Goal: Task Accomplishment & Management: Contribute content

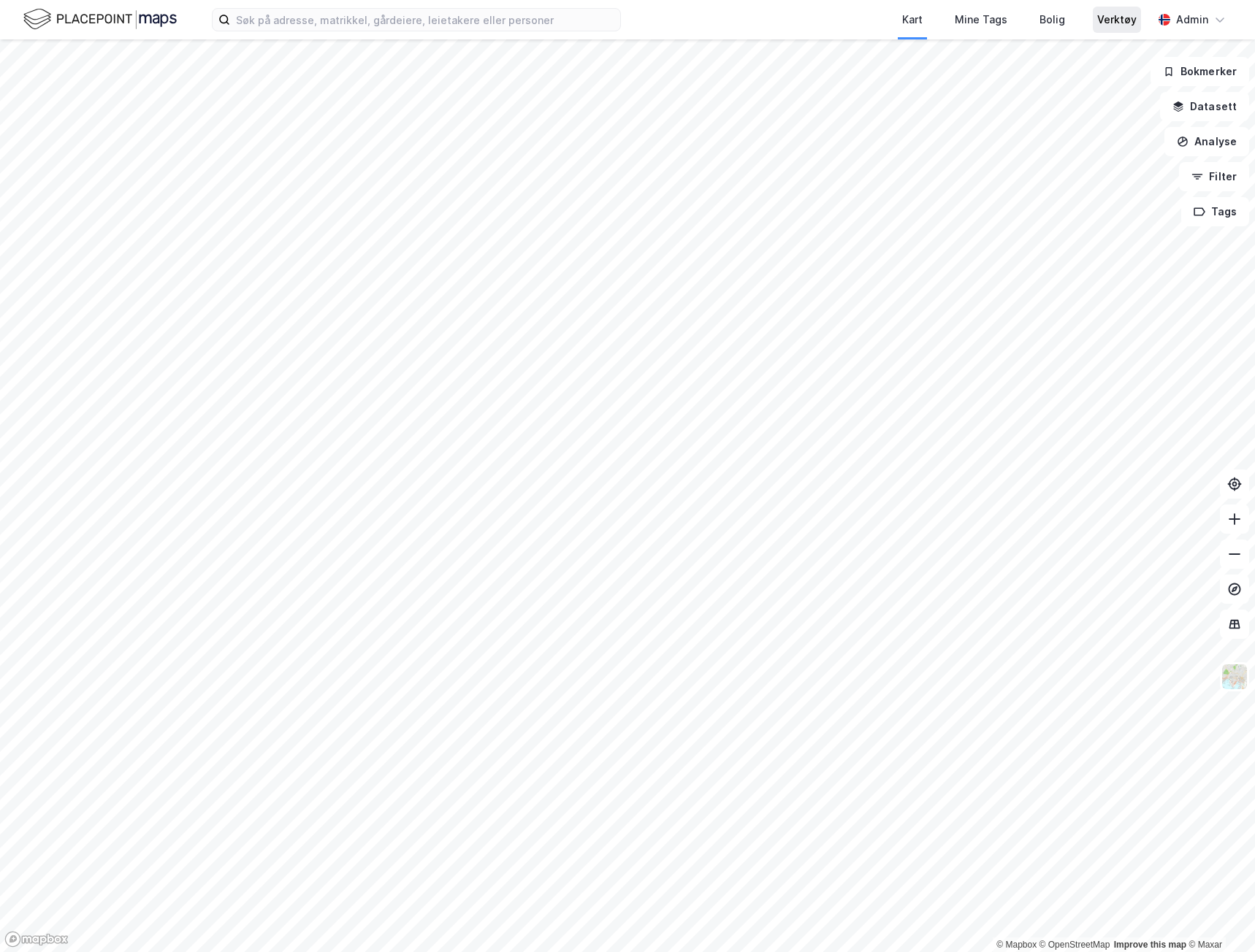
click at [1113, 27] on div "Verktøy" at bounding box center [1117, 19] width 39 height 18
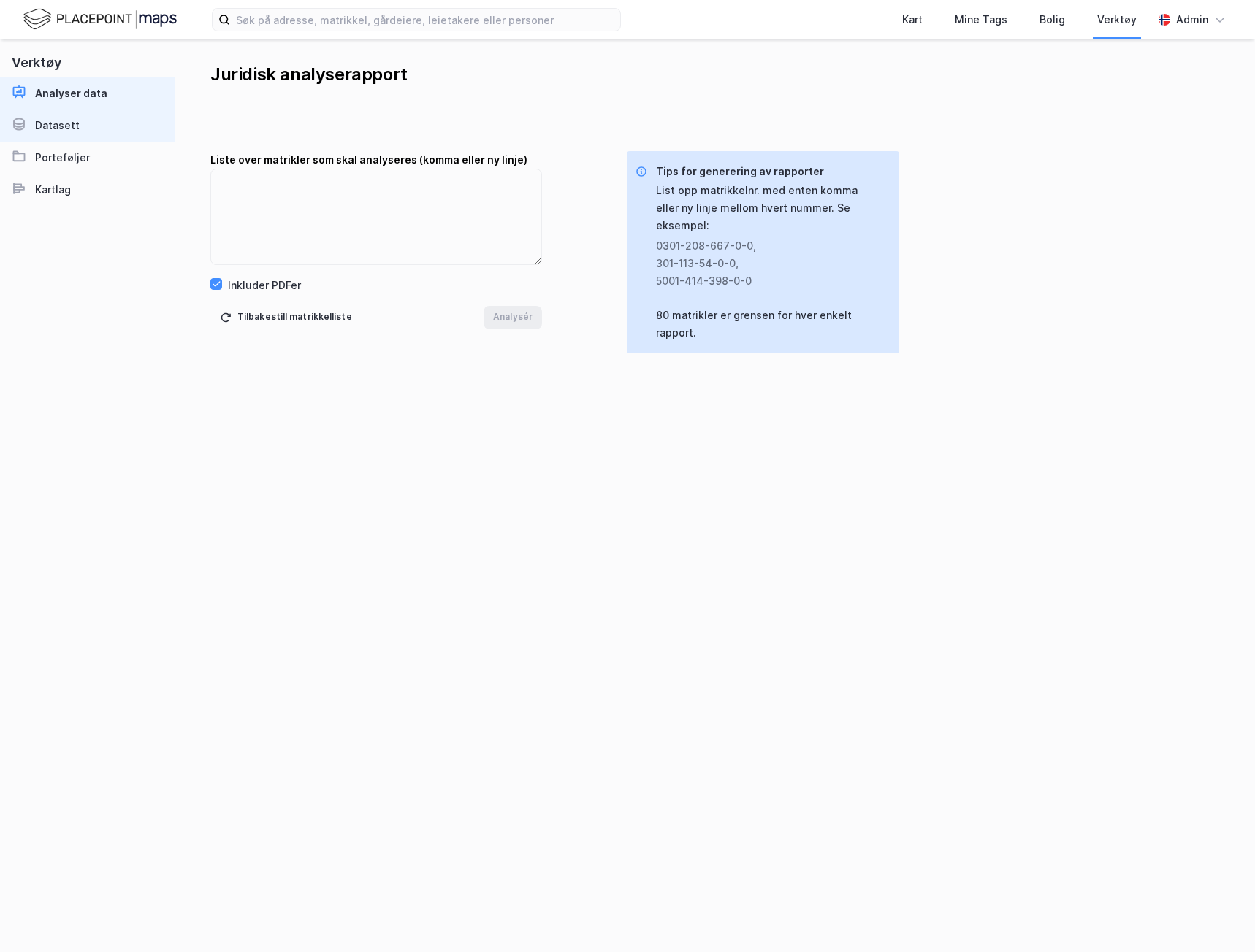
click at [66, 127] on div "Datasett" at bounding box center [57, 125] width 44 height 18
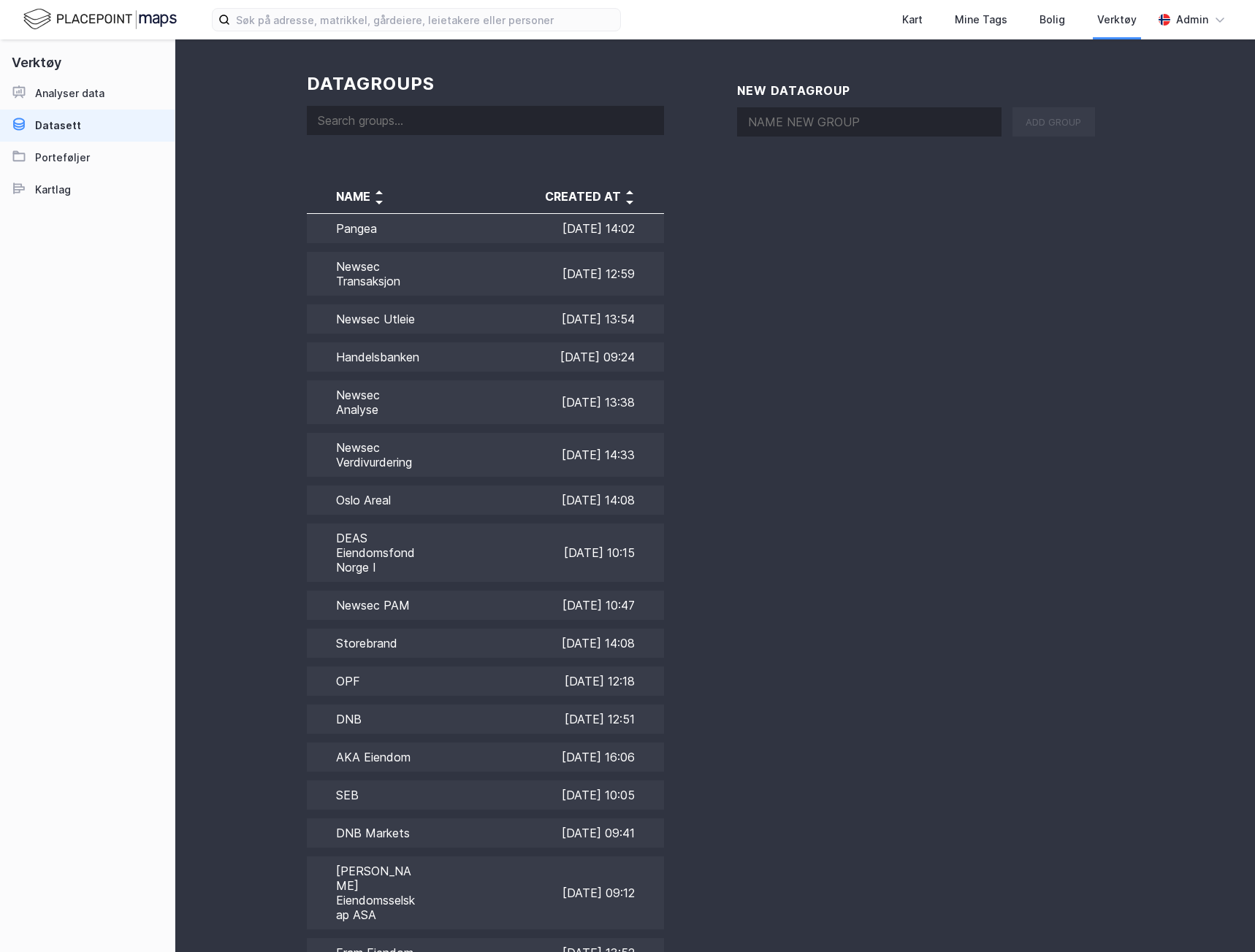
click at [424, 90] on h1 "datagroups" at bounding box center [485, 83] width 357 height 21
click at [461, 113] on input at bounding box center [485, 120] width 357 height 29
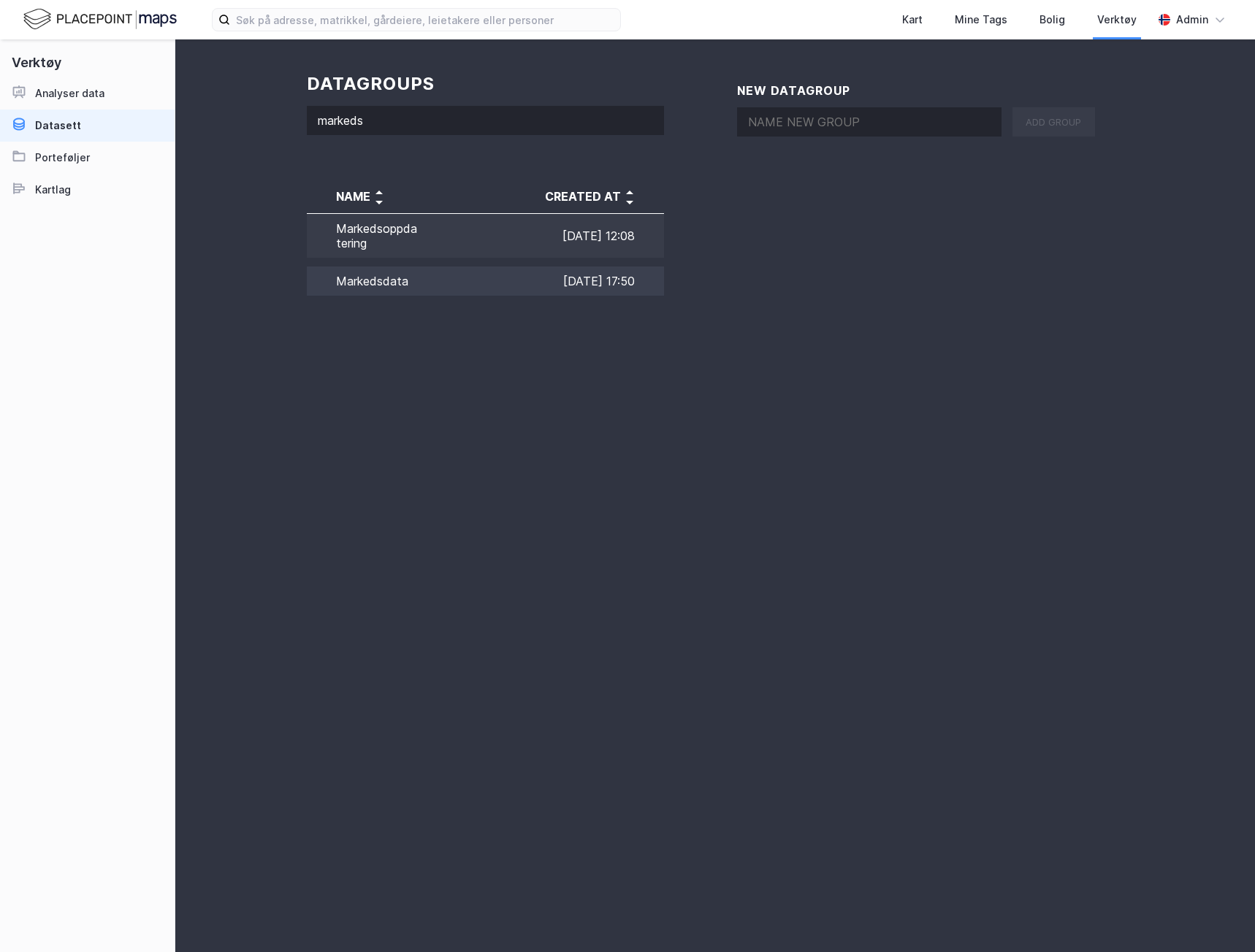
type input "markeds"
click at [394, 283] on td "Markedsdata" at bounding box center [363, 281] width 113 height 38
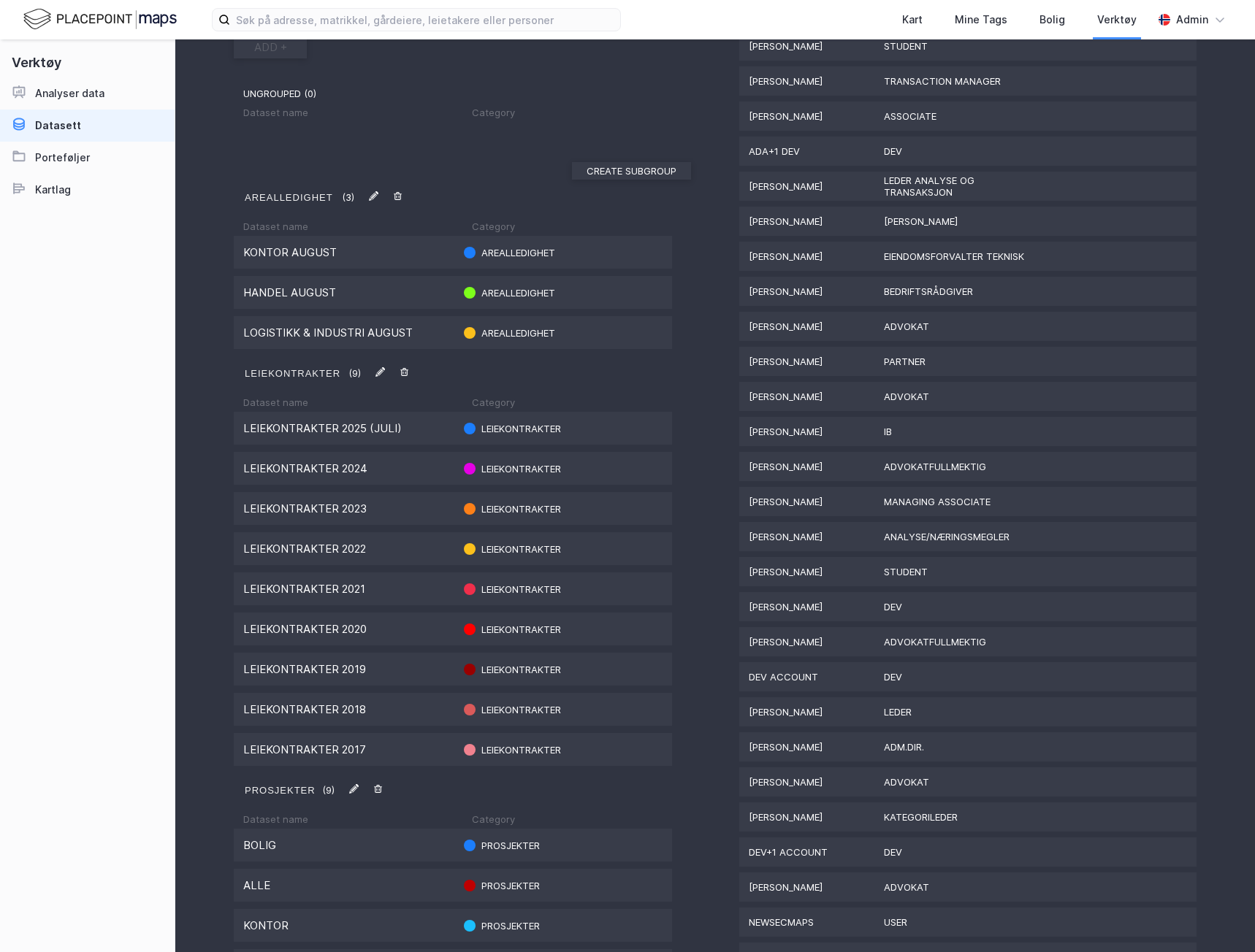
scroll to position [292, 0]
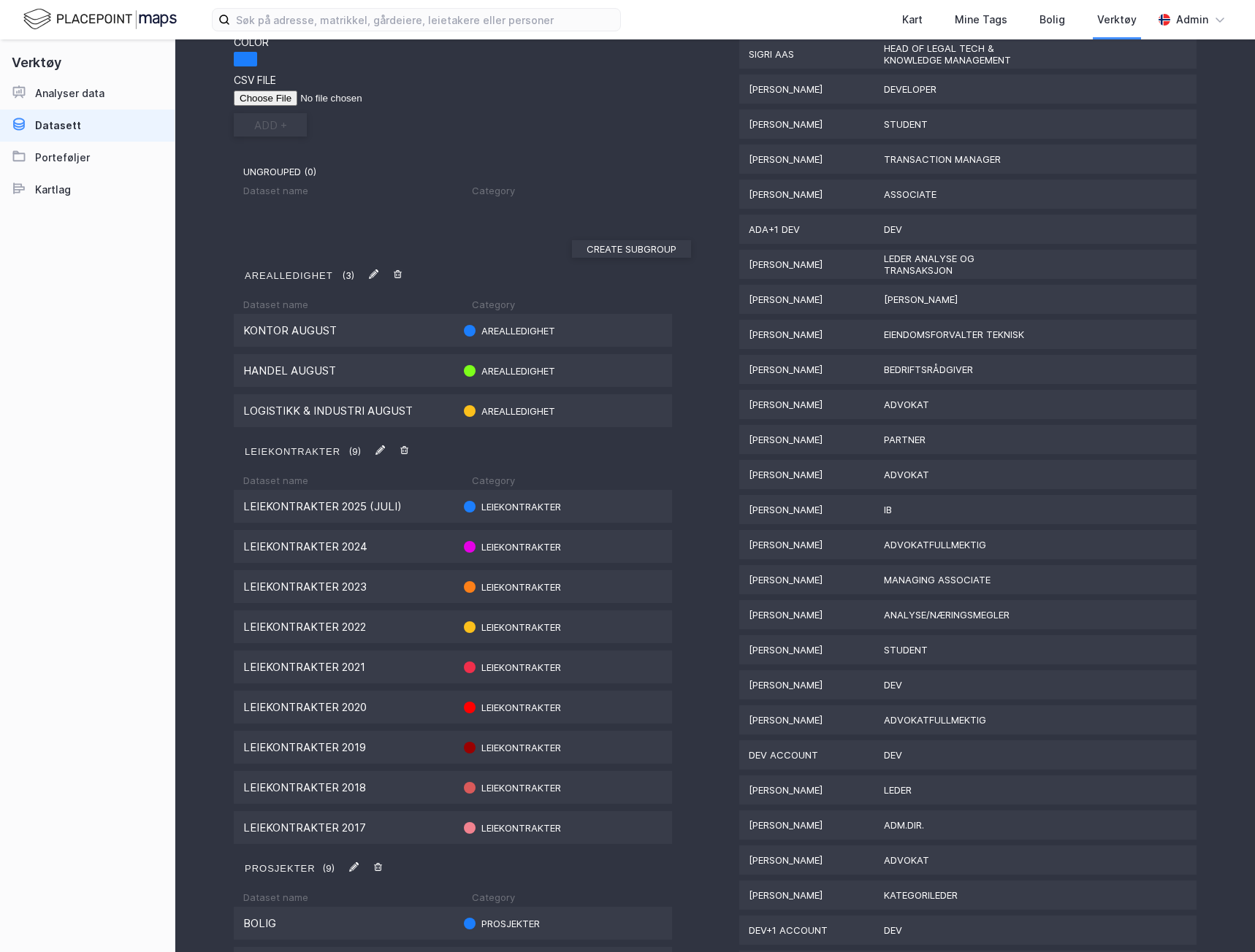
drag, startPoint x: 401, startPoint y: 683, endPoint x: 312, endPoint y: 175, distance: 515.7
click at [312, 175] on div "ungrouped ( 0 )" at bounding box center [467, 172] width 448 height 12
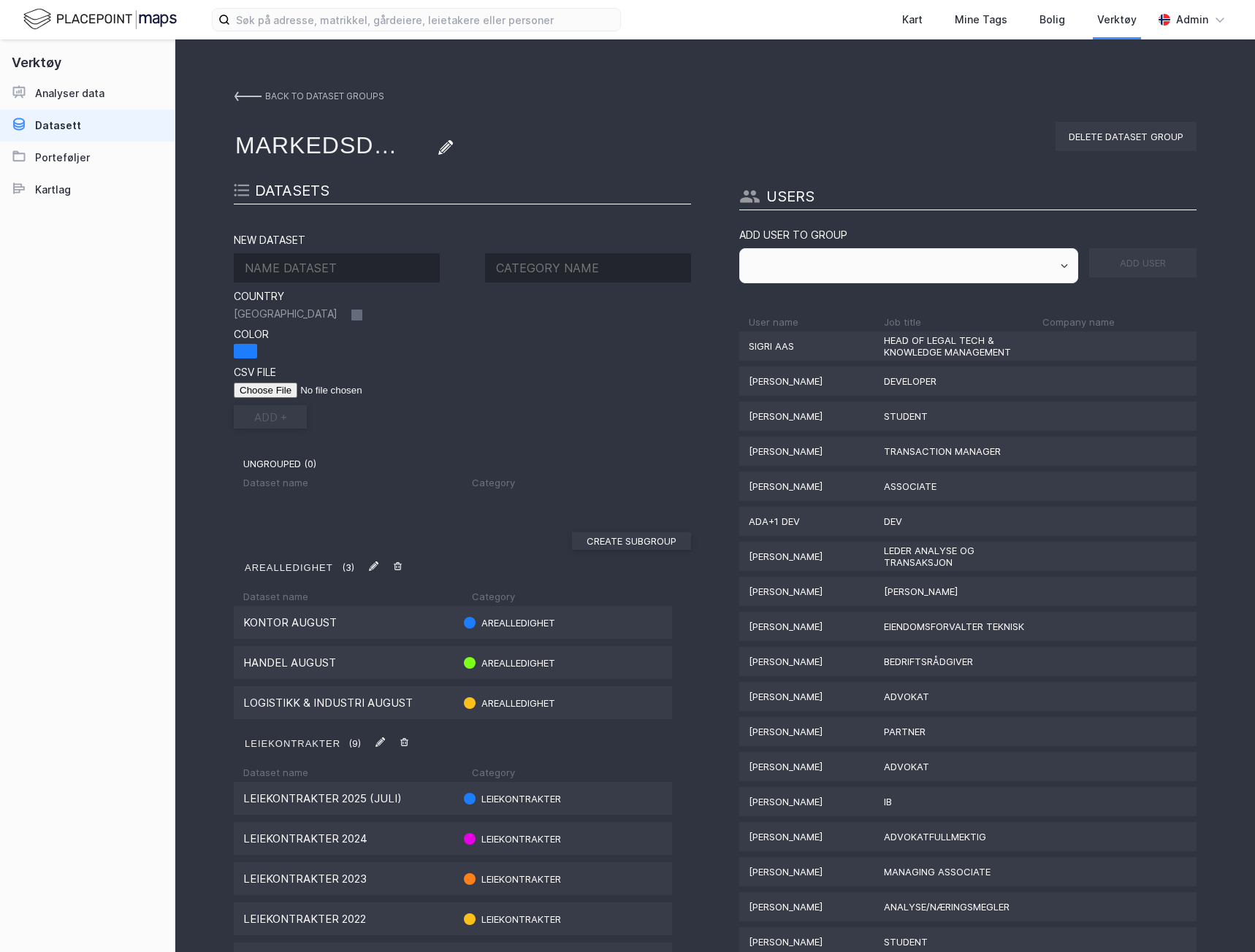
click at [322, 263] on input at bounding box center [336, 268] width 206 height 29
type input "Transaksjoner 2025 (september)"
click at [568, 274] on input at bounding box center [588, 268] width 206 height 29
type input "Transaksjoner"
click at [259, 392] on input "file" at bounding box center [326, 390] width 185 height 15
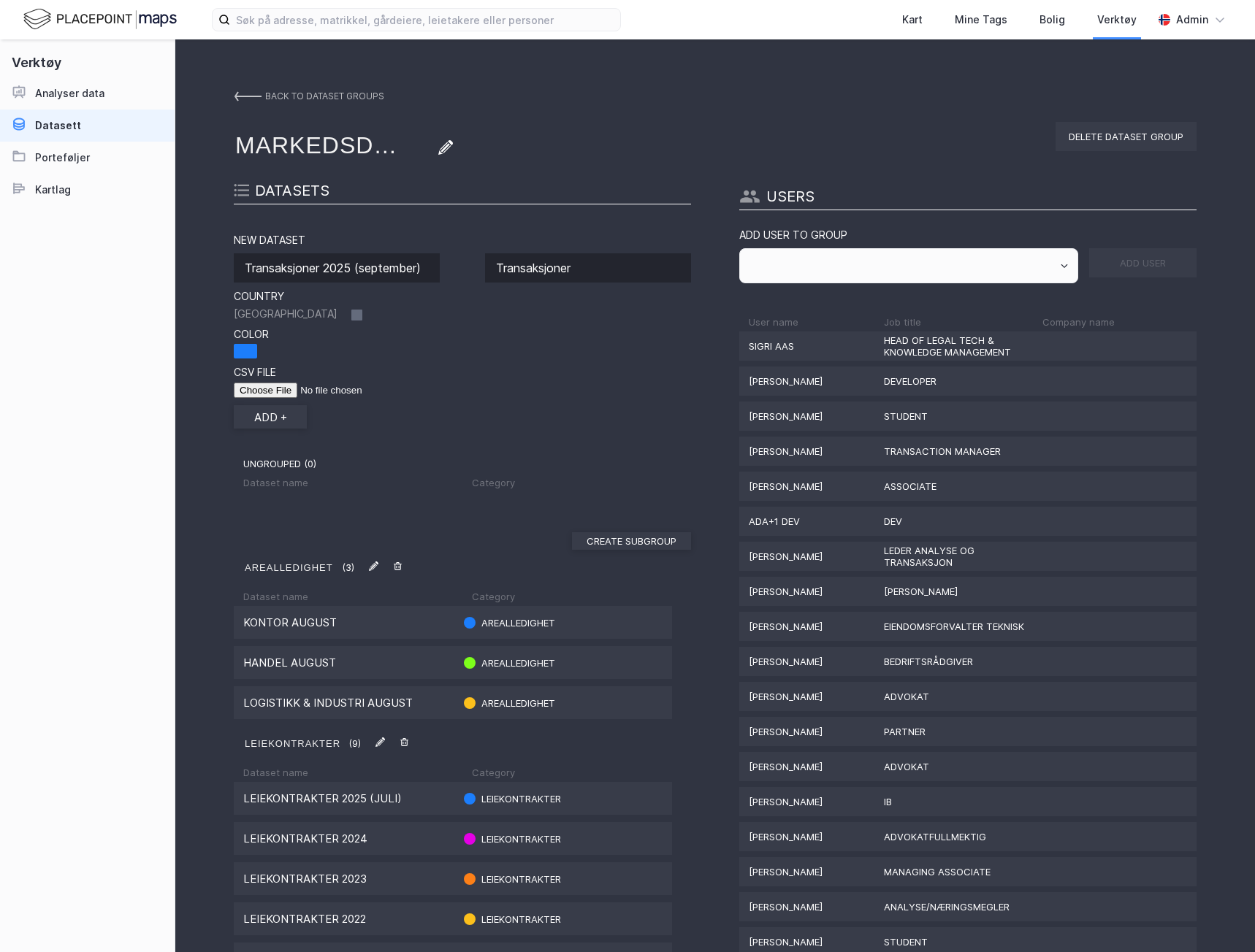
type input "C:\fakepath\Transaksjoner [DATE].csv"
click at [259, 424] on button "add +" at bounding box center [270, 417] width 73 height 23
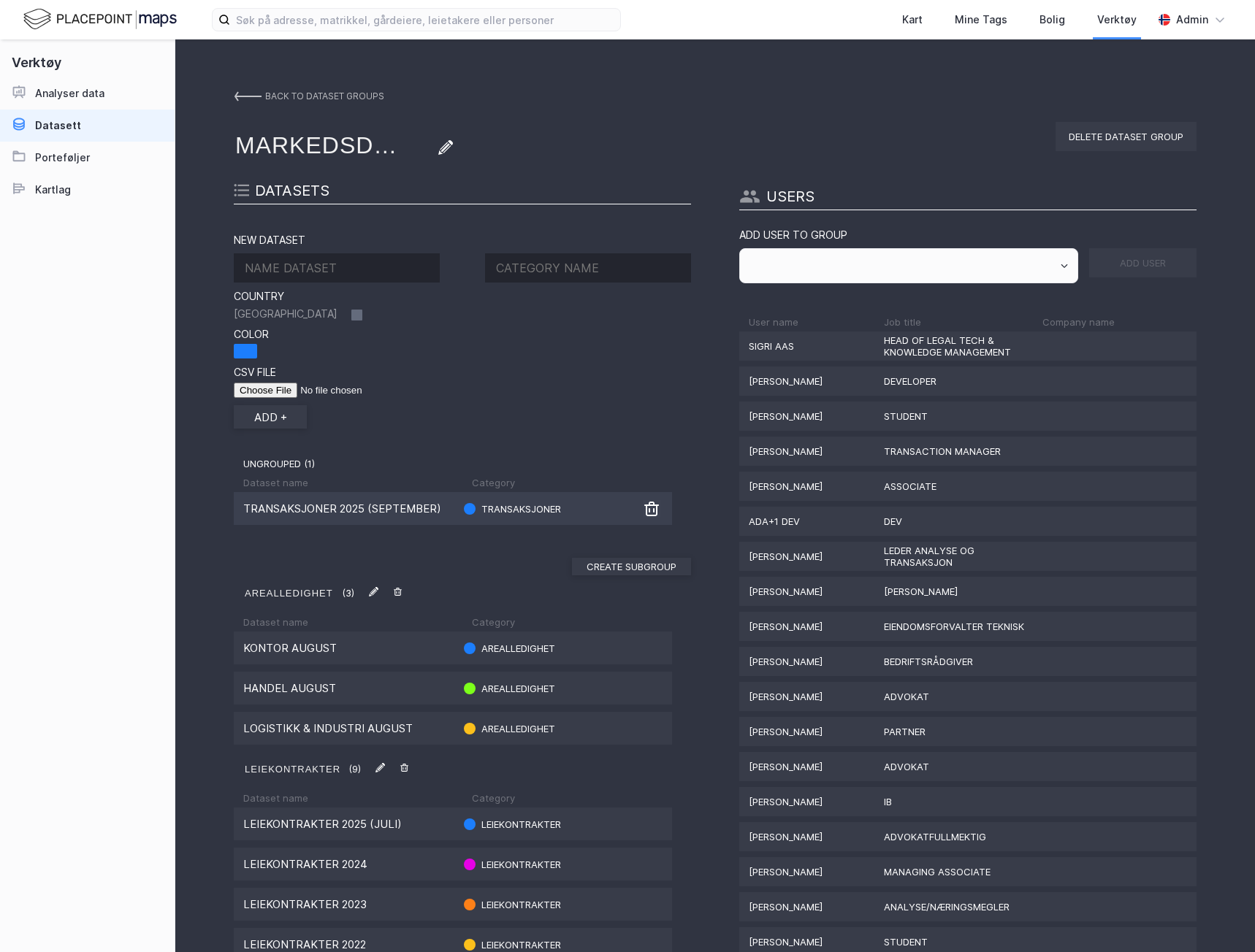
click at [326, 519] on div "Transaksjoner 2025 (september) Transaksjoner" at bounding box center [453, 508] width 439 height 33
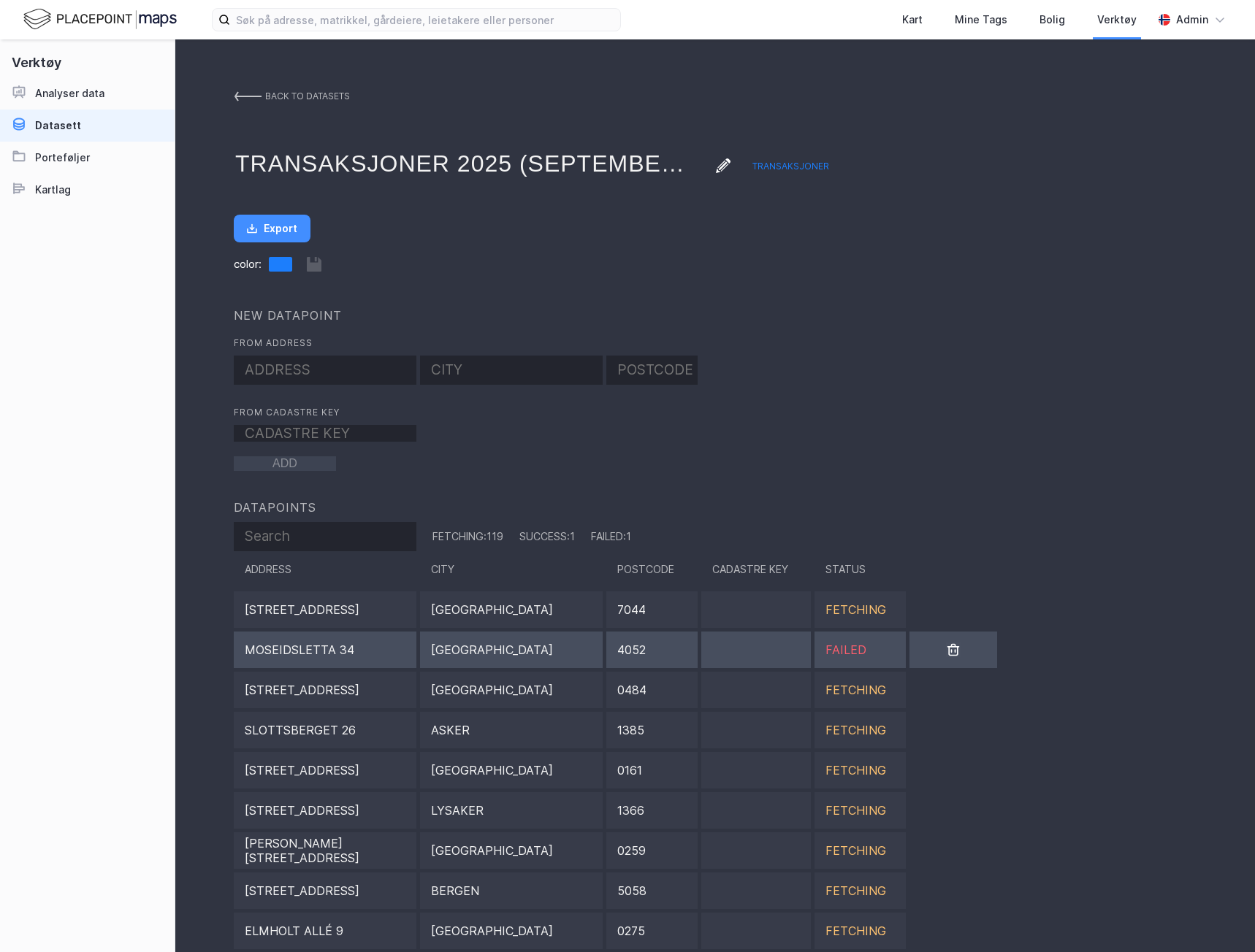
click at [354, 649] on div "Moseidsletta 34" at bounding box center [324, 650] width 183 height 37
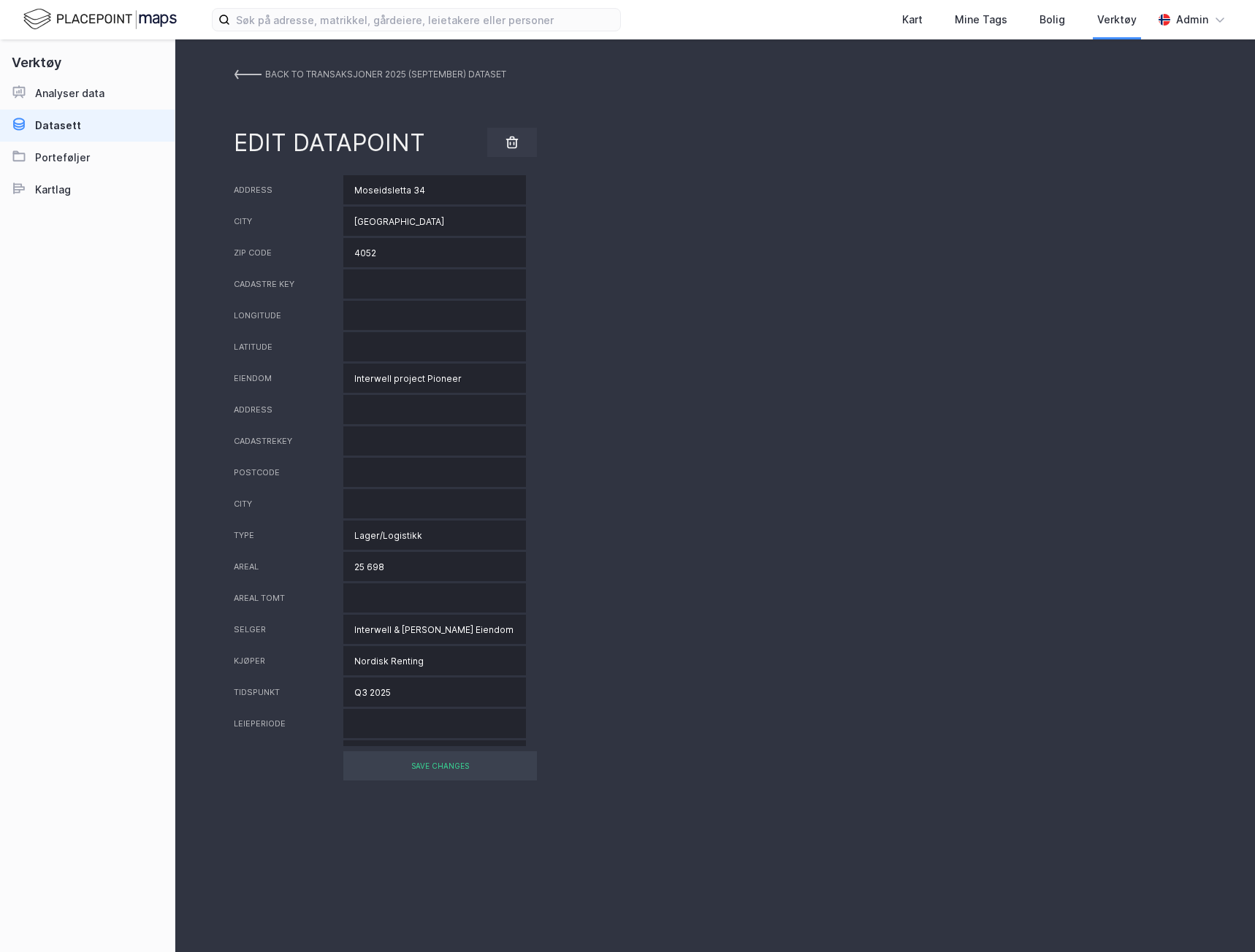
drag, startPoint x: 386, startPoint y: 197, endPoint x: 339, endPoint y: 197, distance: 47.0
click at [339, 197] on div "Address [STREET_ADDRESS]" at bounding box center [715, 189] width 962 height 29
click at [385, 223] on input "[GEOGRAPHIC_DATA]" at bounding box center [434, 221] width 183 height 29
paste input "Røyneberg"
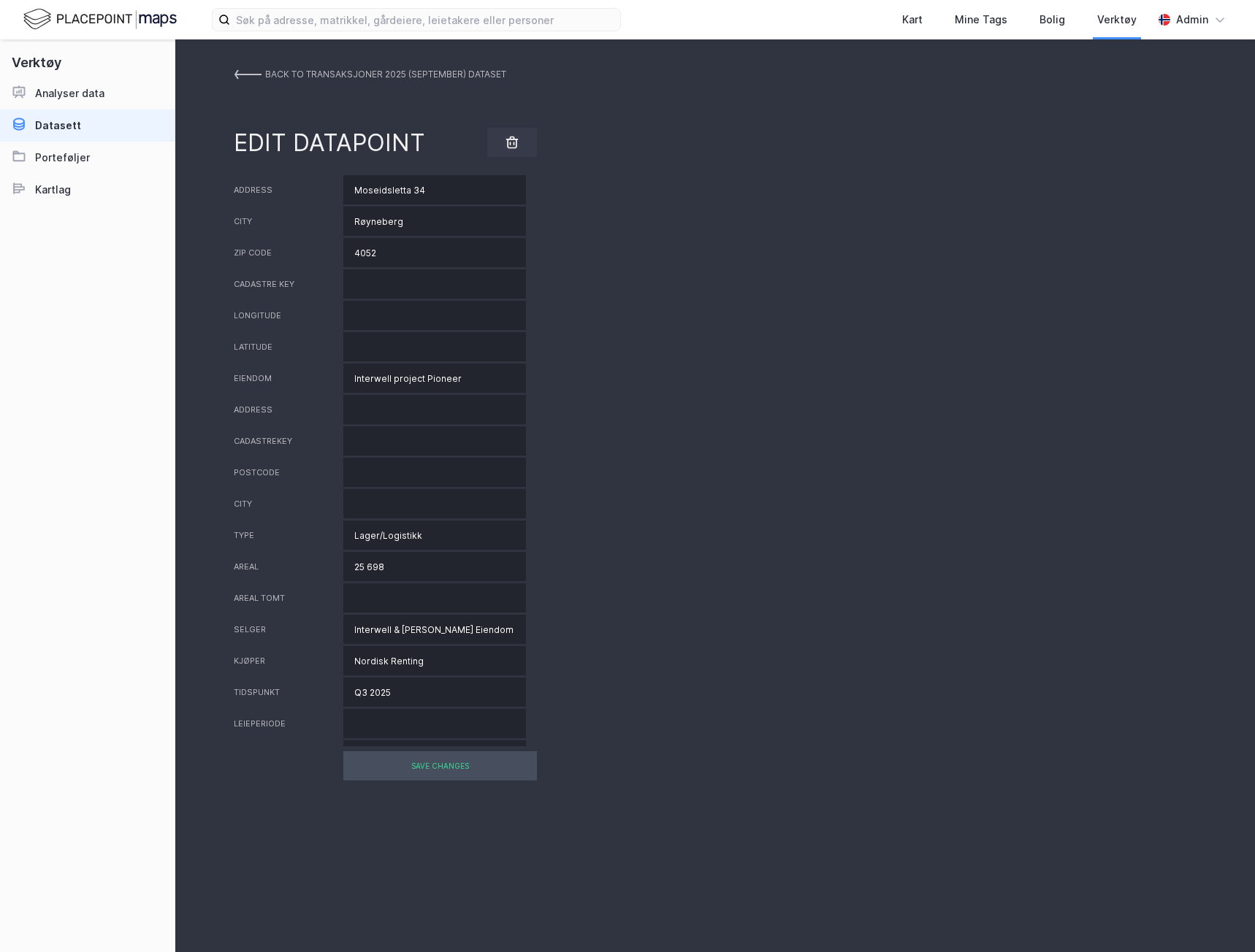
type input "Røyneberg"
click at [418, 765] on div "SAVE CHANGES" at bounding box center [440, 765] width 193 height 29
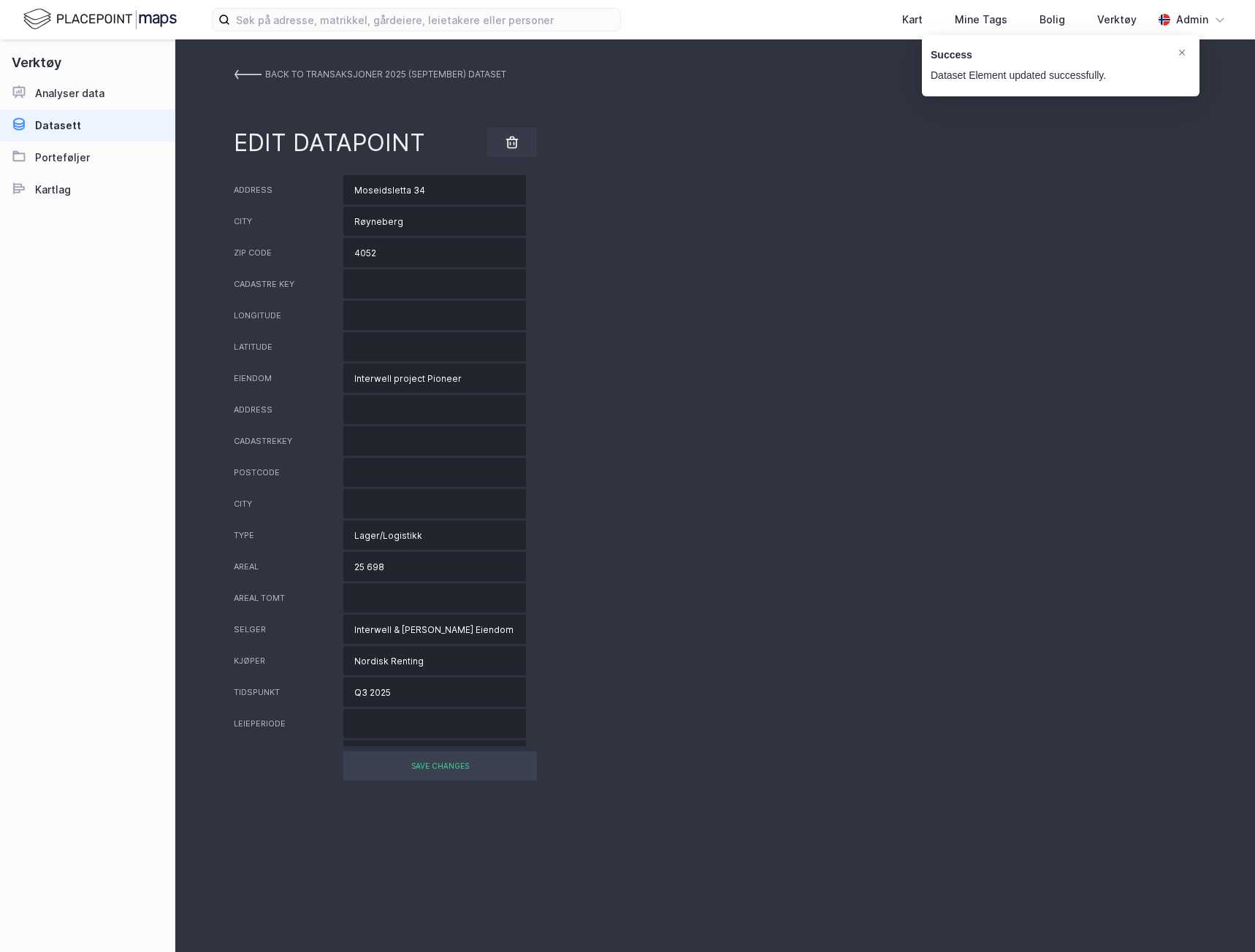
click at [236, 76] on img at bounding box center [247, 74] width 28 height 12
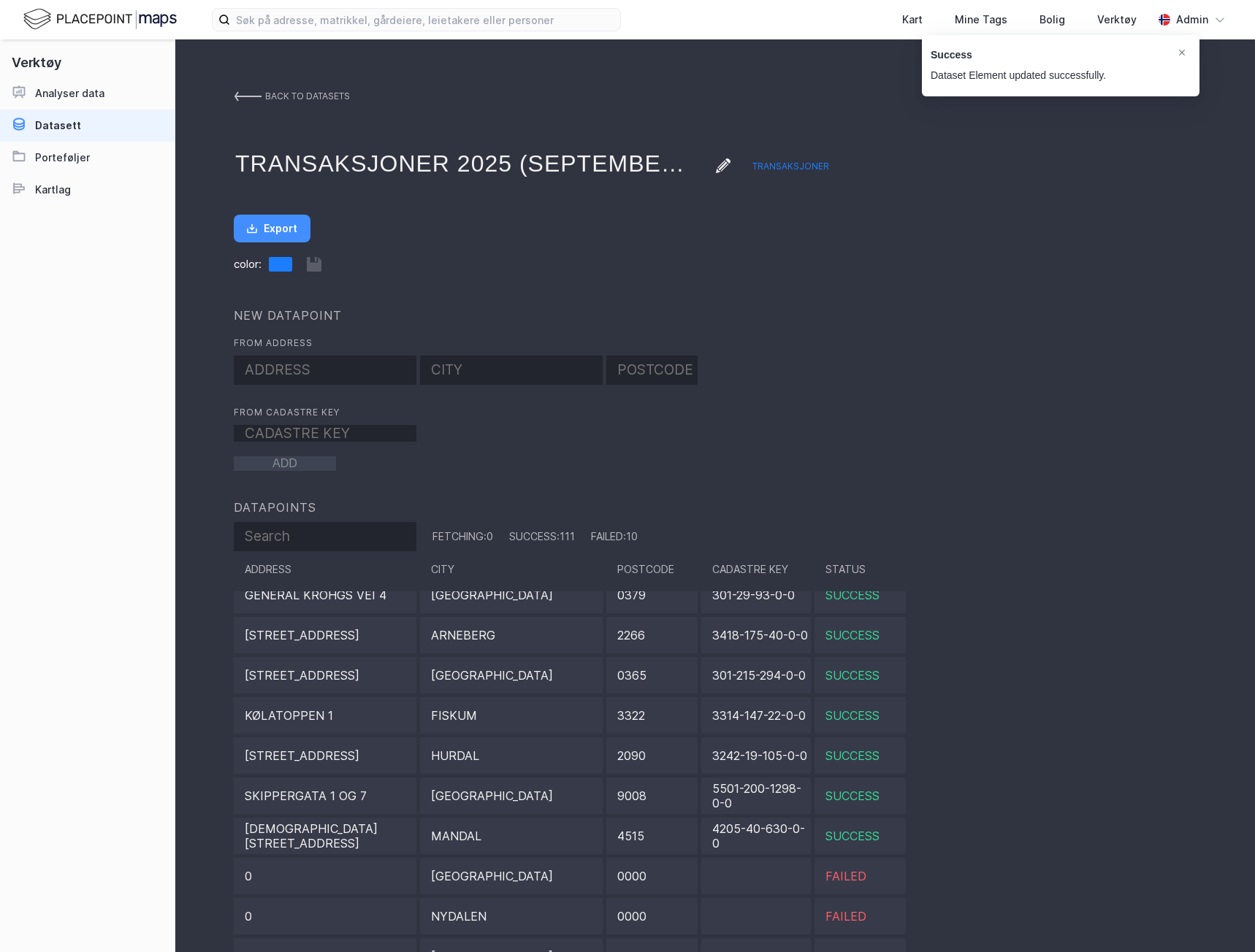
scroll to position [876, 0]
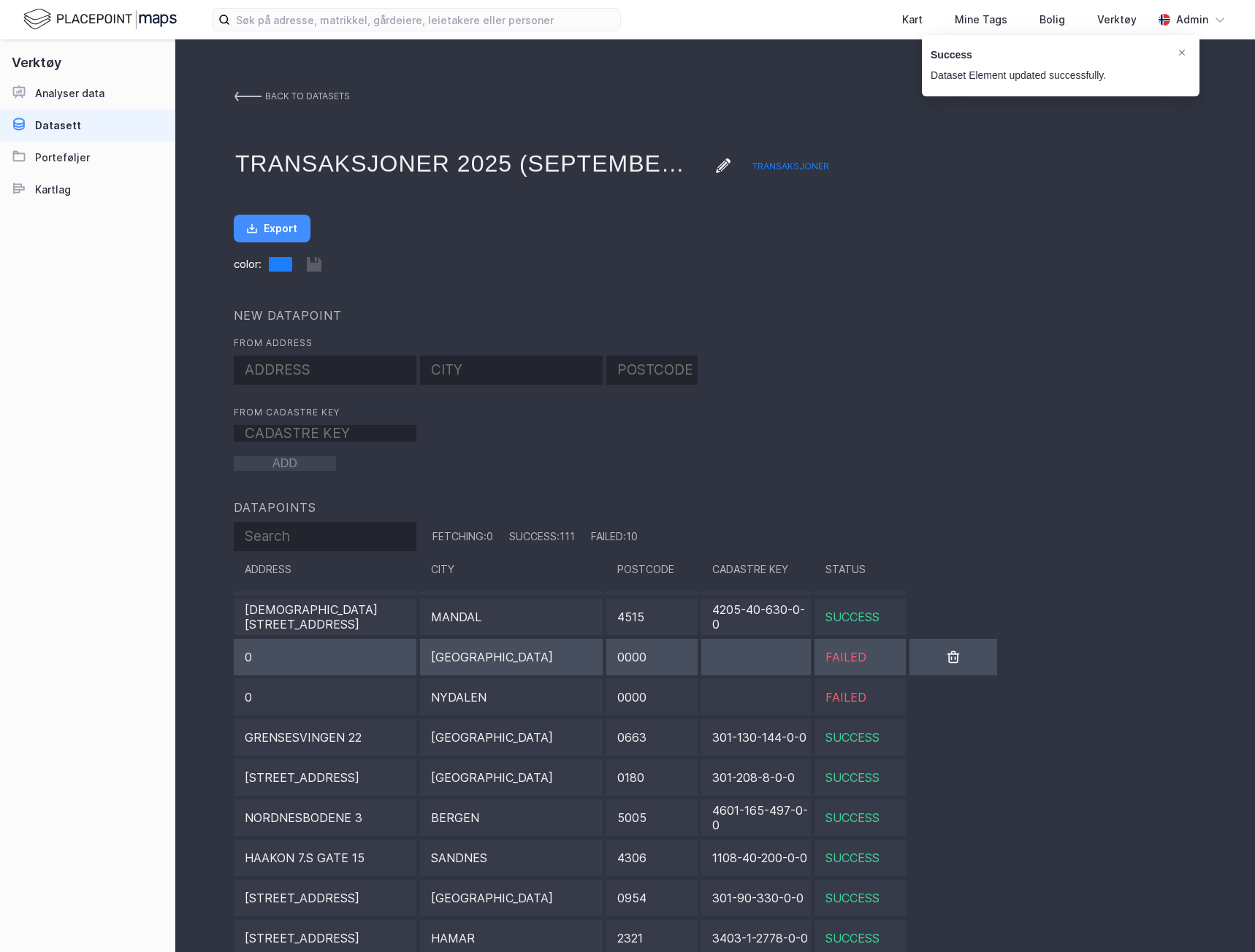
click at [491, 667] on div "[GEOGRAPHIC_DATA]" at bounding box center [511, 657] width 183 height 37
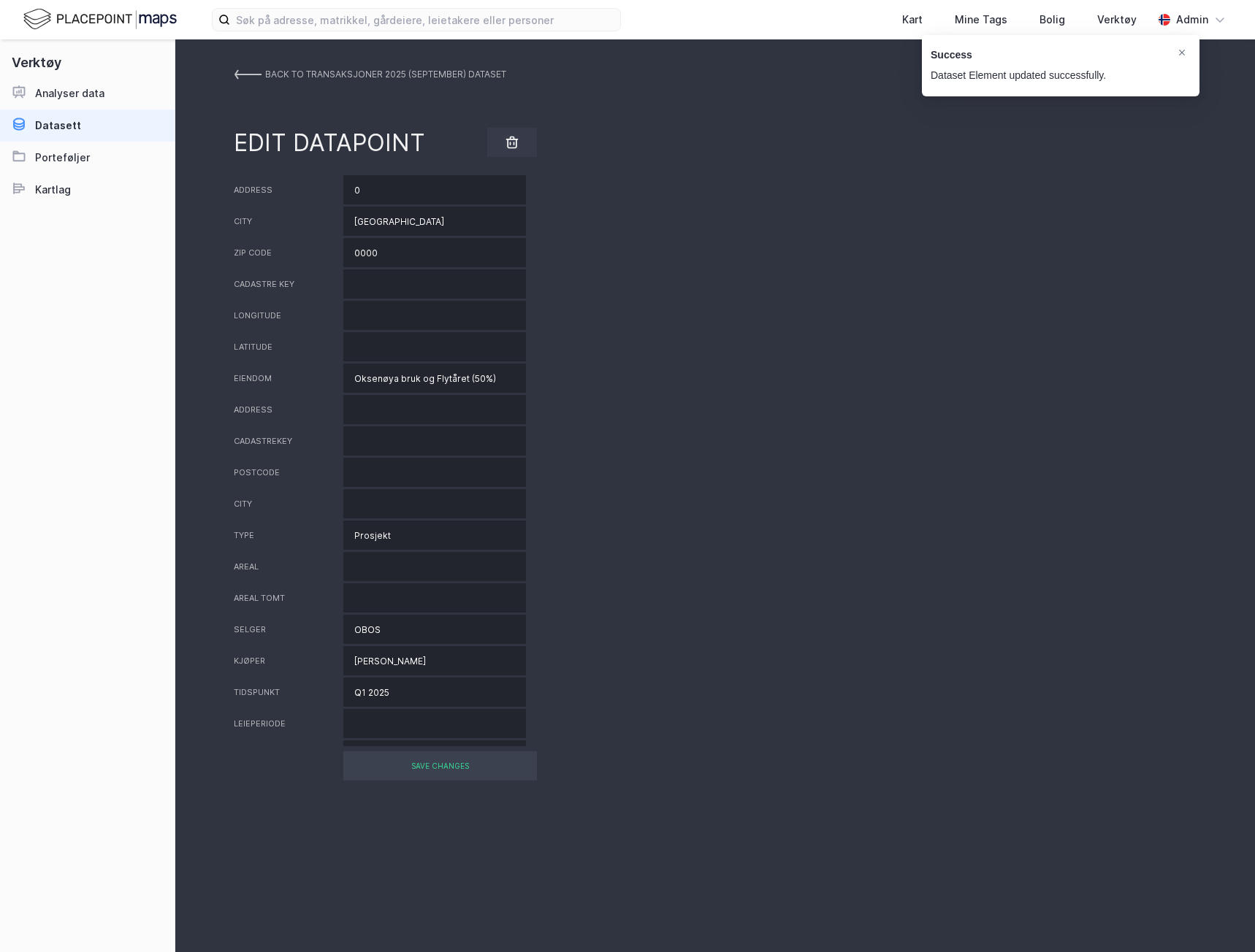
click at [238, 77] on img at bounding box center [247, 74] width 28 height 12
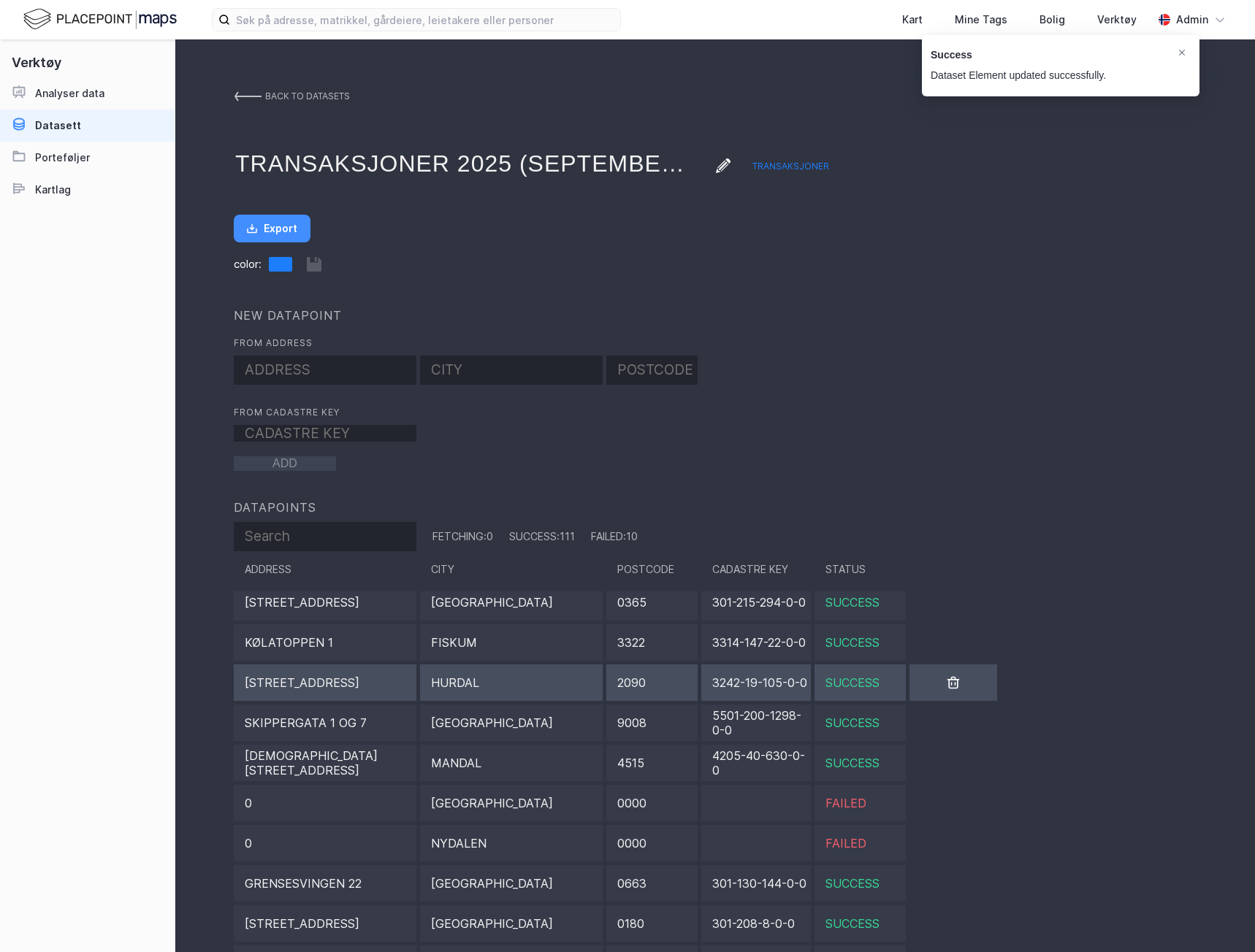
scroll to position [876, 0]
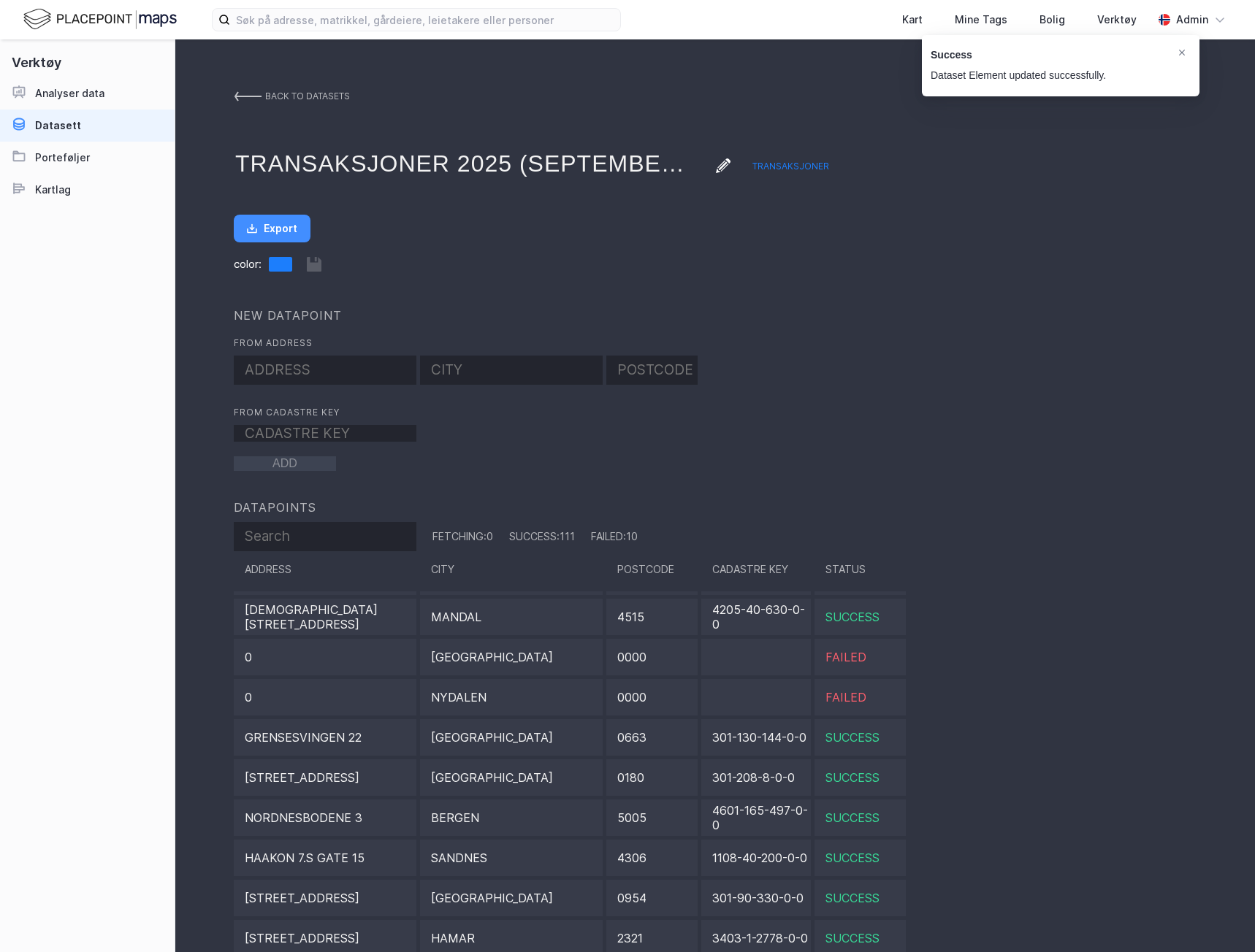
click at [545, 699] on div "Nydalen" at bounding box center [511, 698] width 183 height 37
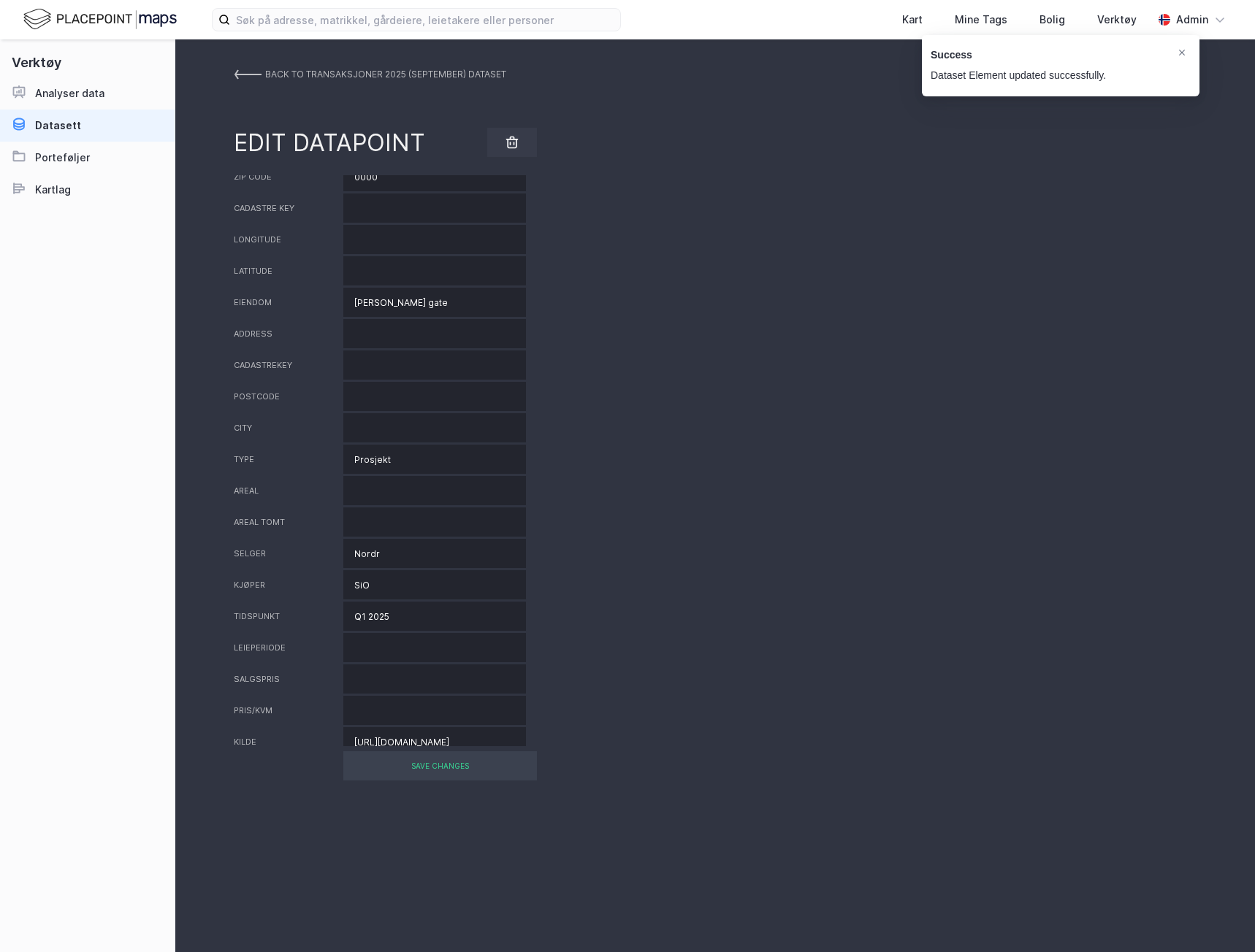
scroll to position [120, 0]
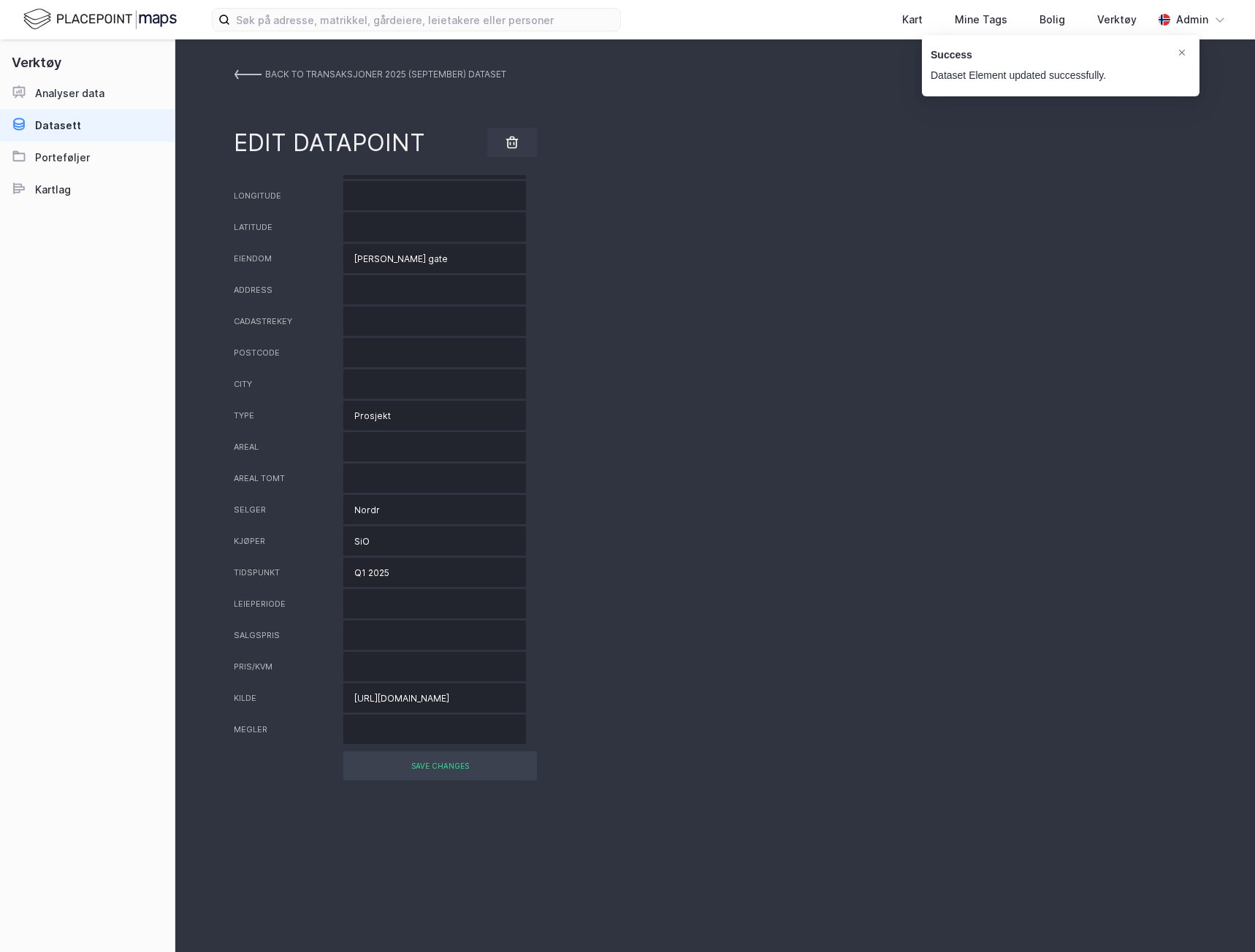
click at [243, 73] on img at bounding box center [247, 74] width 28 height 12
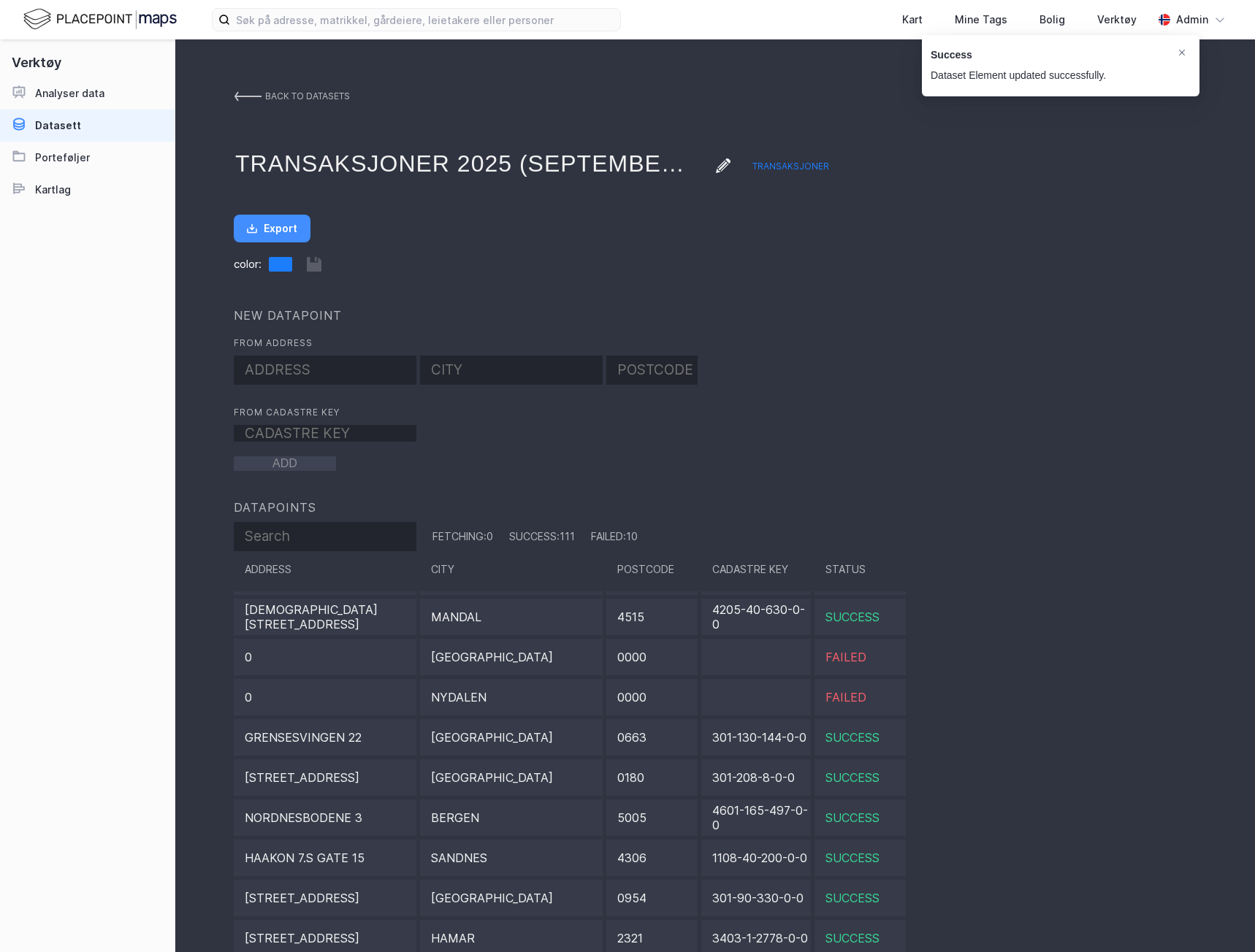
scroll to position [1315, 0]
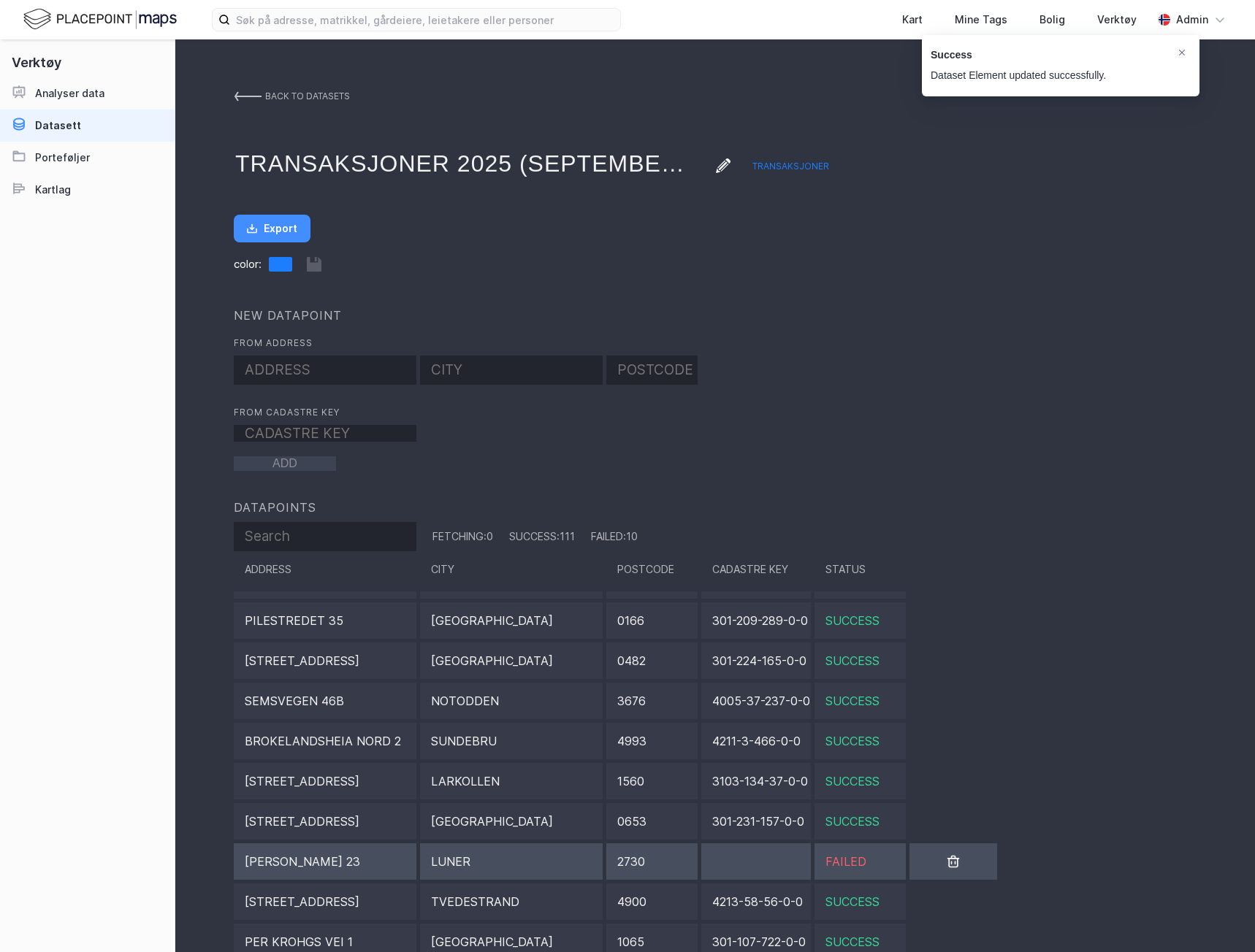
click at [576, 870] on div "Luner" at bounding box center [511, 862] width 183 height 37
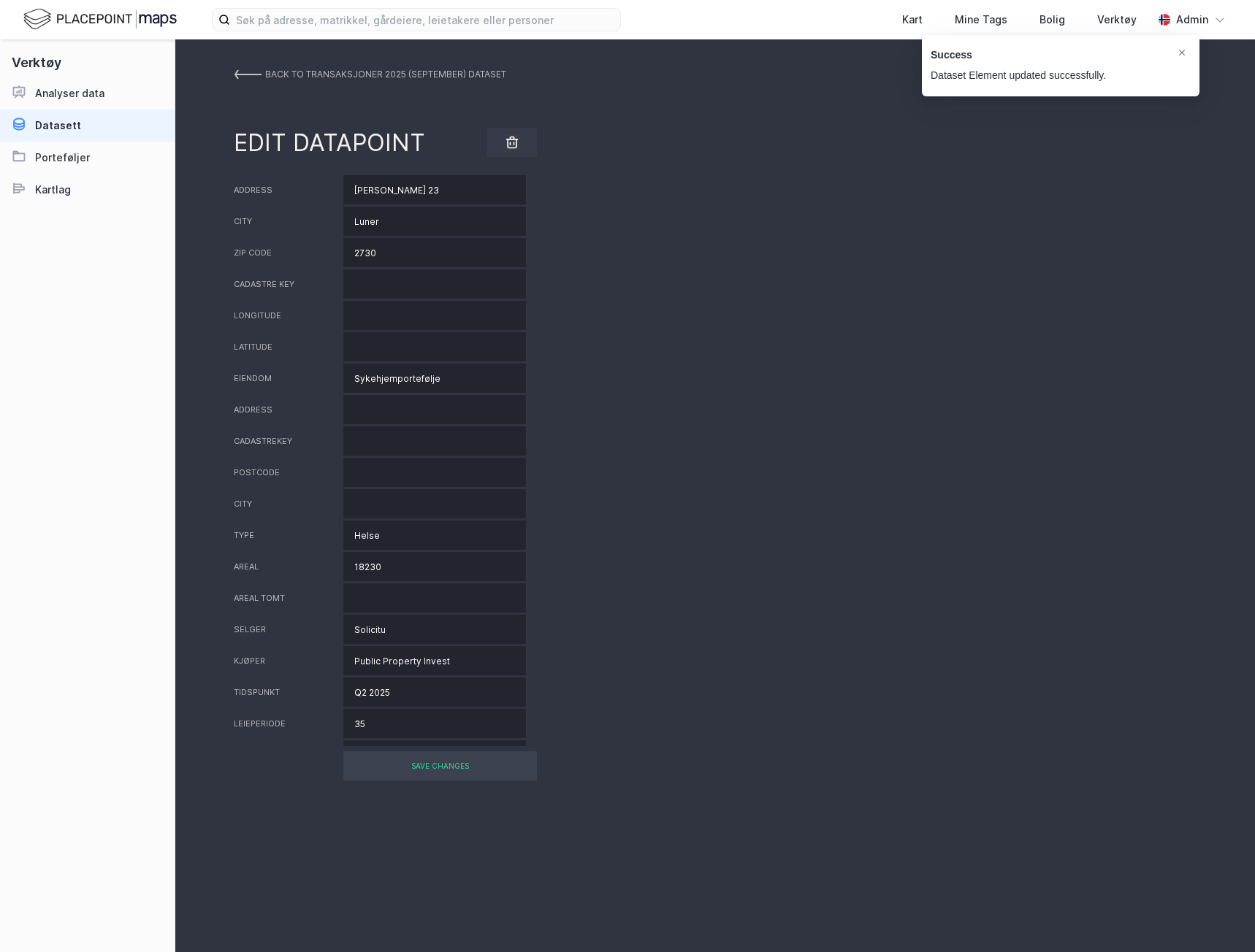
drag, startPoint x: 439, startPoint y: 193, endPoint x: 310, endPoint y: 190, distance: 129.0
click at [310, 190] on div "Address [PERSON_NAME][STREET_ADDRESS]" at bounding box center [715, 189] width 962 height 29
click at [449, 181] on input "[PERSON_NAME] 23" at bounding box center [434, 189] width 183 height 29
drag, startPoint x: 441, startPoint y: 190, endPoint x: 291, endPoint y: 191, distance: 150.0
click at [293, 191] on div "Address [PERSON_NAME][STREET_ADDRESS]" at bounding box center [715, 189] width 962 height 29
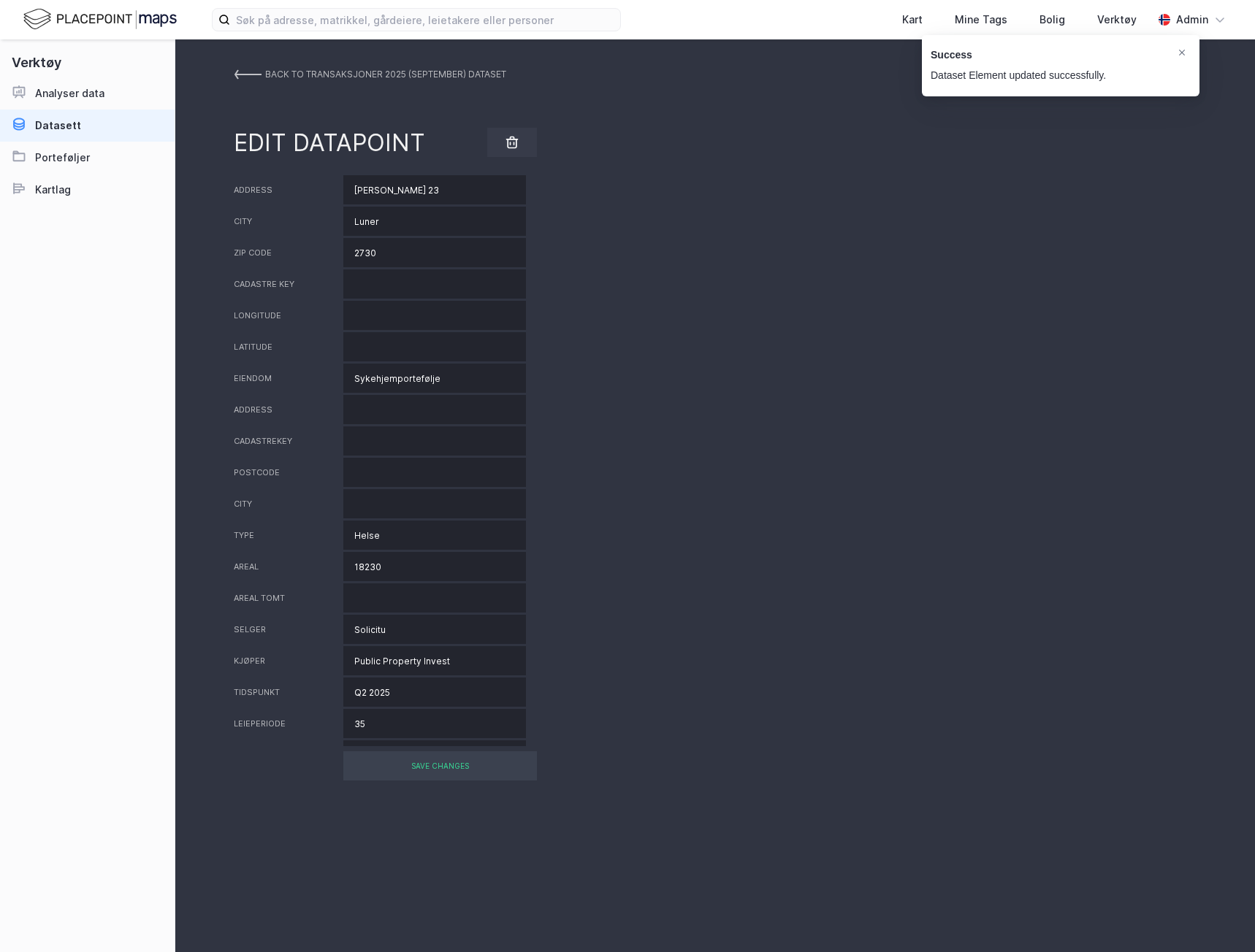
paste input "© Mapbox © OpenStreetMap Improve this map © Maxar"
drag, startPoint x: 458, startPoint y: 189, endPoint x: 119, endPoint y: 197, distance: 339.1
click at [119, 197] on div "Verktøy Analyser data Datasett Porteføljer Kartlag BACK TO Transaksjoner 2025 (…" at bounding box center [627, 495] width 1255 height 913
type input "[PERSON_NAME] 23"
drag, startPoint x: 432, startPoint y: 188, endPoint x: 249, endPoint y: 187, distance: 183.0
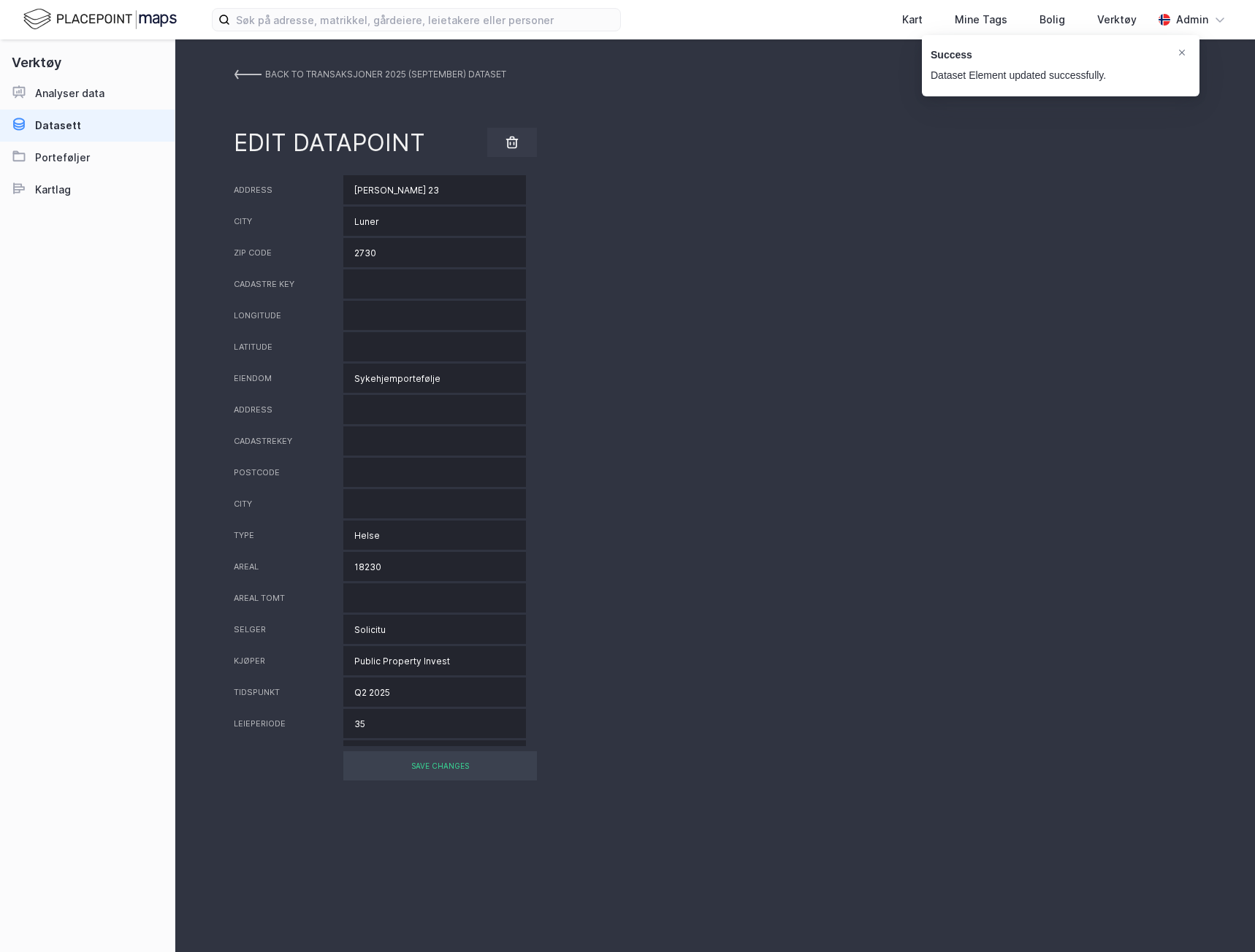
click at [250, 188] on div "Address [PERSON_NAME][STREET_ADDRESS]" at bounding box center [715, 189] width 962 height 29
click at [474, 193] on input "[PERSON_NAME] 23" at bounding box center [434, 189] width 183 height 29
click at [368, 224] on input "Luner" at bounding box center [434, 221] width 183 height 29
type input "Lunner"
drag, startPoint x: 497, startPoint y: 762, endPoint x: 656, endPoint y: 735, distance: 161.3
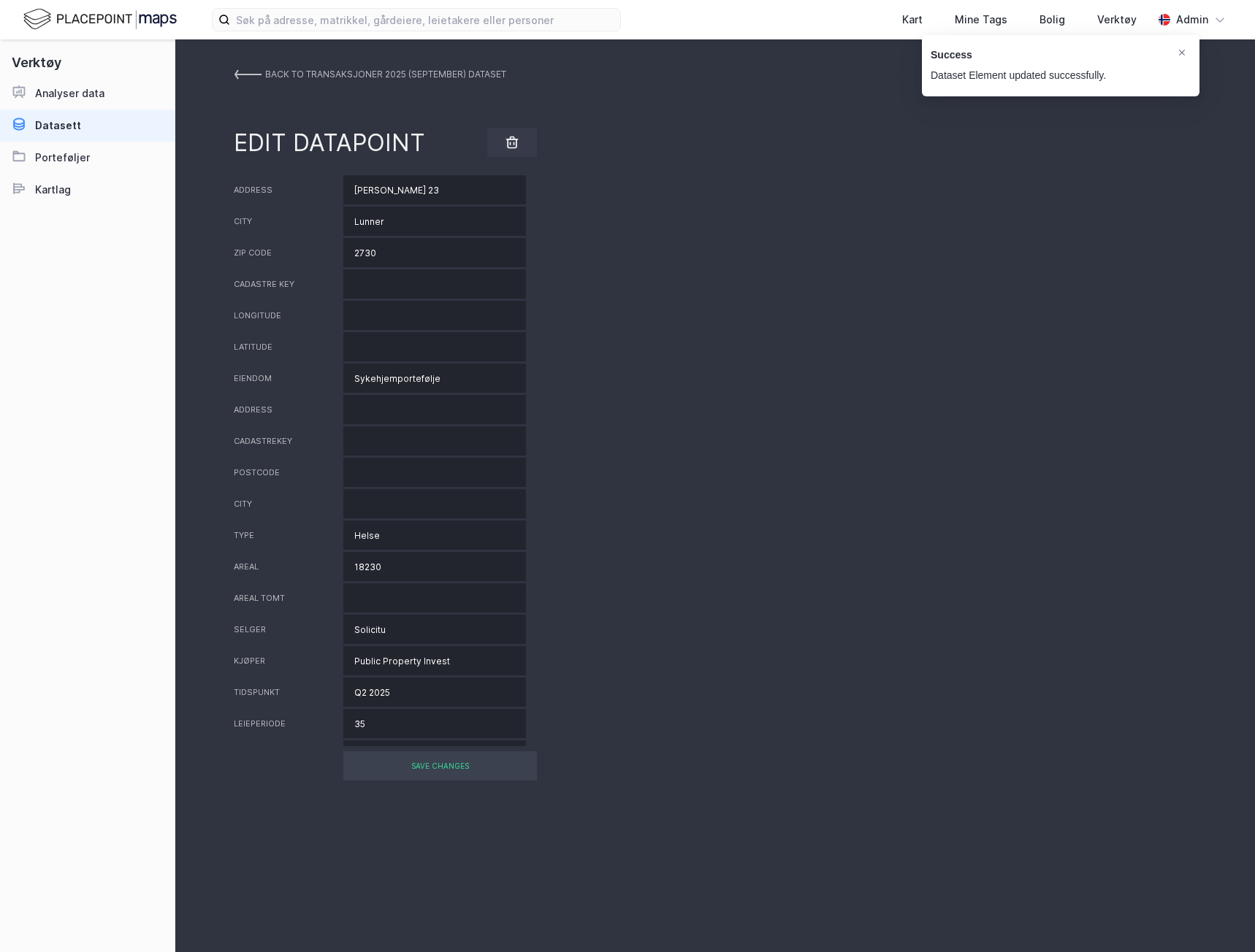
click at [497, 760] on div "SAVE CHANGES" at bounding box center [440, 765] width 193 height 29
click at [243, 79] on img at bounding box center [247, 74] width 28 height 12
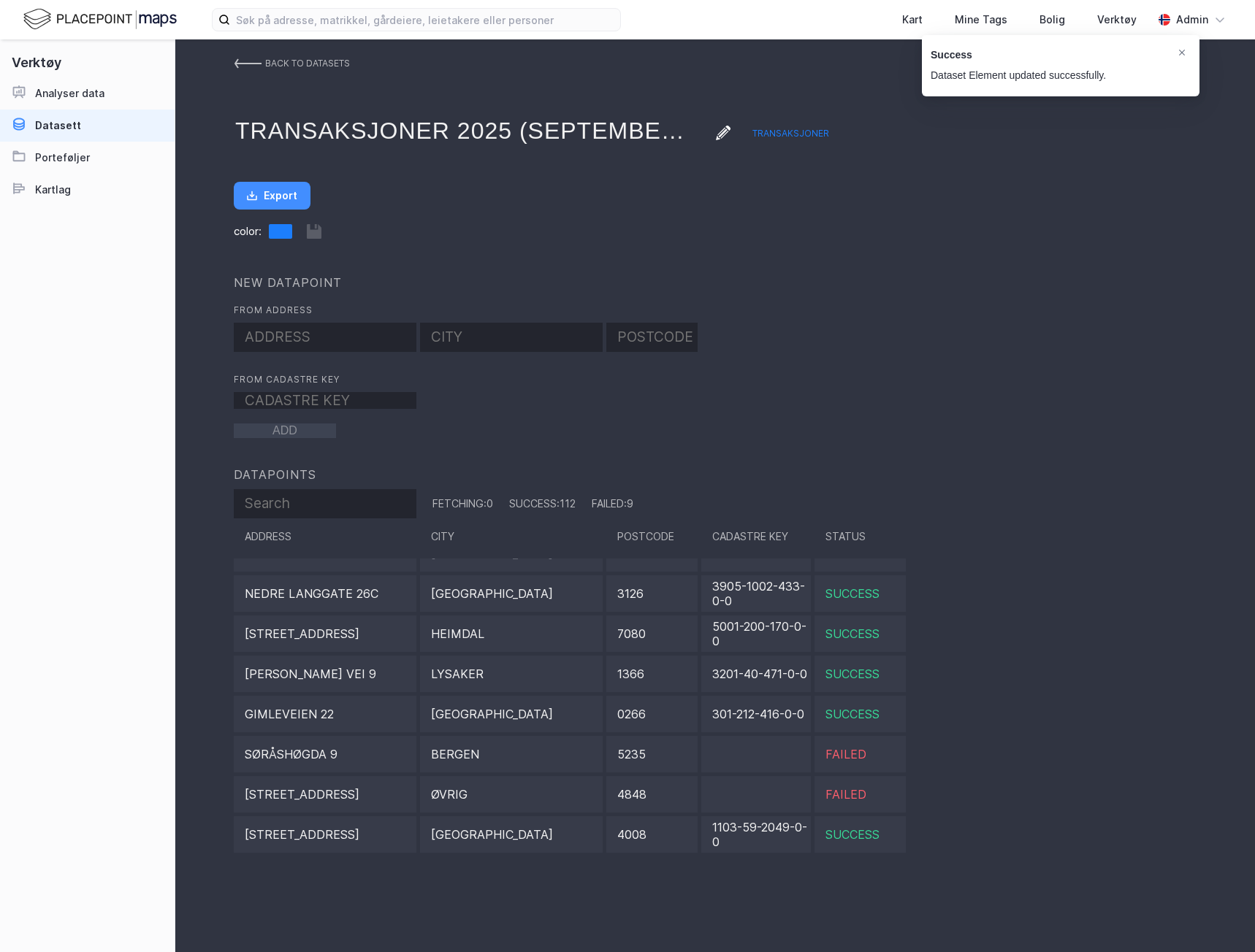
scroll to position [2117, 0]
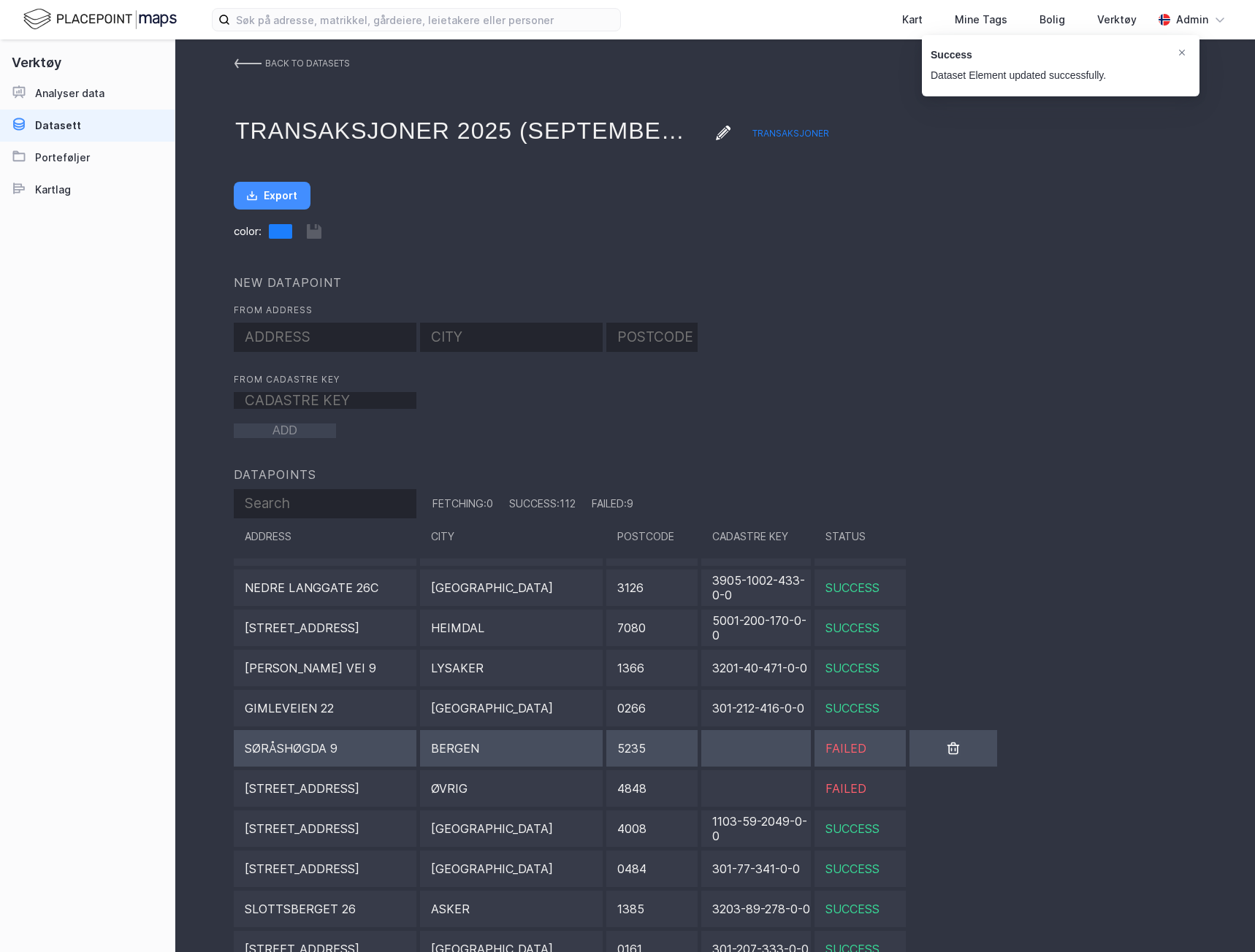
click at [494, 754] on div "Bergen" at bounding box center [511, 749] width 183 height 37
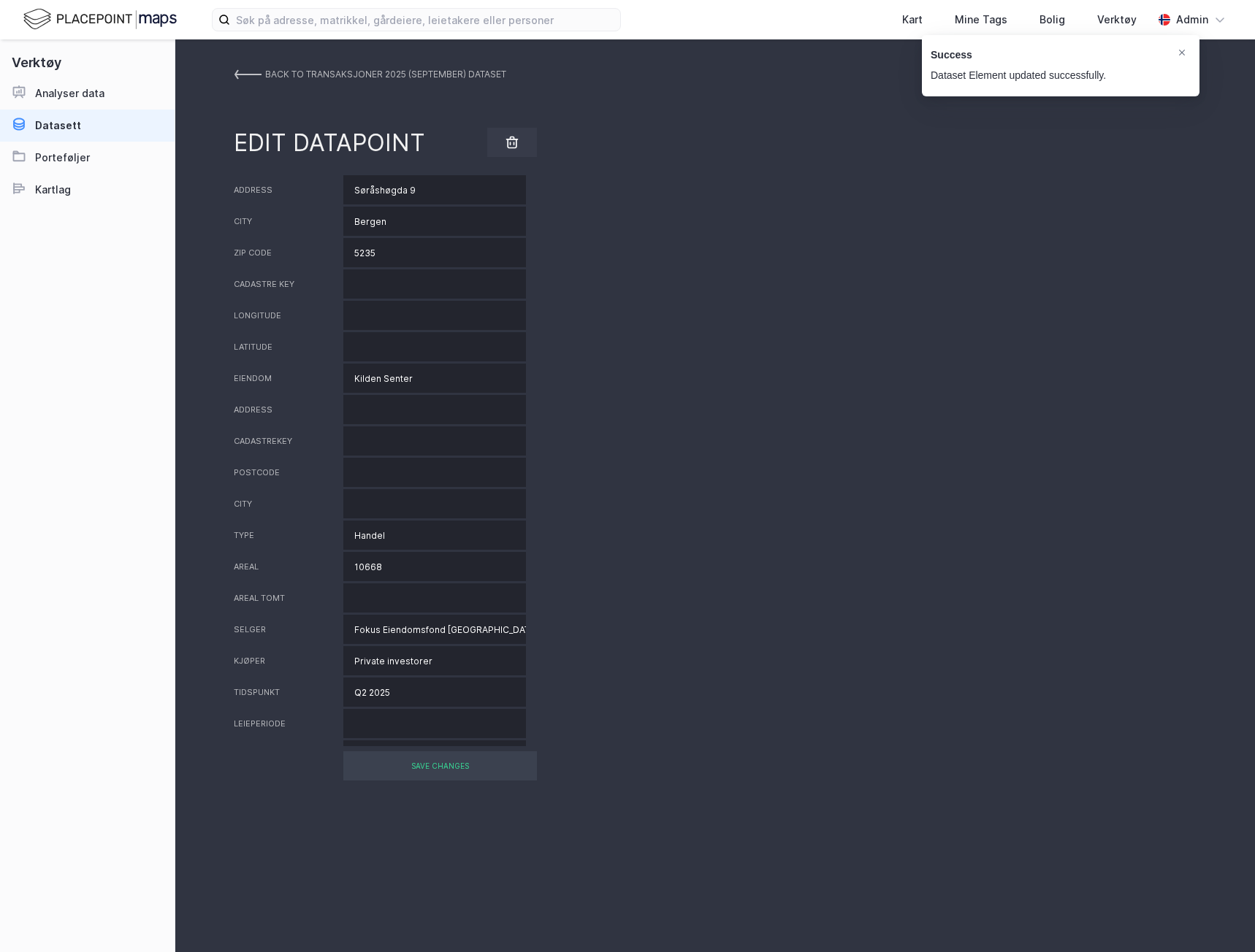
drag, startPoint x: 427, startPoint y: 188, endPoint x: 281, endPoint y: 179, distance: 146.3
click at [281, 179] on div "Address [STREET_ADDRESS]" at bounding box center [715, 189] width 962 height 29
click at [379, 213] on input "Bergen" at bounding box center [434, 221] width 183 height 29
click at [368, 223] on input "Bergen" at bounding box center [434, 221] width 183 height 29
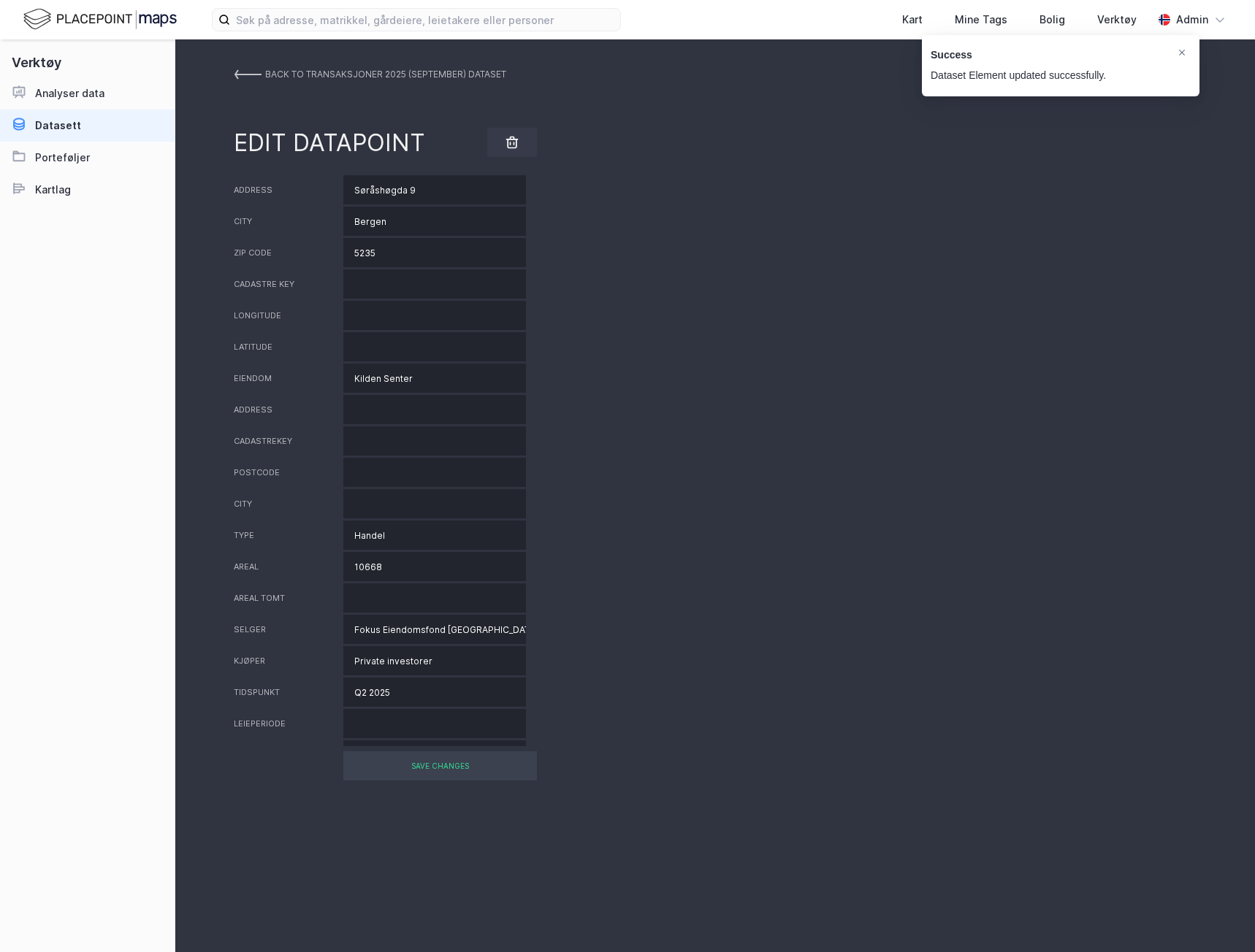
paste input "Rådal"
type input "Rådal"
click at [469, 771] on div "SAVE CHANGES" at bounding box center [440, 765] width 193 height 29
click at [429, 762] on div "SAVE CHANGES" at bounding box center [440, 765] width 193 height 29
click at [1178, 55] on icon "Notifications Alt+T" at bounding box center [1182, 53] width 9 height 9
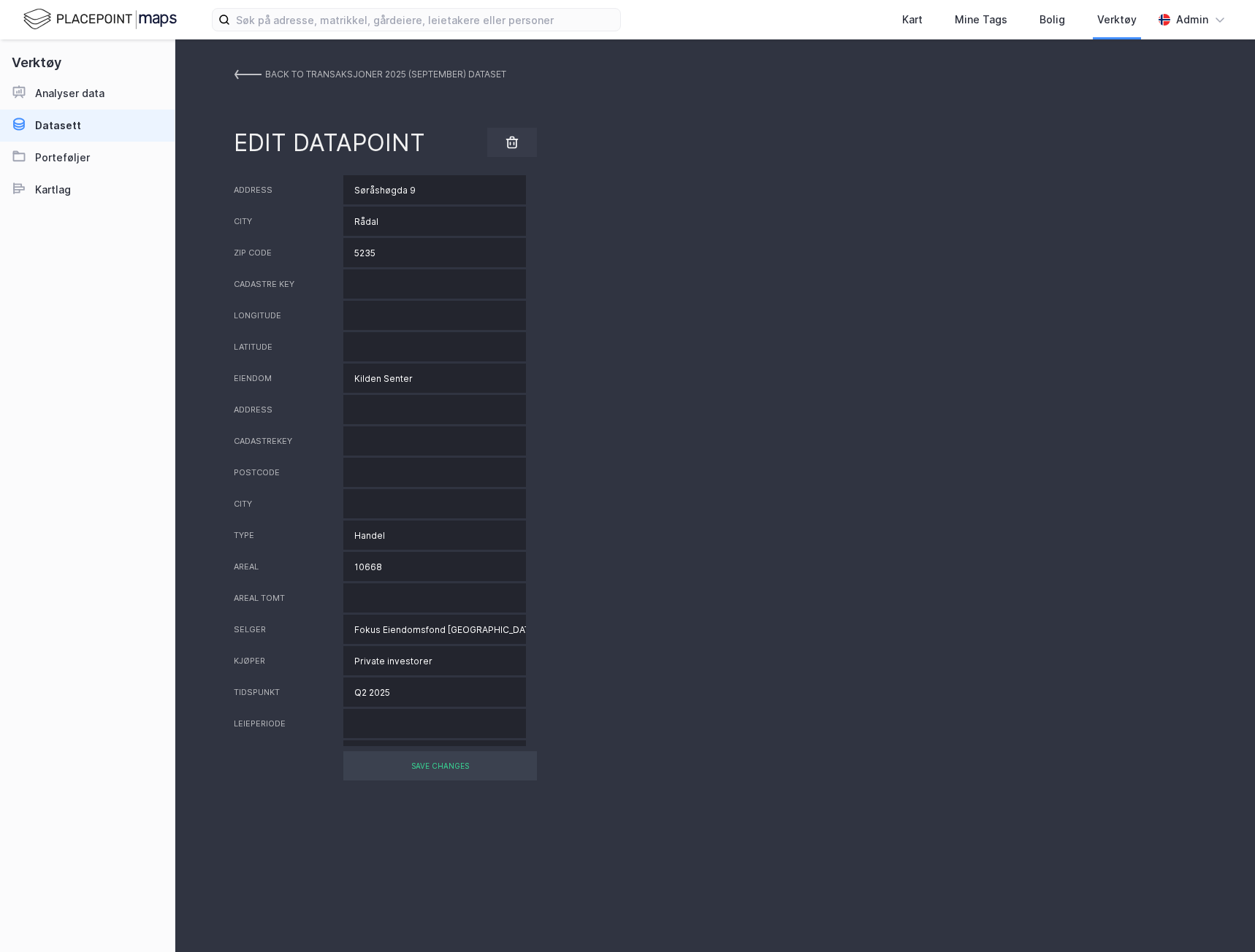
click at [238, 70] on img at bounding box center [247, 74] width 28 height 12
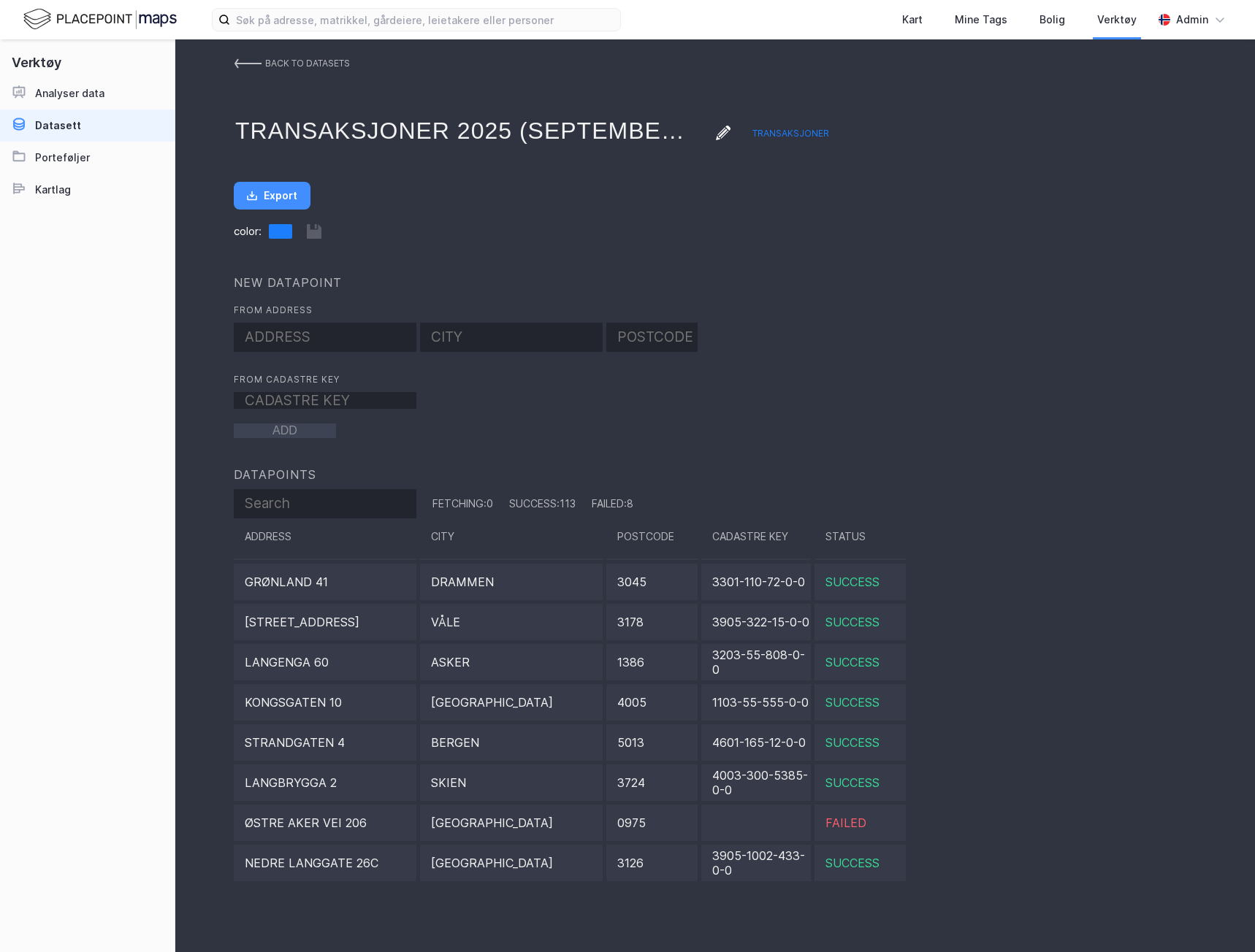
scroll to position [2045, 0]
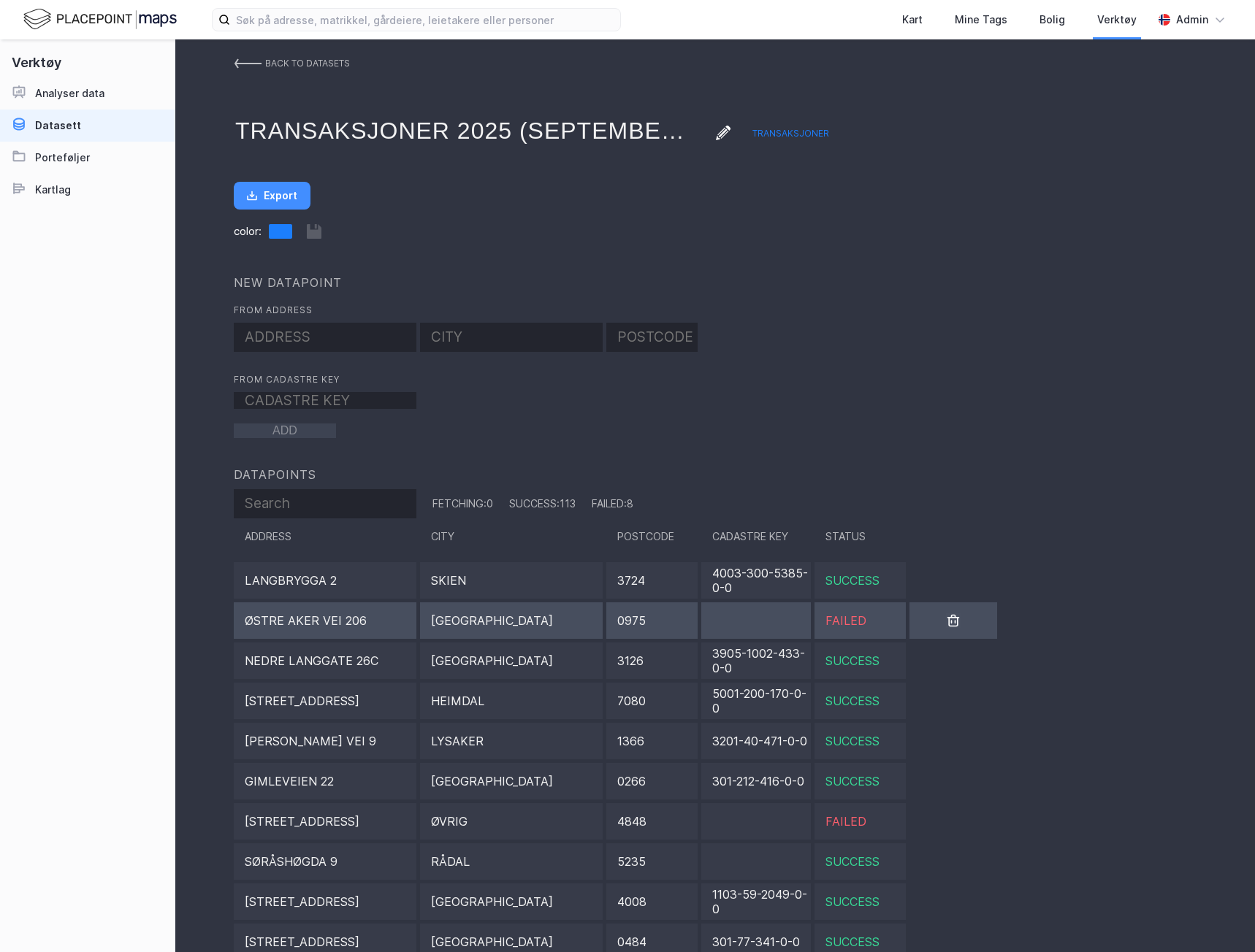
click at [324, 627] on div "Østre Aker vei 206" at bounding box center [324, 621] width 183 height 37
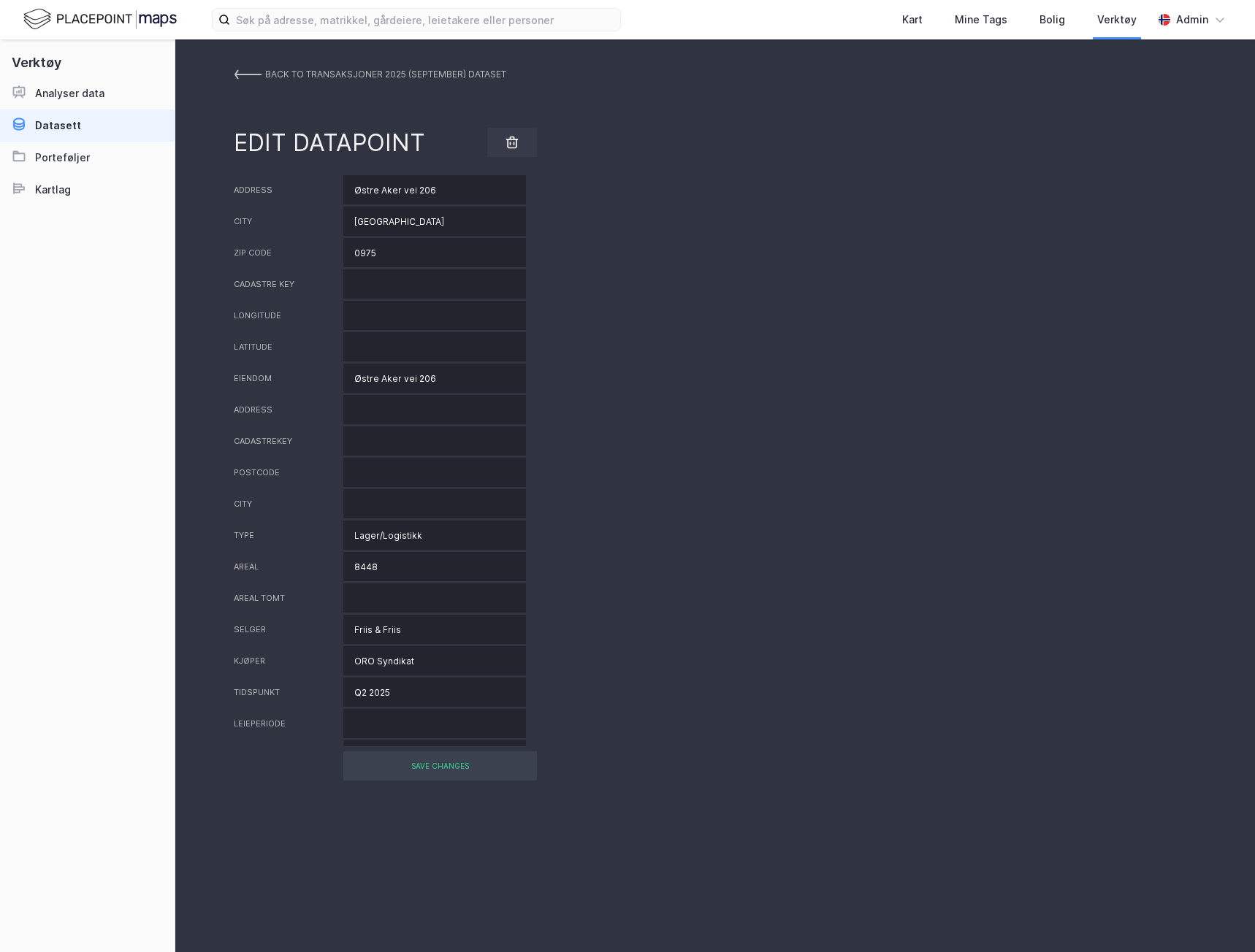
drag, startPoint x: 438, startPoint y: 194, endPoint x: 269, endPoint y: 193, distance: 169.0
click at [269, 193] on div "Address [STREET_ADDRESS]" at bounding box center [715, 189] width 962 height 29
click at [466, 188] on input "Østre Aker vei 206" at bounding box center [434, 189] width 183 height 29
click at [459, 190] on input "Østre Aker vei 206" at bounding box center [434, 189] width 183 height 29
type input "Østre [STREET_ADDRESS]"
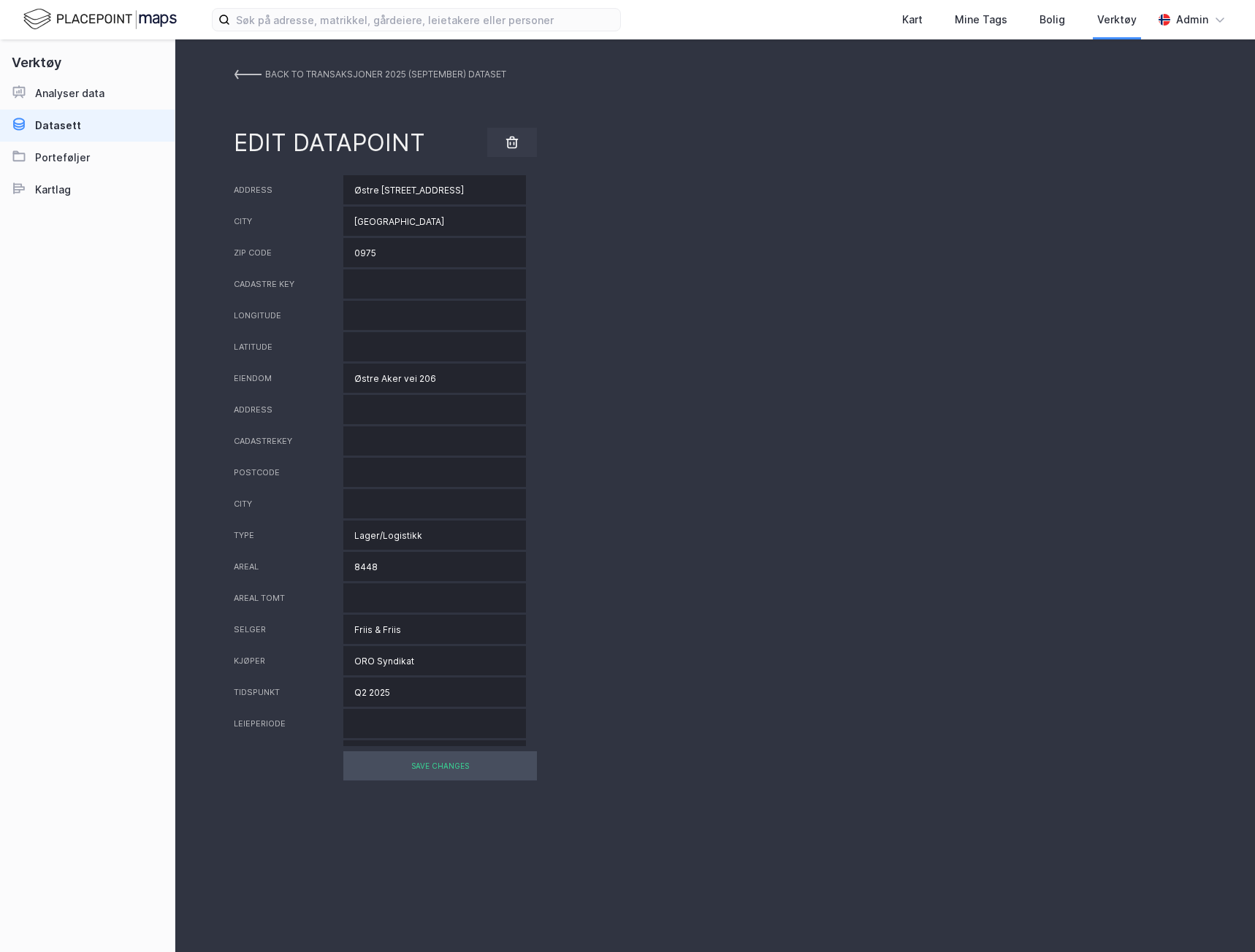
click at [453, 773] on div "SAVE CHANGES" at bounding box center [440, 765] width 193 height 29
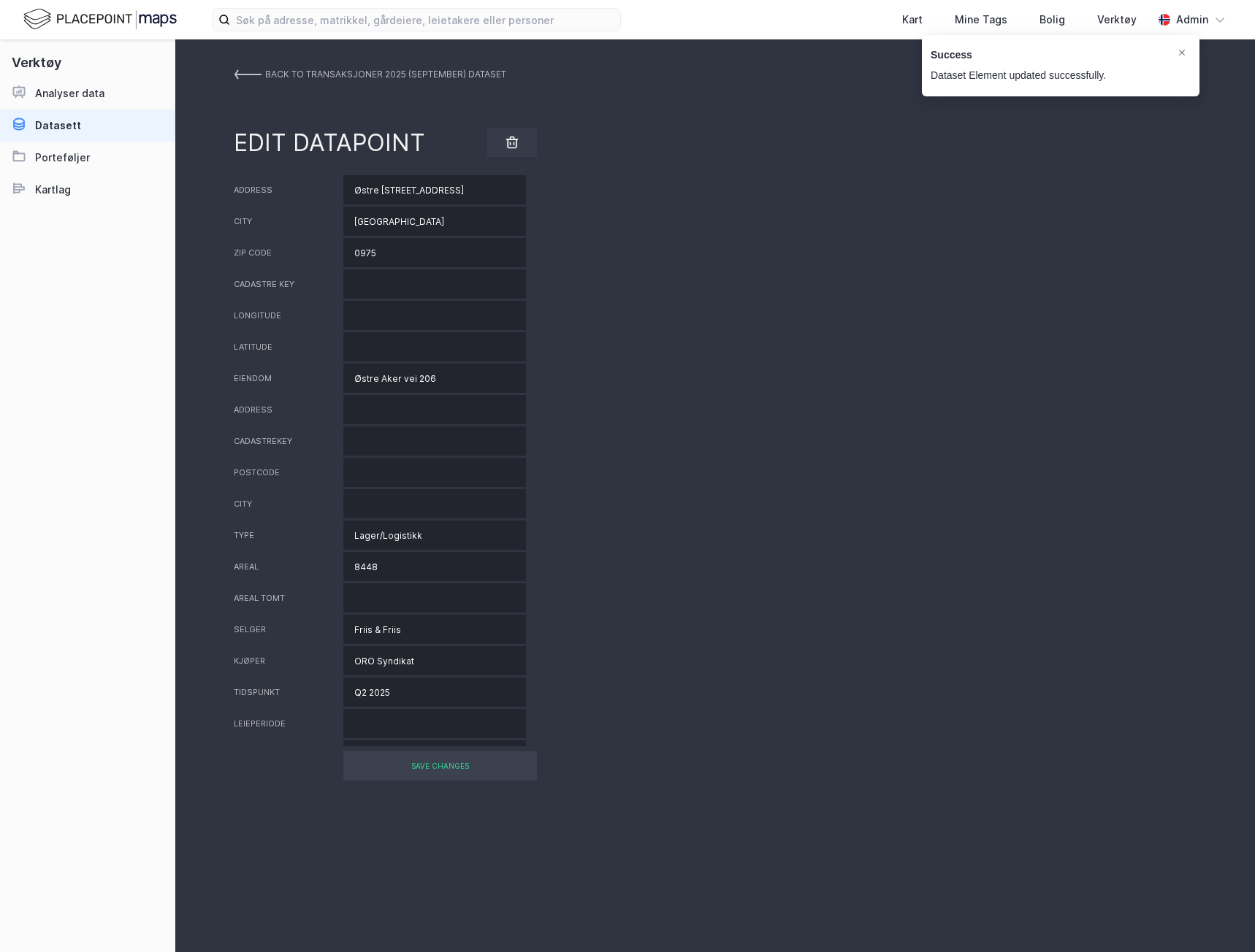
click at [255, 73] on img at bounding box center [247, 74] width 28 height 12
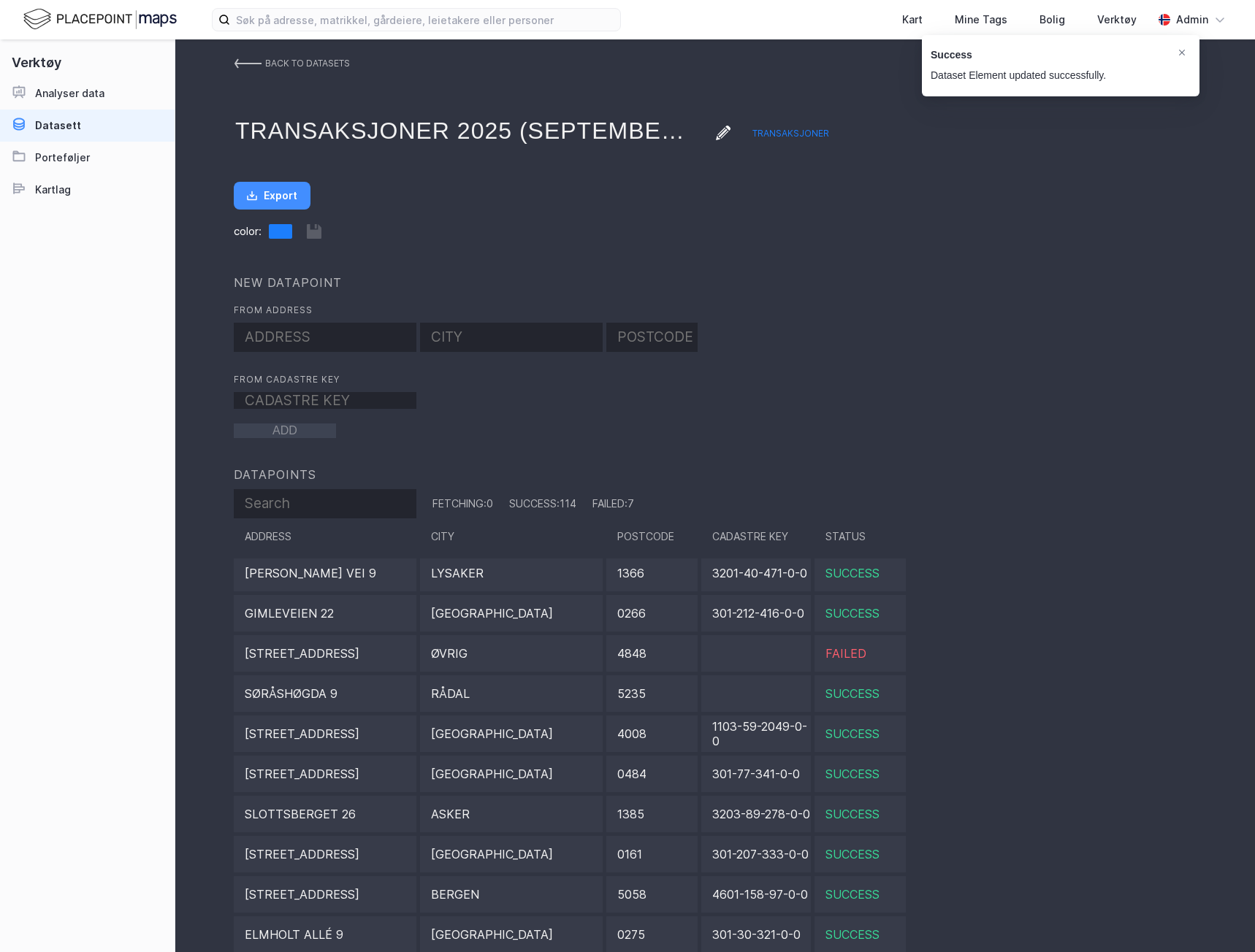
scroll to position [2191, 0]
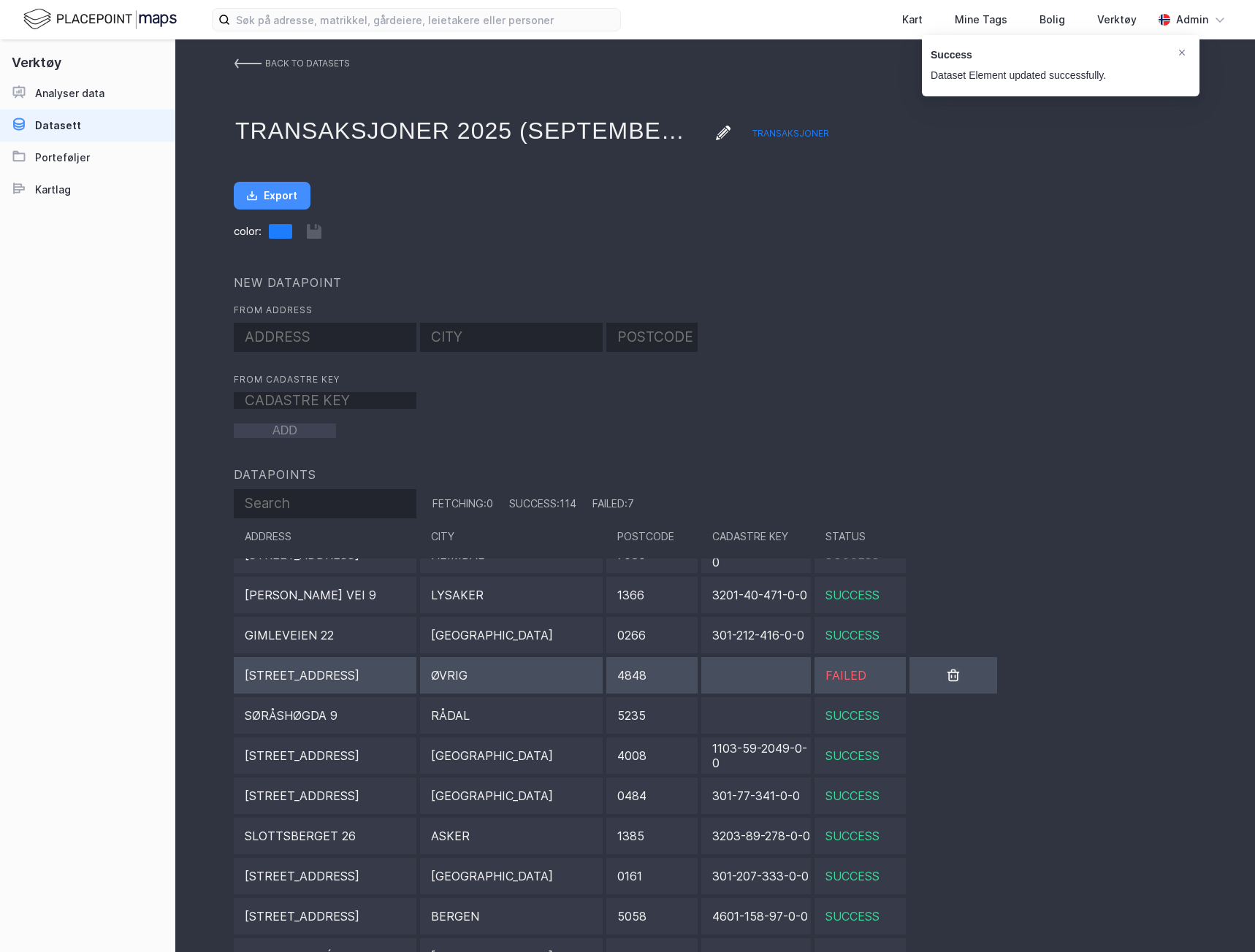
click at [381, 679] on div "[STREET_ADDRESS]" at bounding box center [324, 675] width 183 height 37
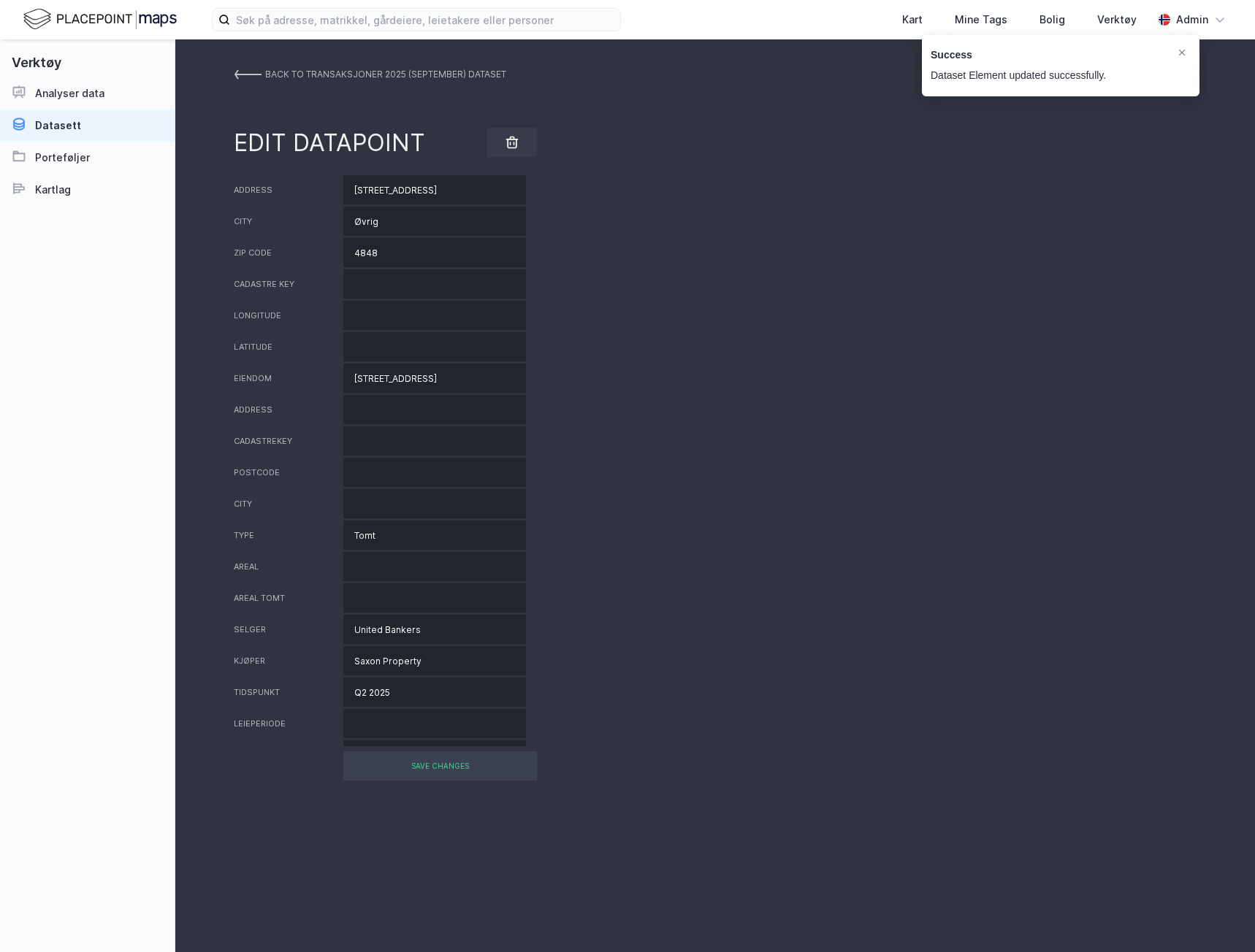
drag, startPoint x: 453, startPoint y: 185, endPoint x: 294, endPoint y: 176, distance: 159.3
click at [294, 176] on div "Address [STREET_ADDRESS]" at bounding box center [715, 189] width 962 height 29
click at [363, 218] on input "Øvrig" at bounding box center [434, 221] width 183 height 29
click at [364, 218] on input "Øvrig" at bounding box center [434, 221] width 183 height 29
type input "Arendal"
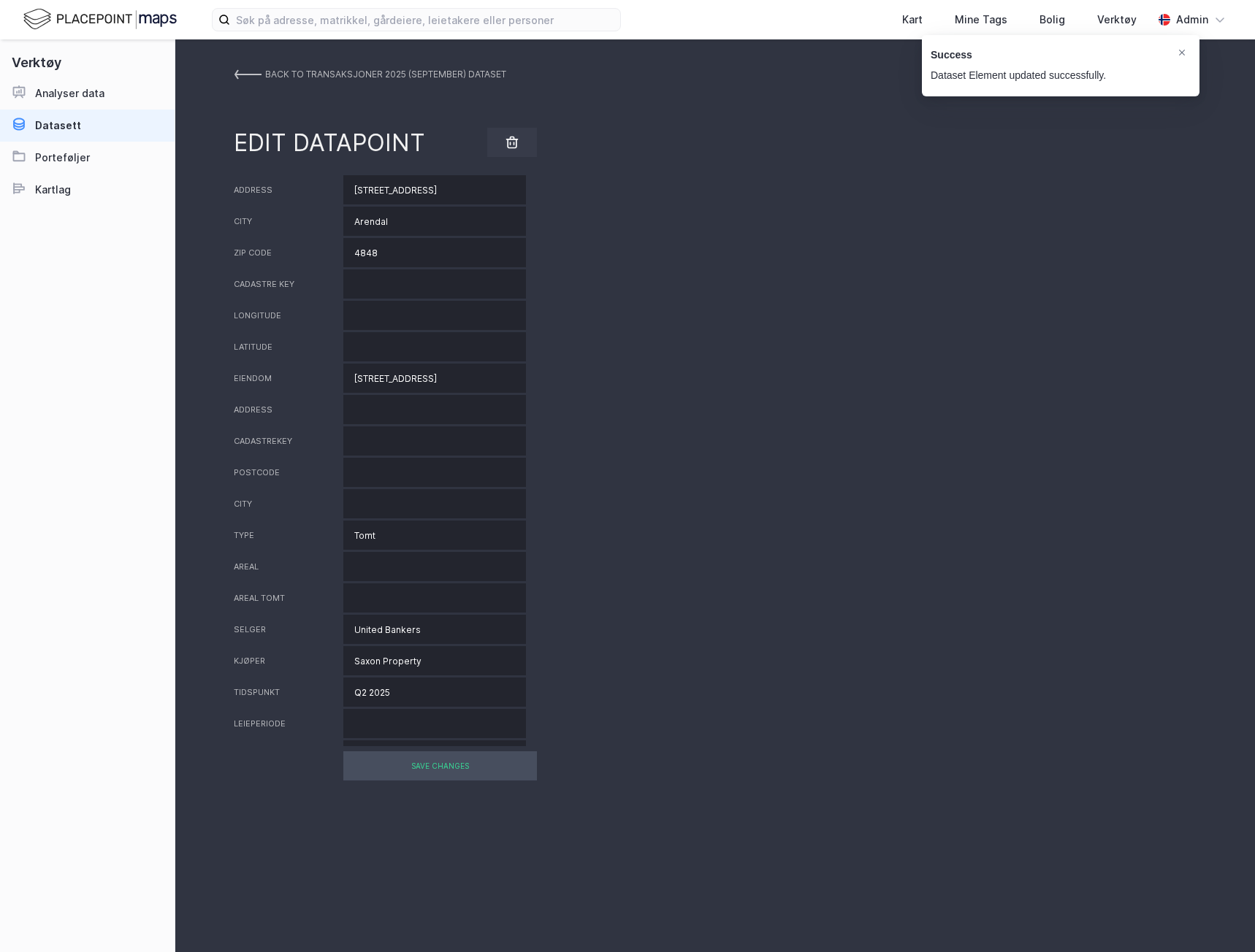
click at [463, 774] on div "SAVE CHANGES" at bounding box center [440, 765] width 193 height 29
drag, startPoint x: 403, startPoint y: 765, endPoint x: 396, endPoint y: 703, distance: 62.4
click at [403, 765] on div "SAVE CHANGES" at bounding box center [440, 765] width 193 height 29
click at [262, 73] on link "BACK TO Transaksjoner 2025 (september) DATASET" at bounding box center [369, 75] width 273 height 27
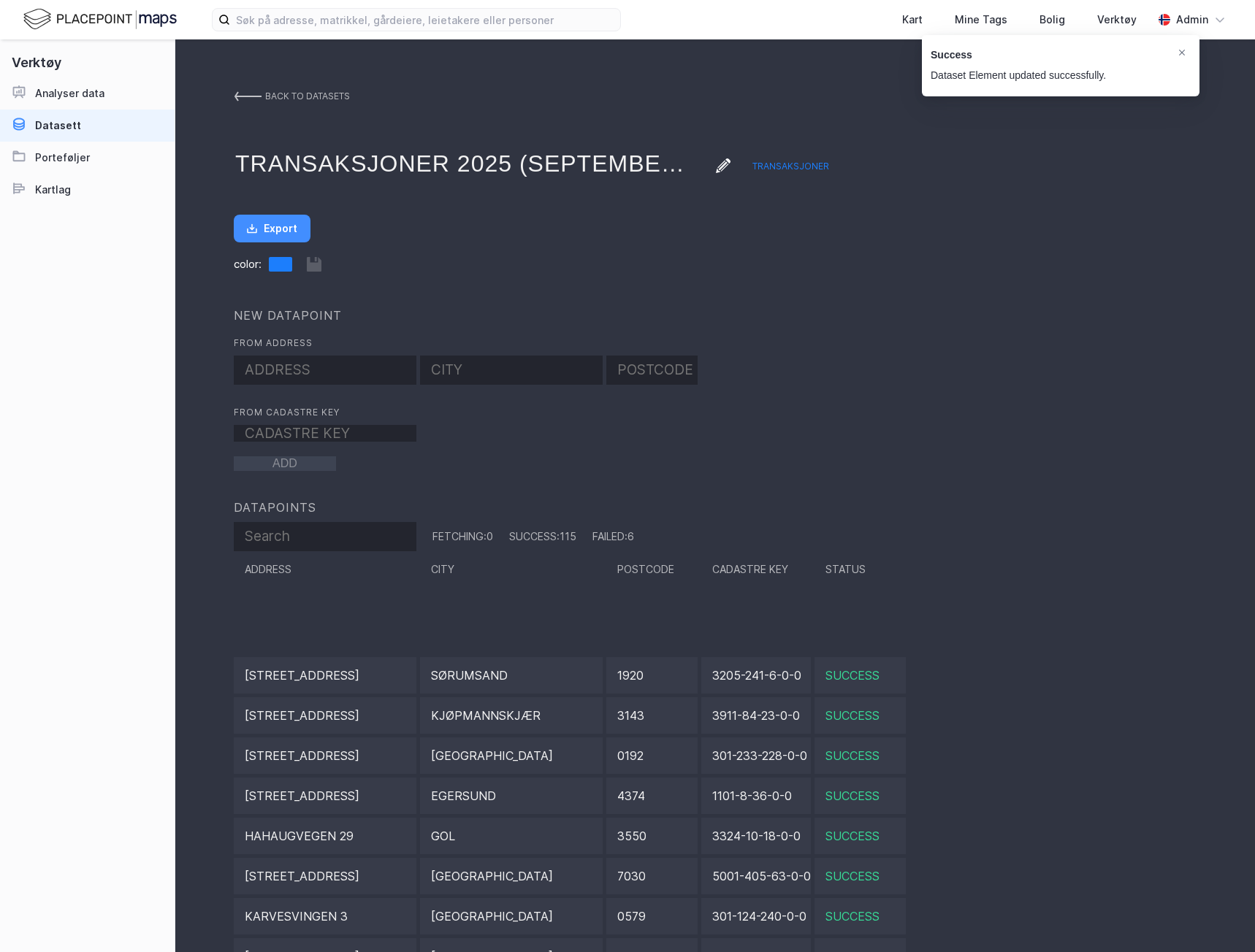
scroll to position [3359, 0]
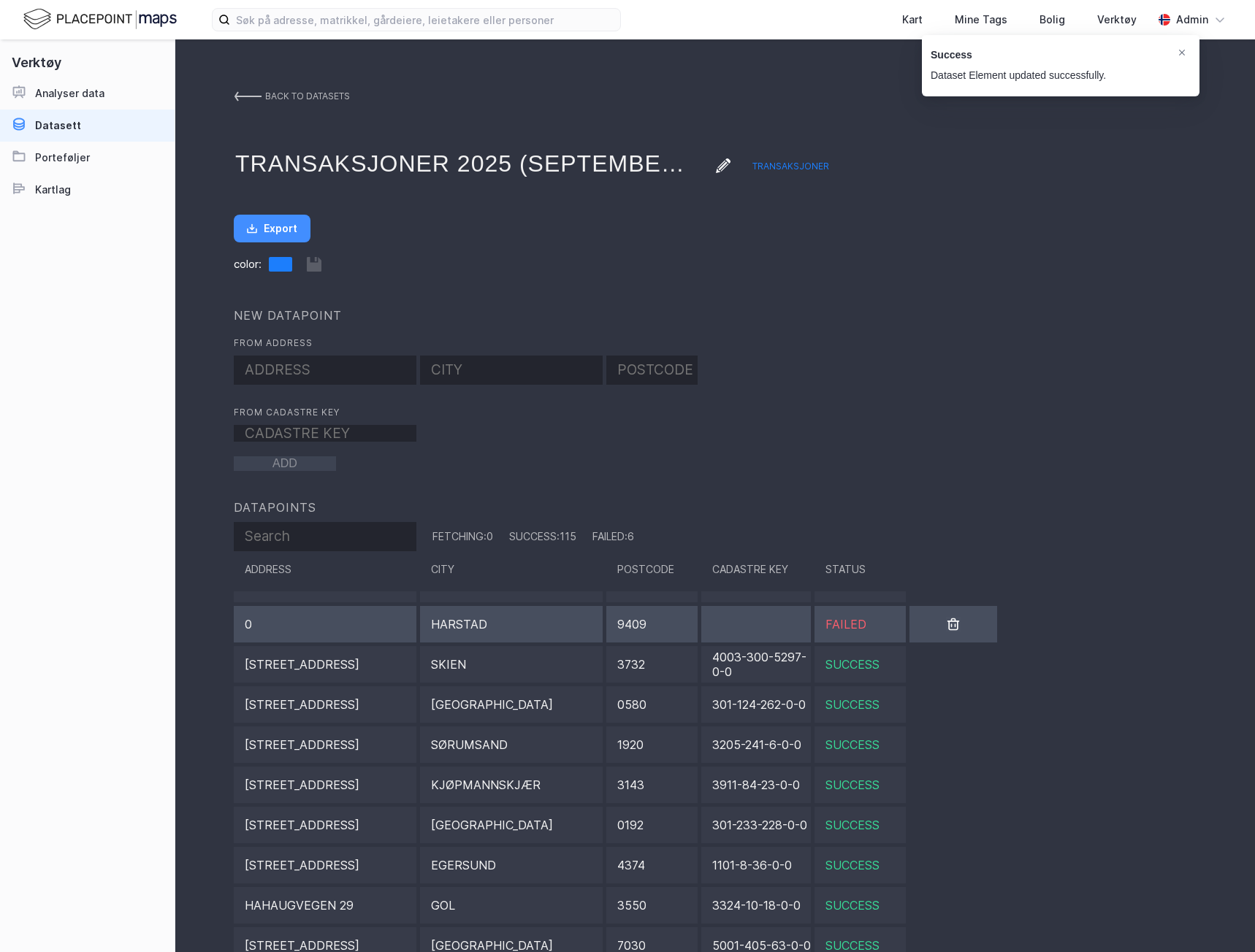
click at [546, 627] on div "Harstad" at bounding box center [511, 624] width 183 height 37
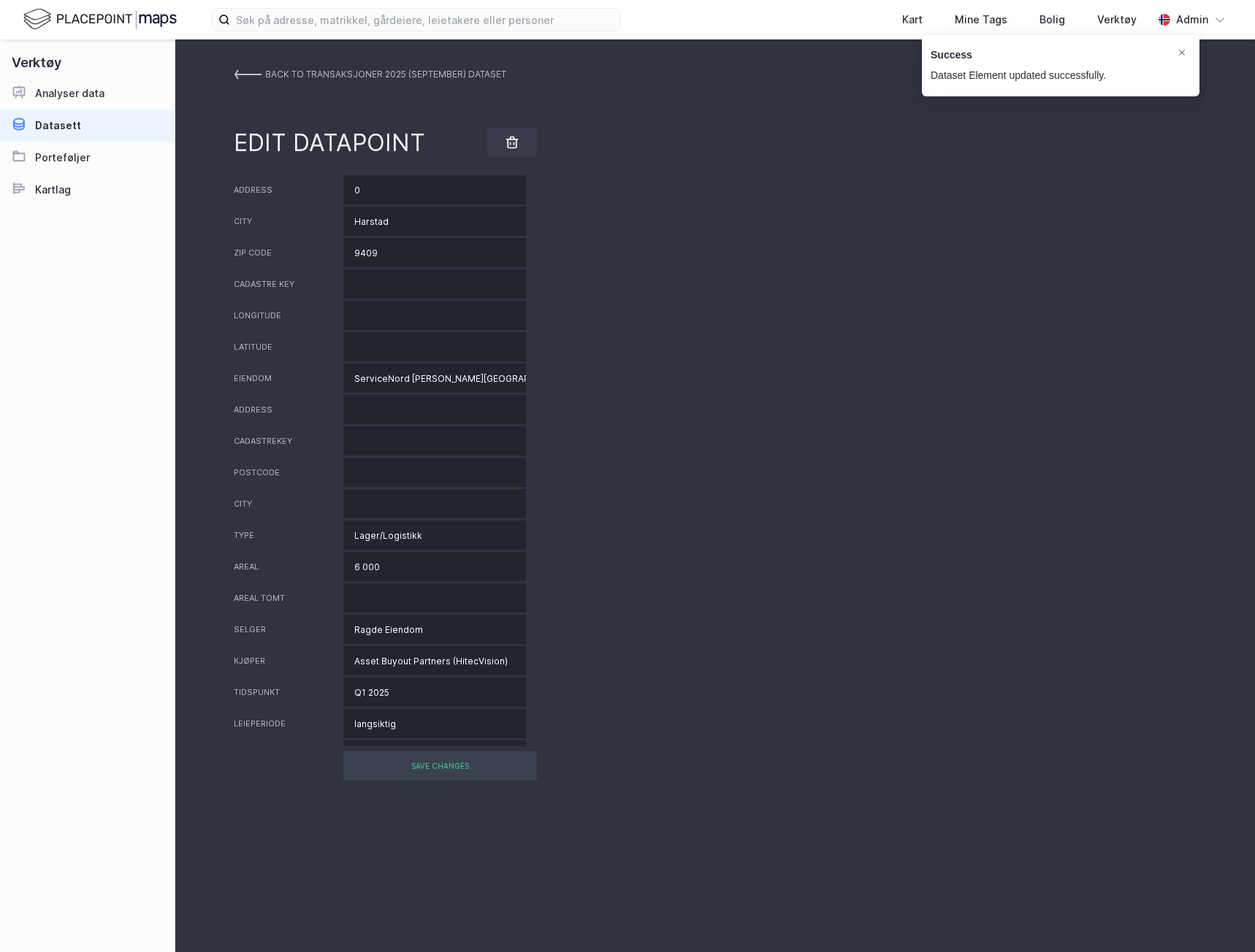
click at [262, 72] on link "BACK TO Transaksjoner 2025 (september) DATASET" at bounding box center [369, 75] width 273 height 27
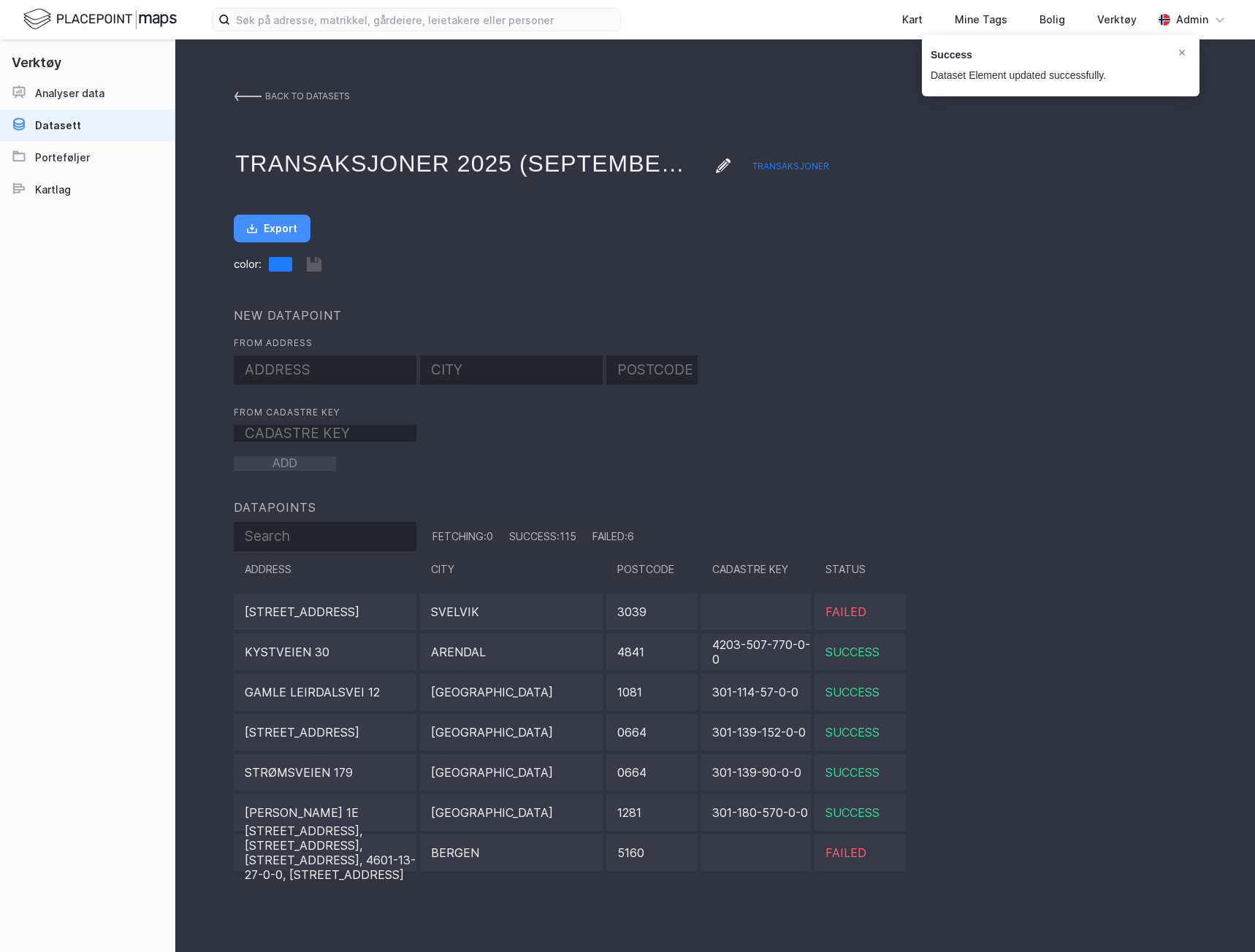
scroll to position [4246, 0]
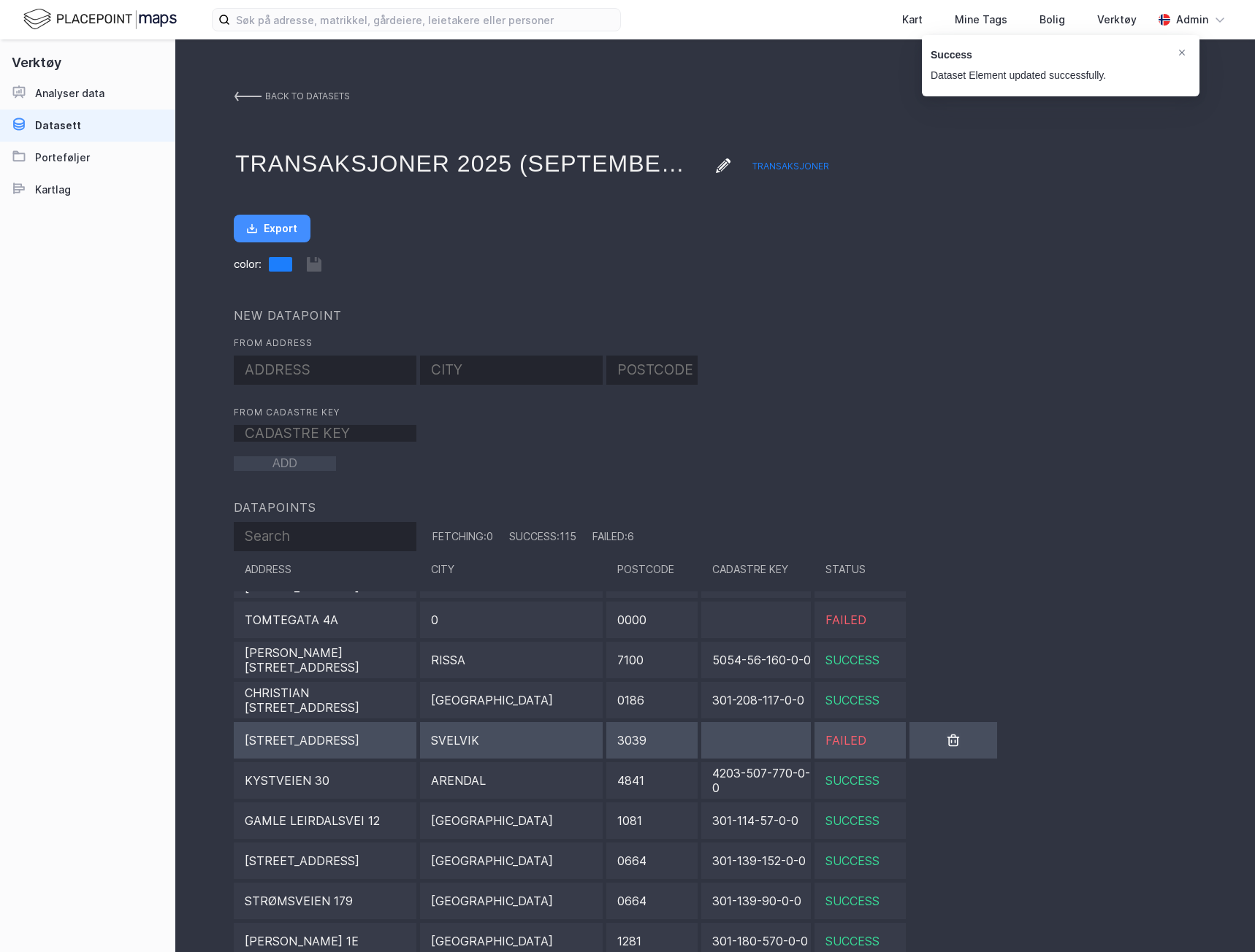
click at [444, 751] on div "Svelvik" at bounding box center [511, 740] width 183 height 37
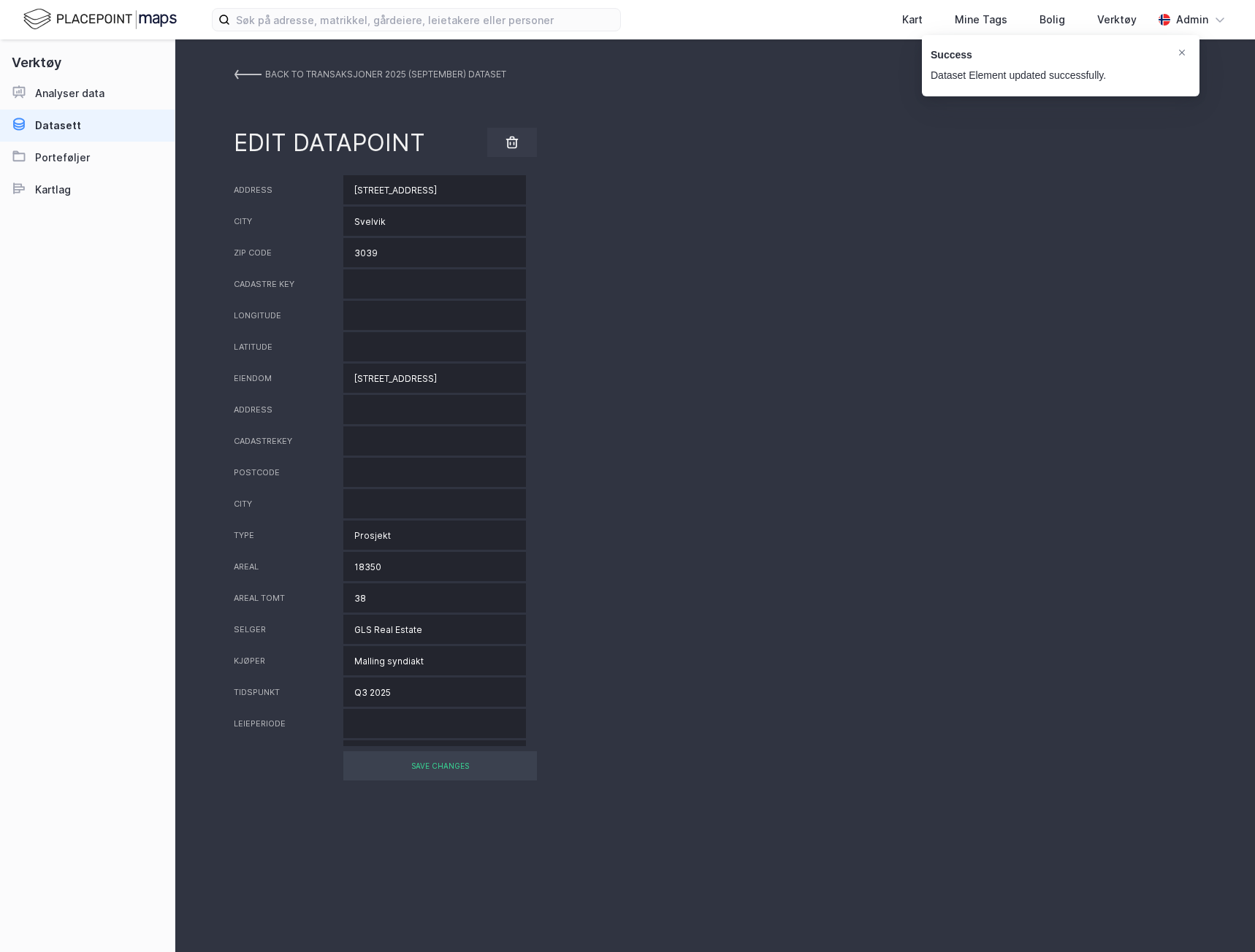
drag, startPoint x: 449, startPoint y: 186, endPoint x: 321, endPoint y: 189, distance: 128.0
click at [321, 189] on div "Address [STREET_ADDRESS]" at bounding box center [715, 189] width 962 height 29
click at [422, 184] on input "[STREET_ADDRESS]" at bounding box center [434, 189] width 183 height 29
click at [424, 190] on input "[STREET_ADDRESS]" at bounding box center [434, 189] width 183 height 29
click at [420, 189] on input "[STREET_ADDRESS]" at bounding box center [434, 189] width 183 height 29
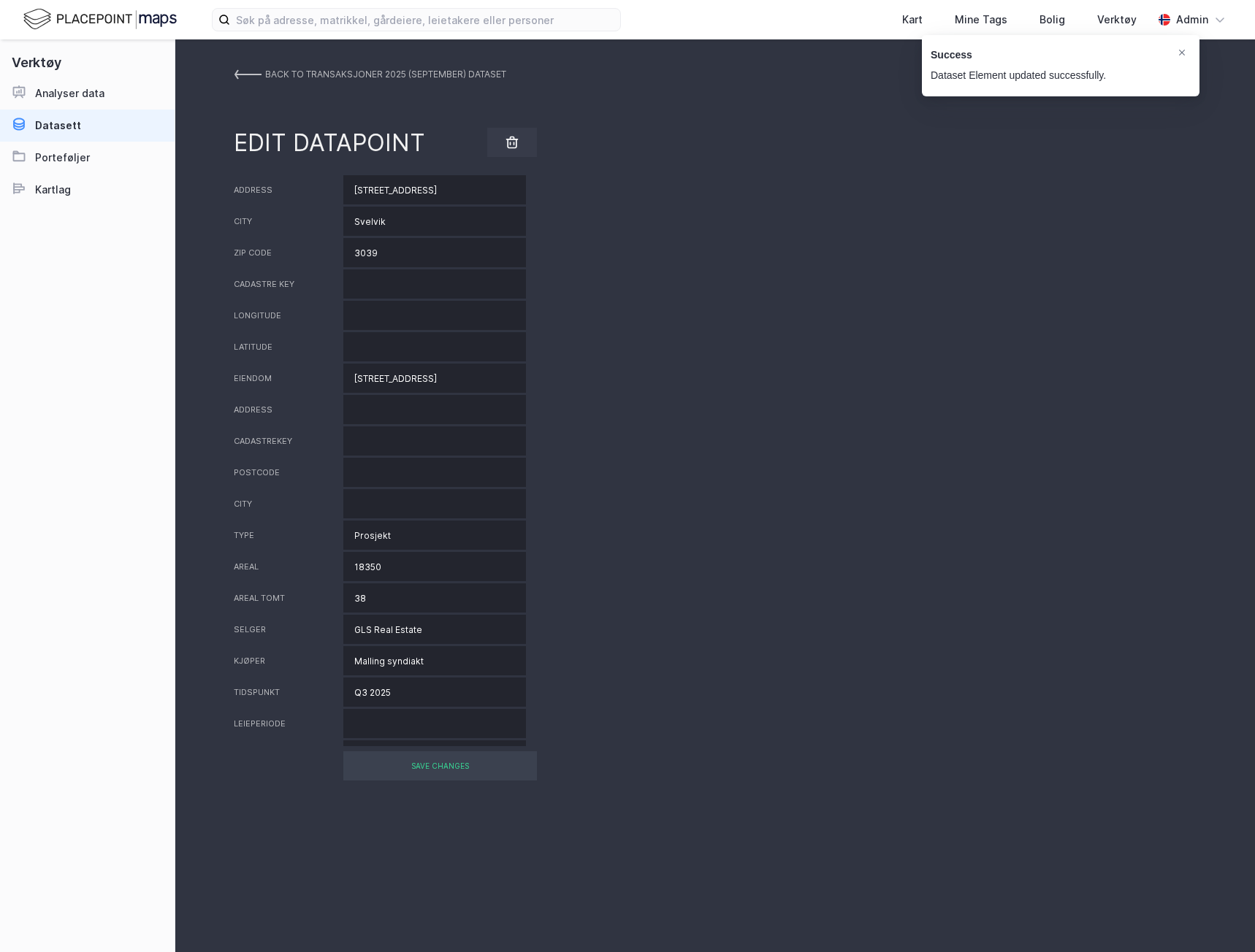
drag, startPoint x: 358, startPoint y: 193, endPoint x: 287, endPoint y: 190, distance: 71.1
click at [287, 190] on div "Address [STREET_ADDRESS]" at bounding box center [715, 189] width 962 height 29
click at [374, 227] on input "Svelvik" at bounding box center [434, 221] width 183 height 29
click at [374, 226] on input "Svelvik" at bounding box center [434, 221] width 183 height 29
paste input "Drammen"
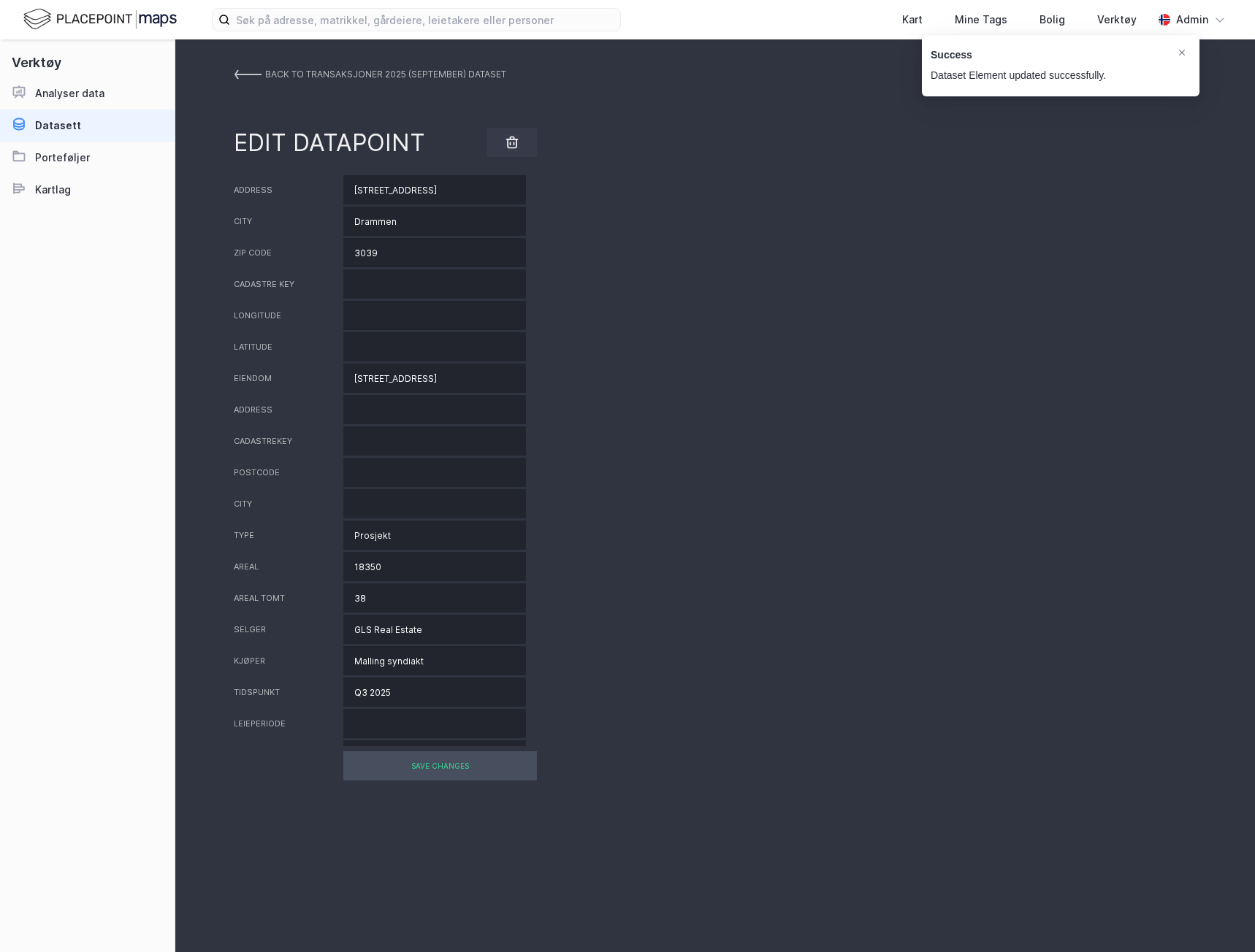
type input "Drammen"
click at [419, 767] on div "SAVE CHANGES" at bounding box center [440, 765] width 193 height 29
click at [391, 772] on div "SAVE CHANGES" at bounding box center [440, 765] width 193 height 29
click at [262, 70] on link "BACK TO Transaksjoner 2025 (september) DATASET" at bounding box center [369, 75] width 273 height 27
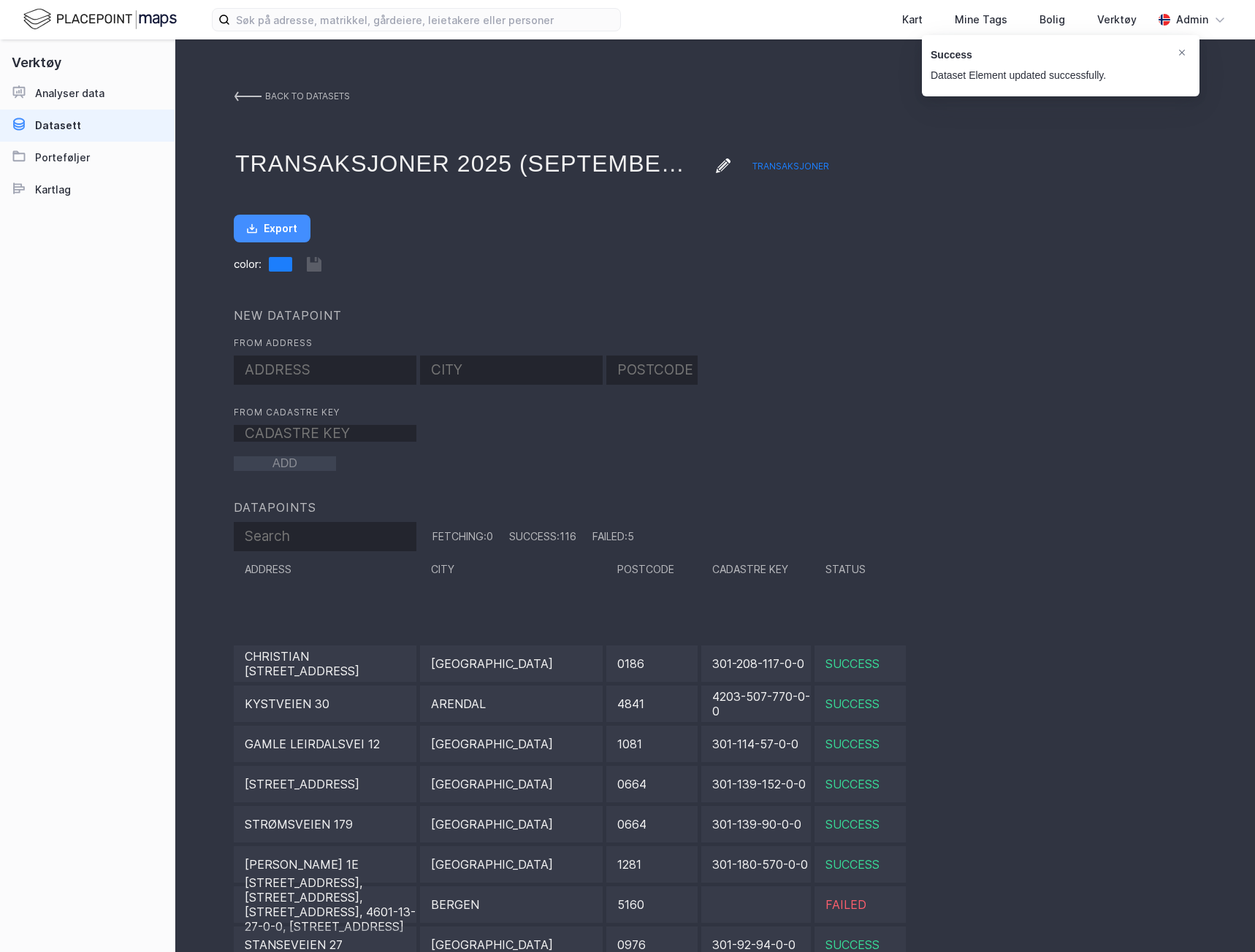
scroll to position [4162, 0]
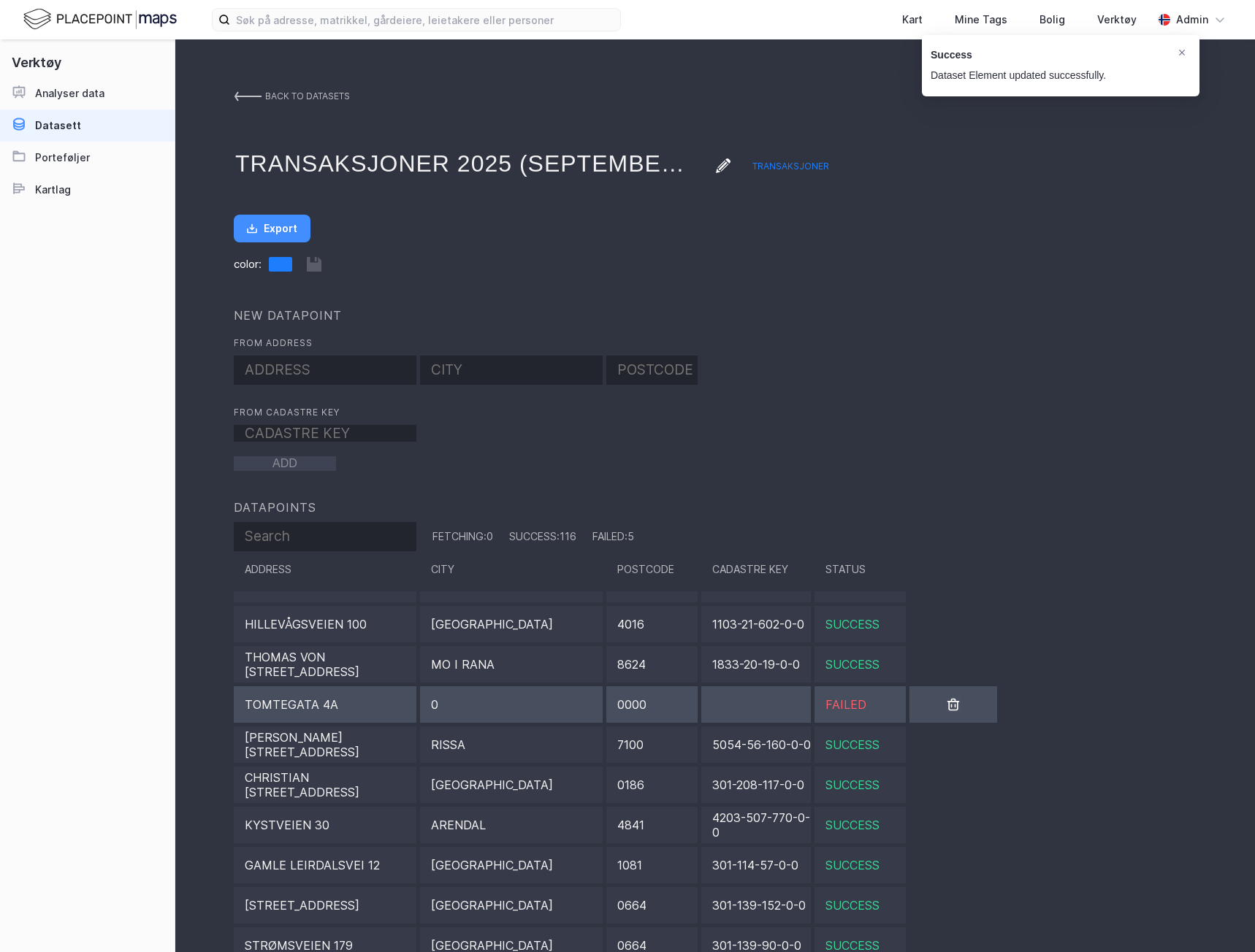
click at [354, 715] on div "Tomtegata 4a" at bounding box center [324, 704] width 183 height 37
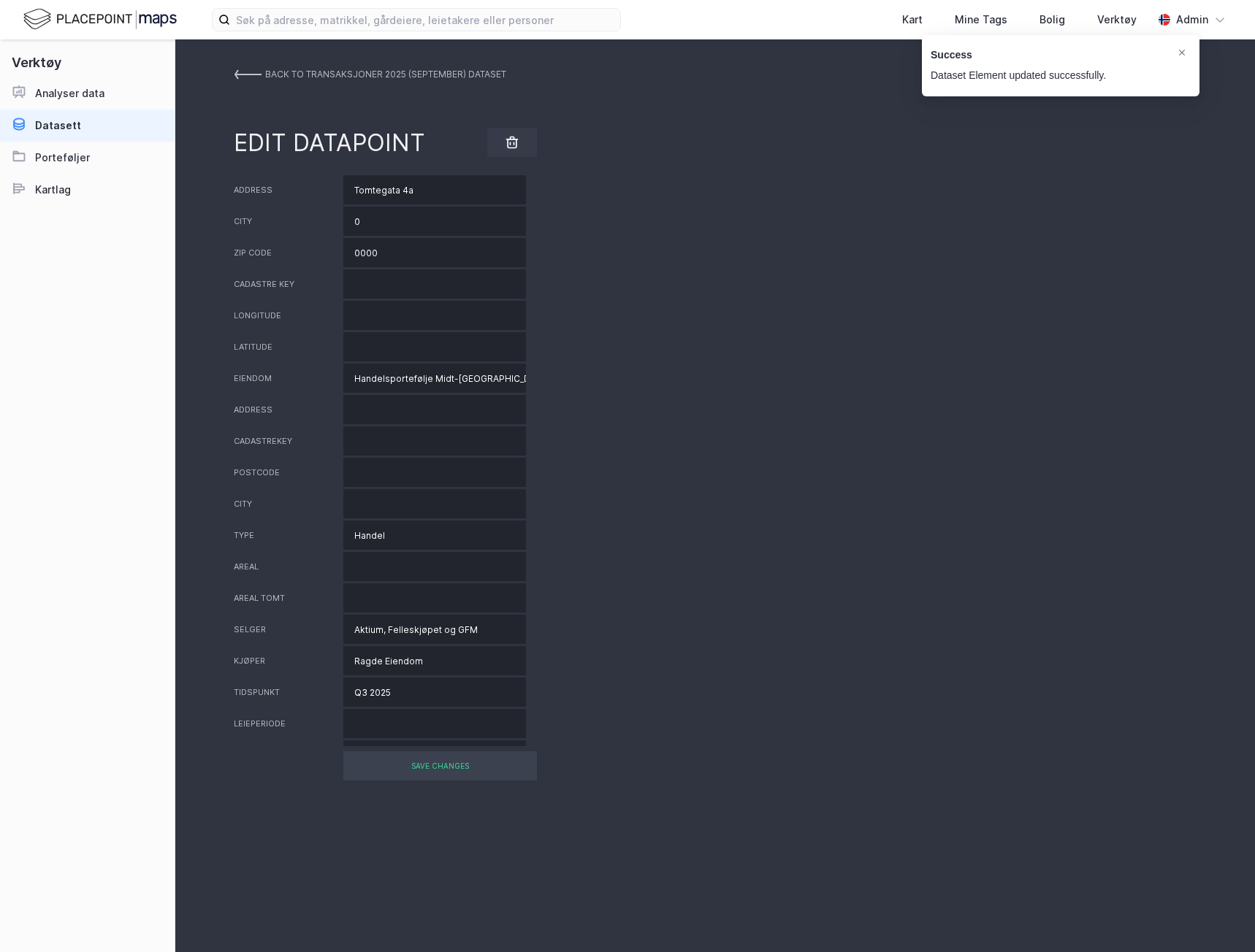
drag, startPoint x: 429, startPoint y: 197, endPoint x: 206, endPoint y: 180, distance: 223.6
click at [206, 180] on div "BACK TO Transaksjoner 2025 (september) DATASET EDIT DATAPOINT Address Tomtegata…" at bounding box center [715, 495] width 1080 height 913
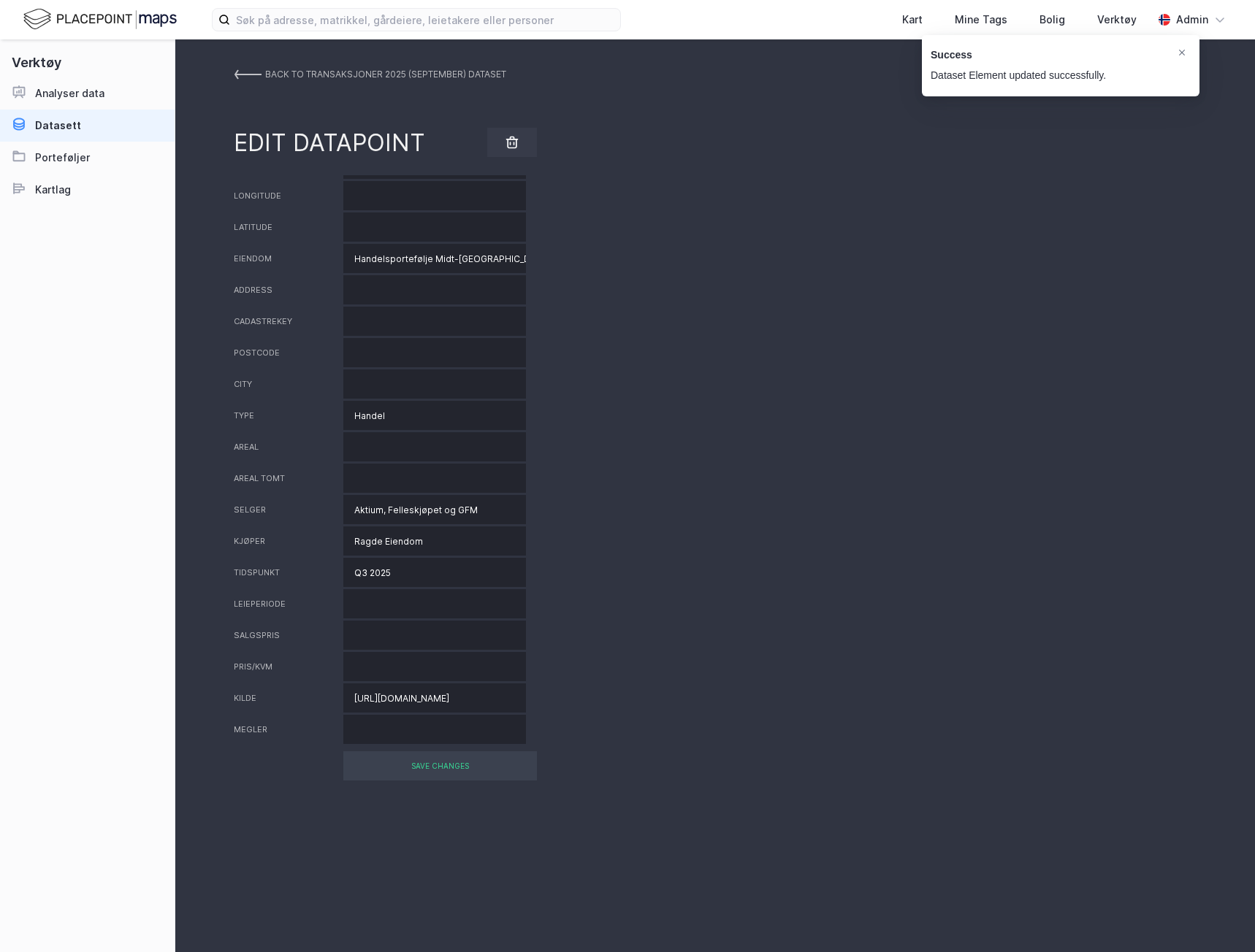
scroll to position [0, 1349]
drag, startPoint x: 349, startPoint y: 698, endPoint x: 700, endPoint y: 696, distance: 351.0
click at [700, 696] on div "Kilde [URL][DOMAIN_NAME]" at bounding box center [715, 698] width 962 height 29
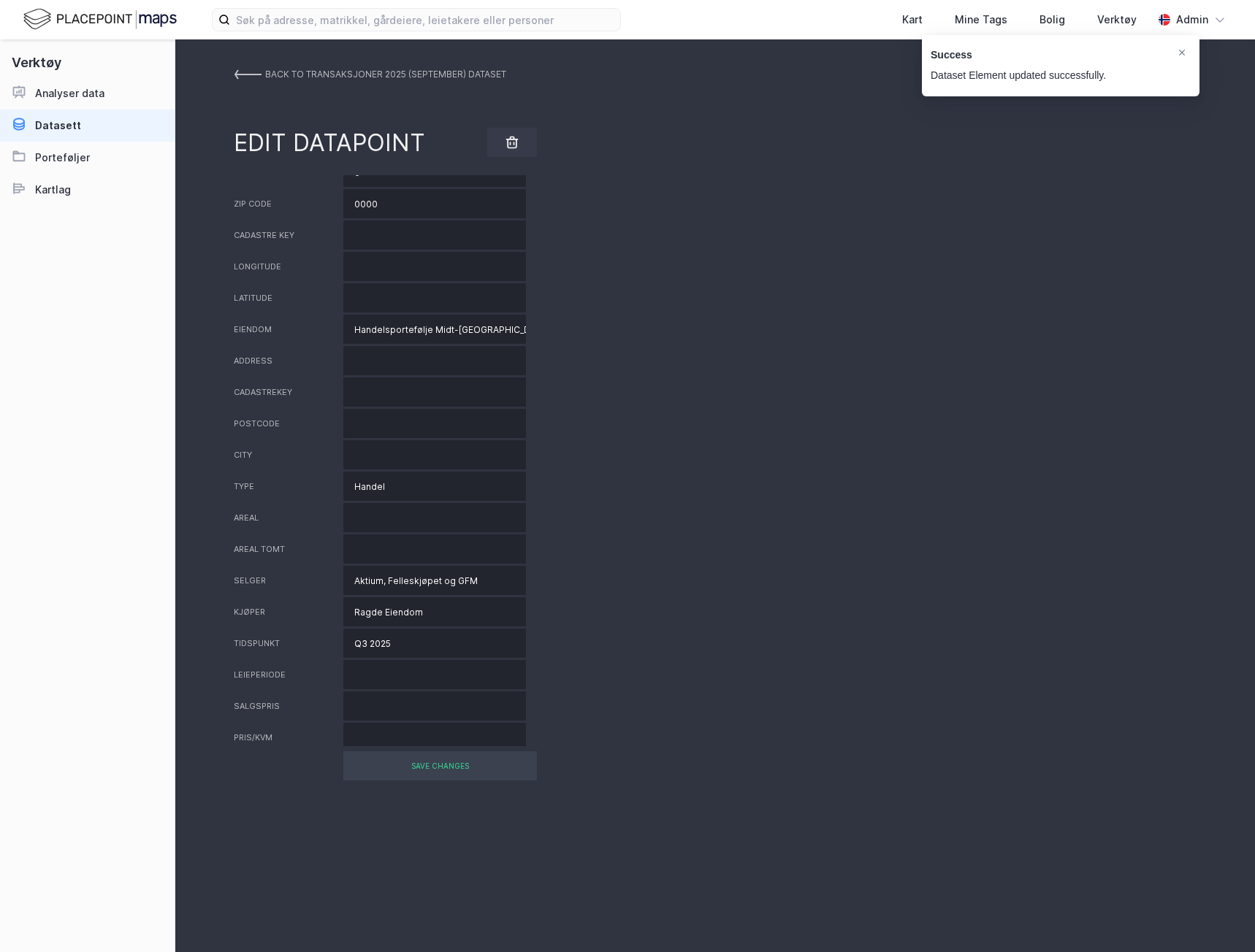
scroll to position [0, 0]
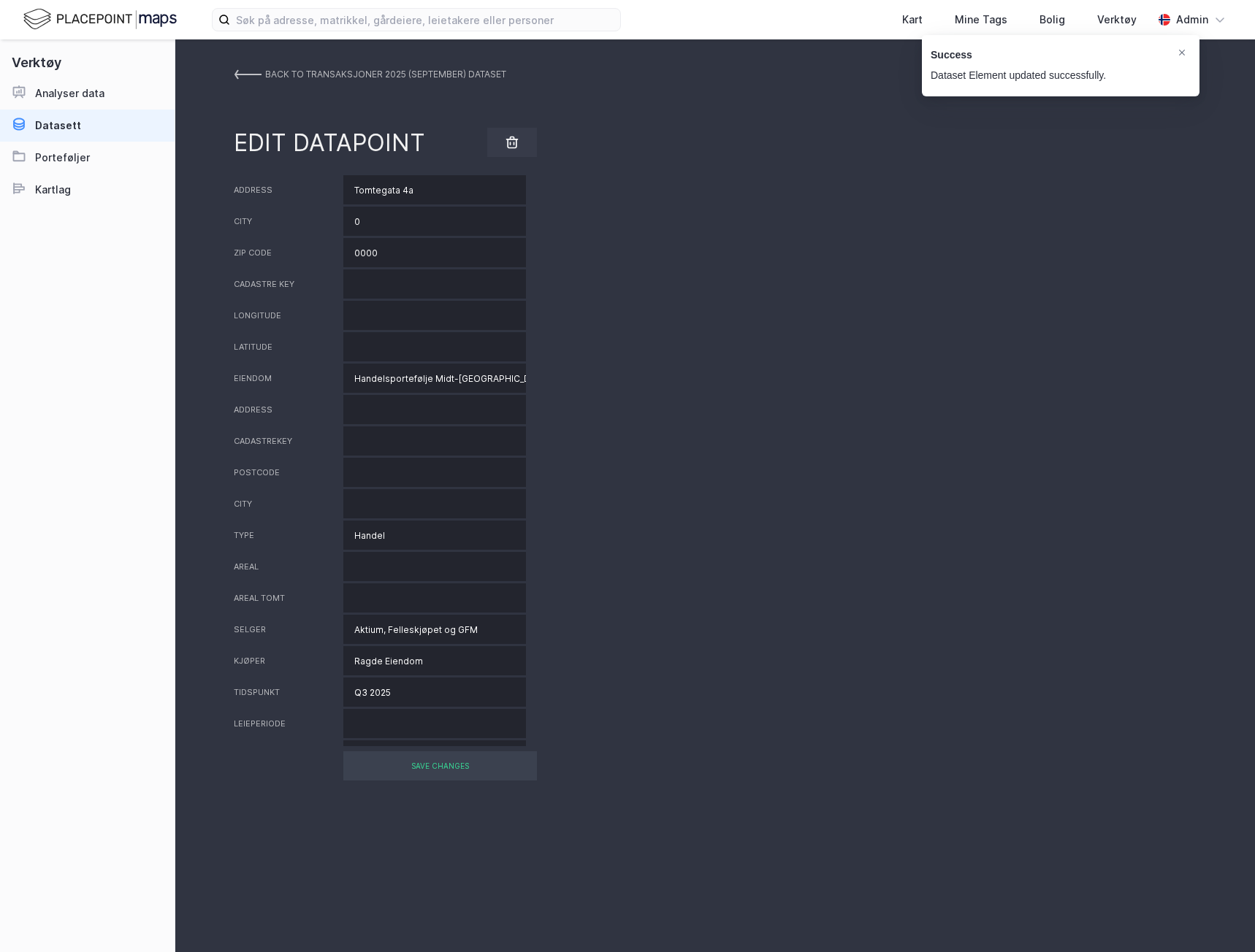
click at [250, 64] on link "BACK TO Transaksjoner 2025 (september) DATASET" at bounding box center [369, 75] width 273 height 27
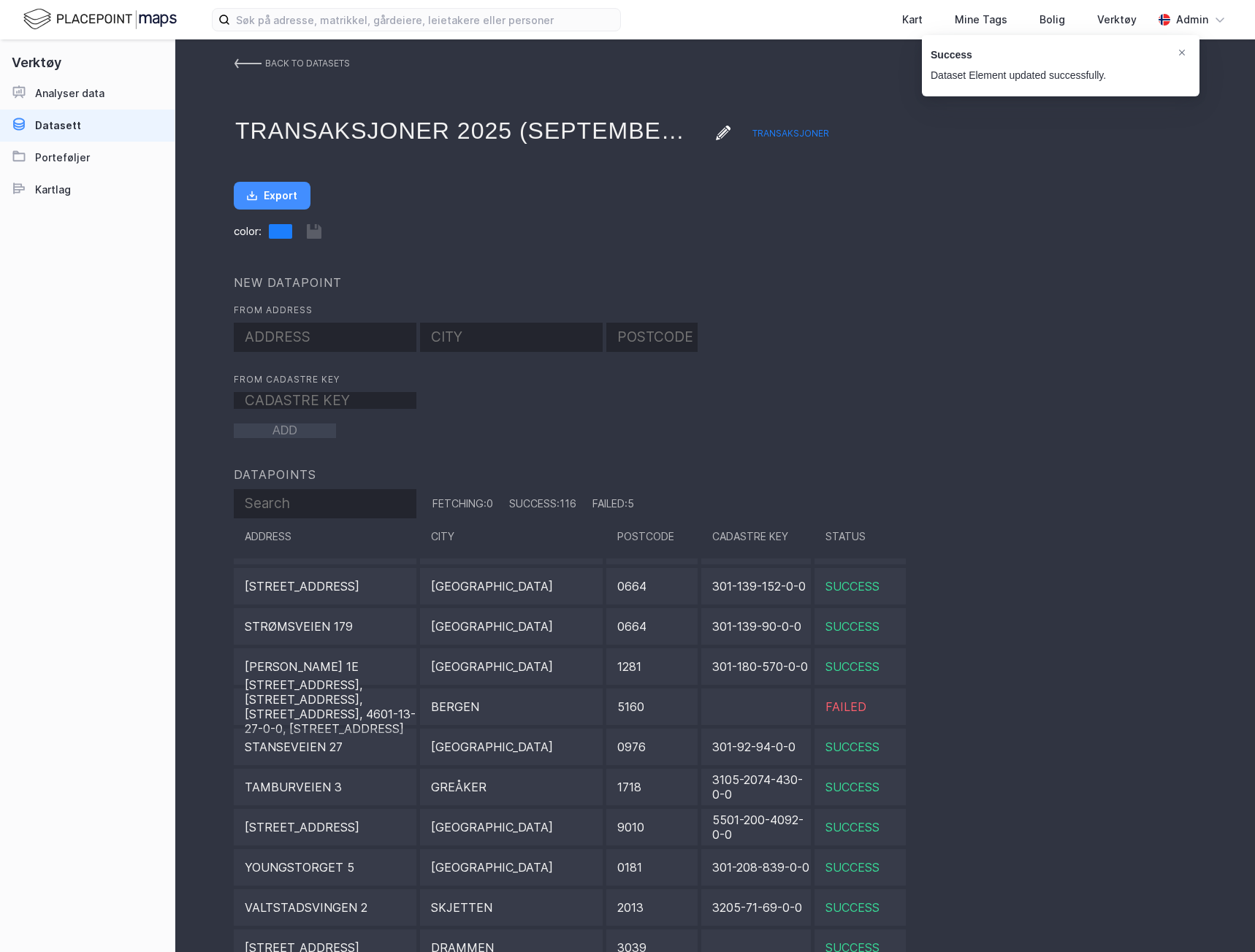
scroll to position [4454, 0]
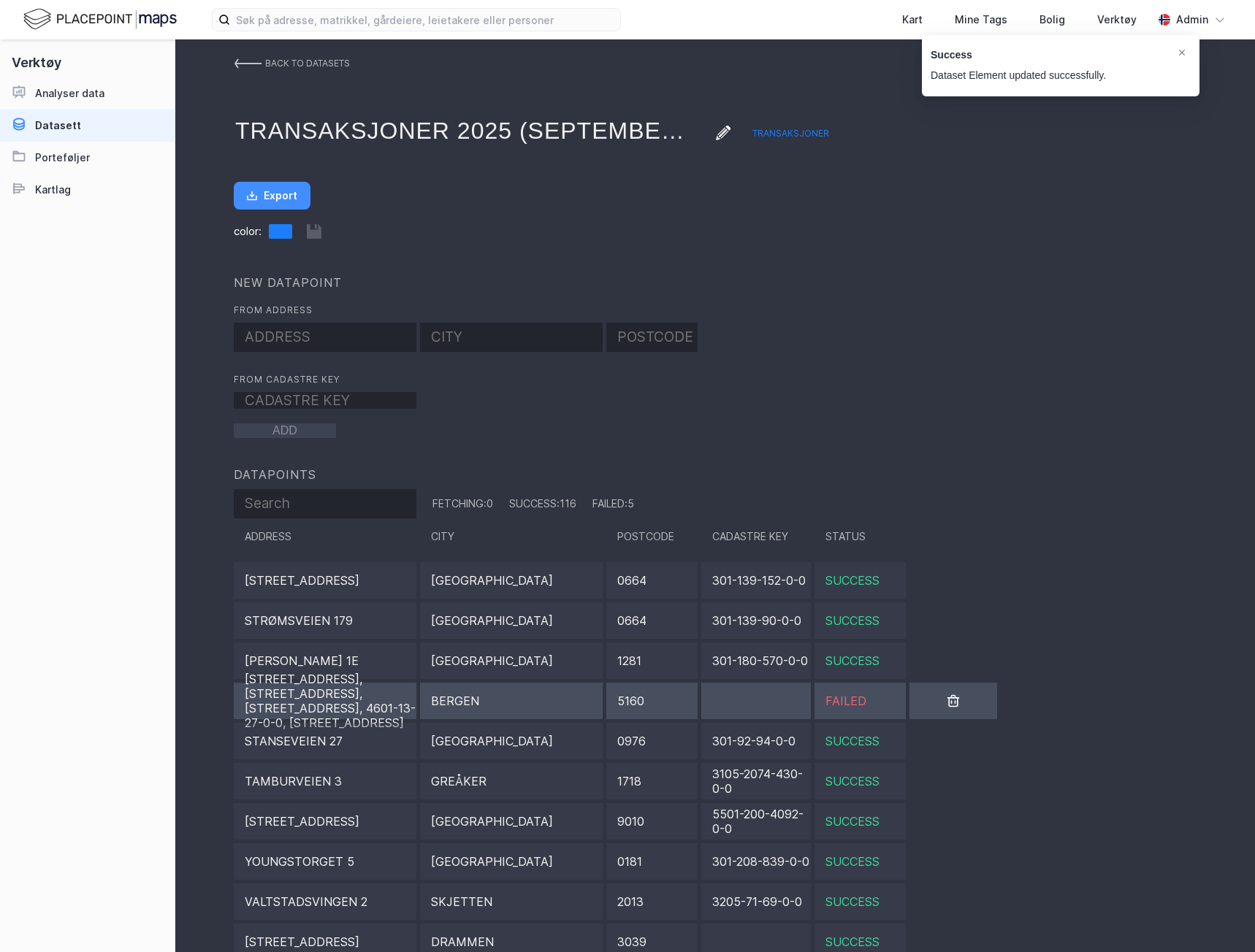
click at [469, 697] on div "Bergen" at bounding box center [511, 701] width 183 height 37
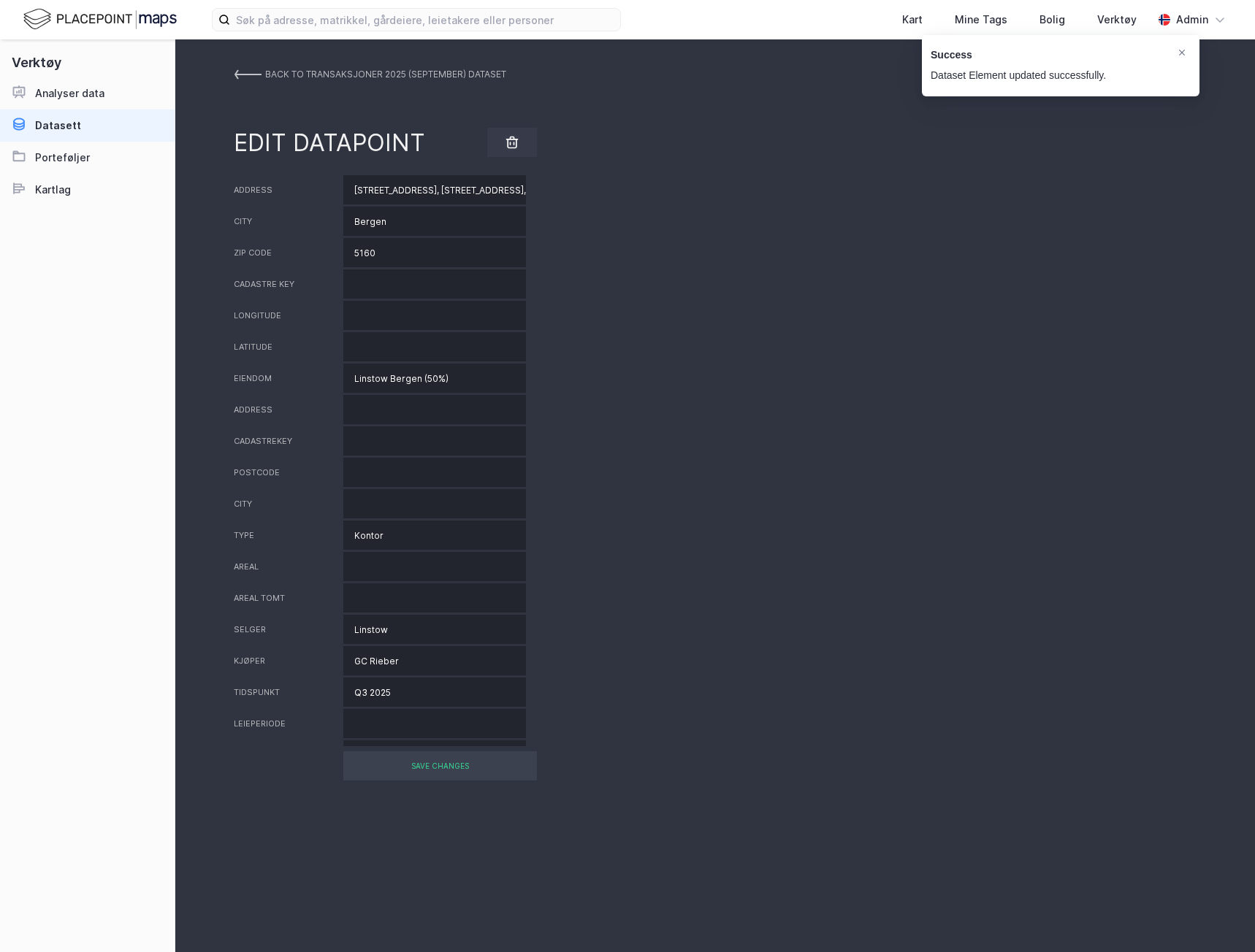
scroll to position [0, 229]
drag, startPoint x: 351, startPoint y: 191, endPoint x: 799, endPoint y: 209, distance: 448.4
click at [799, 209] on div "Address [STREET_ADDRESS], 4601-13-27-0-0, [STREET_ADDRESS] Cadastre key Longitu…" at bounding box center [715, 460] width 962 height 571
click at [474, 378] on input "Linstow Bergen (50%)" at bounding box center [434, 378] width 183 height 29
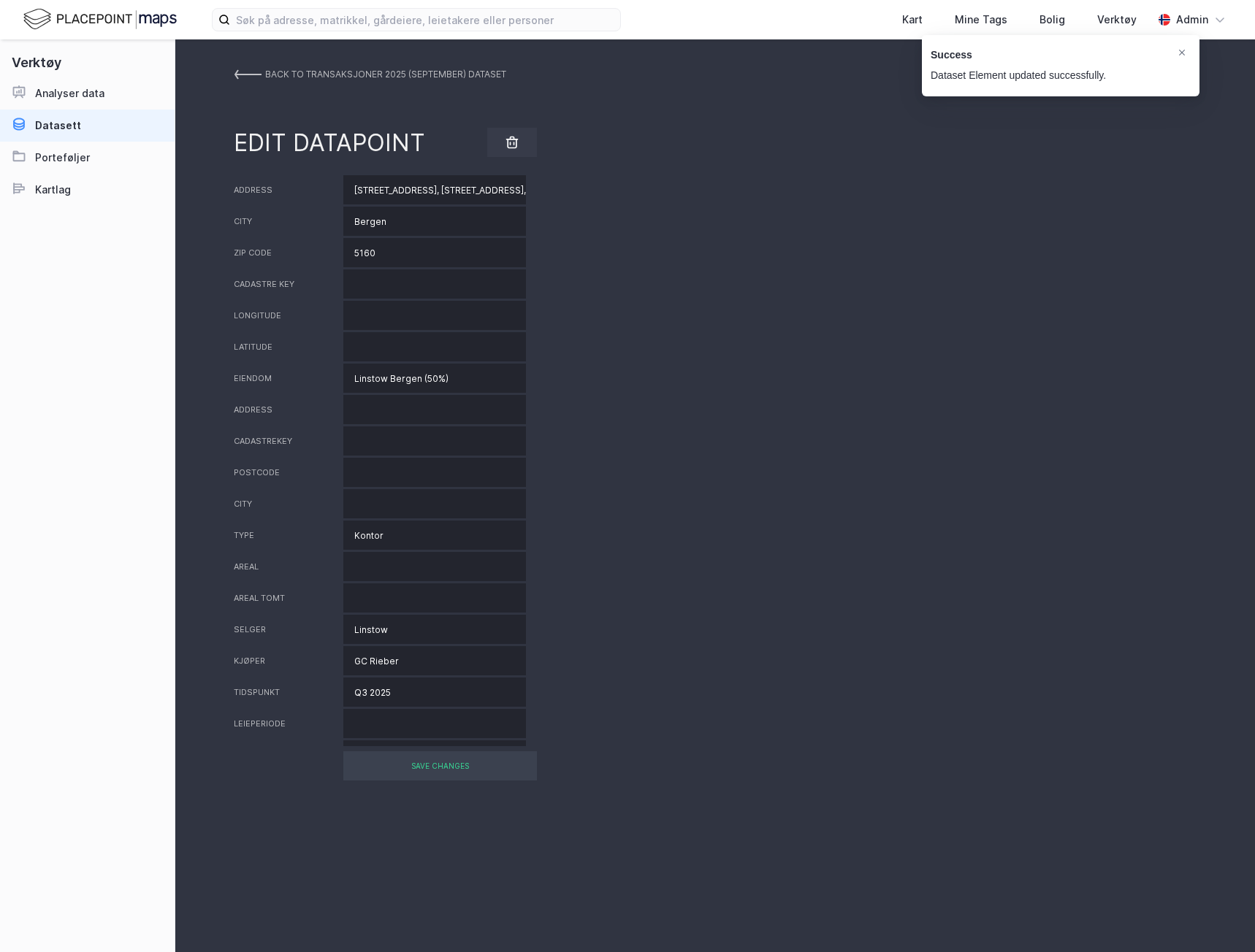
paste input "[STREET_ADDRESS], [STREET_ADDRESS], [STREET_ADDRESS], 4601-13-27-0-0, [STREET_A…"
type input "Linstow Bergen (50%) [STREET_ADDRESS], [STREET_ADDRESS], [STREET_ADDRESS], 4601…"
drag, startPoint x: 430, startPoint y: 193, endPoint x: 756, endPoint y: 213, distance: 326.6
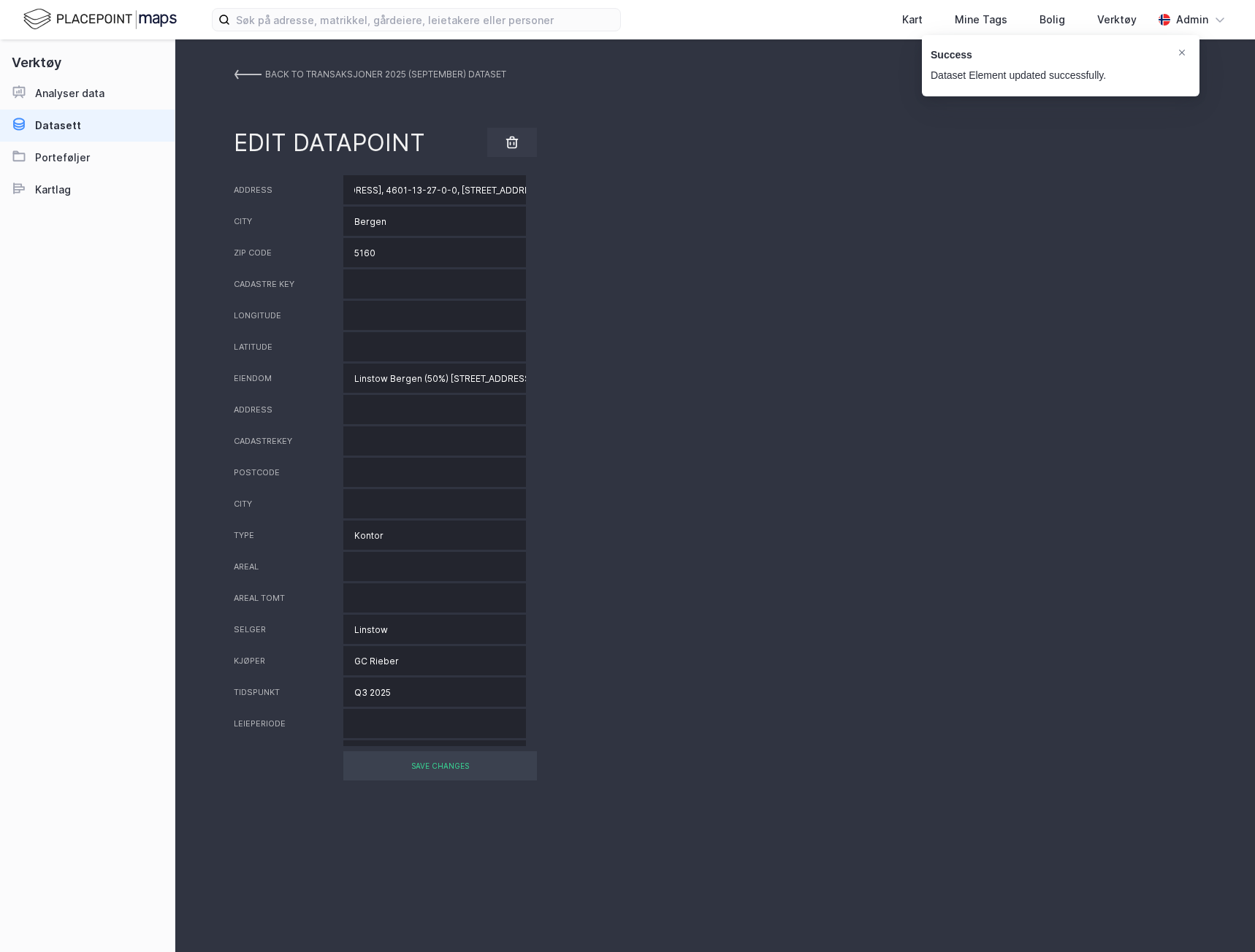
click at [739, 213] on div "Address [STREET_ADDRESS], 4601-13-27-0-0, Damsgårdsveien 163 City [GEOGRAPHIC_D…" at bounding box center [715, 460] width 962 height 571
drag, startPoint x: 449, startPoint y: 189, endPoint x: 283, endPoint y: 191, distance: 166.0
click at [283, 191] on div "Address [STREET_ADDRESS]" at bounding box center [715, 189] width 962 height 29
type input "[STREET_ADDRESS]"
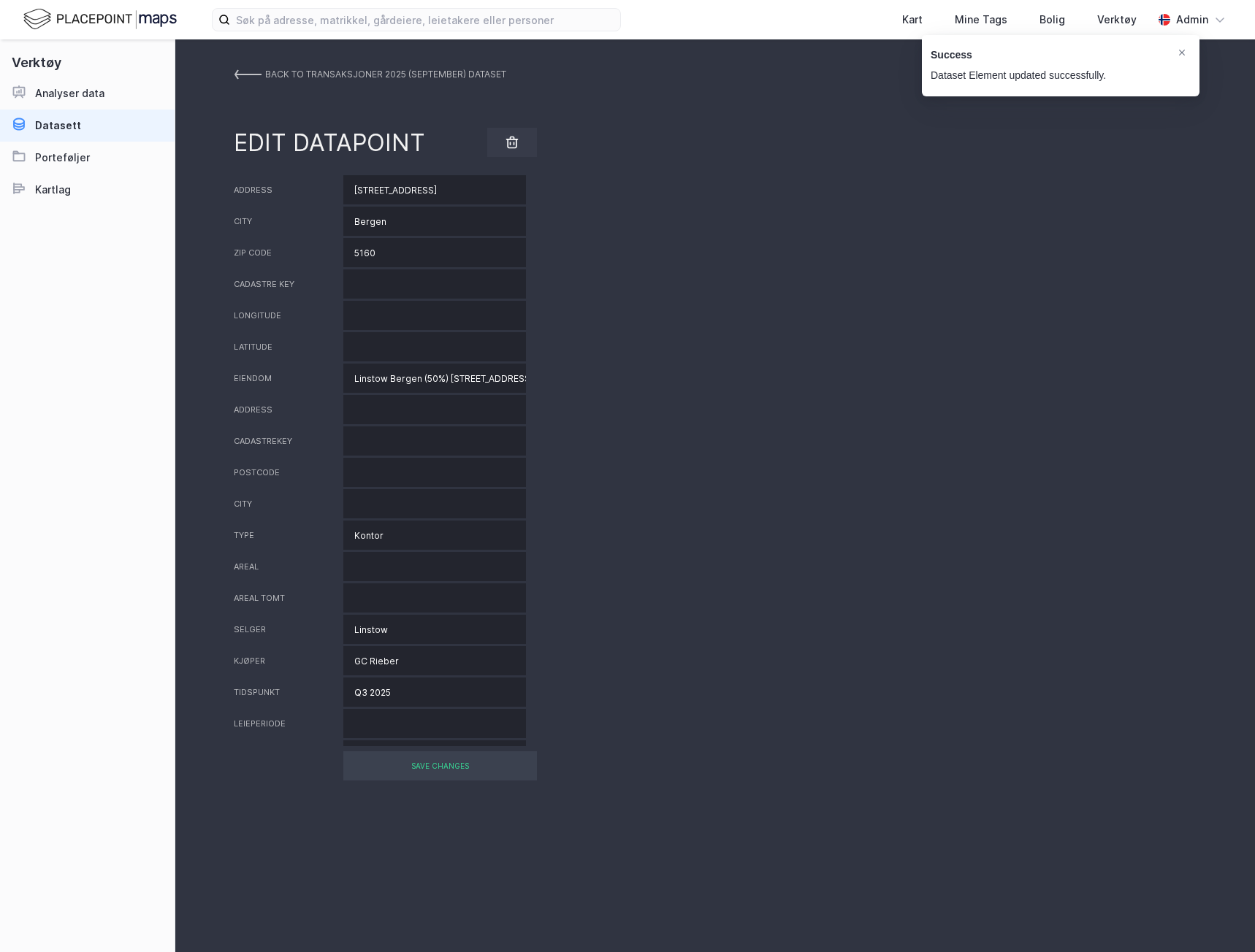
click at [372, 221] on input "Bergen" at bounding box center [434, 221] width 183 height 29
paste input "lomsterdal"
type input "Blomsterdalen"
click at [364, 261] on input "5160" at bounding box center [434, 253] width 183 height 29
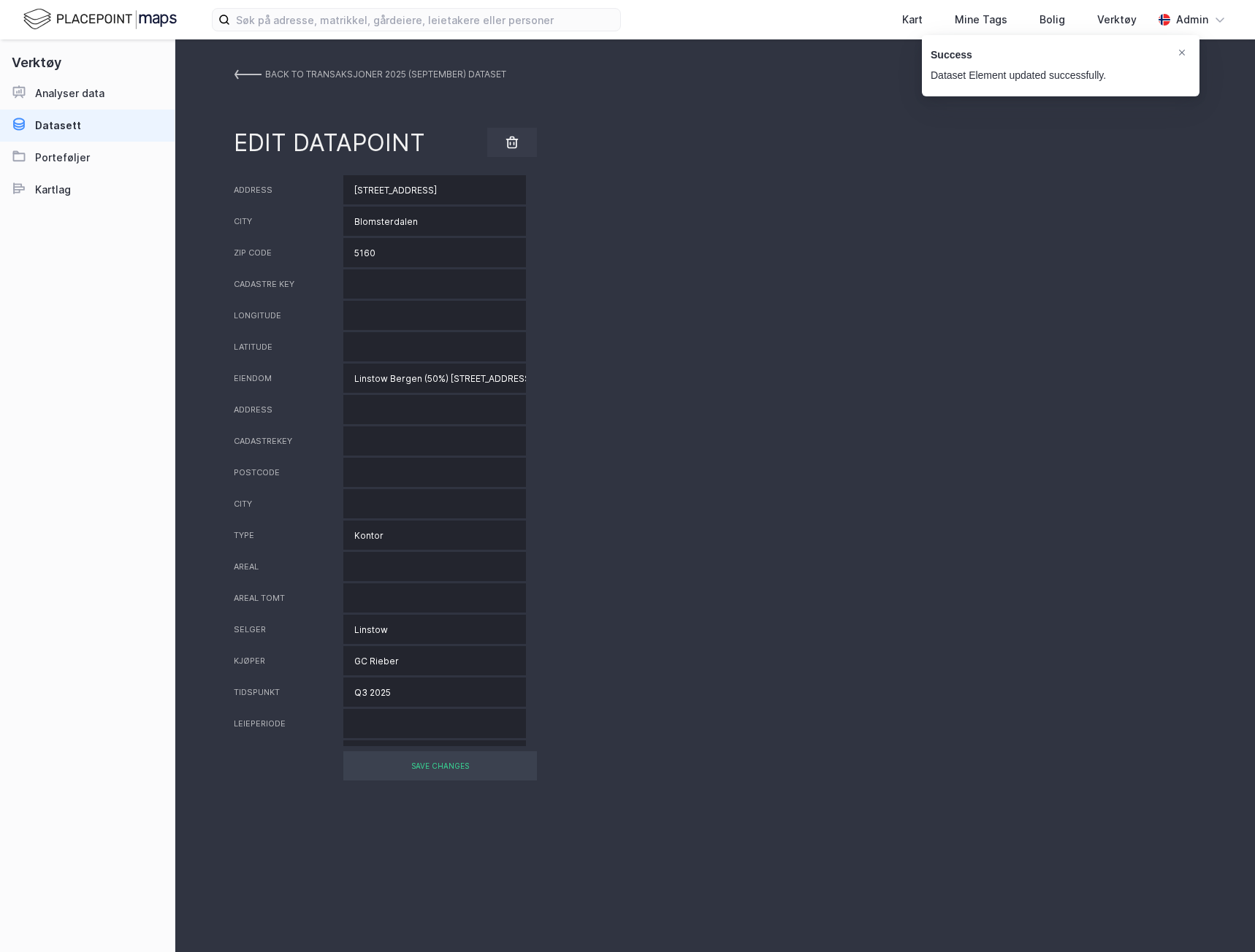
click at [364, 260] on input "5160" at bounding box center [434, 253] width 183 height 29
type input "5258"
click at [492, 769] on div "SAVE CHANGES" at bounding box center [440, 765] width 193 height 29
click at [269, 71] on div "BACK TO Transaksjoner 2025 (september) DATASET" at bounding box center [385, 75] width 241 height 27
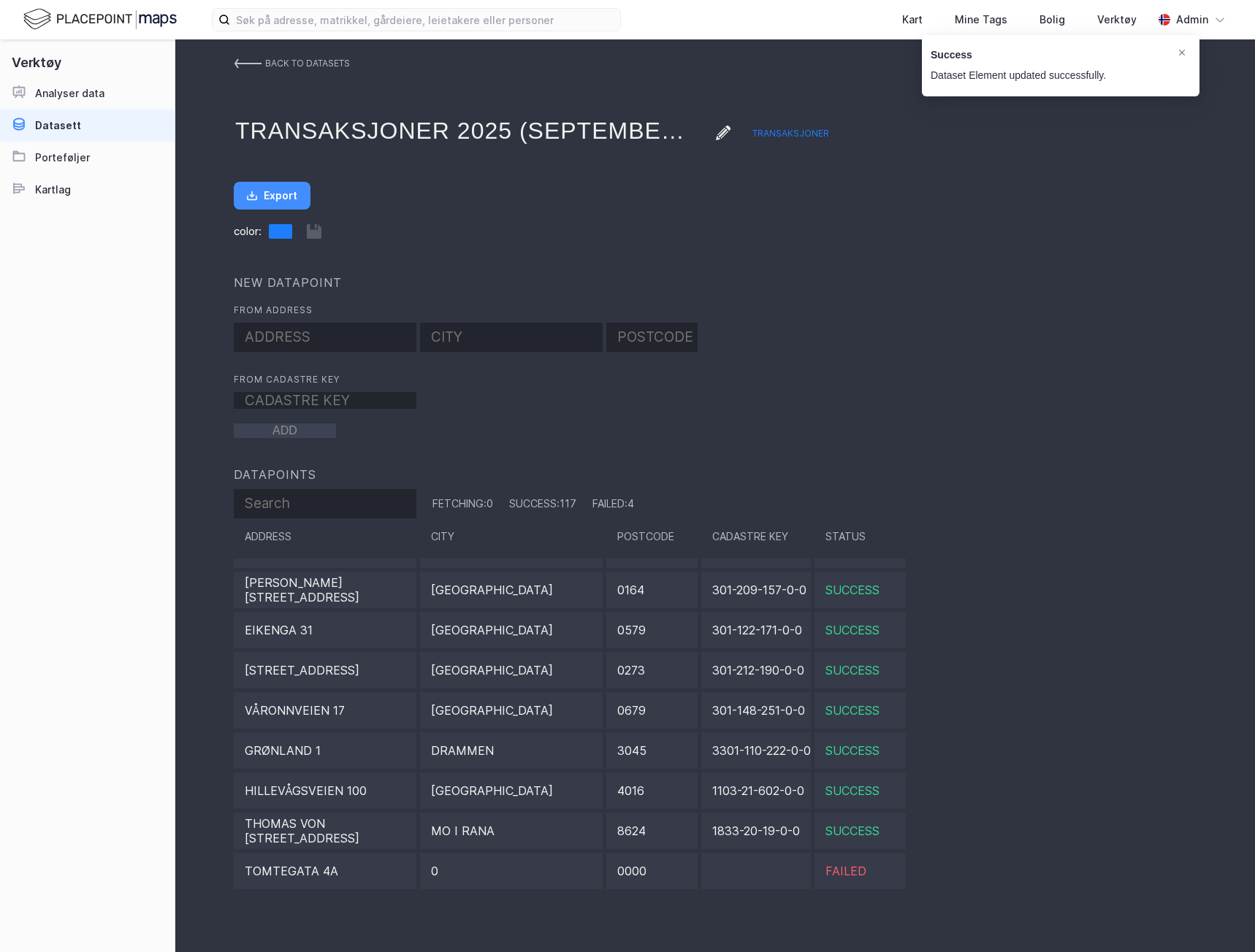
scroll to position [4027, 0]
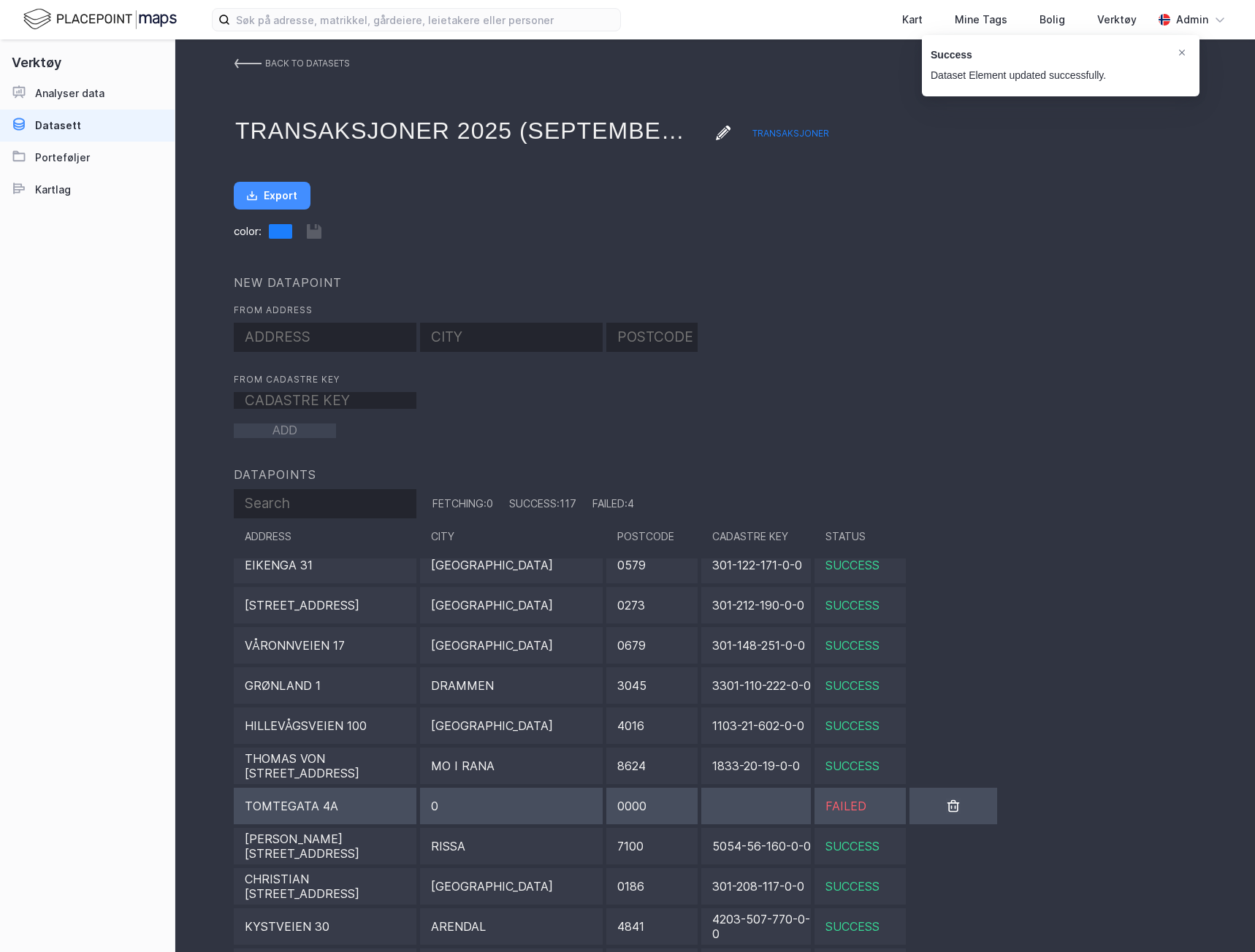
click at [489, 798] on div "0" at bounding box center [511, 806] width 183 height 37
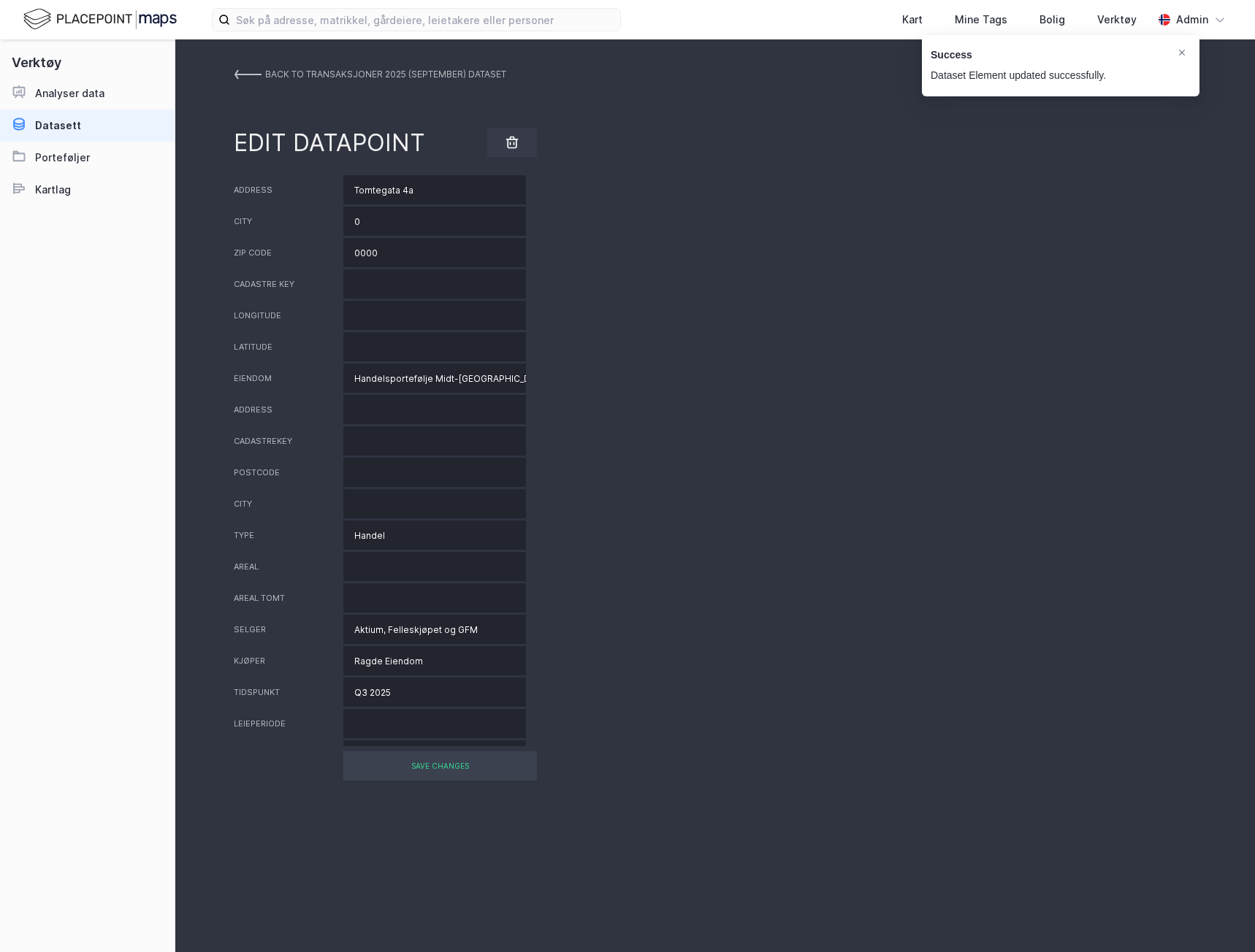
drag, startPoint x: 441, startPoint y: 183, endPoint x: 322, endPoint y: 178, distance: 119.1
click at [324, 179] on div "Address Tomtegata 4a" at bounding box center [715, 189] width 962 height 29
paste input
type input "Tomtegata 4"
click at [356, 246] on input "0000" at bounding box center [434, 253] width 183 height 29
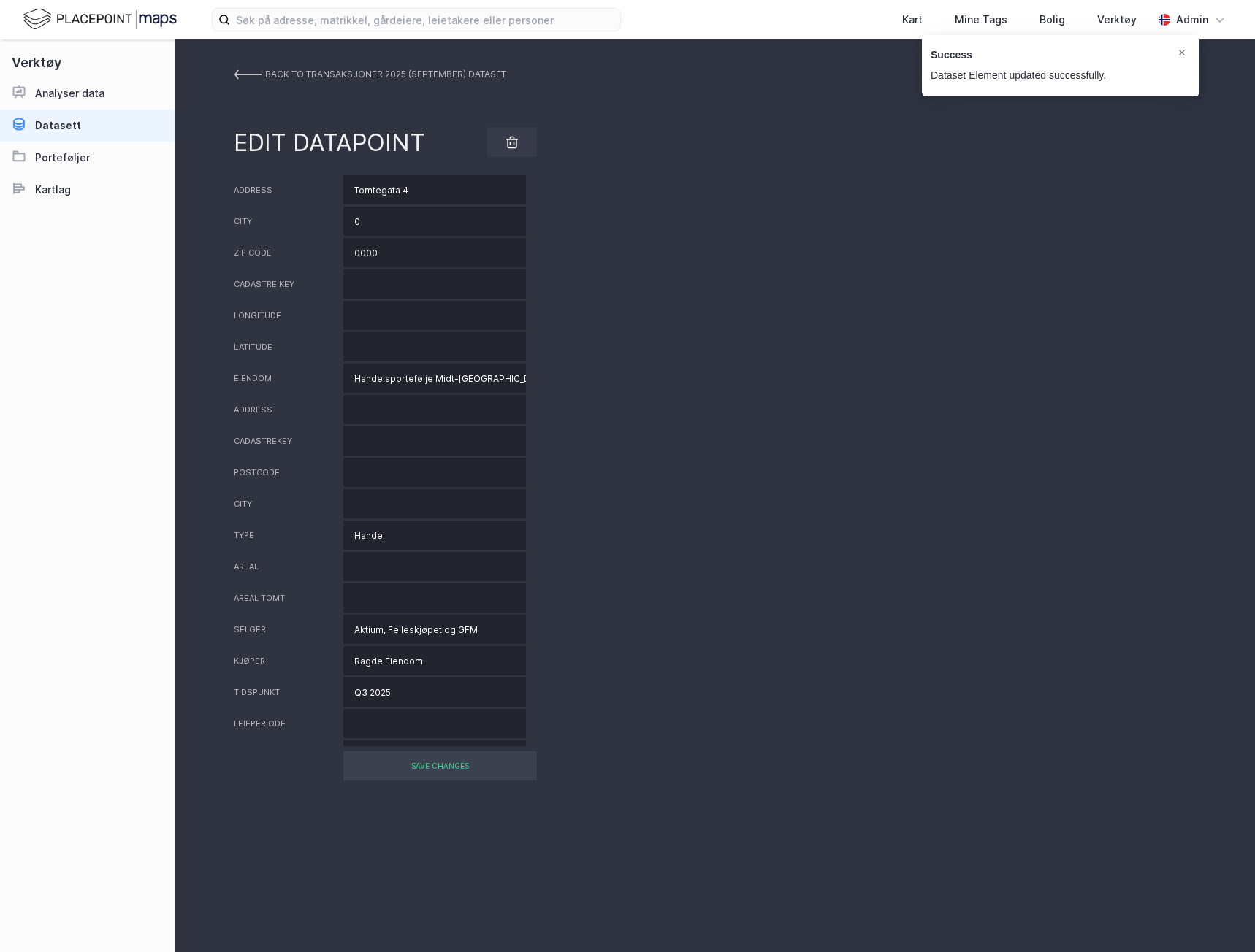
click at [356, 245] on input "0000" at bounding box center [434, 253] width 183 height 29
paste input "25"
type input "2500"
click at [397, 221] on input "0" at bounding box center [434, 221] width 183 height 29
type input "Tynset"
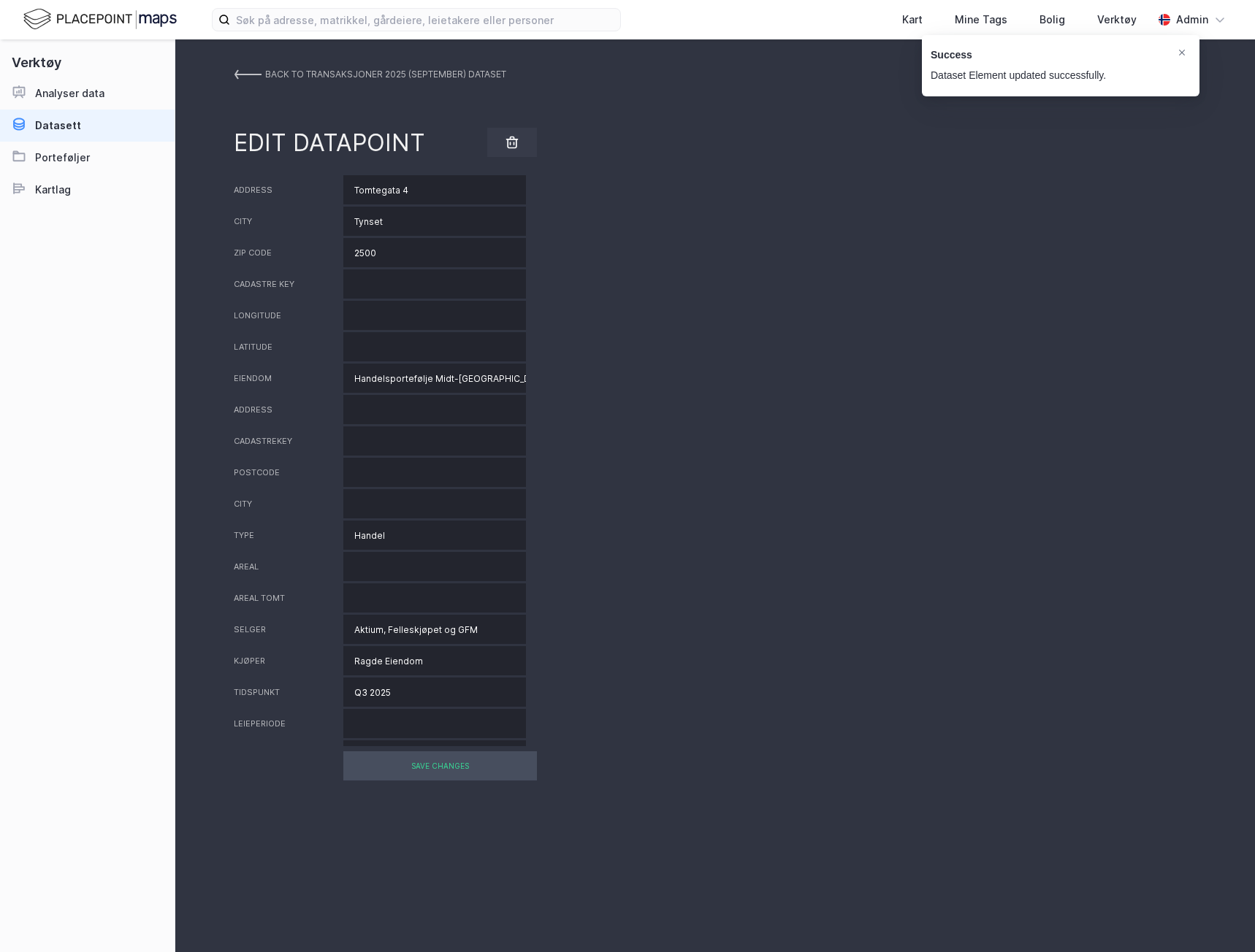
click at [444, 757] on div "SAVE CHANGES" at bounding box center [440, 765] width 193 height 29
click at [433, 766] on div "SAVE CHANGES" at bounding box center [440, 765] width 193 height 29
click at [491, 373] on input "Handelsportefølje Midt-[GEOGRAPHIC_DATA]" at bounding box center [434, 378] width 183 height 29
click at [235, 73] on img at bounding box center [247, 74] width 28 height 12
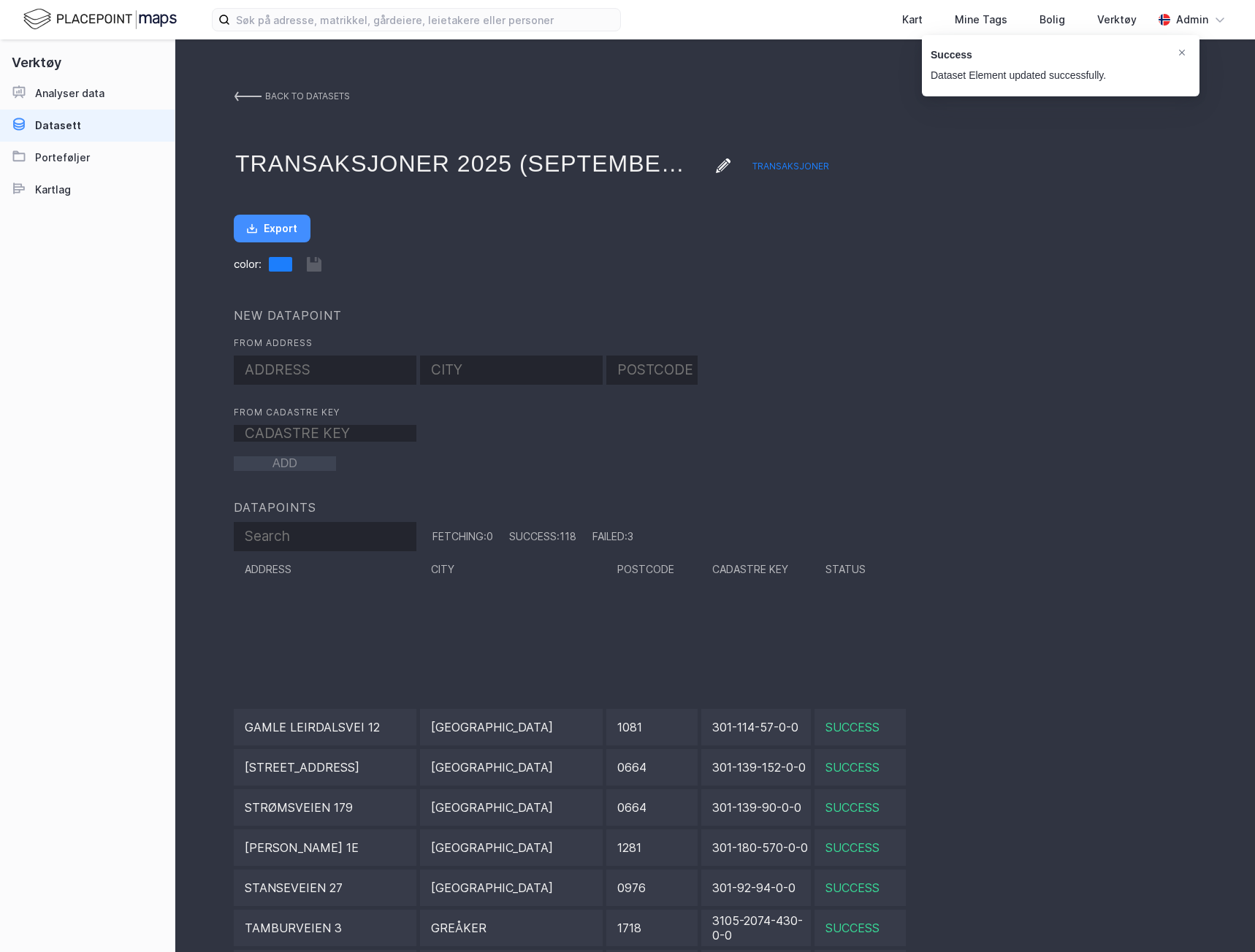
scroll to position [4466, 0]
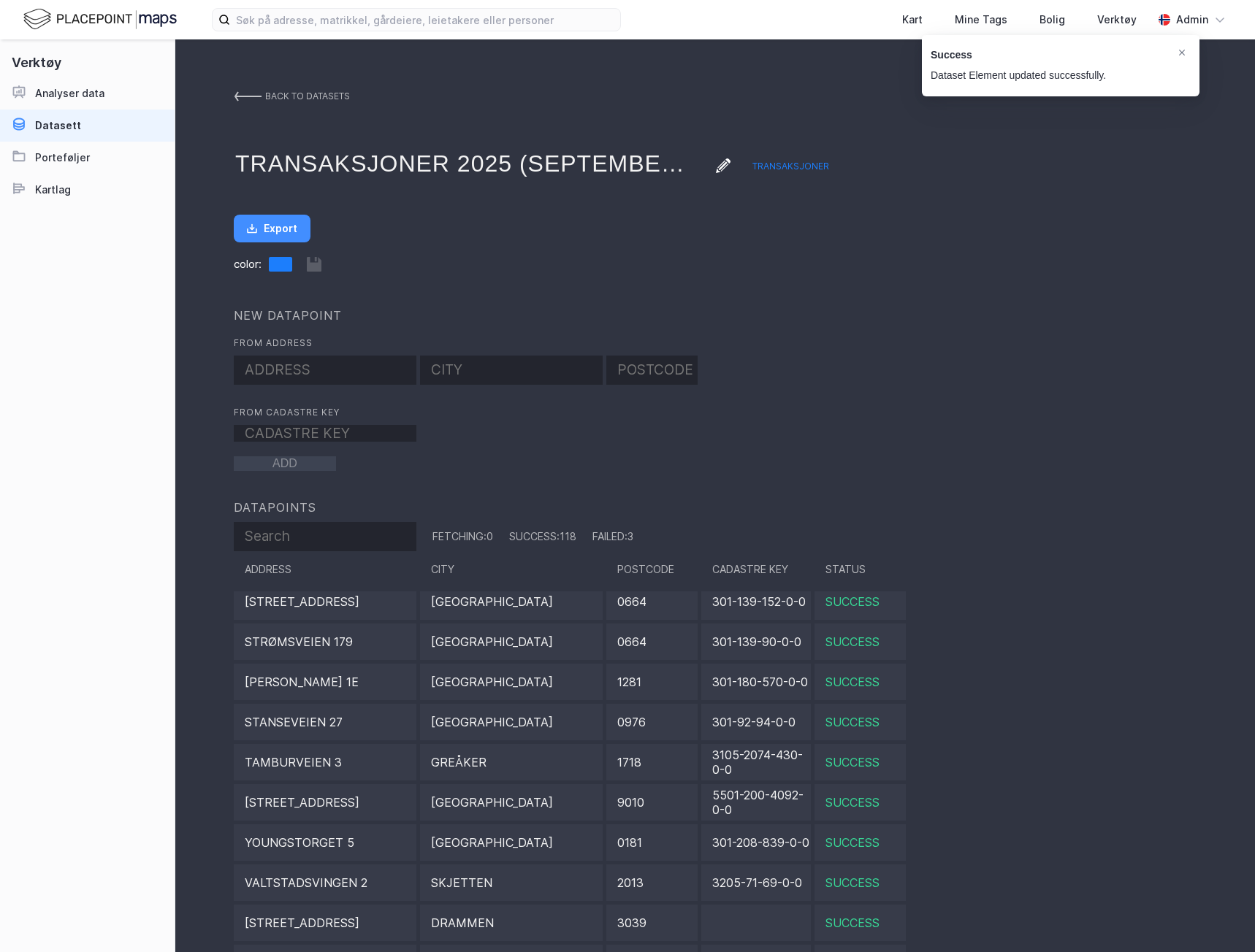
click at [268, 99] on div "back to datasets" at bounding box center [308, 97] width 85 height 27
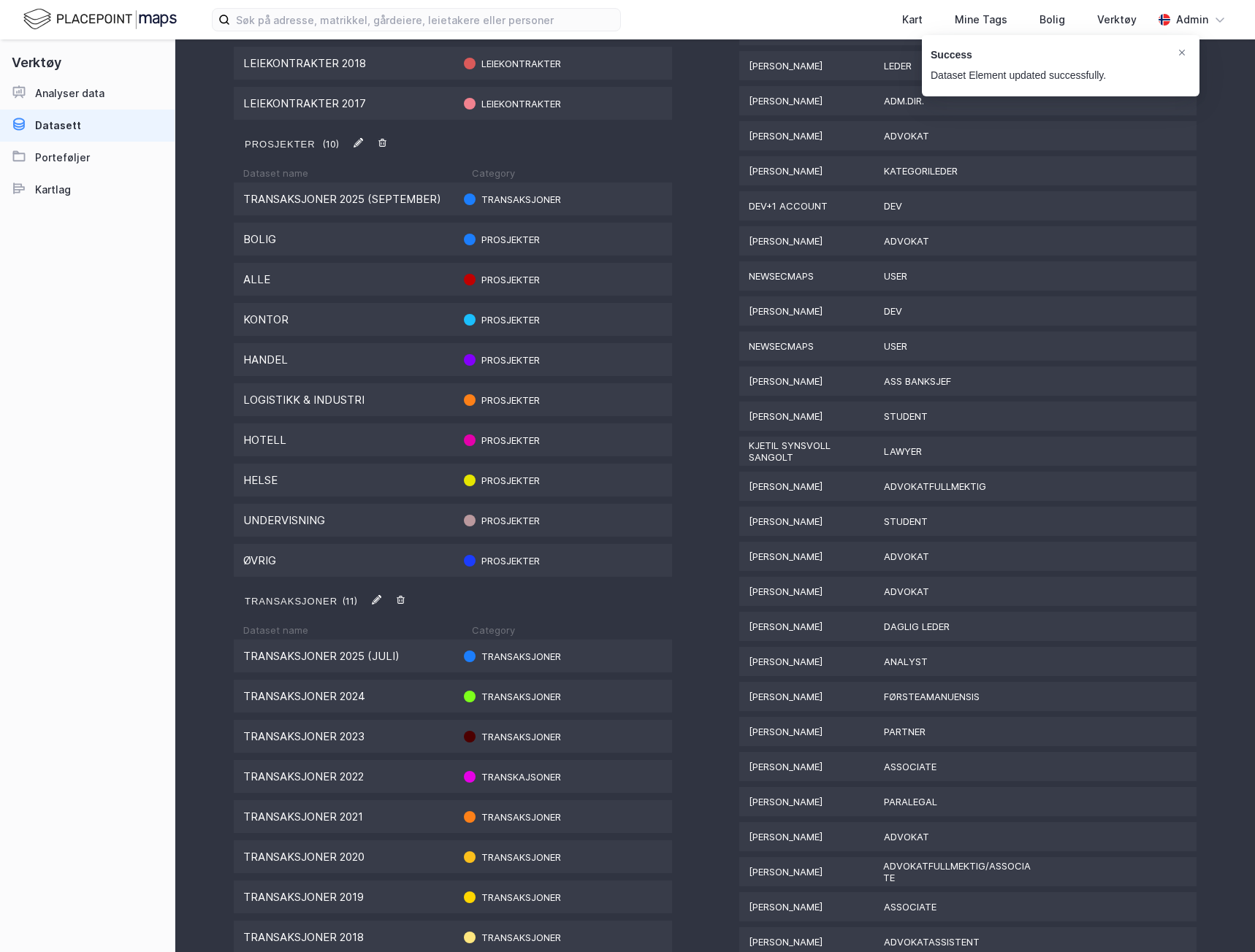
scroll to position [1022, 0]
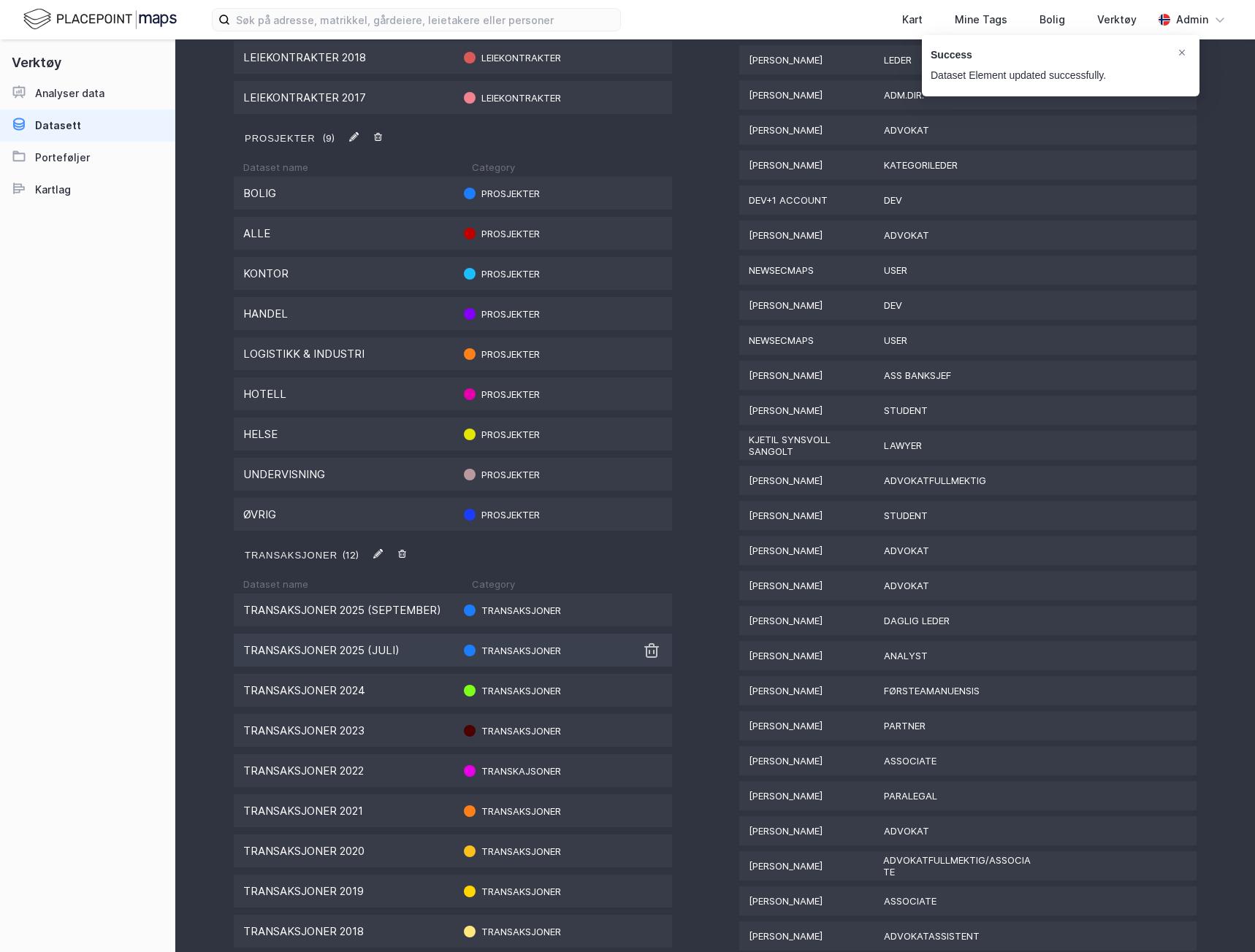
click at [650, 653] on img at bounding box center [651, 650] width 18 height 18
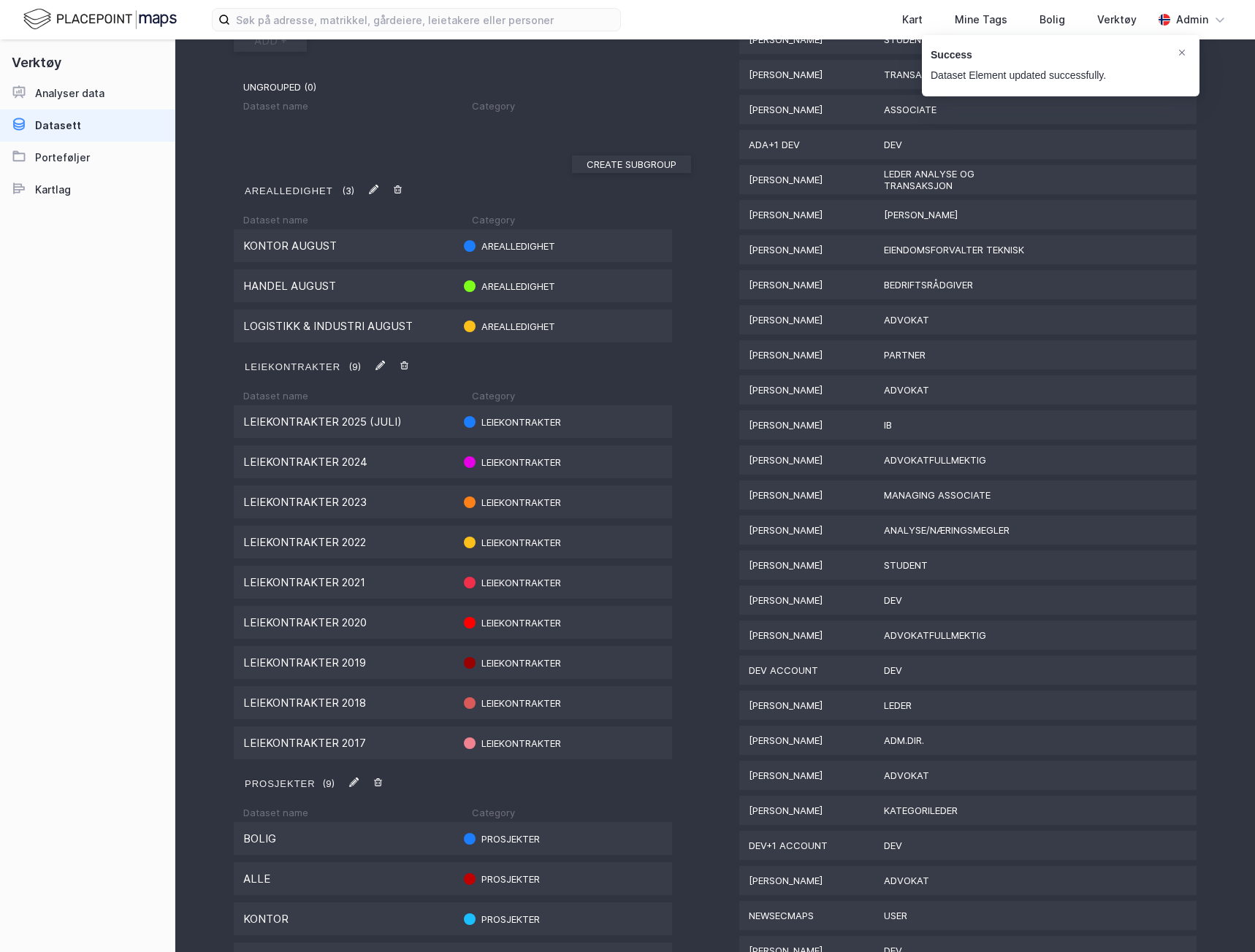
scroll to position [365, 0]
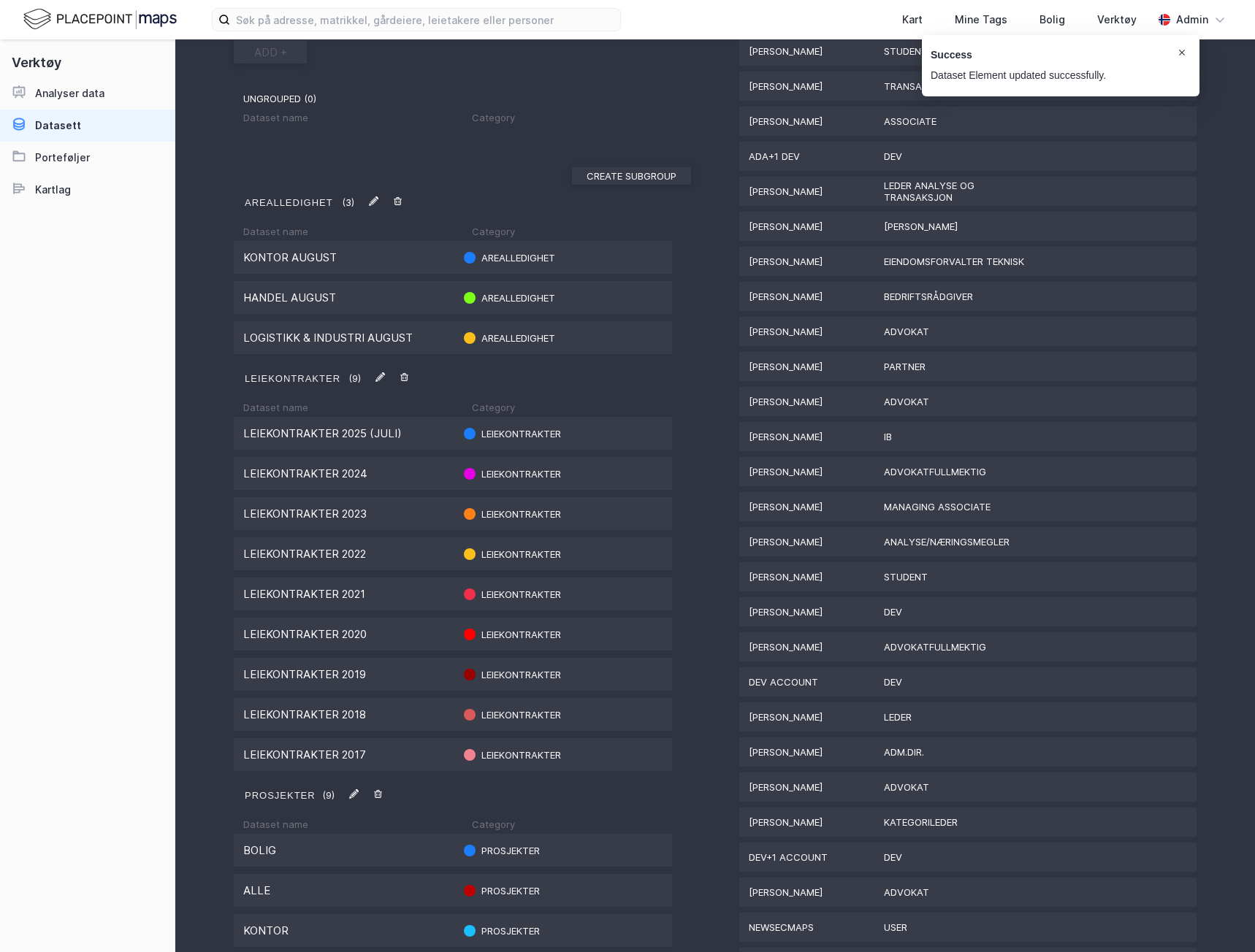
click at [1180, 52] on icon "Notifications Alt+T" at bounding box center [1182, 53] width 9 height 9
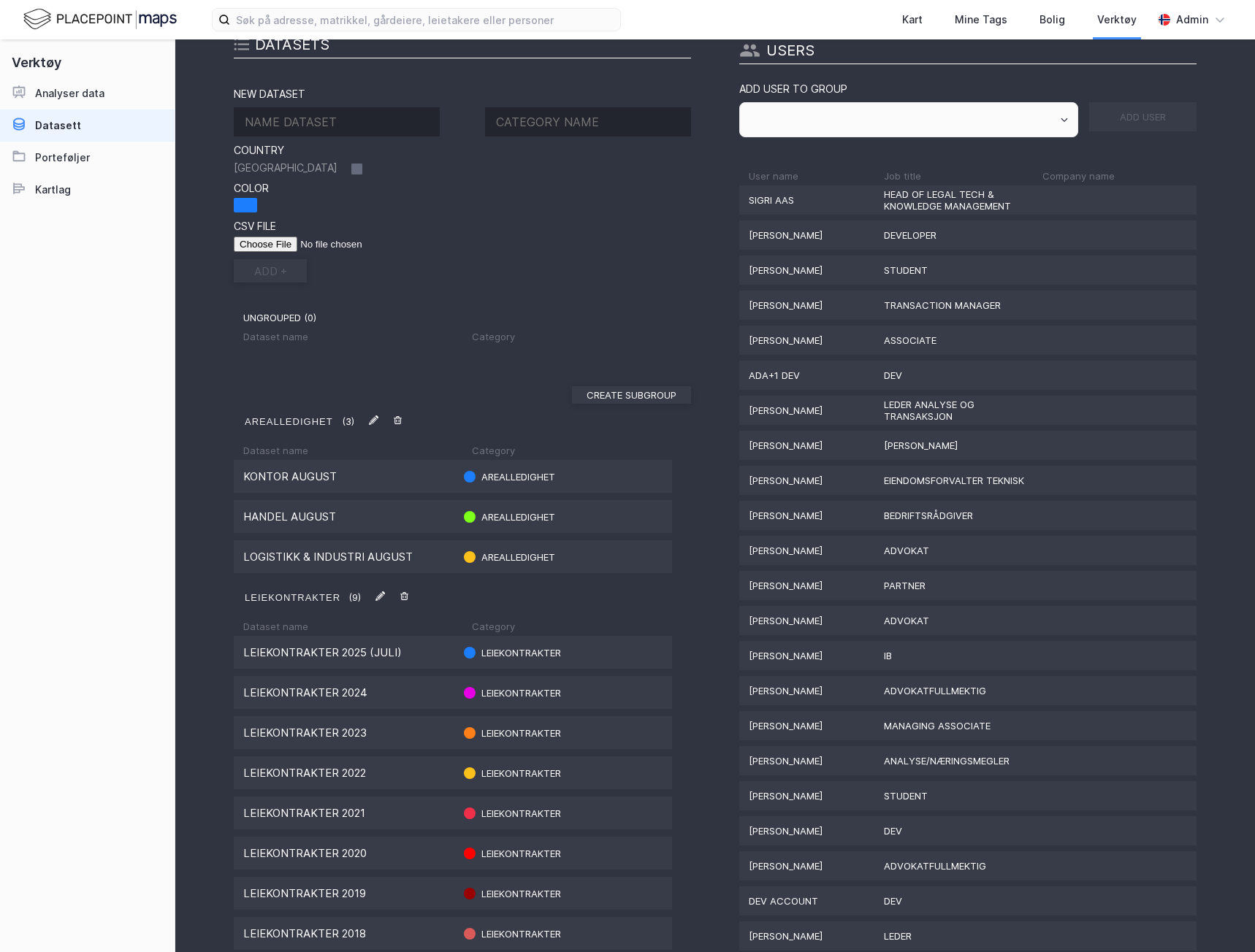
scroll to position [0, 0]
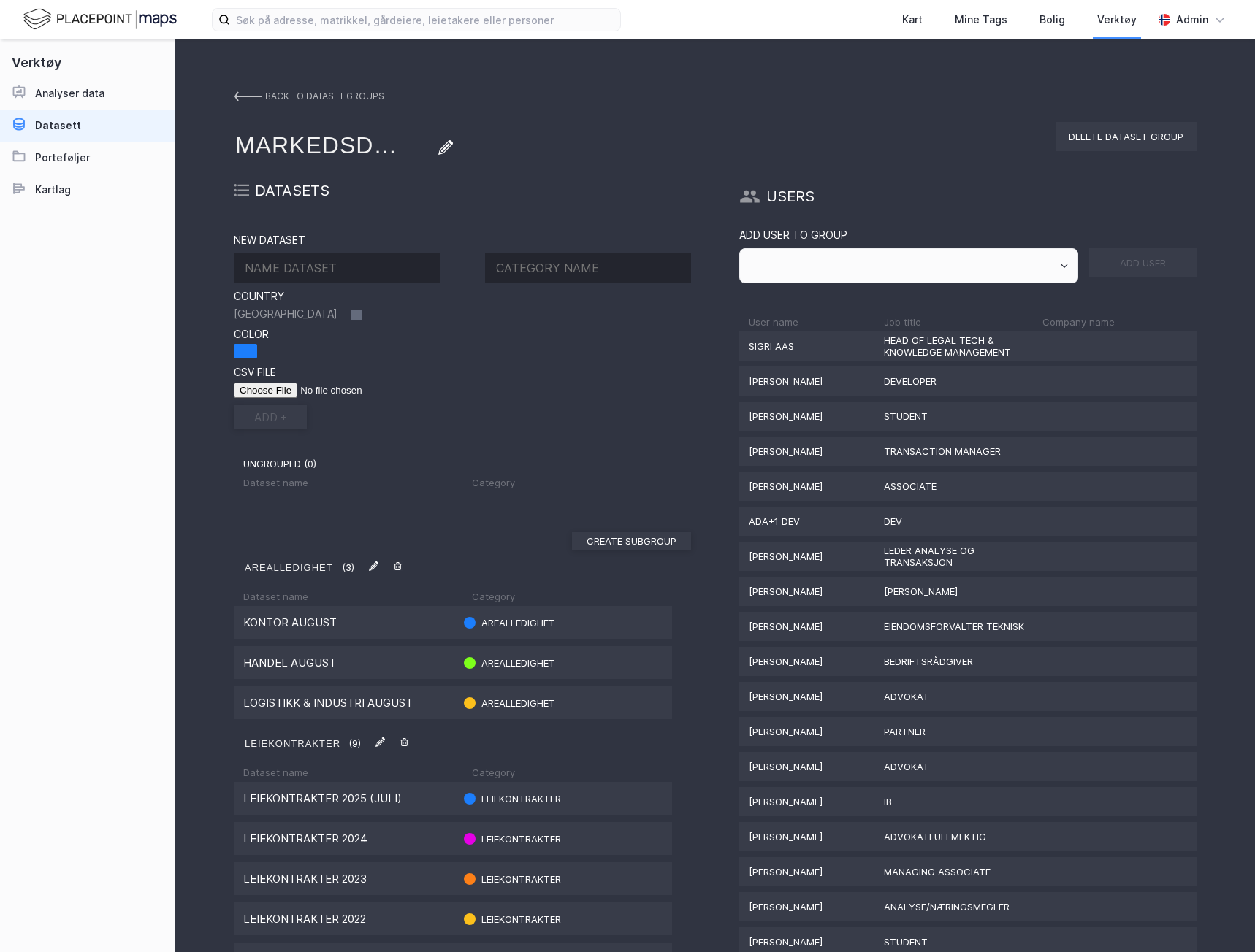
click at [313, 280] on input at bounding box center [336, 268] width 206 height 29
click at [279, 260] on input at bounding box center [336, 268] width 206 height 29
click at [326, 266] on input "Leiekontrakter (september)" at bounding box center [336, 268] width 206 height 29
type input "Leiekontrakter 2025 (september)"
click at [540, 271] on input at bounding box center [588, 268] width 206 height 29
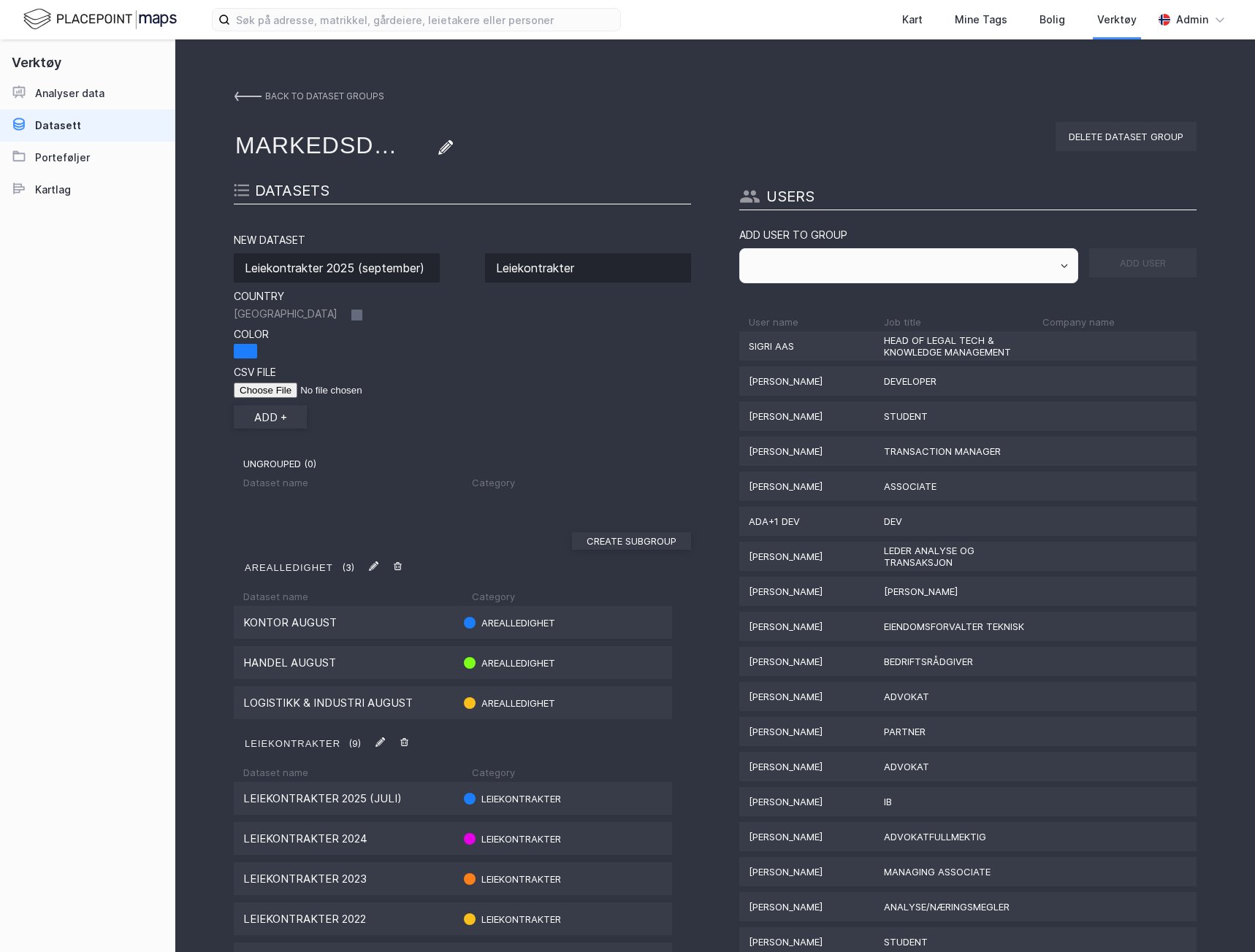
type input "Leiekontrakter"
click at [250, 394] on input "file" at bounding box center [326, 390] width 185 height 15
type input "C:\fakepath\Leiepriseksempler [DATE].csv"
click at [269, 413] on button "add +" at bounding box center [270, 417] width 73 height 23
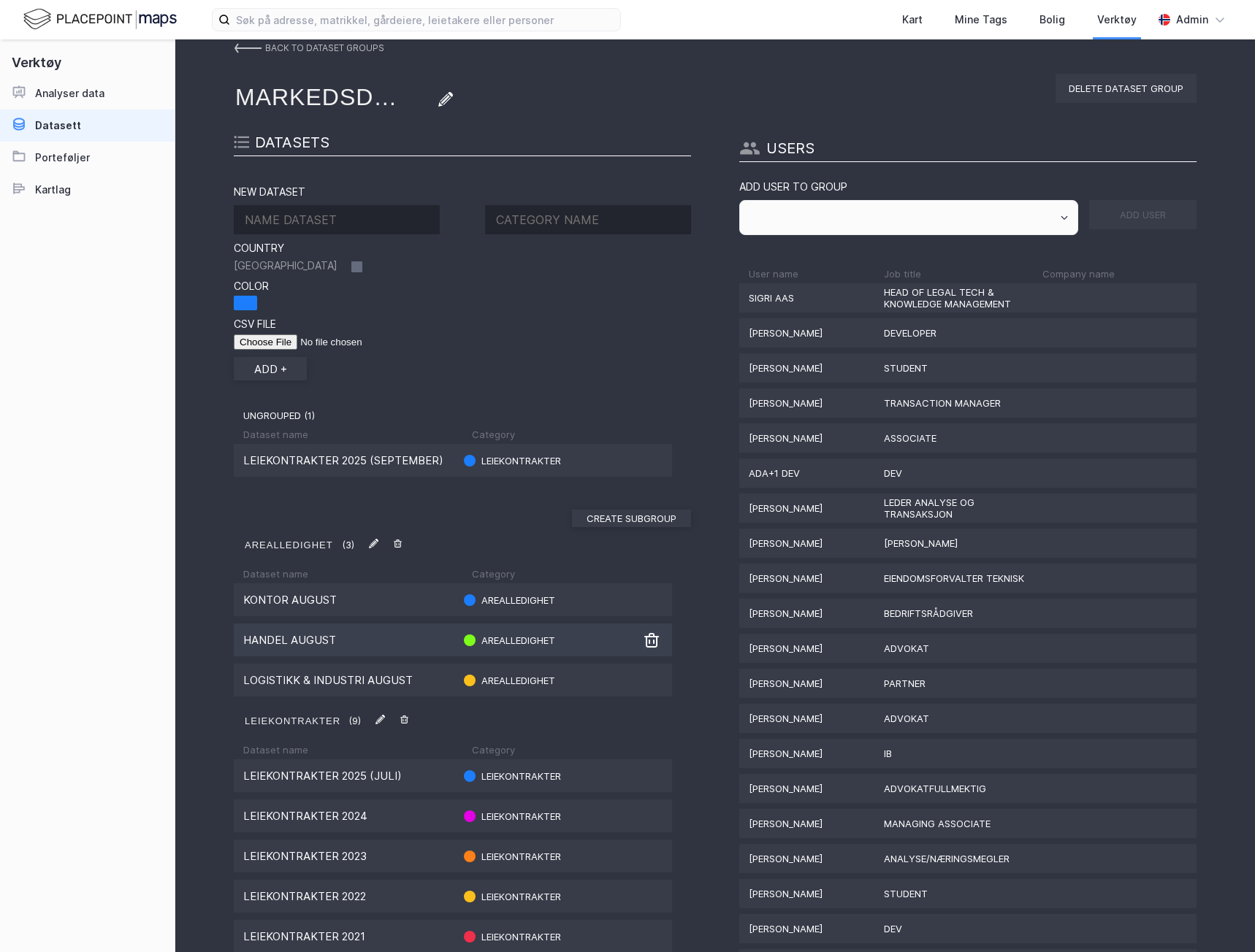
scroll to position [73, 0]
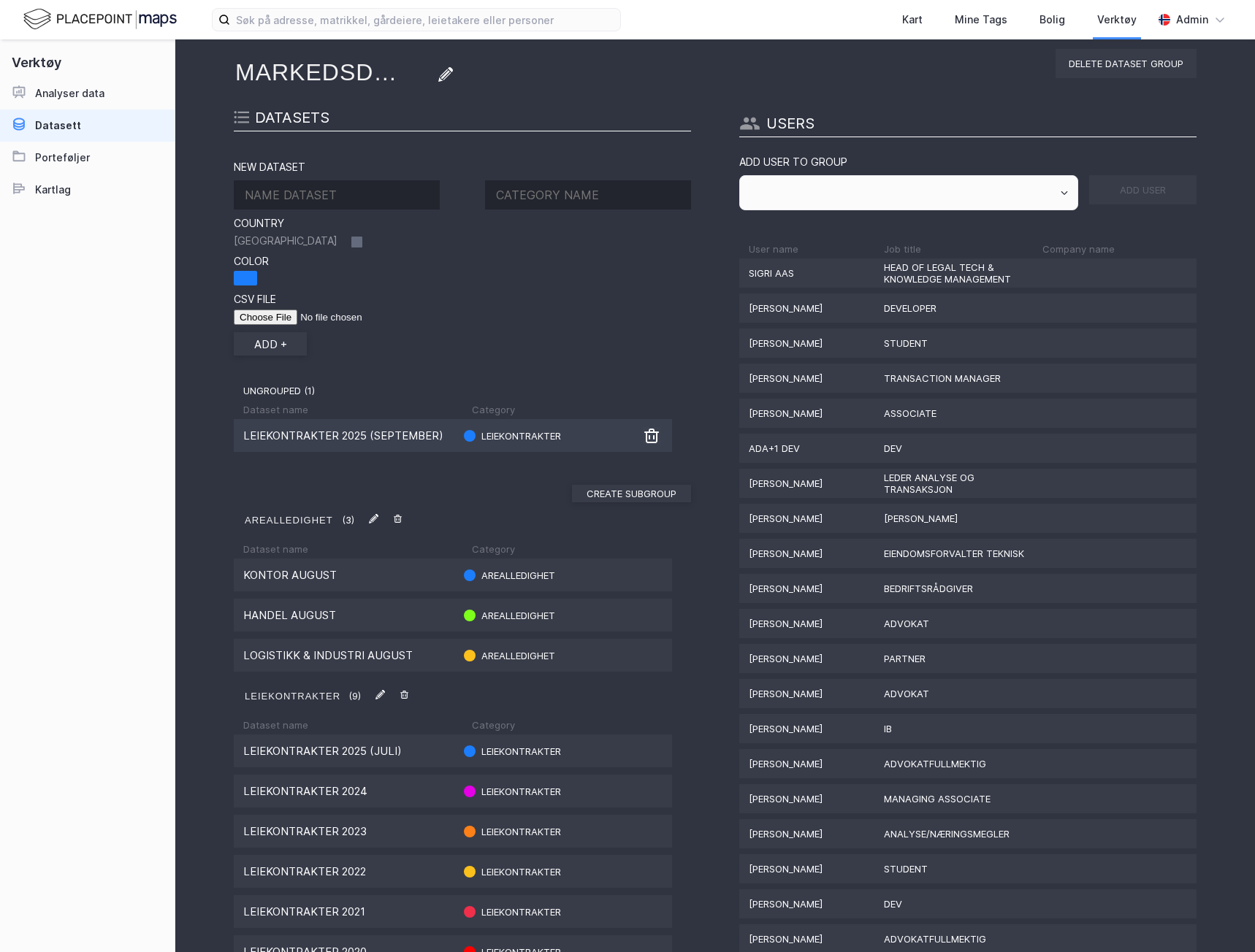
click at [359, 438] on div "Leiekontrakter 2025 (september)" at bounding box center [348, 435] width 209 height 14
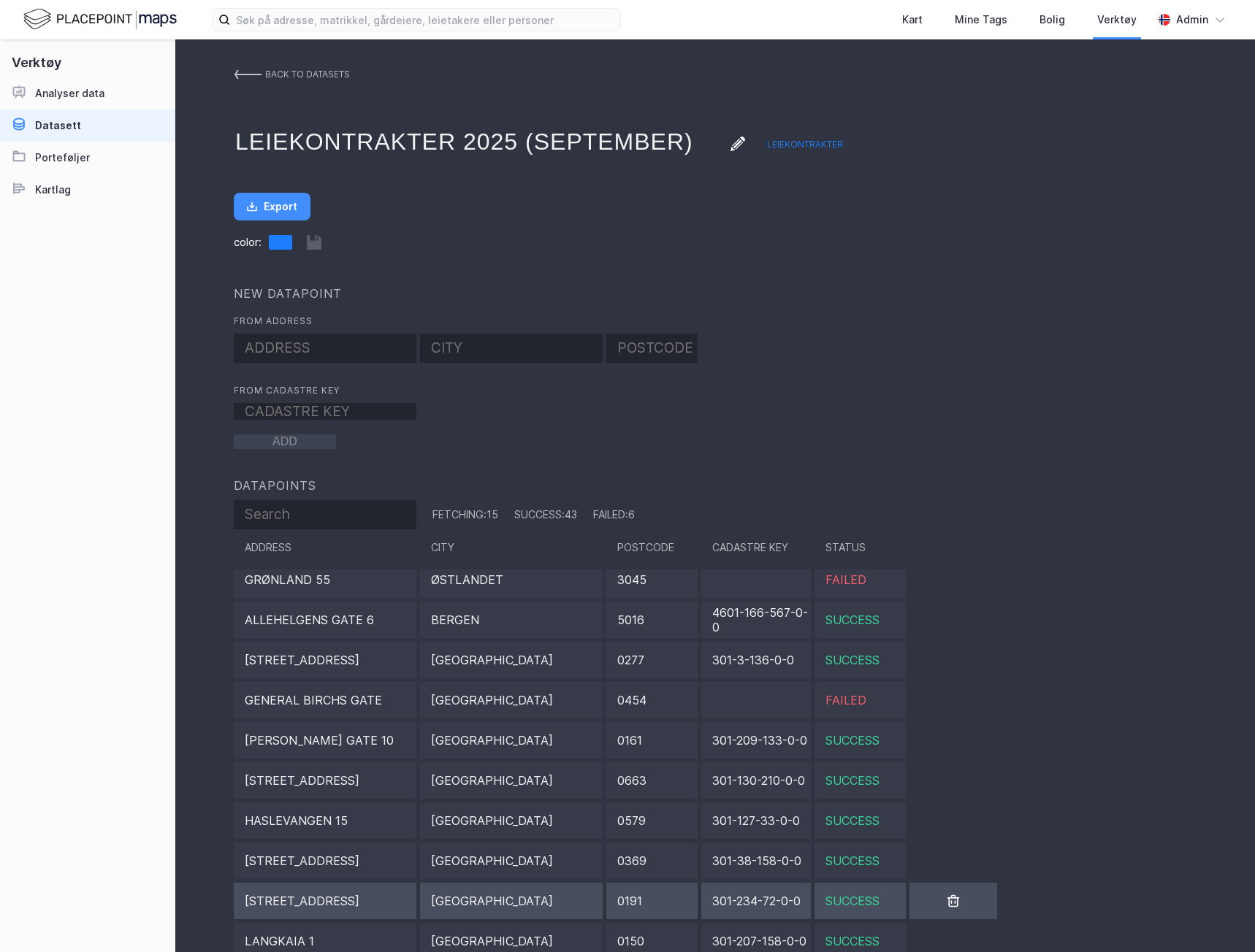
scroll to position [33, 0]
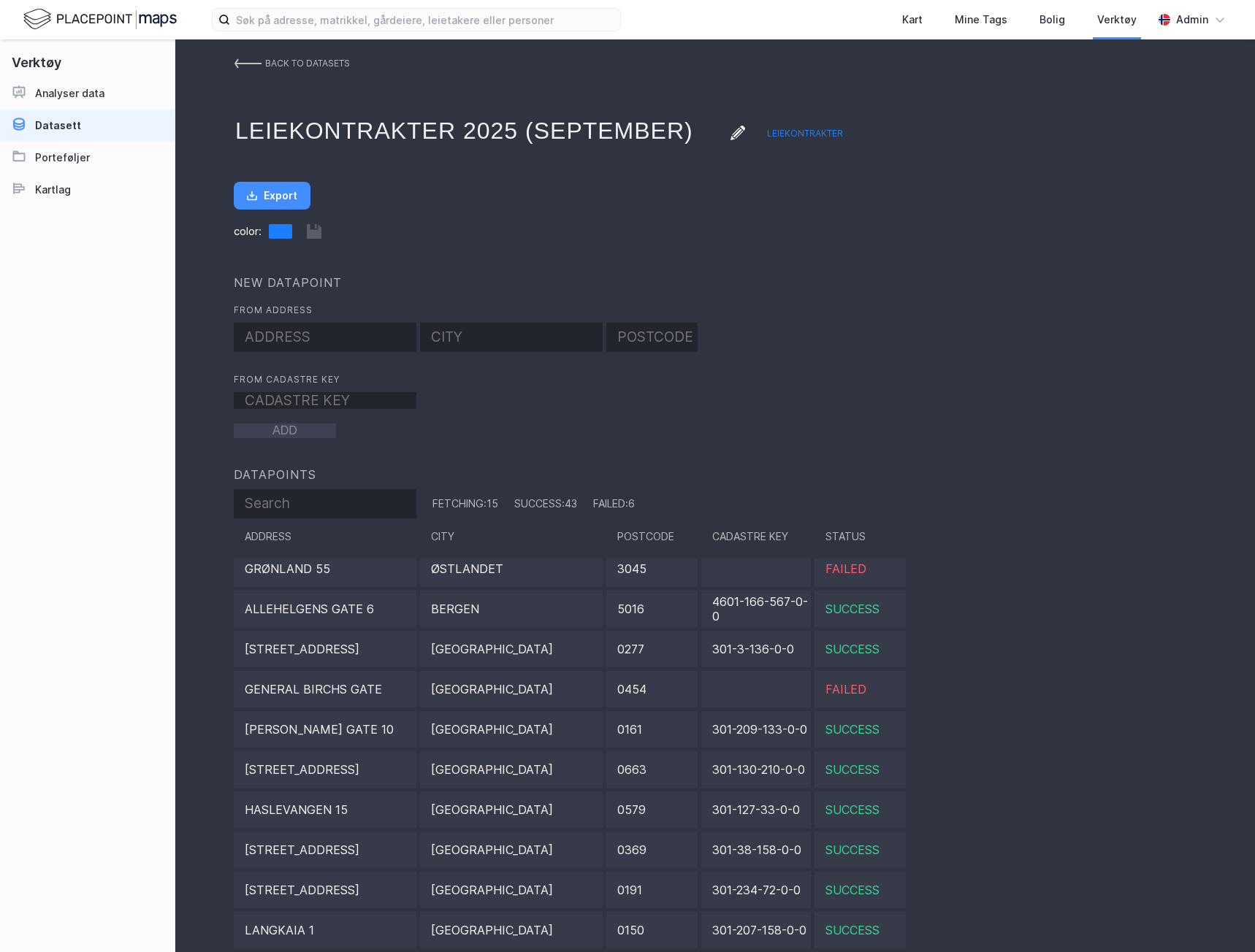
click at [263, 56] on link "back to datasets" at bounding box center [291, 63] width 116 height 27
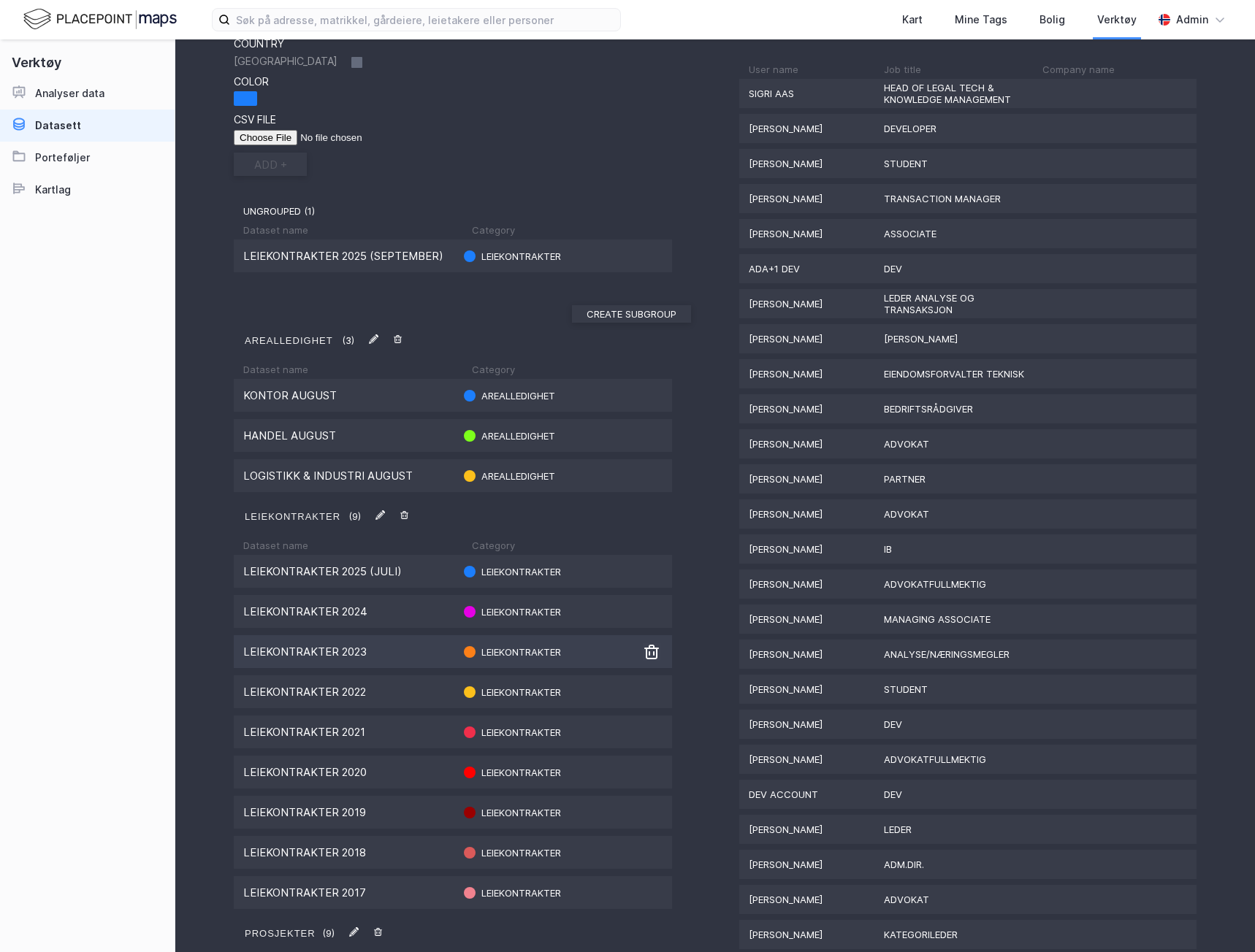
scroll to position [325, 0]
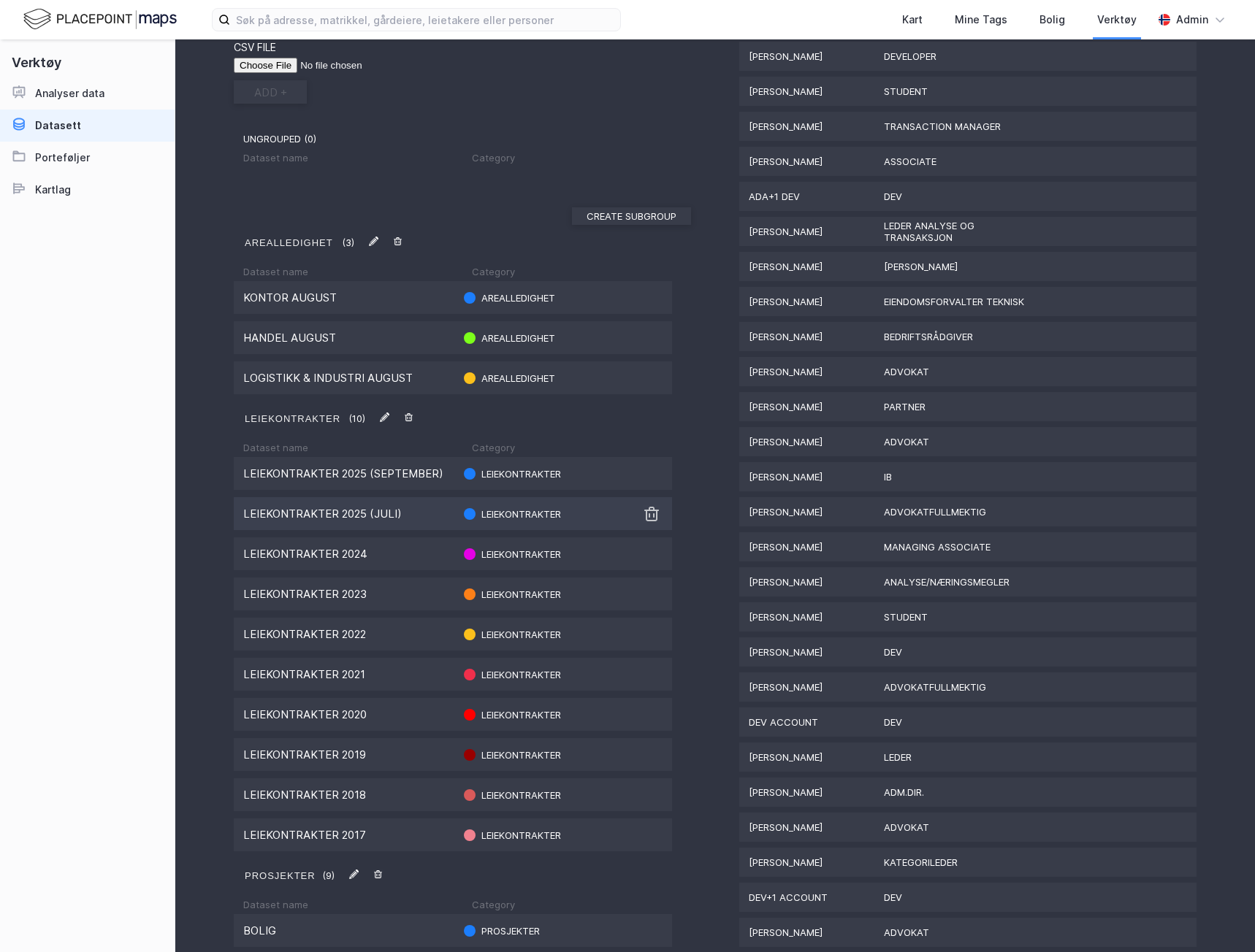
click at [649, 521] on img at bounding box center [651, 514] width 18 height 18
click at [383, 478] on div "Leiekontrakter 2025 (september)" at bounding box center [348, 473] width 209 height 14
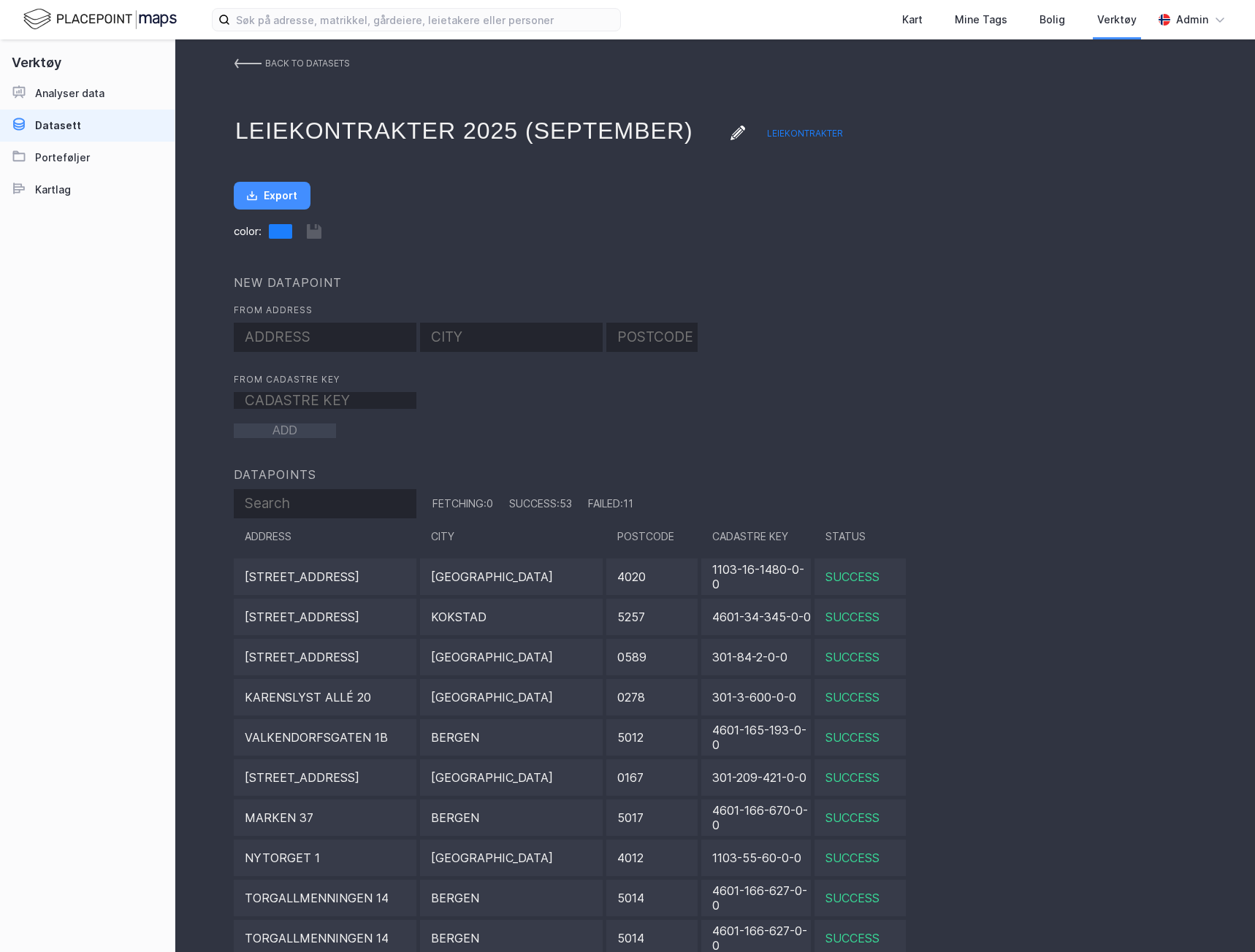
click at [262, 64] on link "back to datasets" at bounding box center [291, 63] width 116 height 27
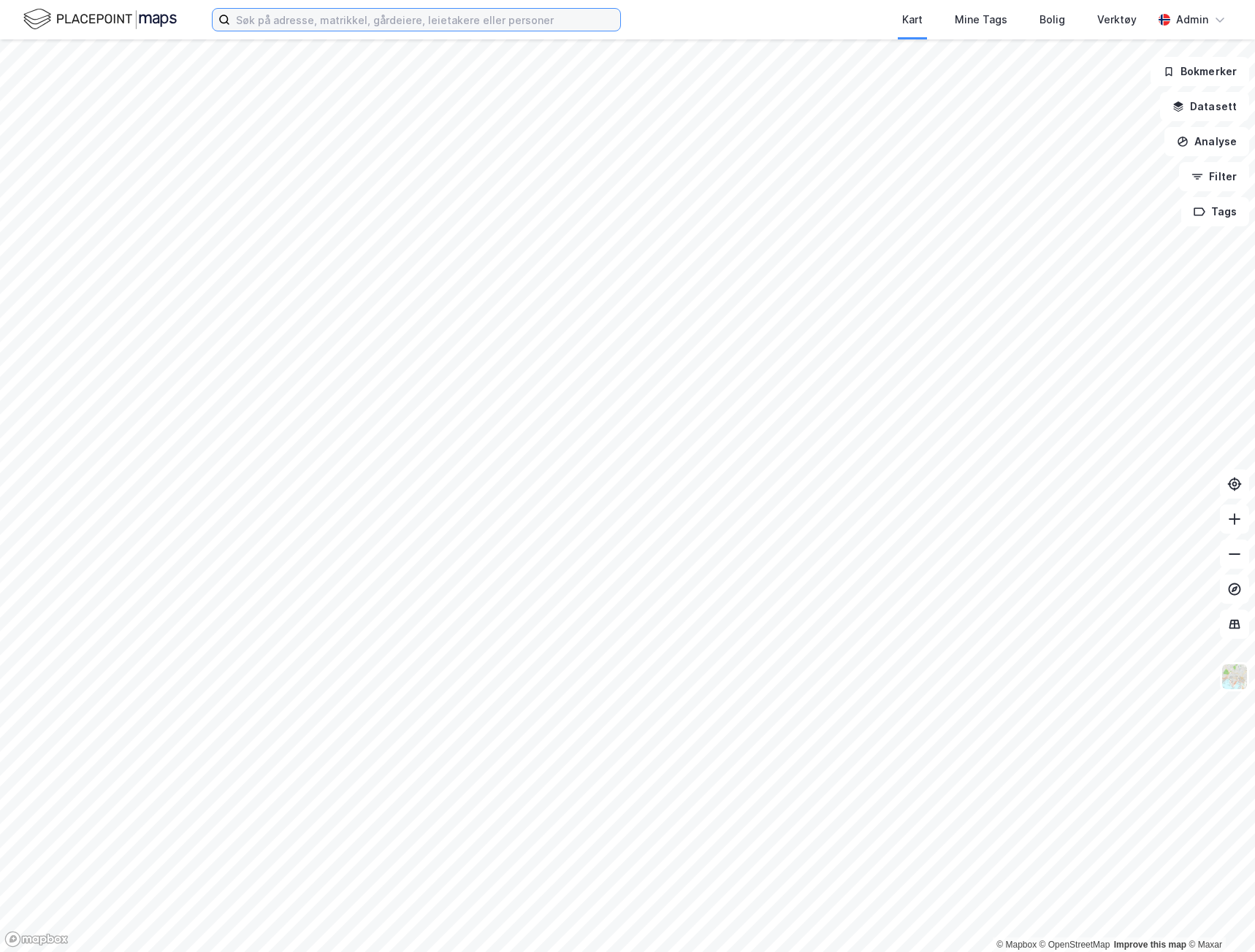
click at [303, 28] on input at bounding box center [425, 20] width 390 height 22
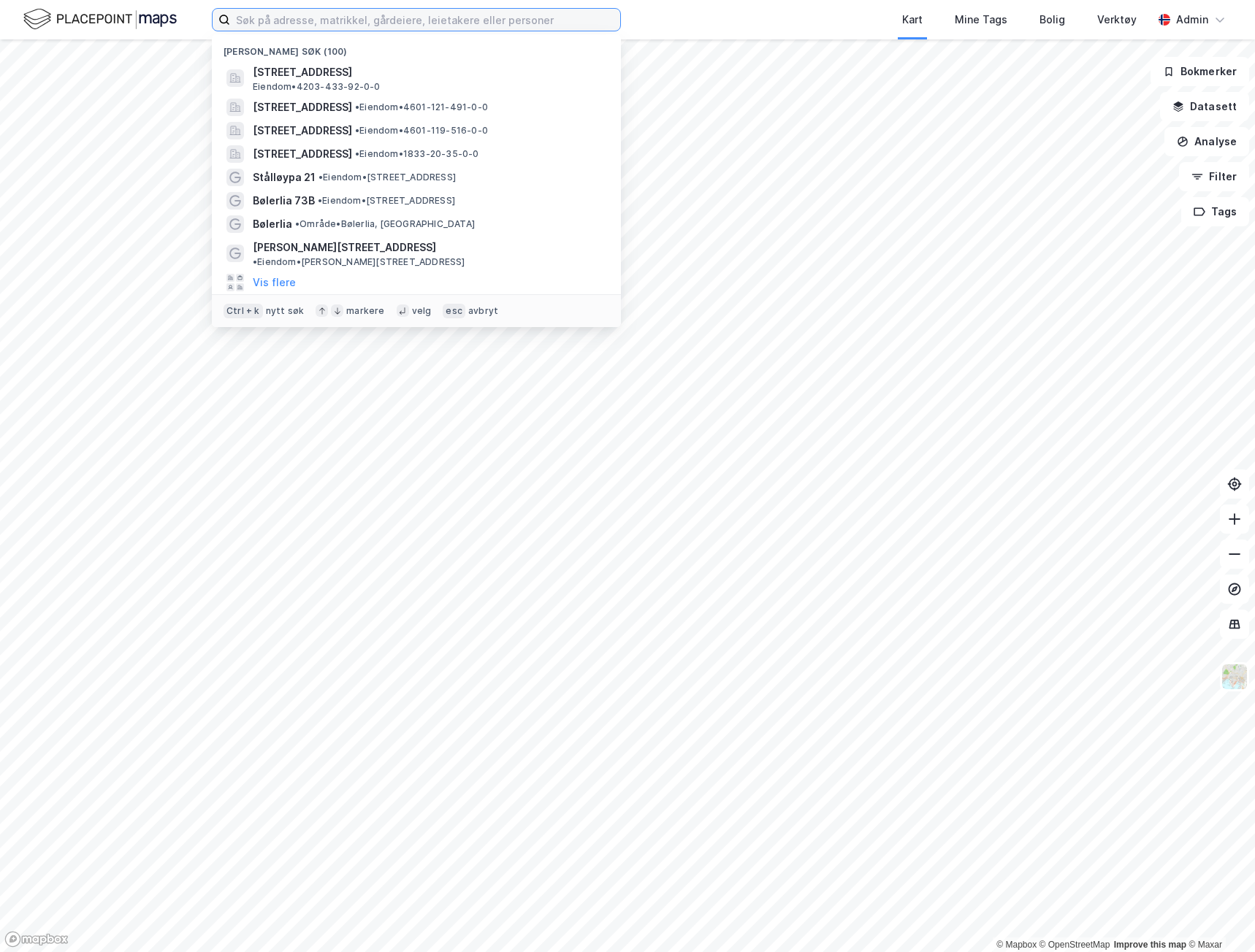
paste input "Moseidsletta 34"
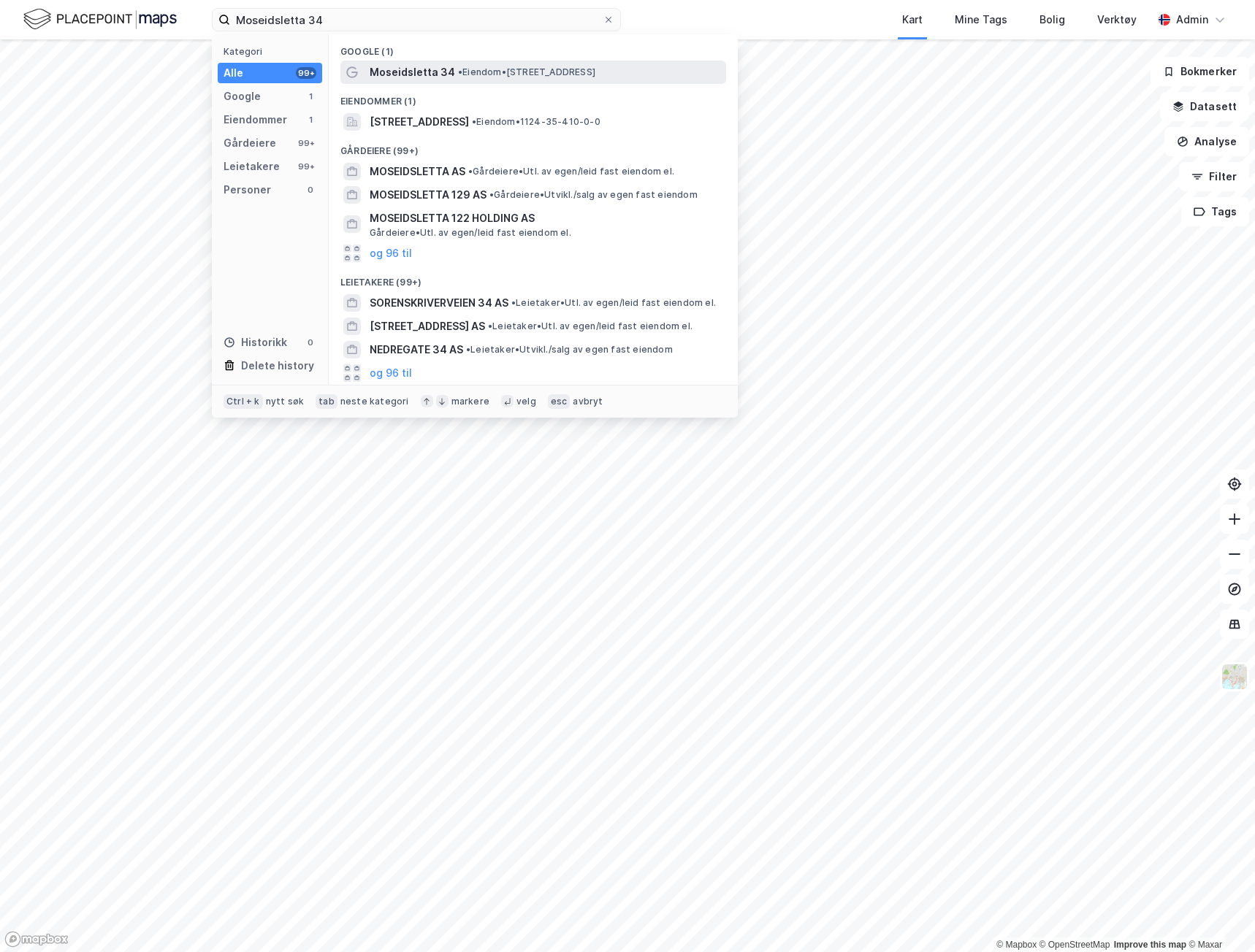
click at [383, 74] on span "Moseidsletta 34" at bounding box center [412, 72] width 85 height 18
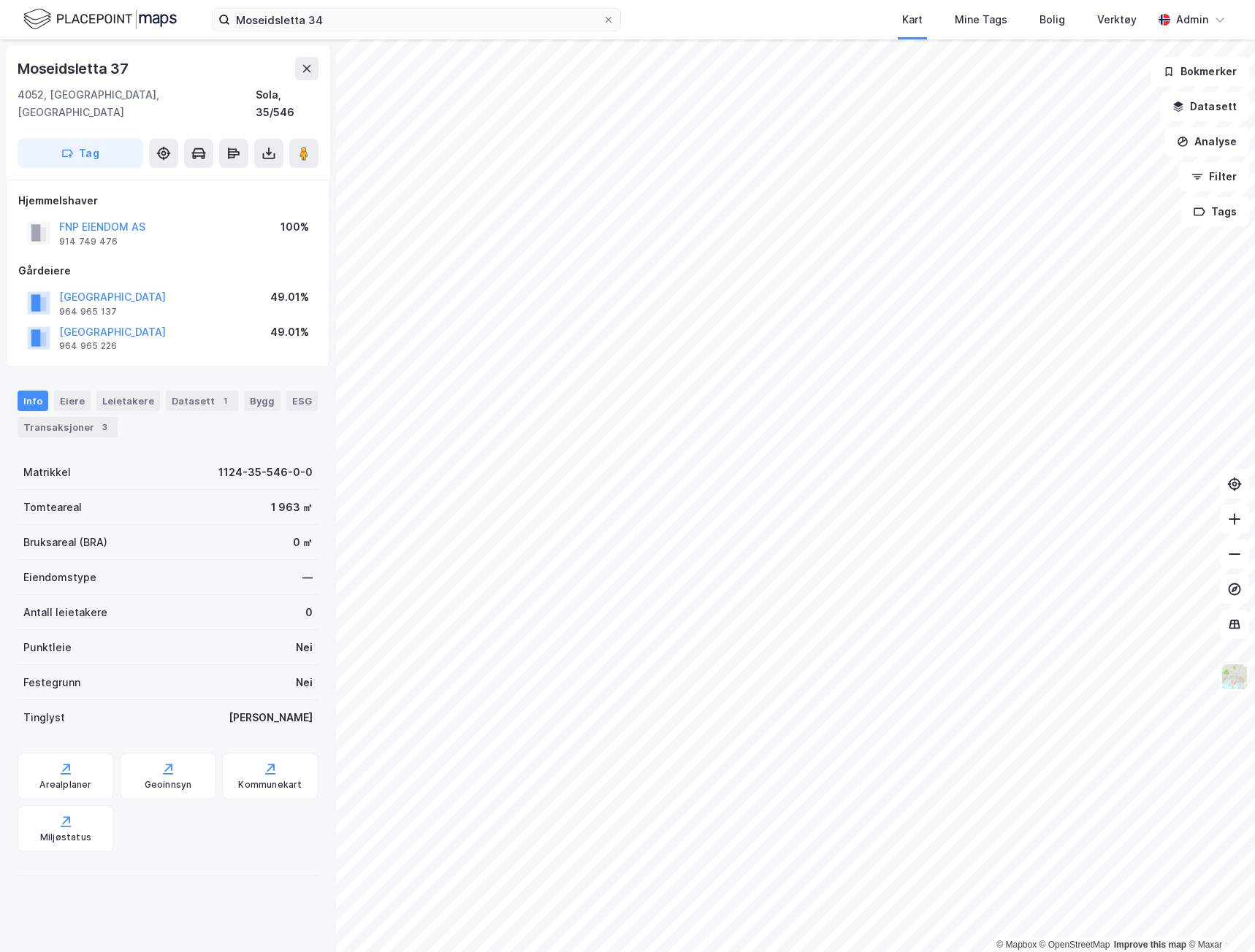
click at [1222, 679] on img at bounding box center [1234, 676] width 28 height 28
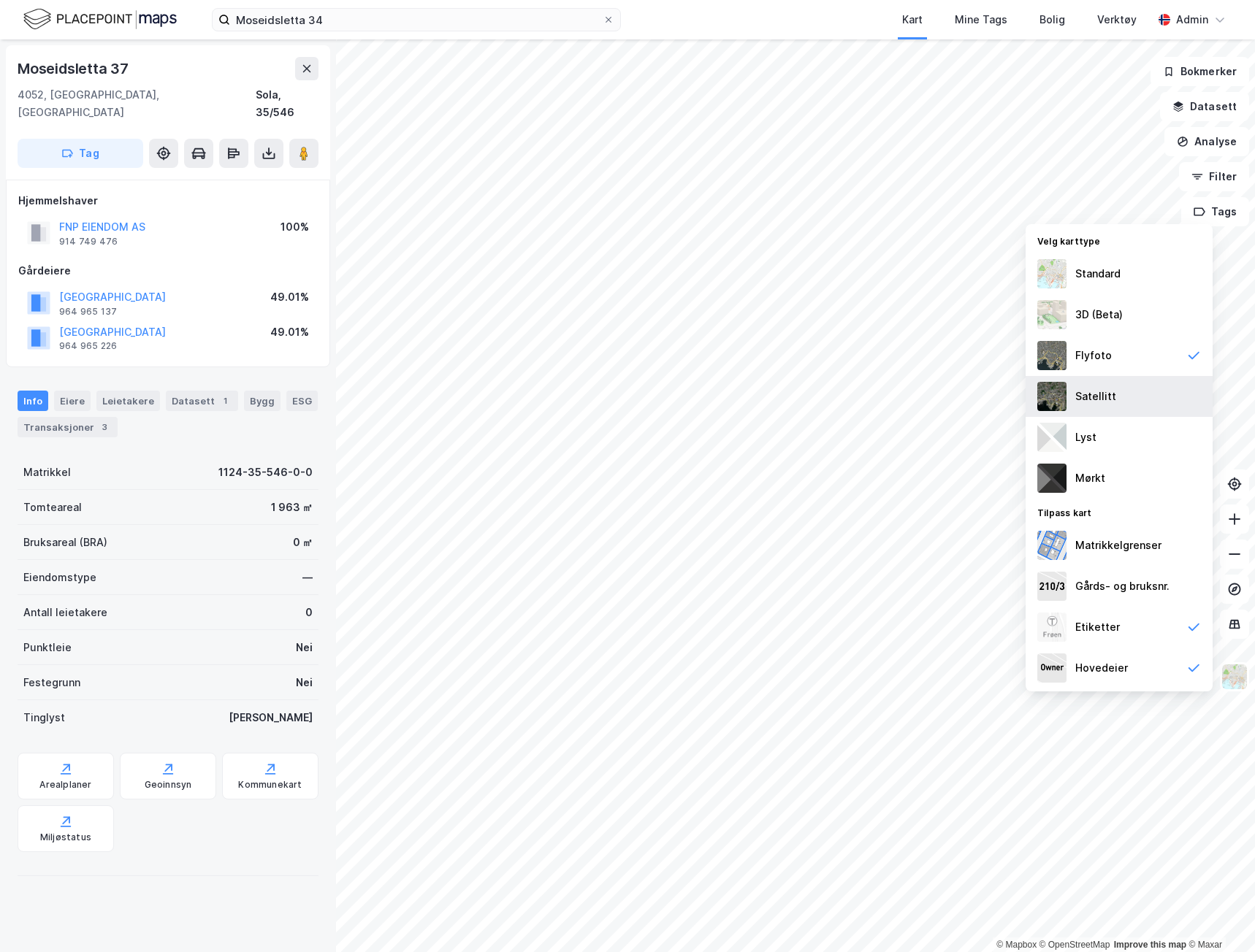
click at [1114, 397] on div "Satellitt" at bounding box center [1119, 396] width 187 height 41
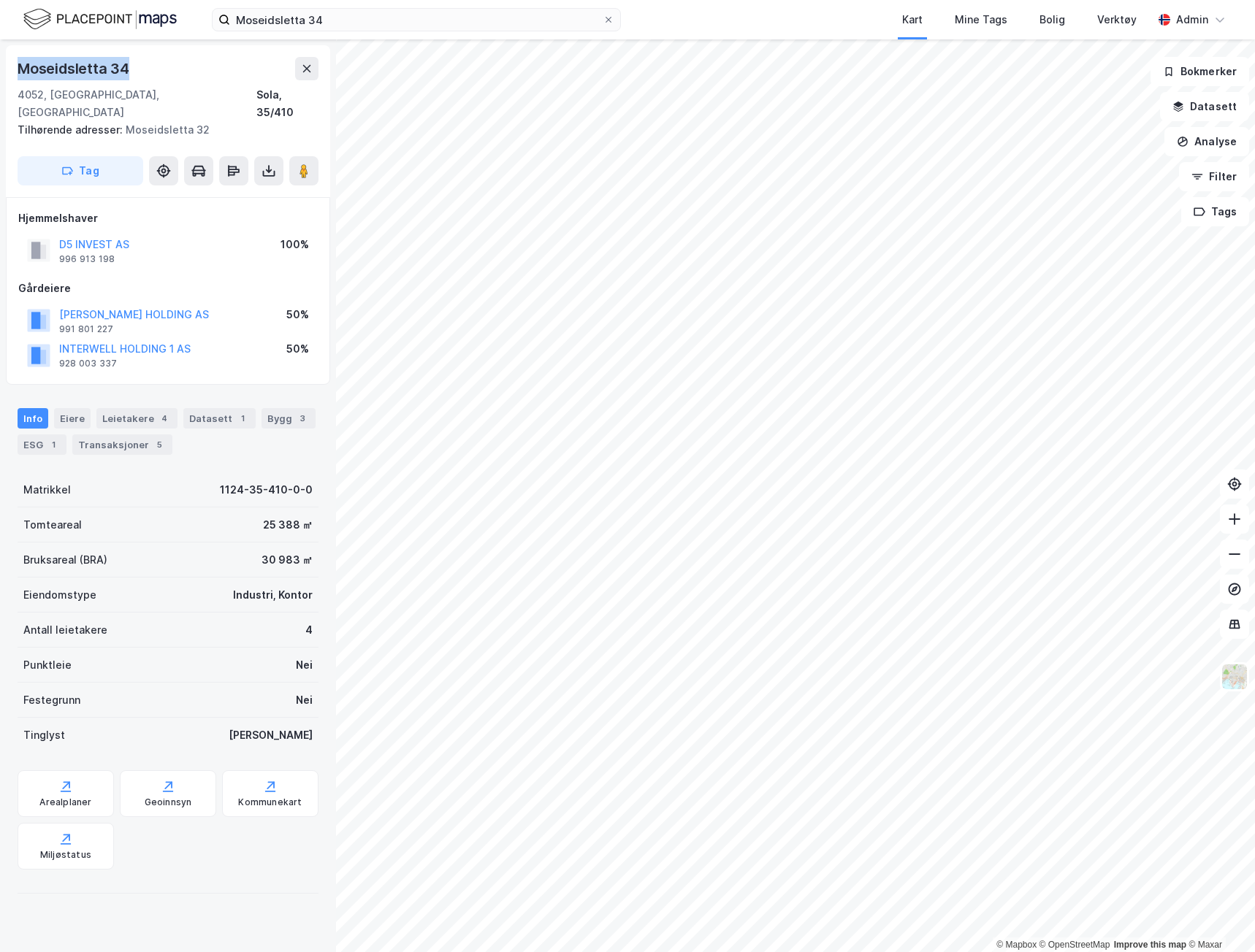
drag, startPoint x: 133, startPoint y: 66, endPoint x: 13, endPoint y: 77, distance: 120.5
click at [13, 77] on div "Moseidsletta 34 4052, Røyneberg, Rogaland Sola, 35/410 Tilhørende adresser: Mos…" at bounding box center [168, 121] width 324 height 152
copy div "Moseidsletta 34"
click at [73, 94] on div "4052, Røyneberg, Rogaland" at bounding box center [137, 103] width 238 height 35
click at [73, 93] on div "4052, Røyneberg, Rogaland" at bounding box center [137, 103] width 238 height 35
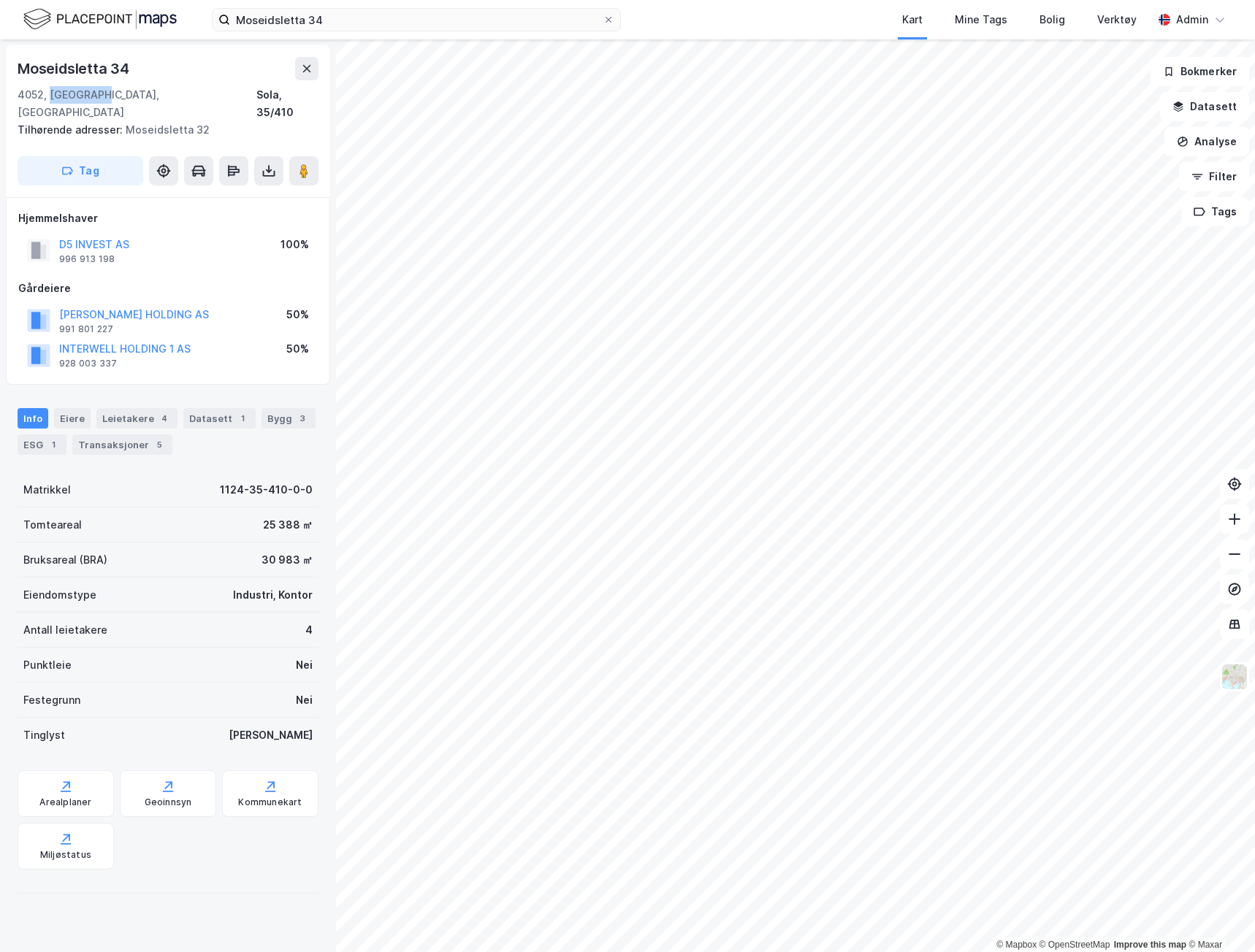
copy div "Røyneberg"
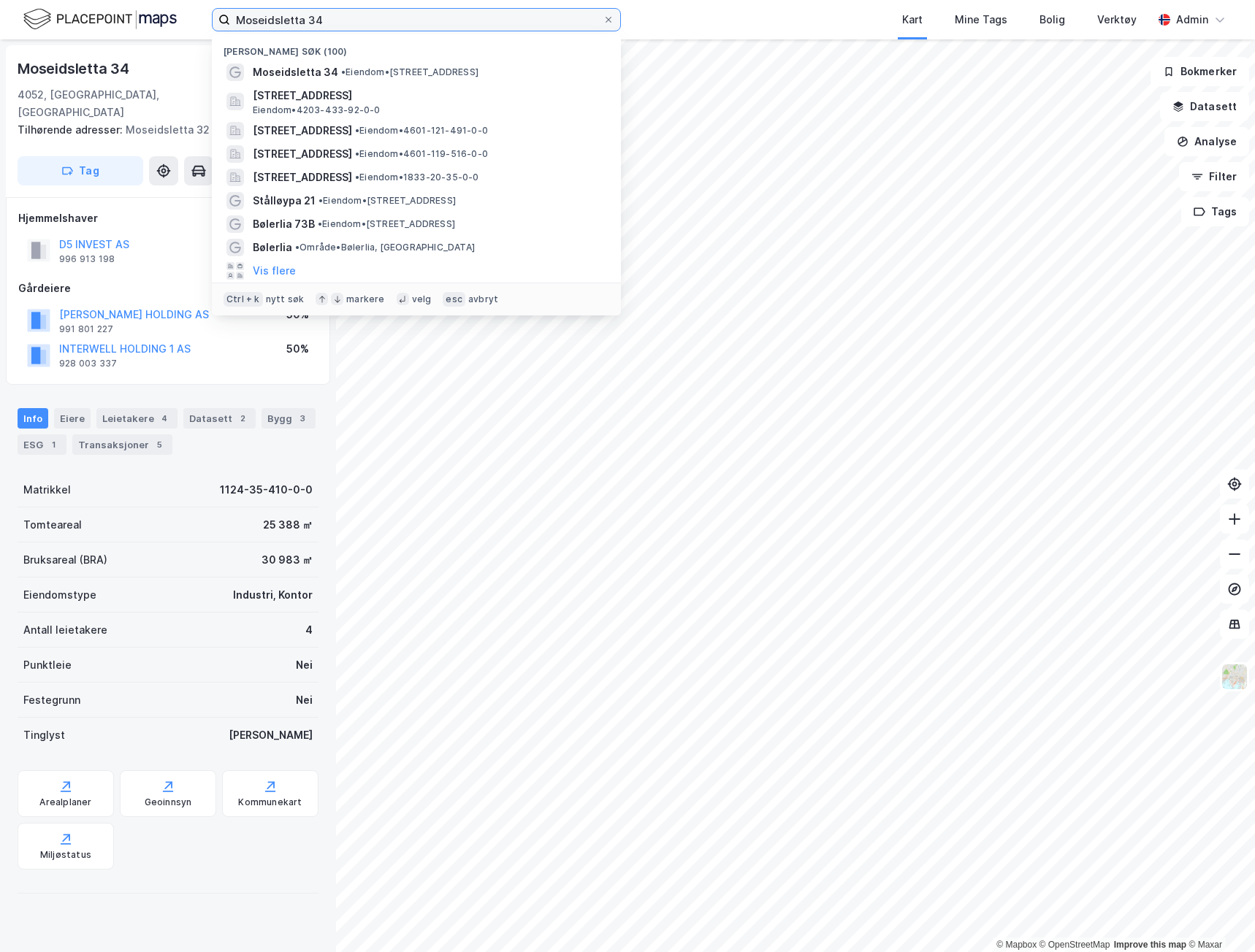
drag, startPoint x: 343, startPoint y: 16, endPoint x: 178, endPoint y: 21, distance: 165.1
click at [186, 21] on div "Moseidsletta 34 Nylige søk (100) Moseidsletta 34 • Eiendom • Moseidsletta 34, 4…" at bounding box center [627, 19] width 1255 height 39
paste input "[PERSON_NAME] 23"
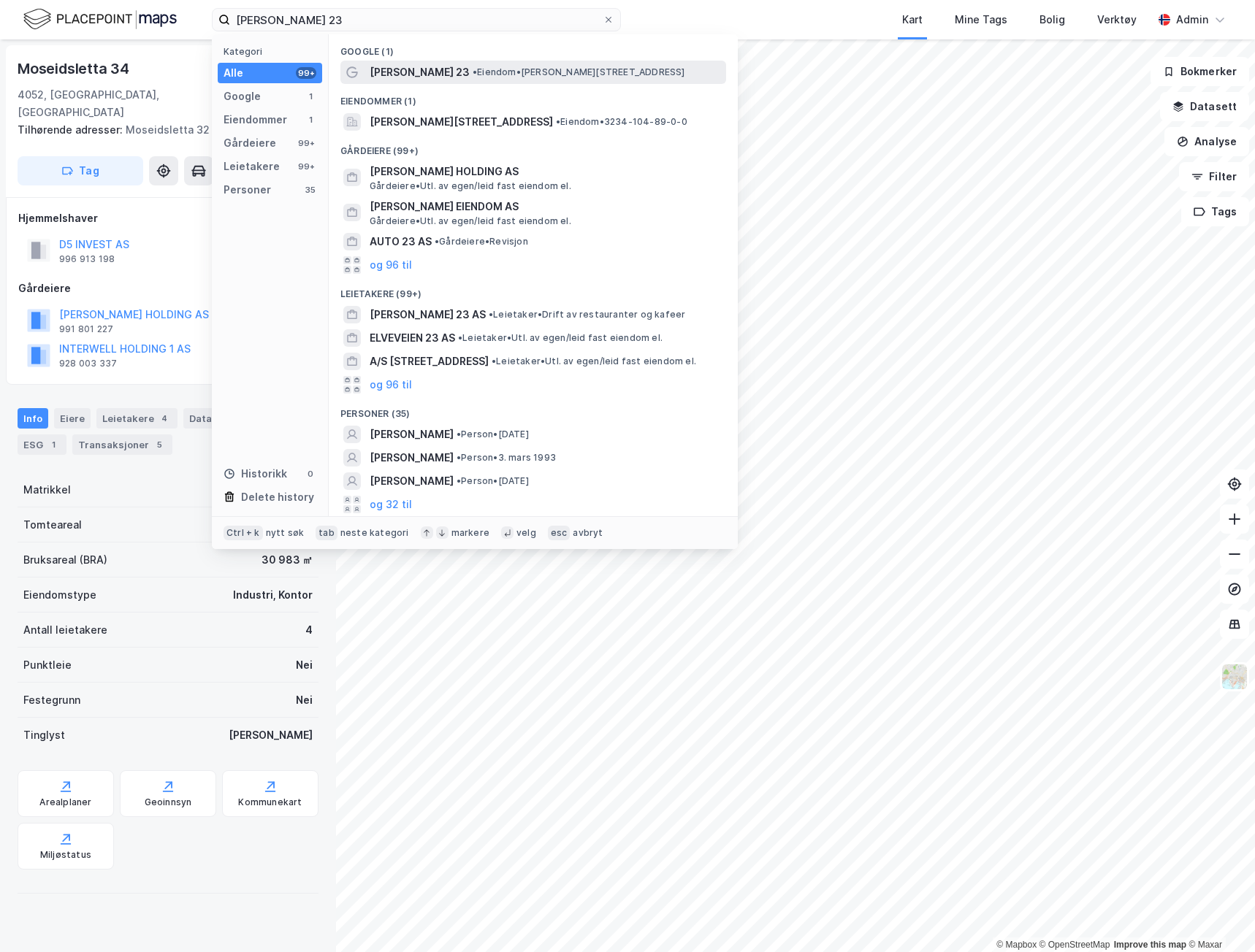
click at [427, 73] on span "[PERSON_NAME] 23" at bounding box center [419, 72] width 100 height 18
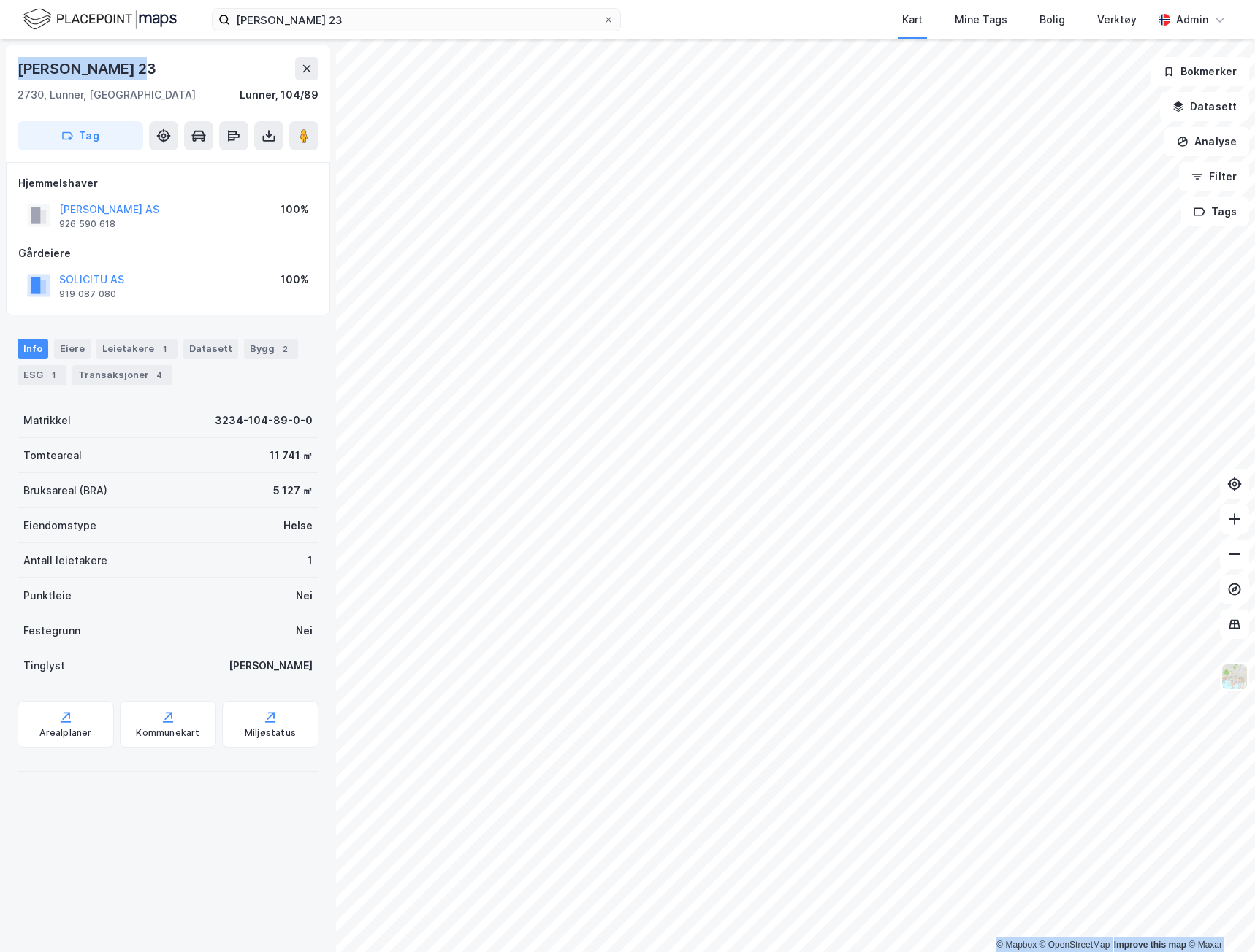
drag, startPoint x: 144, startPoint y: 68, endPoint x: -1, endPoint y: 73, distance: 145.1
click at [0, 73] on html "Kalvsjøhagen 23 Kart Mine Tags Bolig Verktøy Admin © Mapbox © OpenStreetMap Imp…" at bounding box center [627, 476] width 1255 height 952
copy div "© Mapbox © OpenStreetMap Improve this map © Maxar Kalvsjøhagen 23"
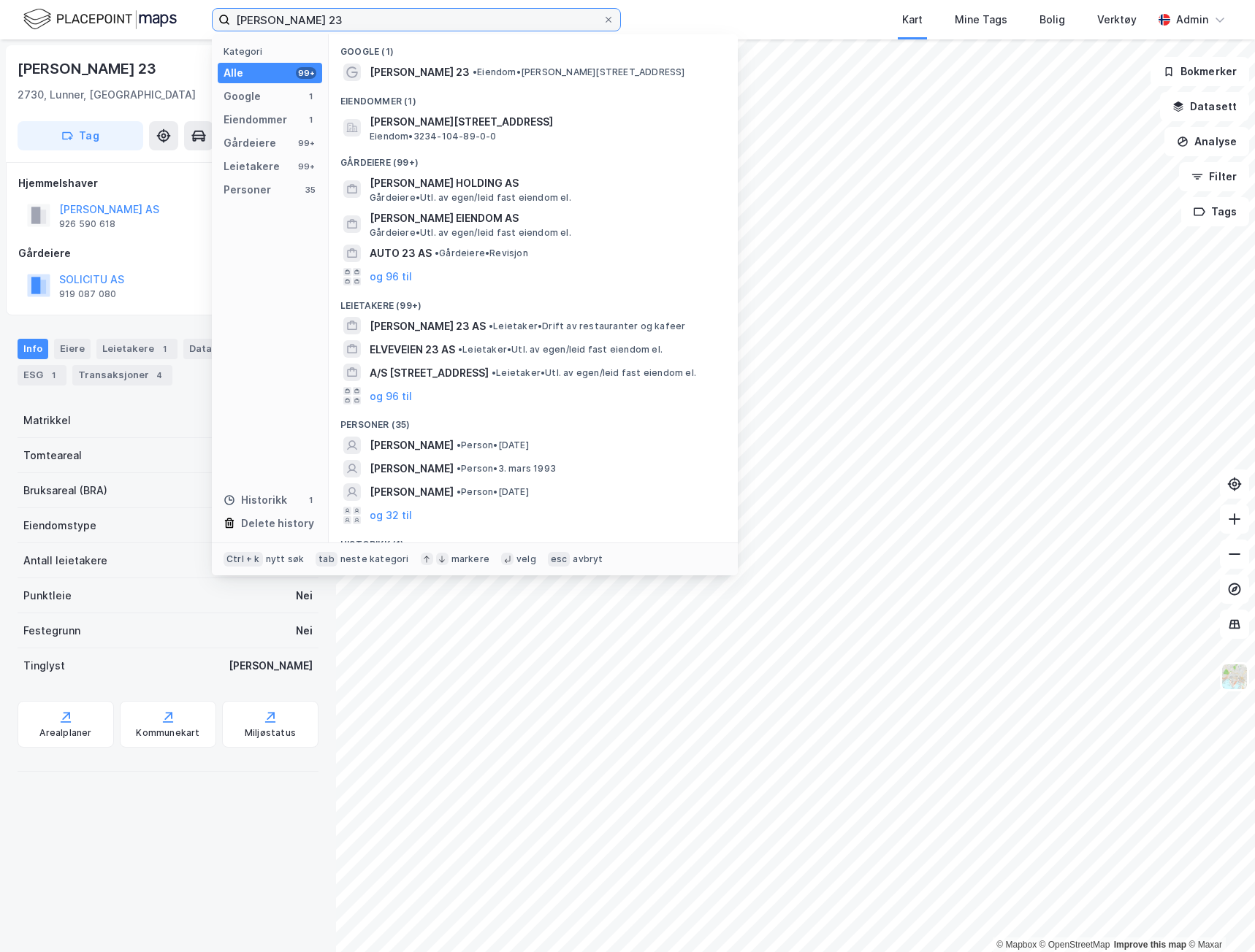
drag, startPoint x: 330, startPoint y: 16, endPoint x: 165, endPoint y: 12, distance: 165.0
click at [165, 12] on div "Kalvsjøhagen 23 Kategori Alle 99+ Google 1 Eiendommer 1 Gårdeiere 99+ Leietaker…" at bounding box center [627, 19] width 1255 height 39
paste input "Søråshøgda 9"
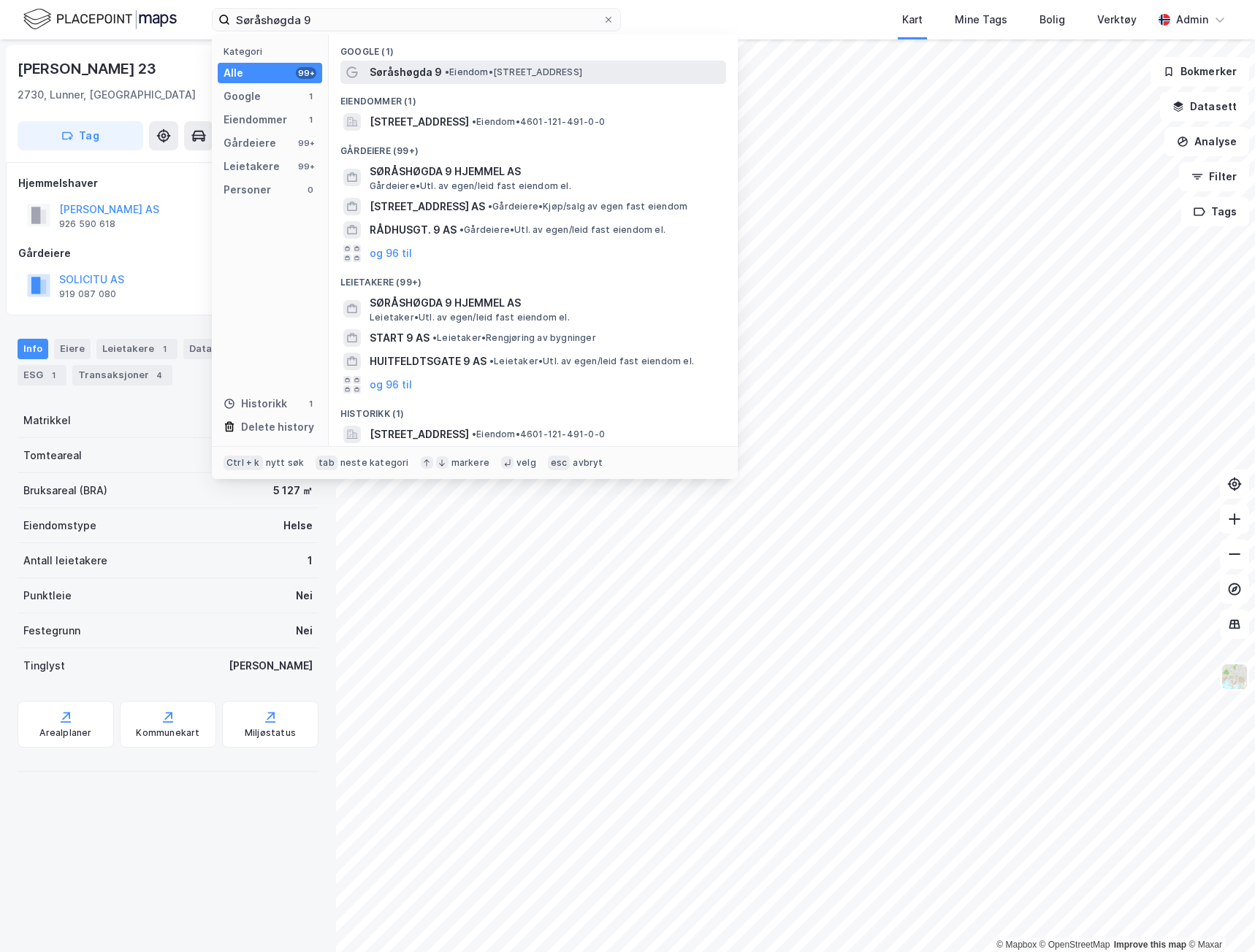
click at [438, 74] on span "Søråshøgda 9" at bounding box center [405, 72] width 73 height 18
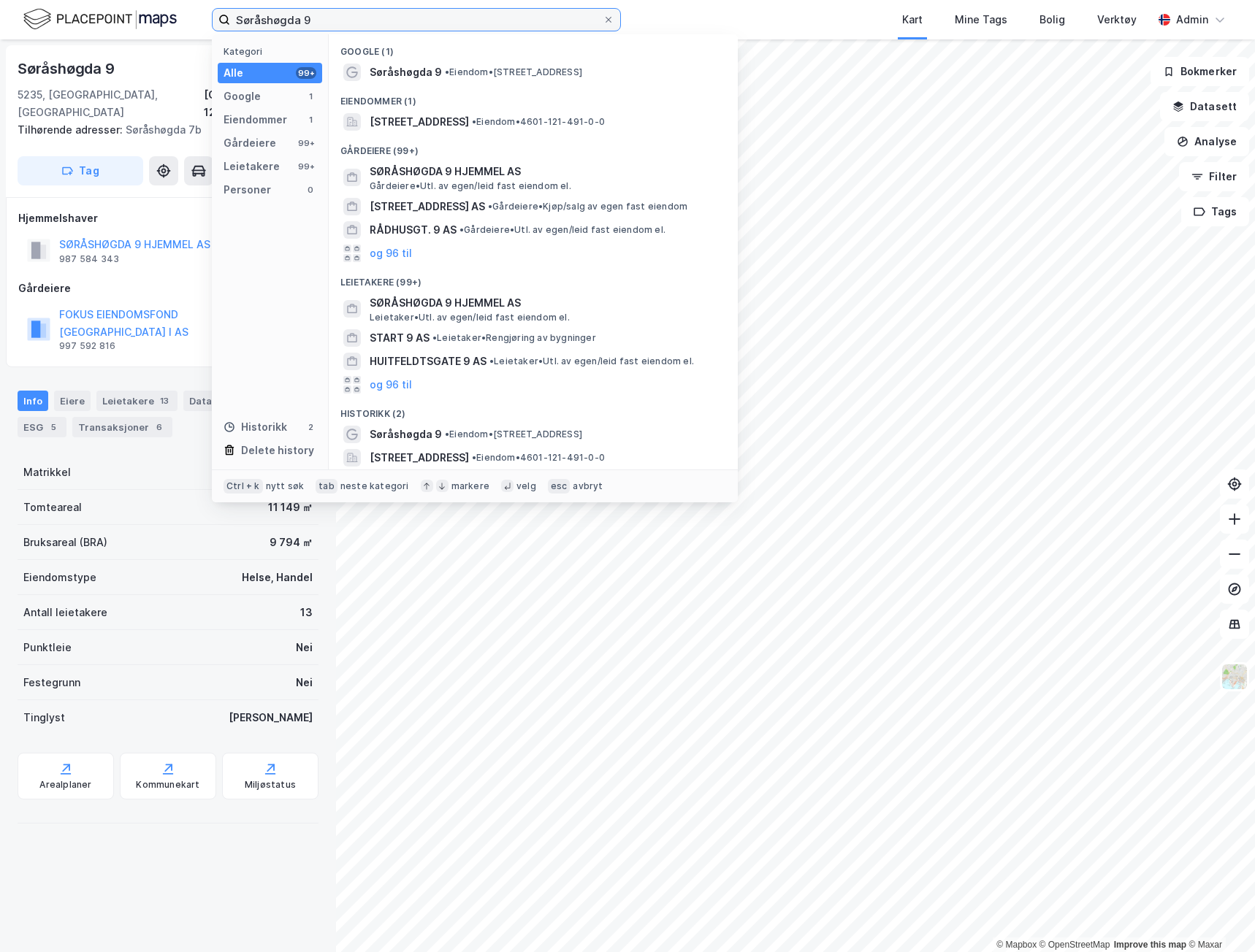
drag, startPoint x: 359, startPoint y: 21, endPoint x: 74, endPoint y: 20, distance: 285.0
click at [74, 20] on div "Søråshøgda 9 Kategori Alle 99+ Google 1 Eiendommer 1 Gårdeiere 99+ Leietakere 9…" at bounding box center [627, 19] width 1255 height 39
paste input "Østre Aker vei 206"
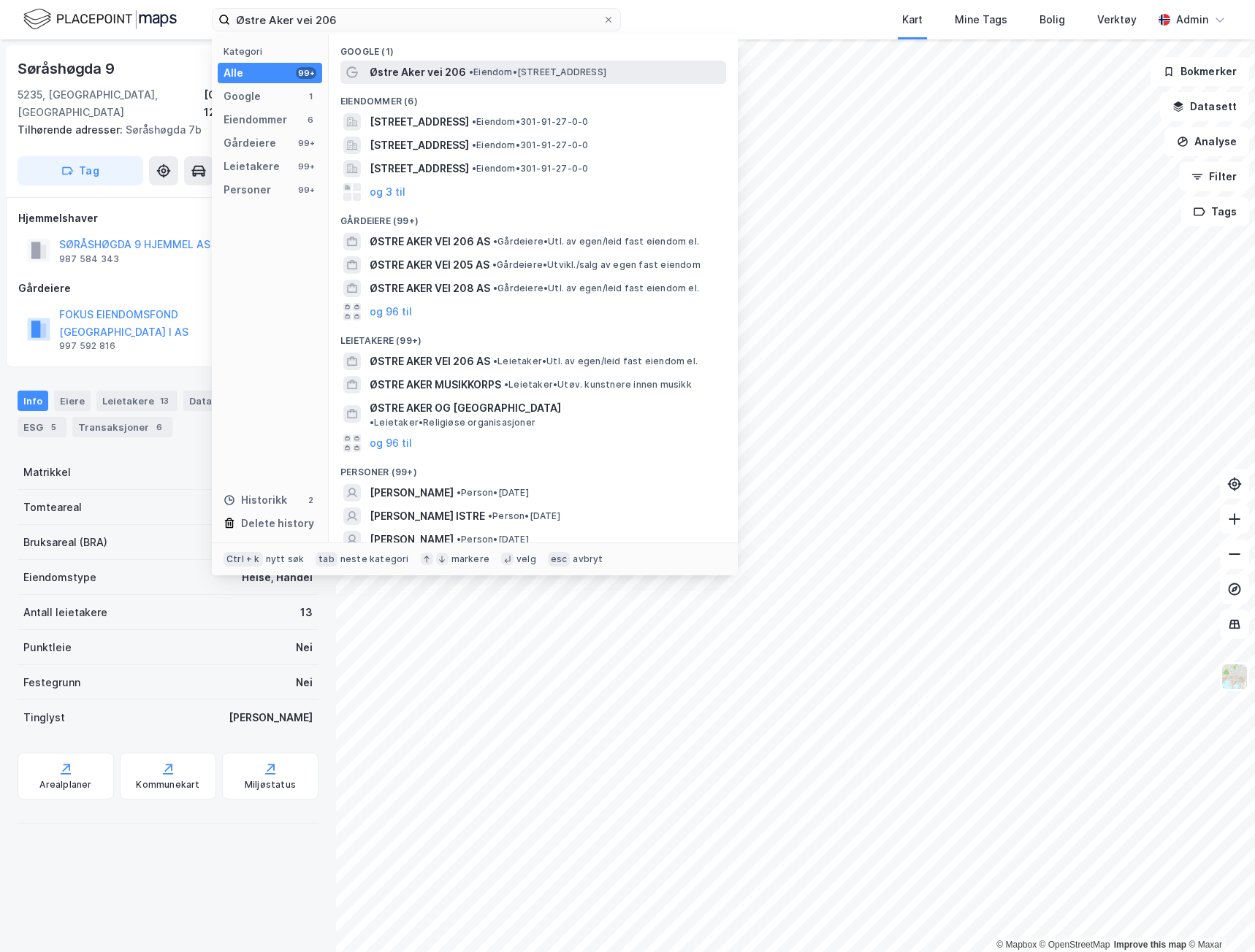
click at [640, 80] on div "Østre Aker vei 206 • Eiendom • Østre Aker vei 206, 0975 Oslo" at bounding box center [546, 72] width 354 height 18
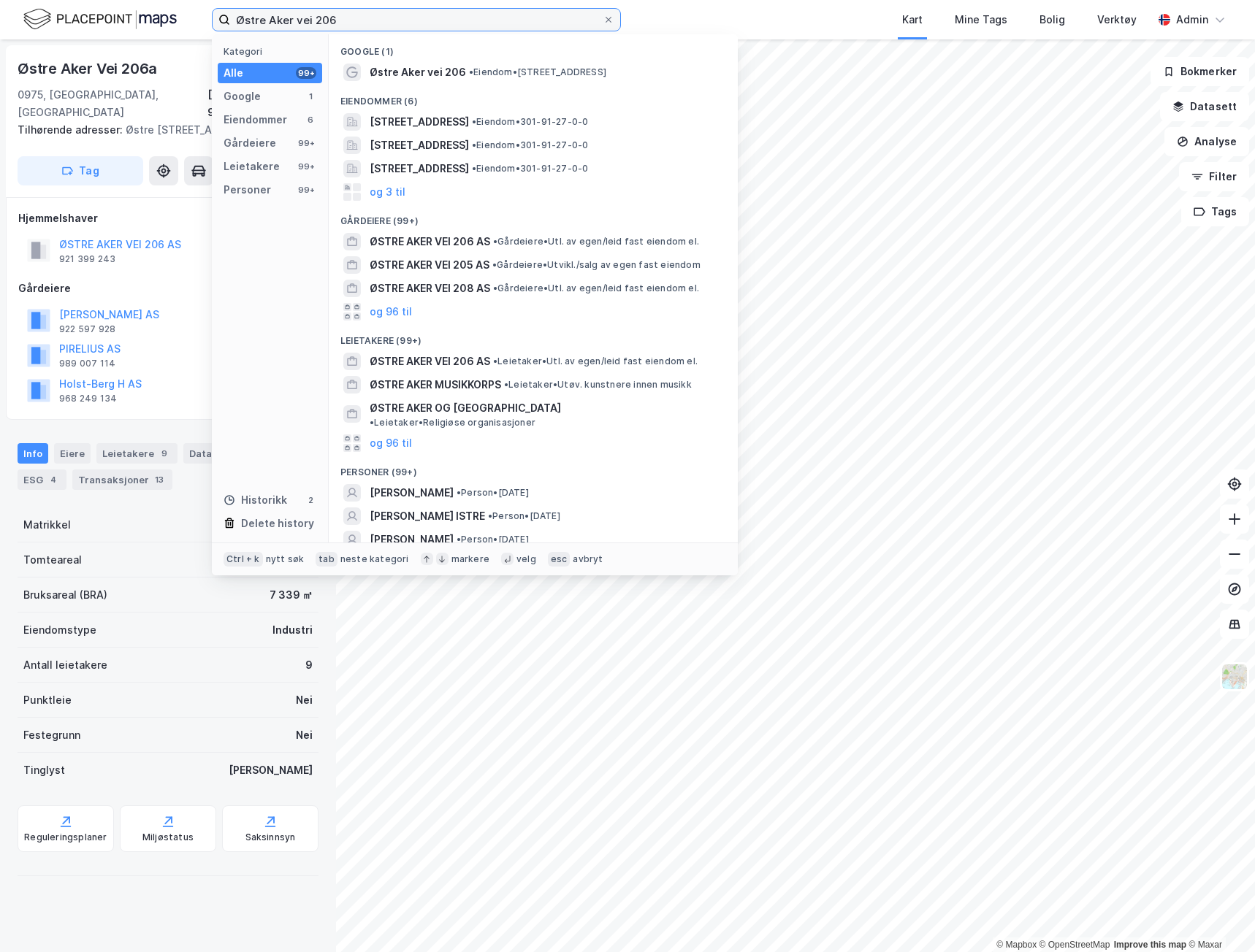
drag, startPoint x: 341, startPoint y: 22, endPoint x: 193, endPoint y: 21, distance: 148.0
click at [208, 24] on div "Østre Aker vei 206 Kategori Alle 99+ Google 1 Eiendommer 6 Gårdeiere 99+ Leieta…" at bounding box center [627, 19] width 1255 height 39
paste input "[STREET_ADDRESS]"
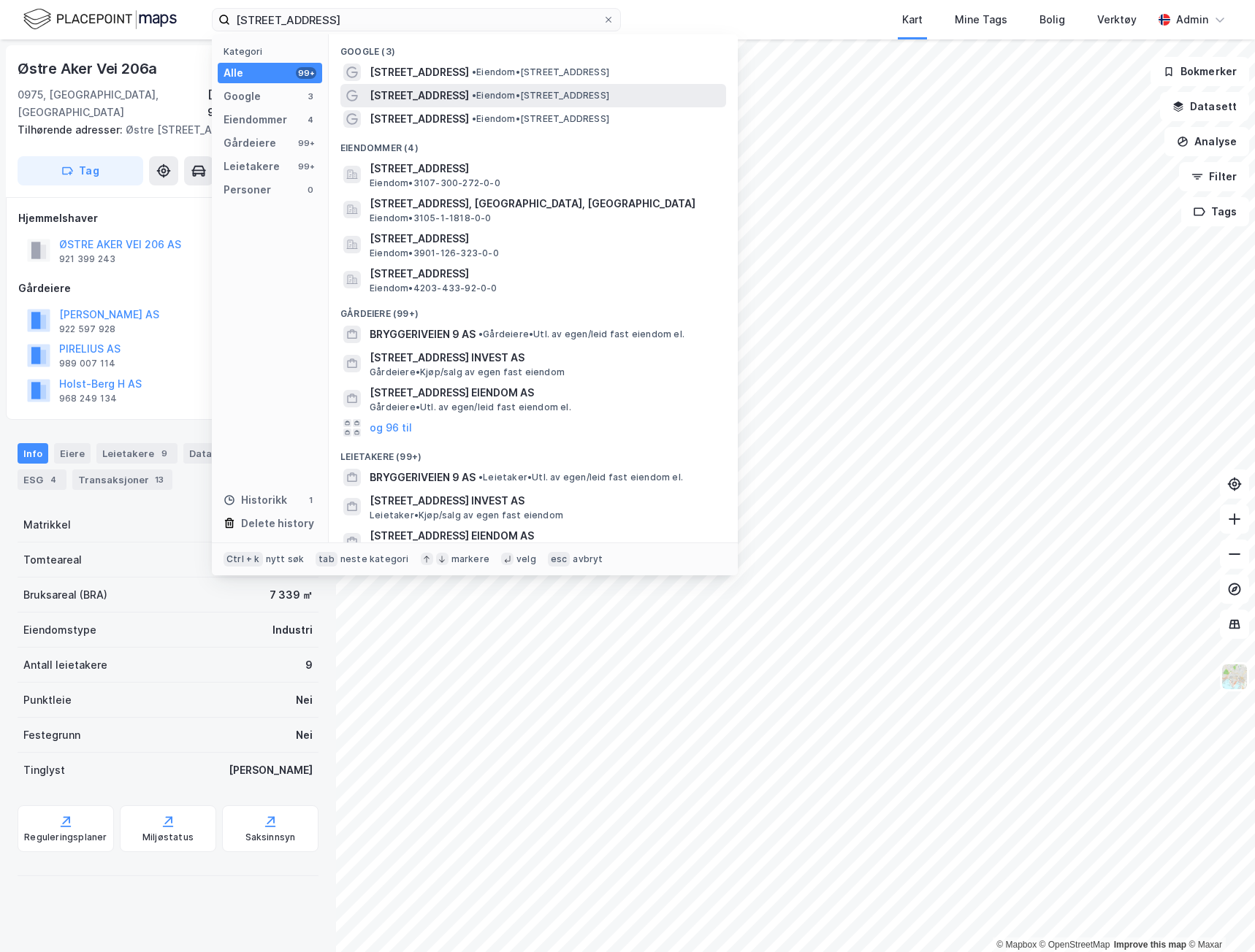
click at [450, 85] on div "Bryggeriveien 9 • Eiendom • Bryggeriveien 9, 4848 Arendal" at bounding box center [533, 96] width 385 height 23
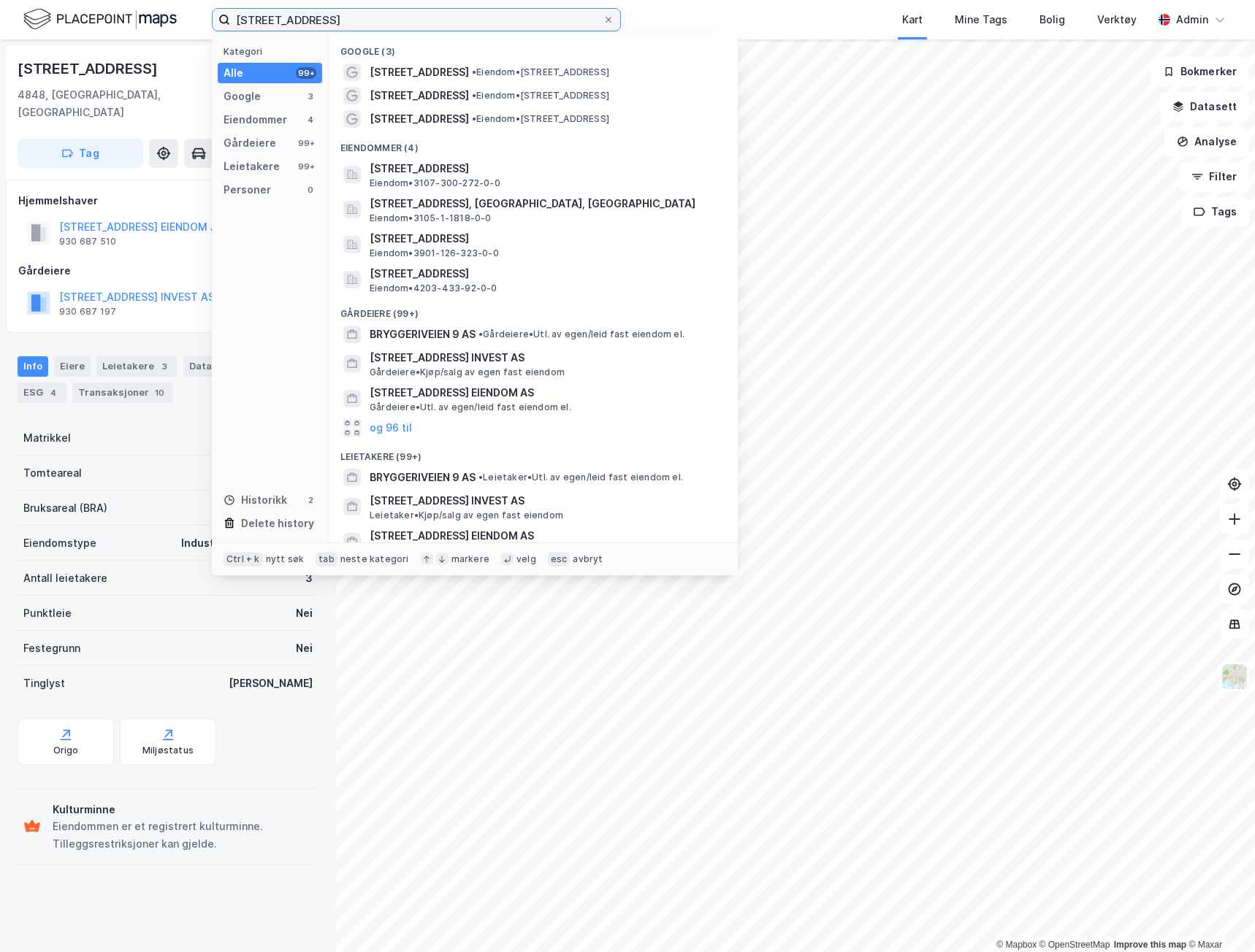
drag, startPoint x: 325, startPoint y: 15, endPoint x: 185, endPoint y: 9, distance: 140.1
click at [185, 10] on div "Bryggeriveien 9 Kategori Alle 99+ Google 3 Eiendommer 4 Gårdeiere 99+ Leietaker…" at bounding box center [627, 19] width 1255 height 39
paste input "Svelvikveien 5"
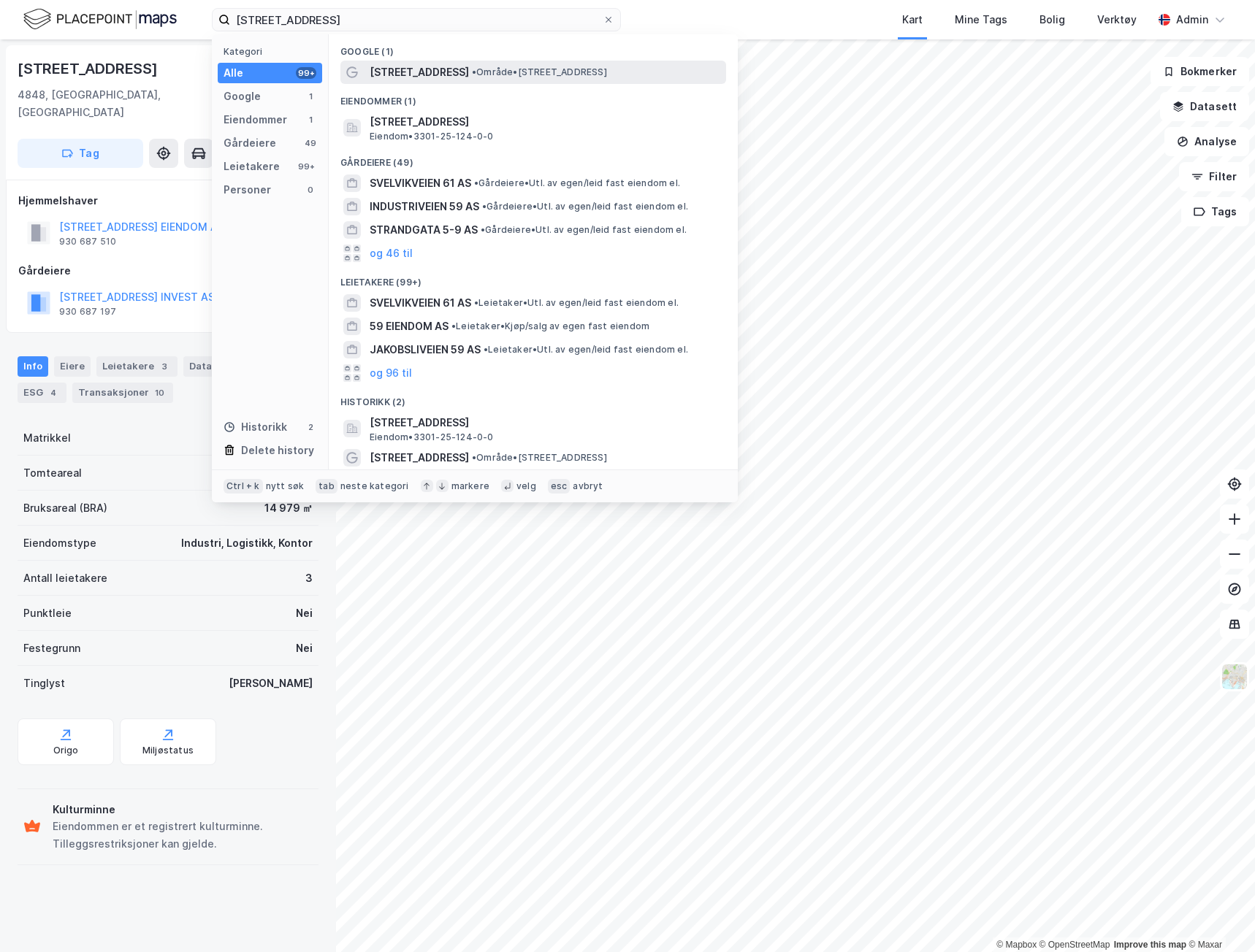
click at [391, 70] on span "[STREET_ADDRESS]" at bounding box center [419, 72] width 99 height 18
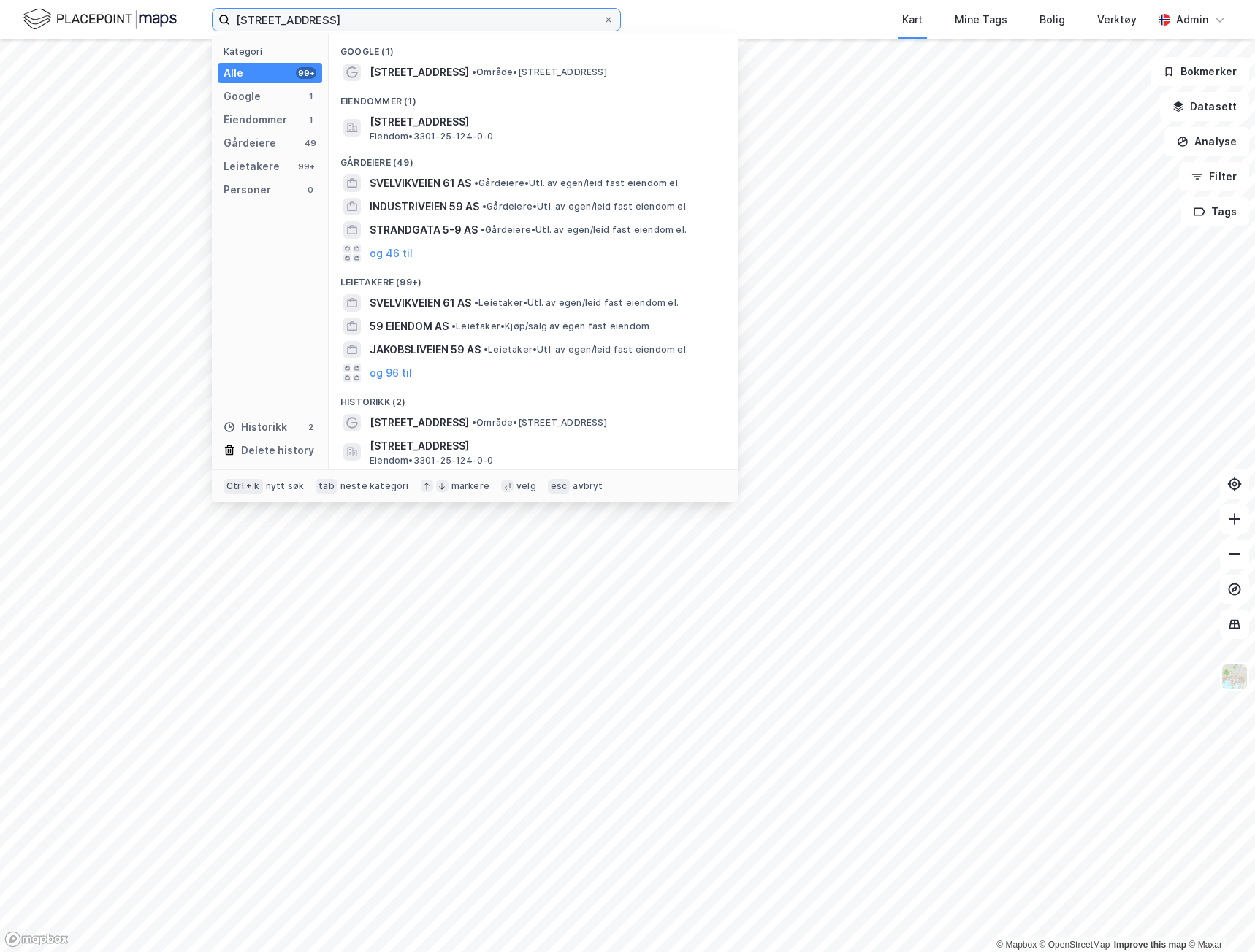
click at [416, 15] on input "[STREET_ADDRESS]" at bounding box center [416, 20] width 373 height 22
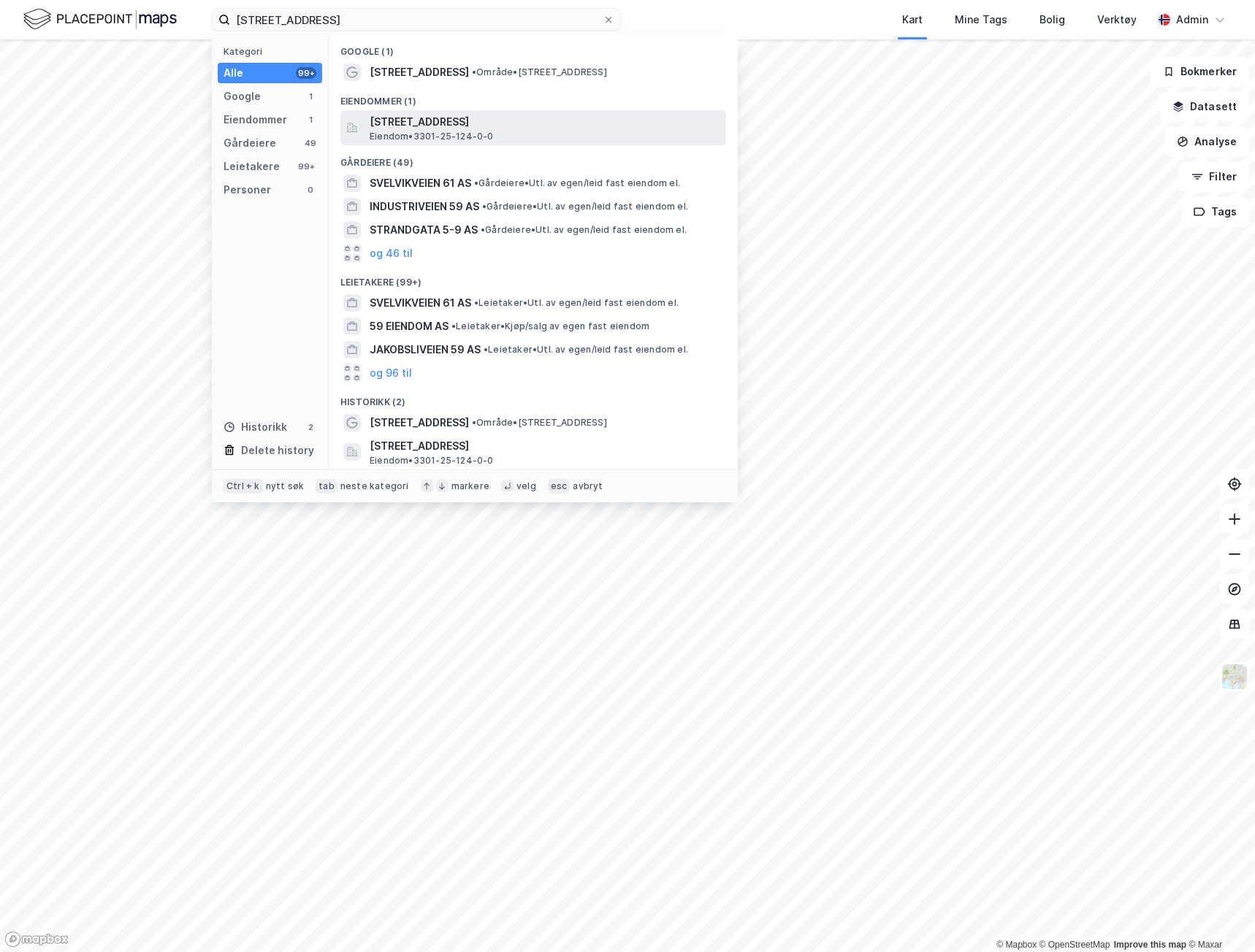
click at [397, 127] on span "Svelvikveien 59, 3039, DRAMMEN, DRAMMEN" at bounding box center [545, 122] width 350 height 18
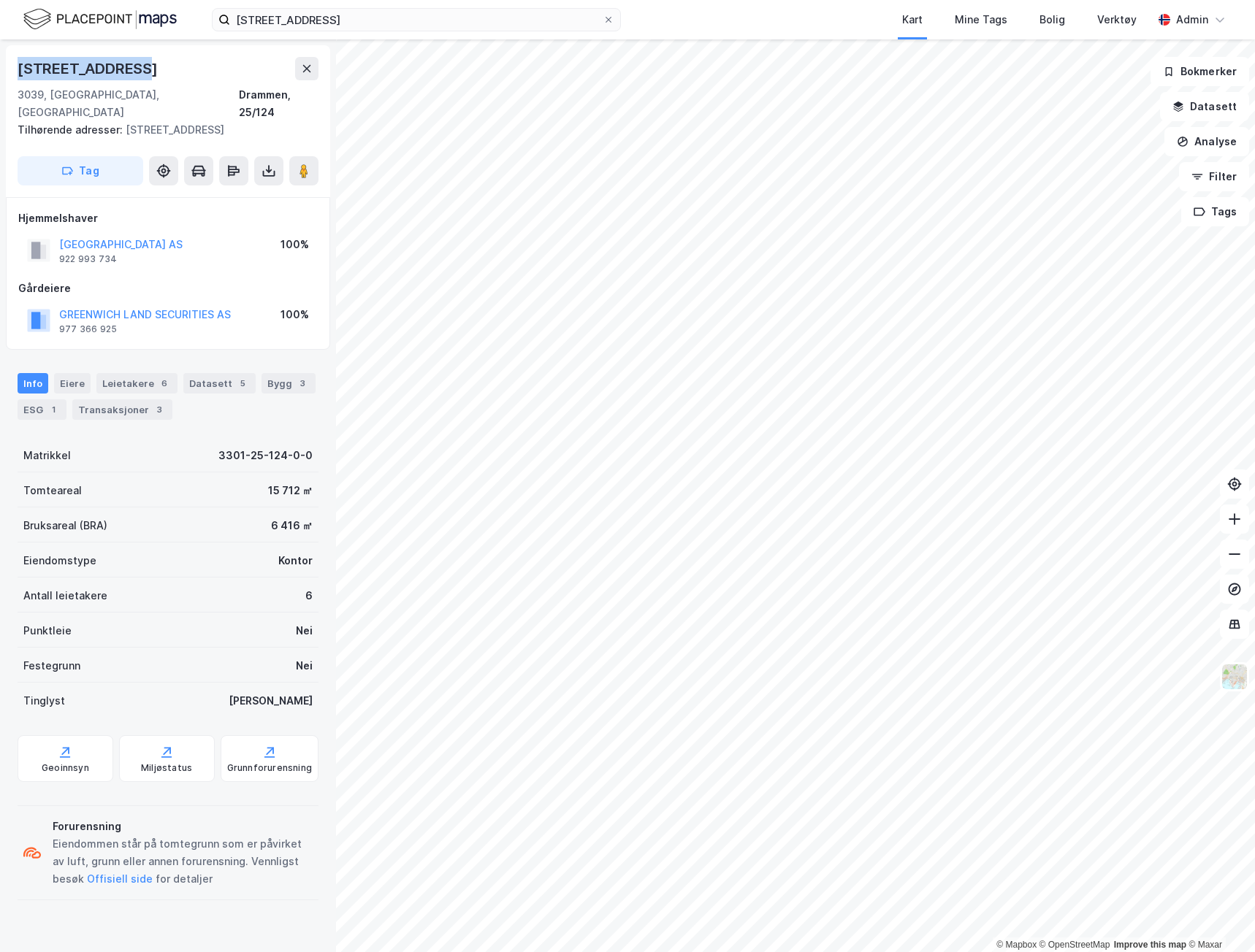
drag, startPoint x: 153, startPoint y: 73, endPoint x: 4, endPoint y: 76, distance: 149.0
click at [4, 76] on div "Svelvikveien 59 3039, Drammen, Buskerud Drammen, 25/124 Tilhørende adresser: Sv…" at bounding box center [168, 495] width 336 height 913
copy div "[STREET_ADDRESS]"
click at [87, 96] on div "3039, Drammen, Buskerud" at bounding box center [128, 103] width 221 height 35
click at [87, 95] on div "3039, Drammen, Buskerud" at bounding box center [128, 103] width 221 height 35
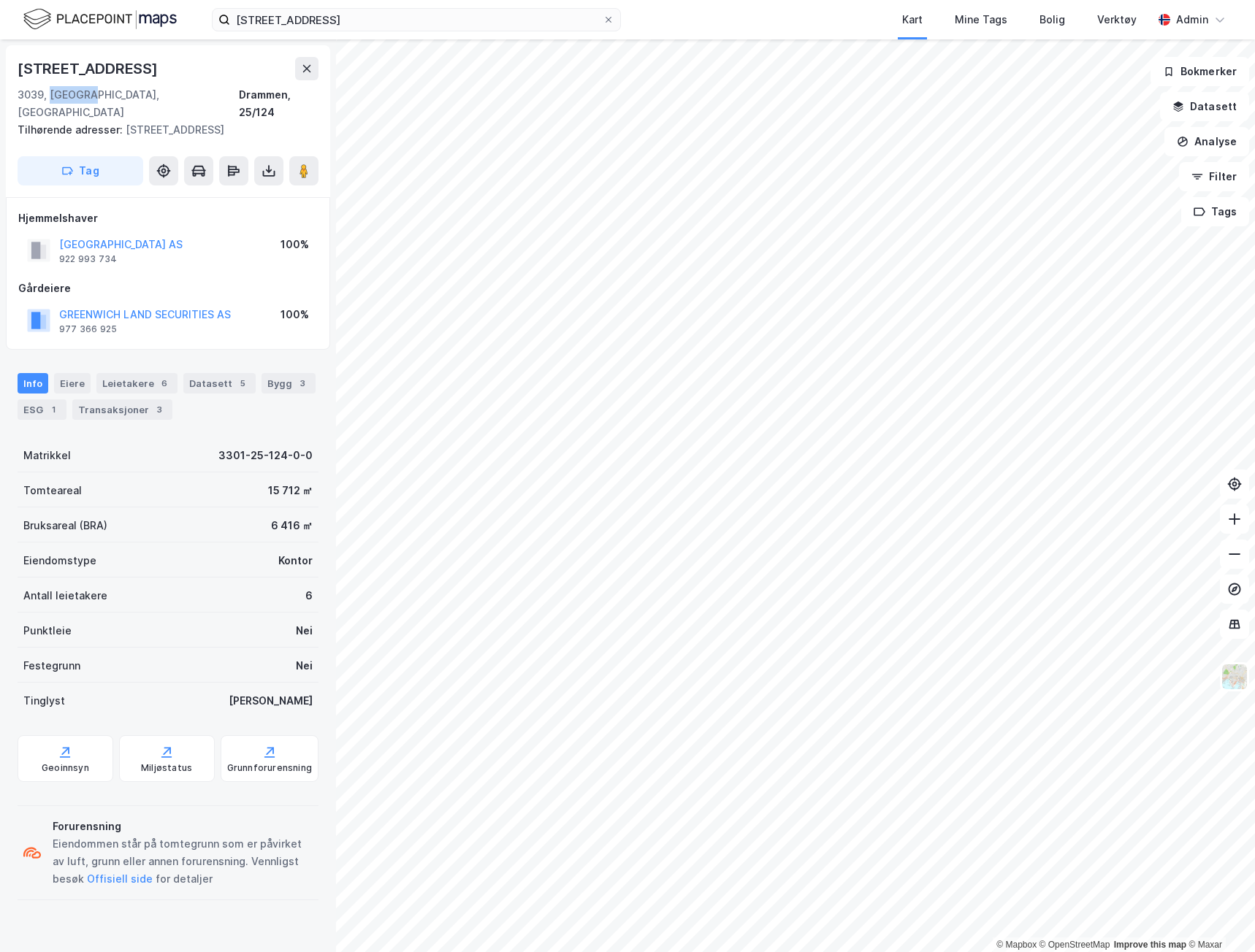
copy div "Drammen"
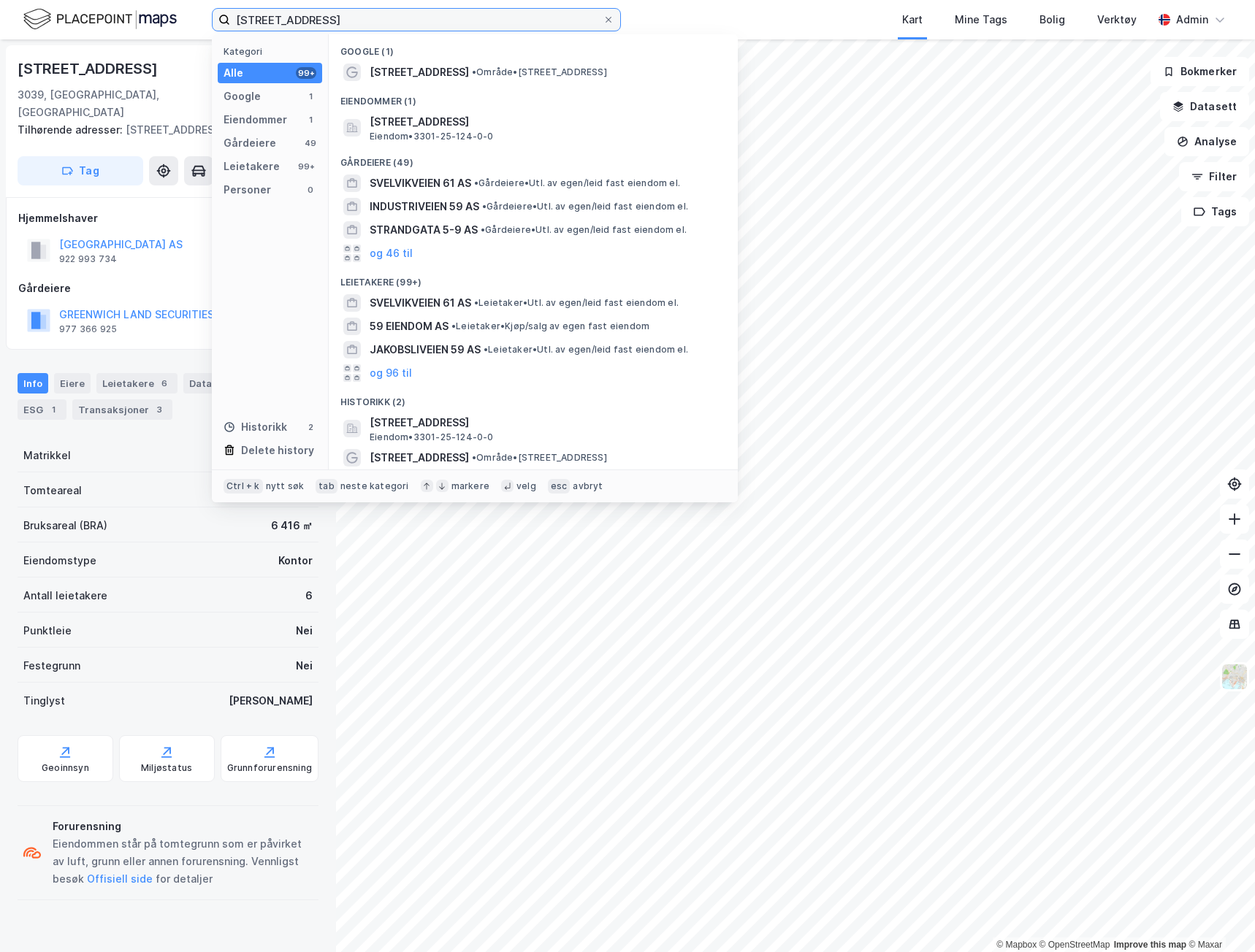
drag, startPoint x: 350, startPoint y: 29, endPoint x: -1, endPoint y: 38, distance: 351.1
click at [0, 38] on html "Svelvikveien 59 Kategori Alle 99+ Google 1 Eiendommer 1 Gårdeiere 49 Leietakere…" at bounding box center [627, 476] width 1255 height 952
paste input "Tomtegata 4a"
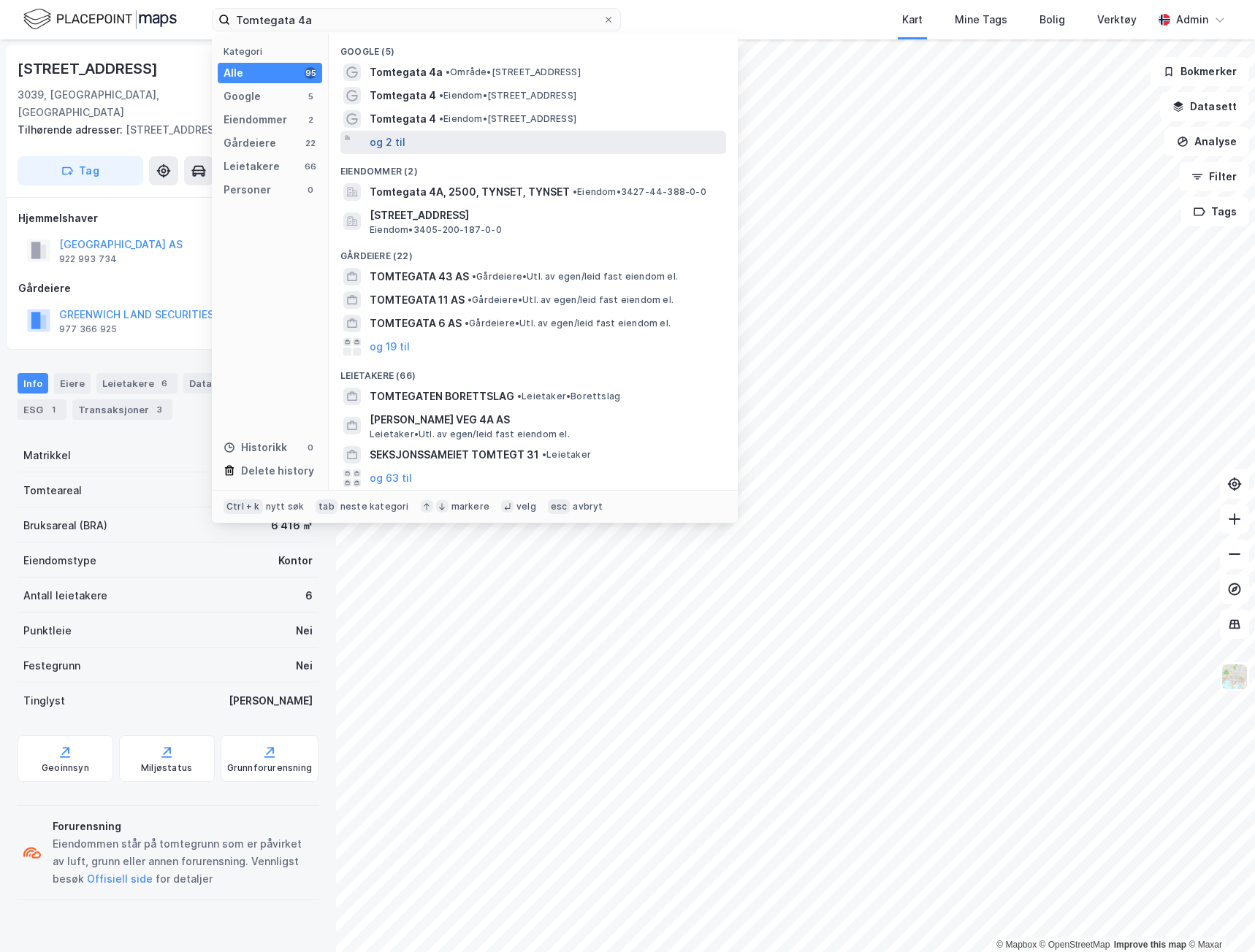
click at [391, 144] on button "og 2 til" at bounding box center [387, 142] width 36 height 18
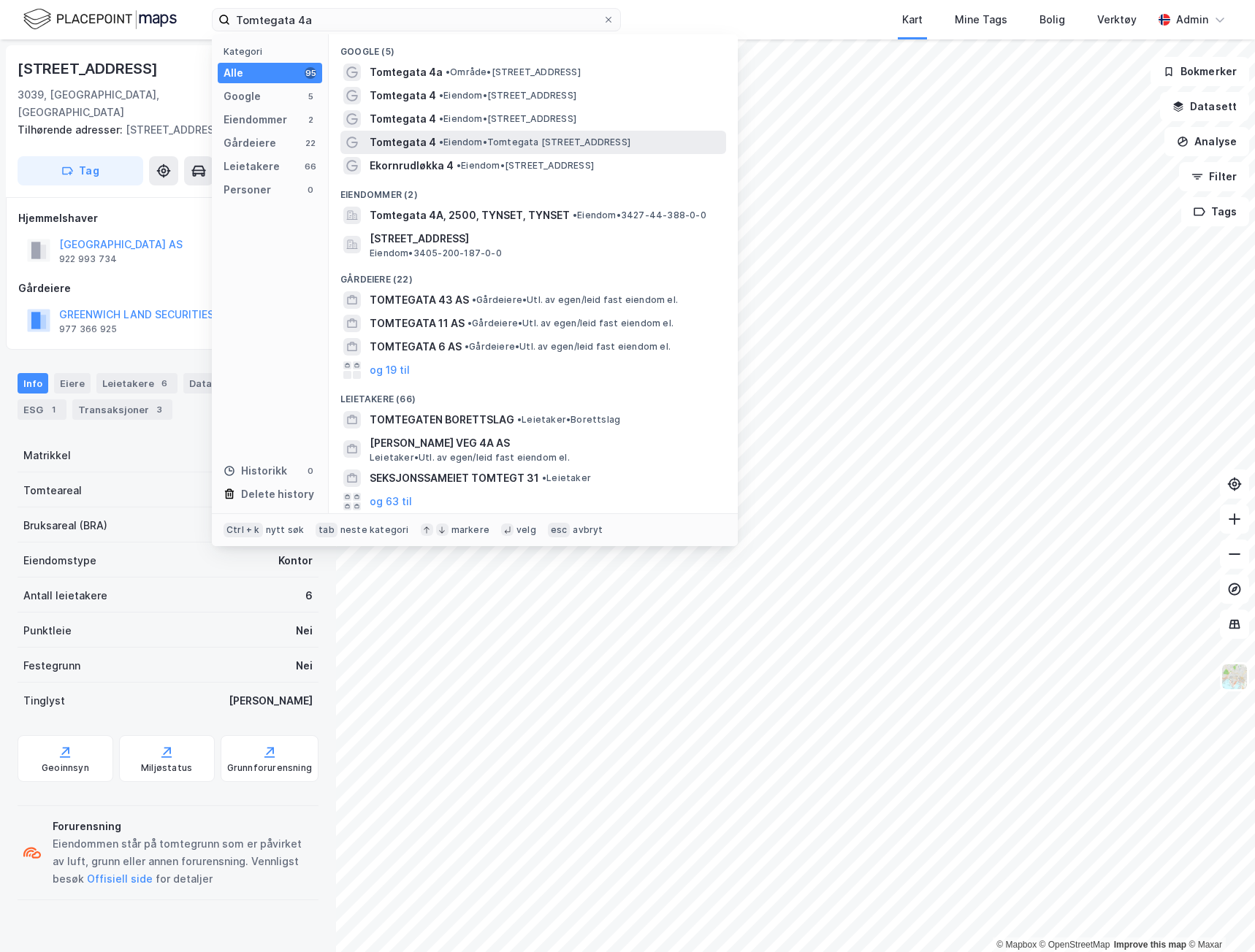
click at [394, 138] on span "Tomtegata 4" at bounding box center [403, 142] width 67 height 18
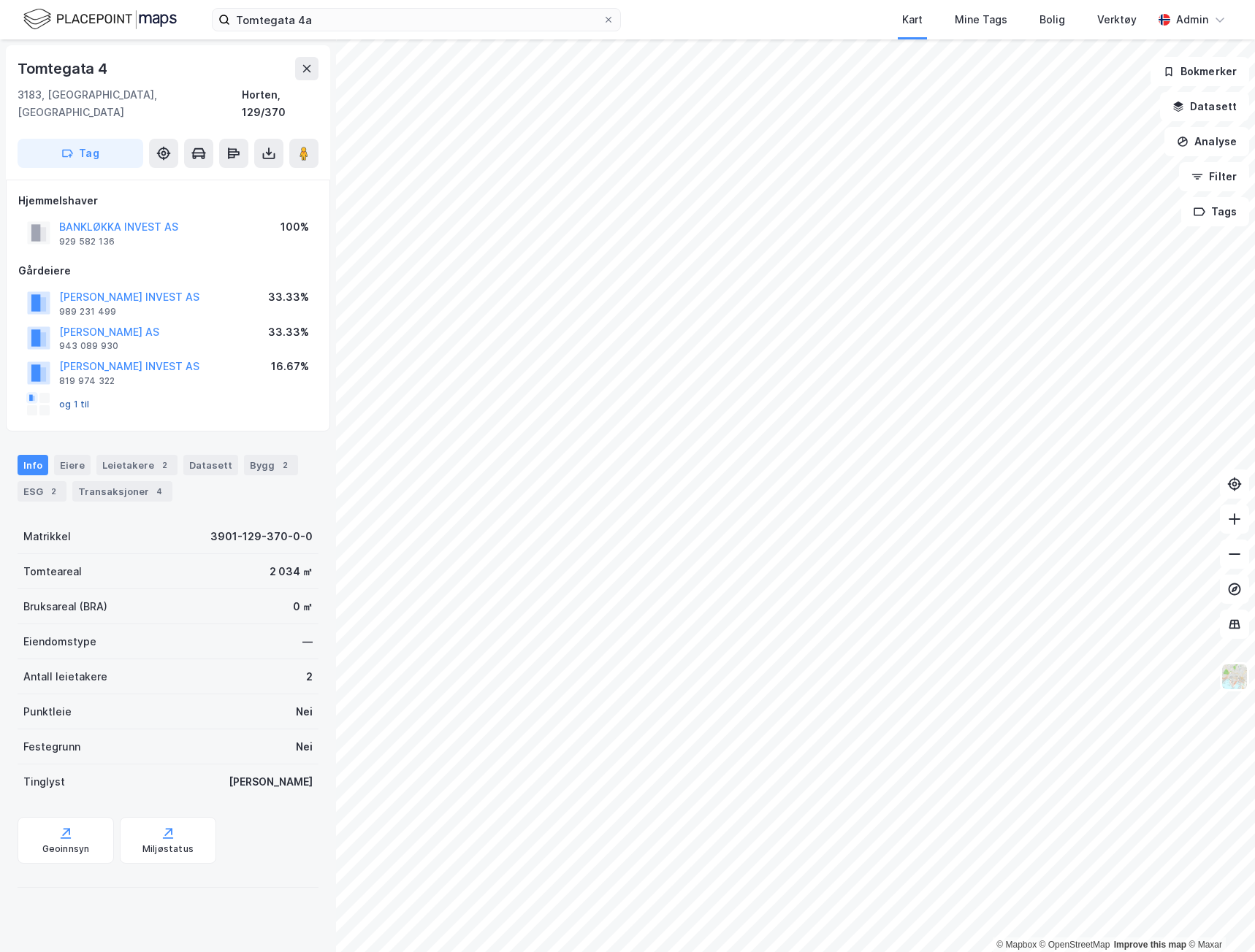
click at [0, 0] on button "og 1 til" at bounding box center [0, 0] width 0 height 0
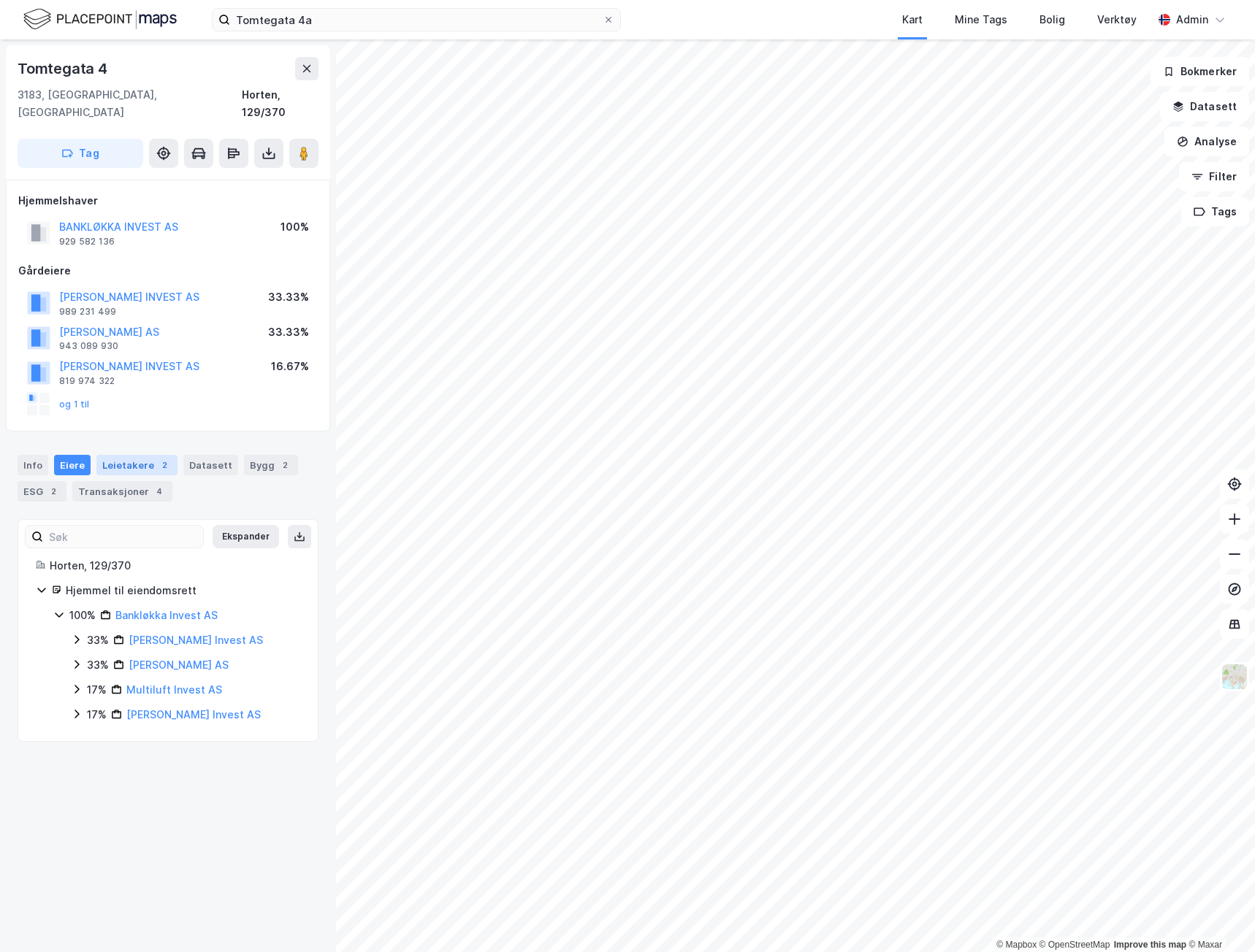
click at [157, 458] on div "2" at bounding box center [164, 465] width 15 height 15
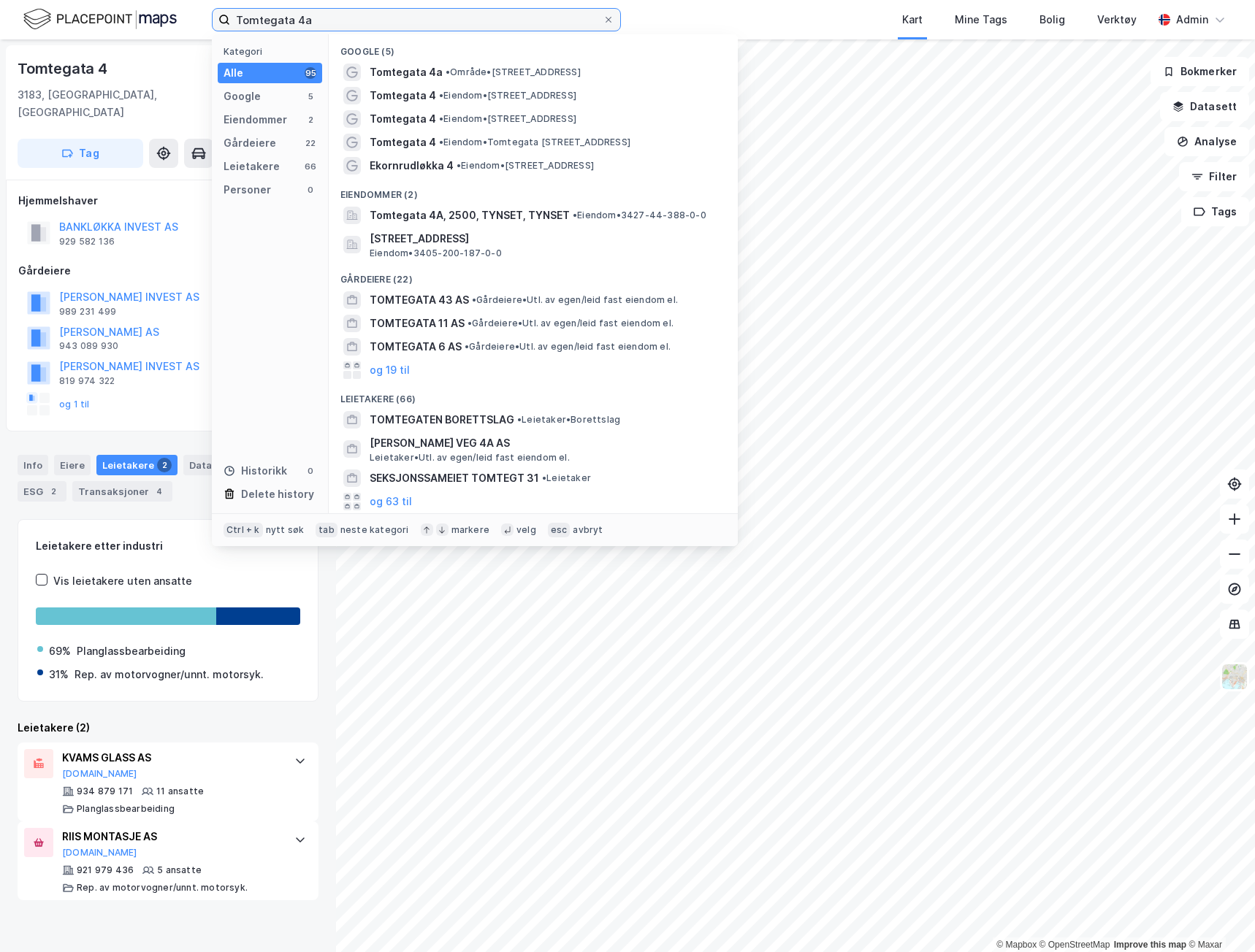
drag, startPoint x: 392, startPoint y: 25, endPoint x: -1, endPoint y: 11, distance: 393.2
click at [0, 11] on html "Tomtegata 4a Kategori Alle 95 Google 5 Eiendommer 2 Gårdeiere 22 Leietakere 66 …" at bounding box center [627, 476] width 1255 height 952
paste input "[STREET_ADDRESS]"
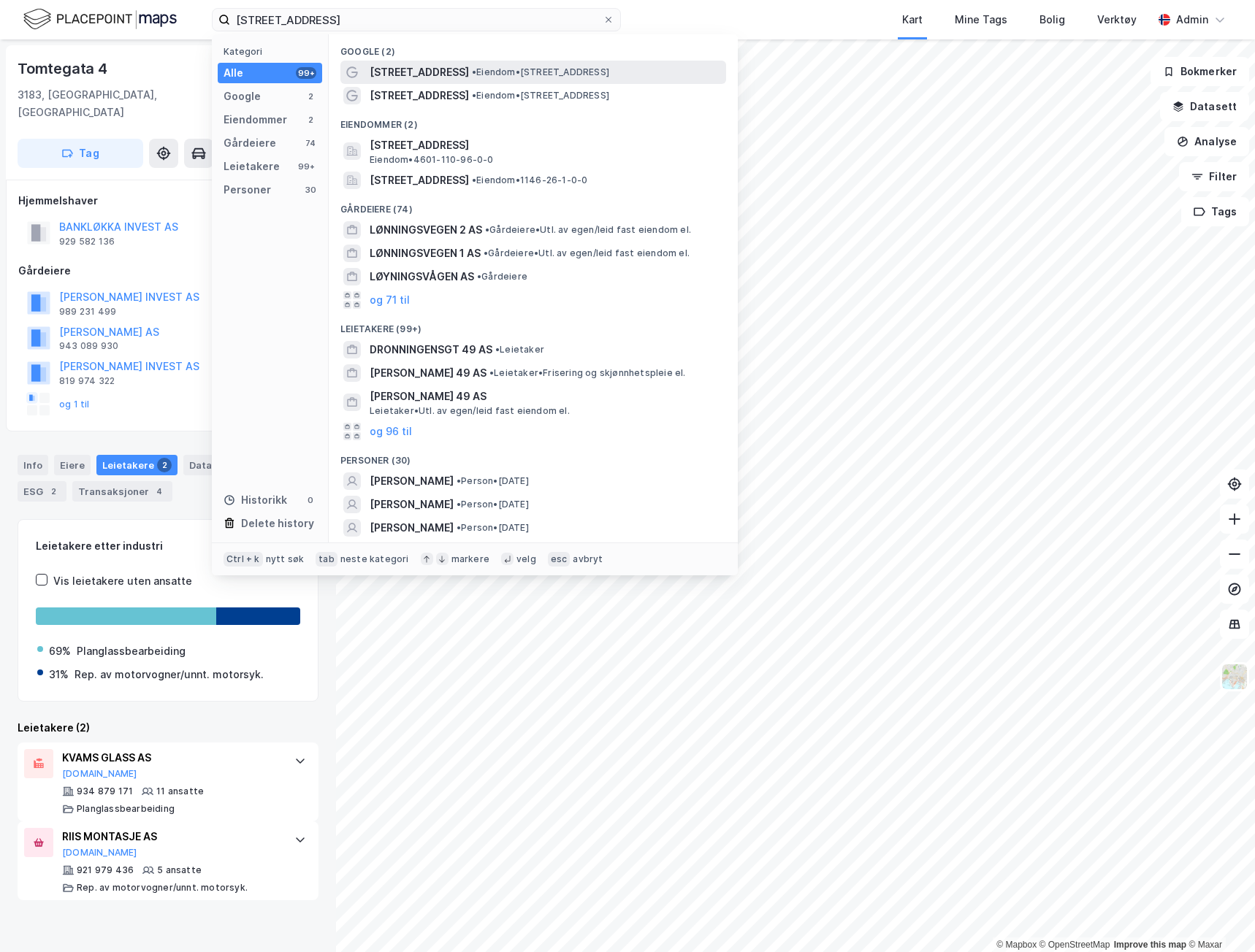
click at [415, 74] on span "[STREET_ADDRESS]" at bounding box center [419, 72] width 99 height 18
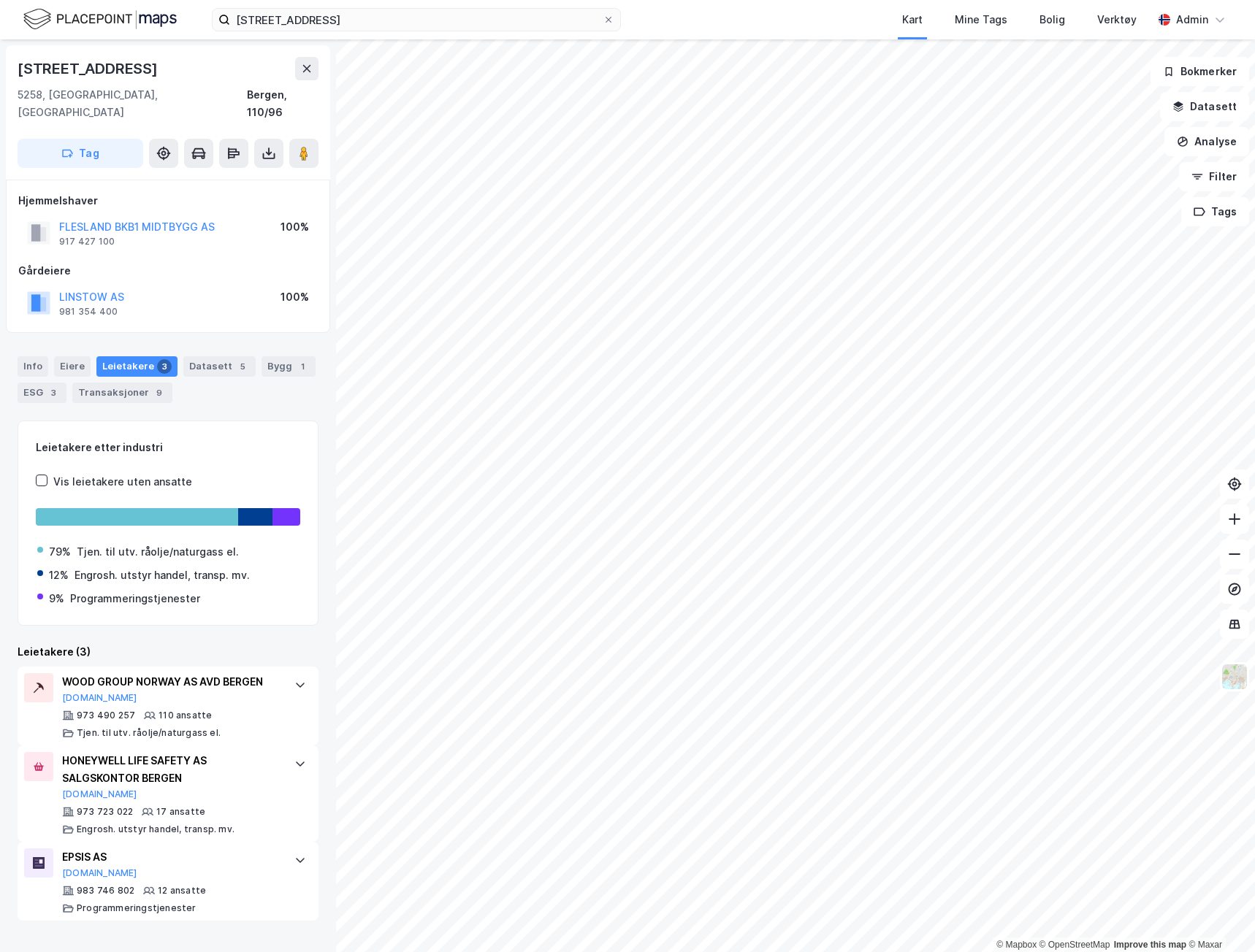
click at [23, 91] on div "5258, Blomsterdalen, Vestland" at bounding box center [132, 103] width 229 height 35
click at [73, 91] on div "5258, Blomsterdalen, Vestland" at bounding box center [132, 103] width 229 height 35
copy div "Blomsterdalen"
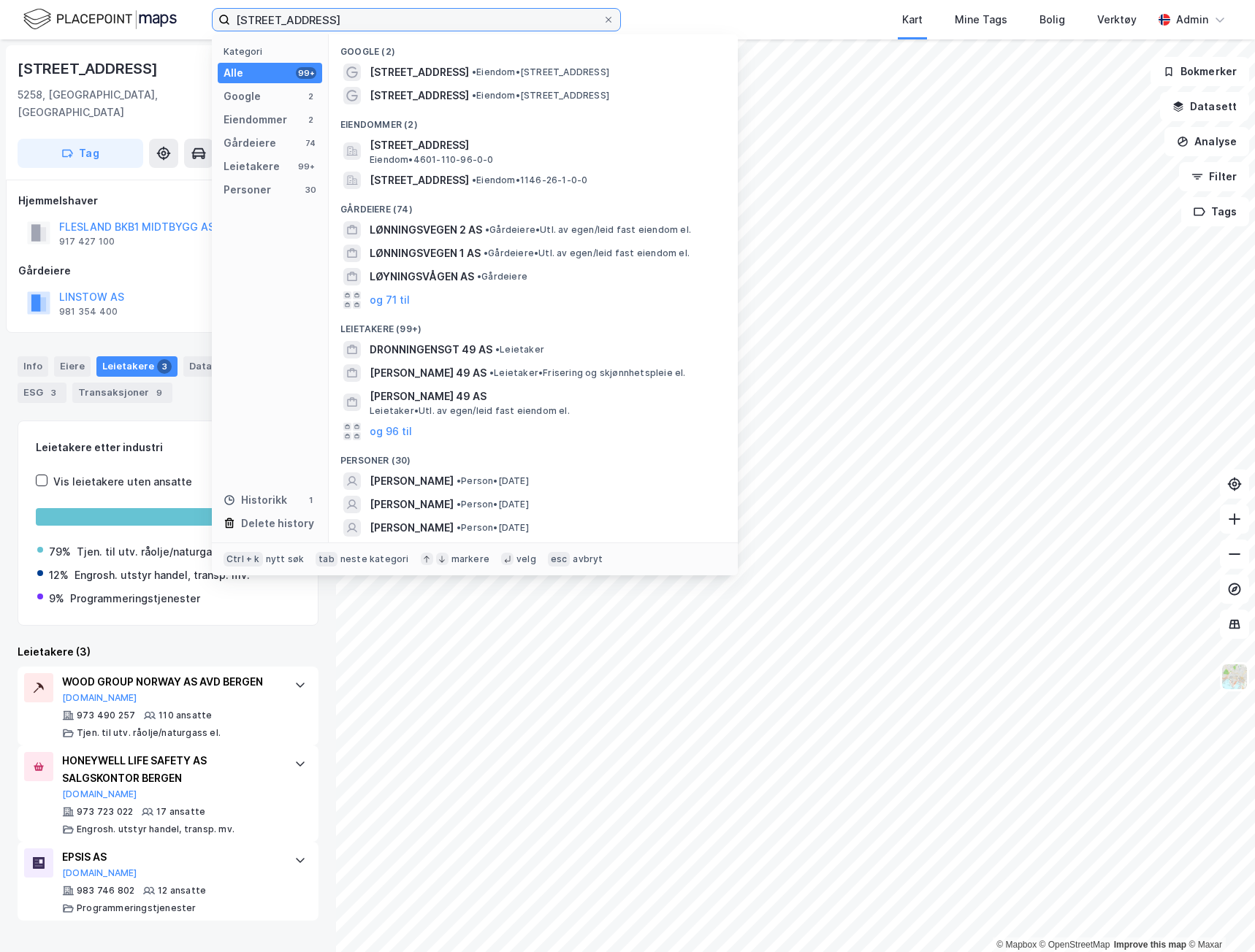
drag, startPoint x: 373, startPoint y: 18, endPoint x: 25, endPoint y: 29, distance: 348.2
click at [25, 28] on div "Lønningsvegen 49 Kategori Alle 99+ Google 2 Eiendommer 2 Gårdeiere 74 Leietaker…" at bounding box center [627, 19] width 1255 height 39
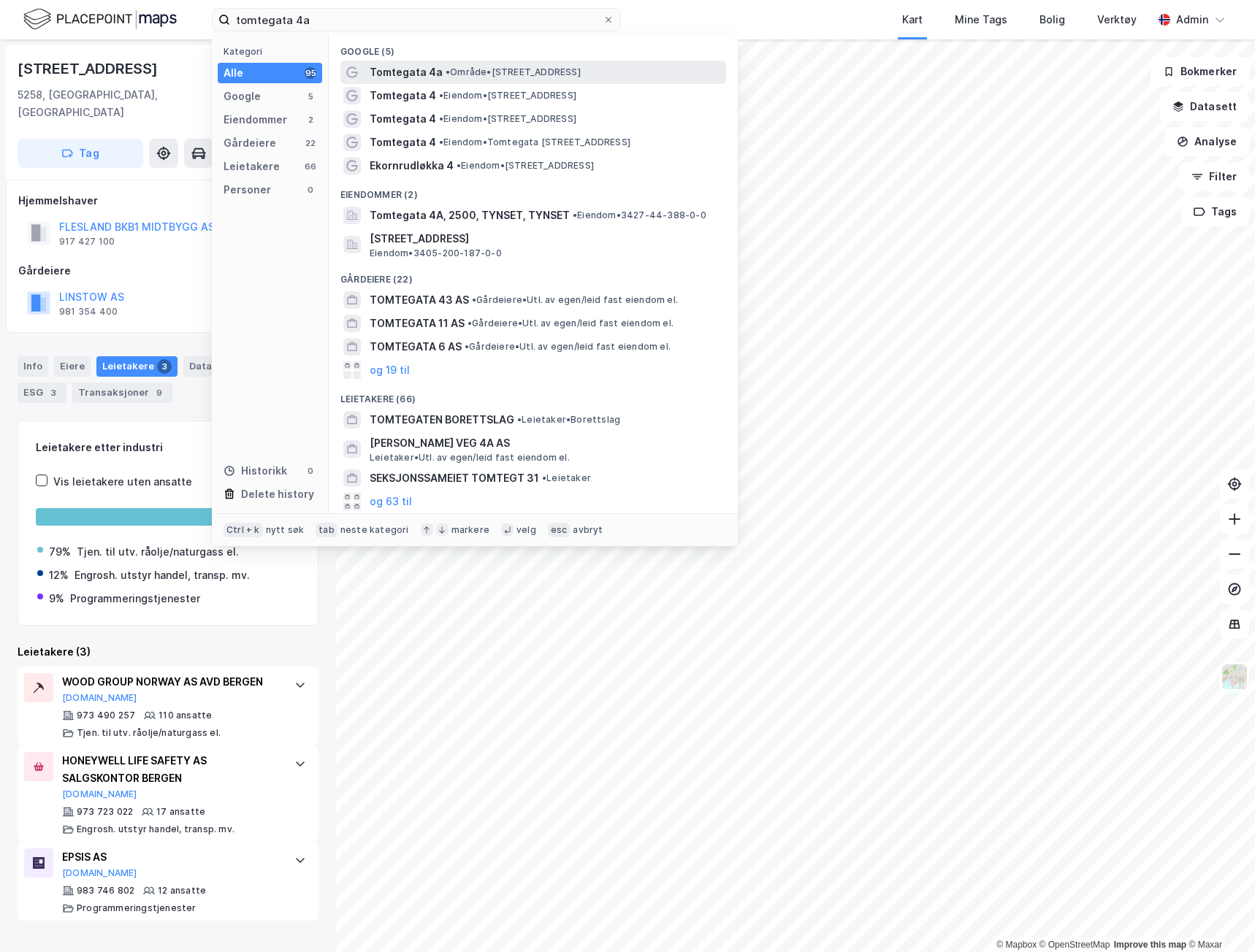
click at [484, 67] on span "• Område • Tomtegata 4a, 2615 Lillehammer" at bounding box center [513, 73] width 135 height 12
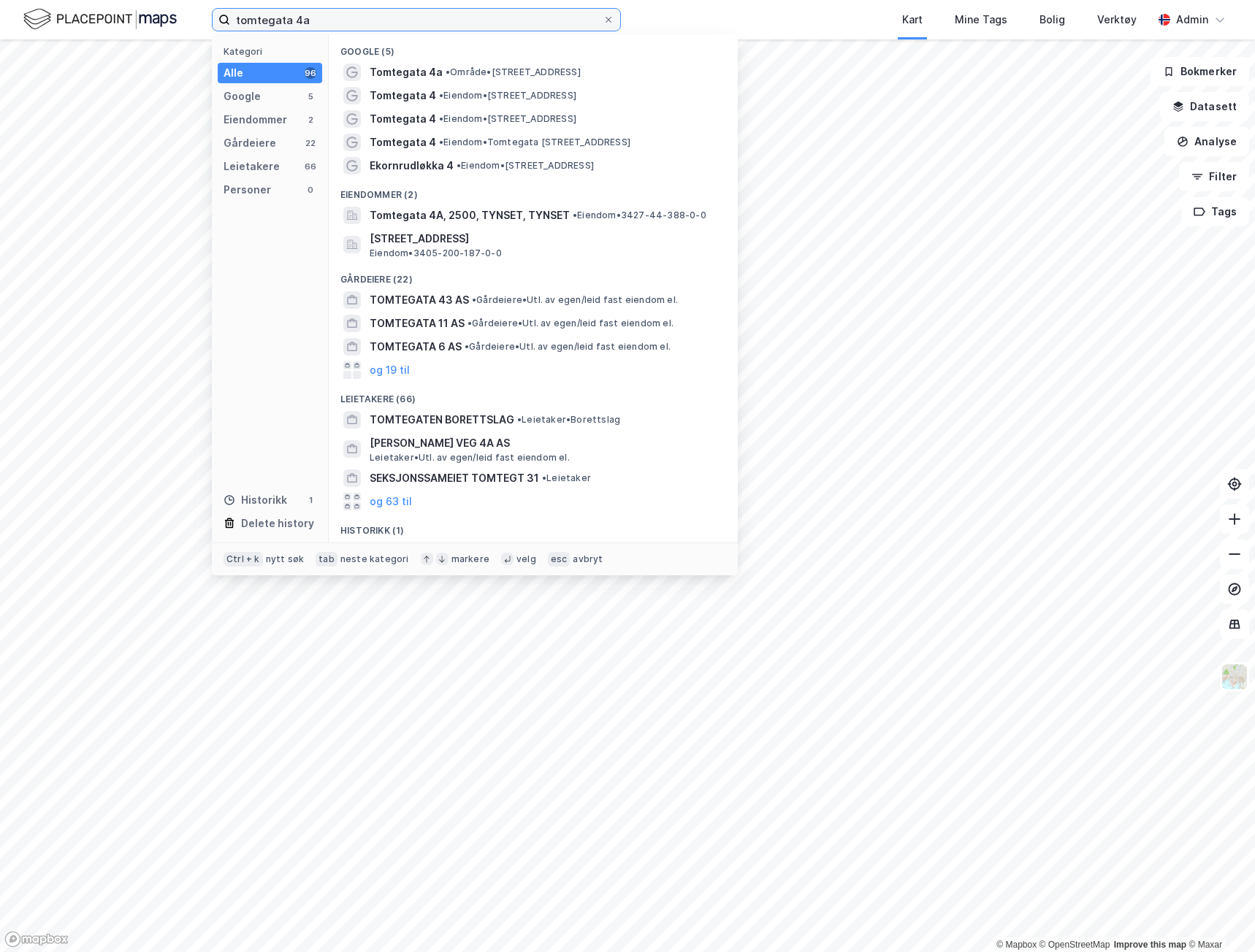
click at [394, 28] on input "tomtegata 4a" at bounding box center [416, 20] width 373 height 22
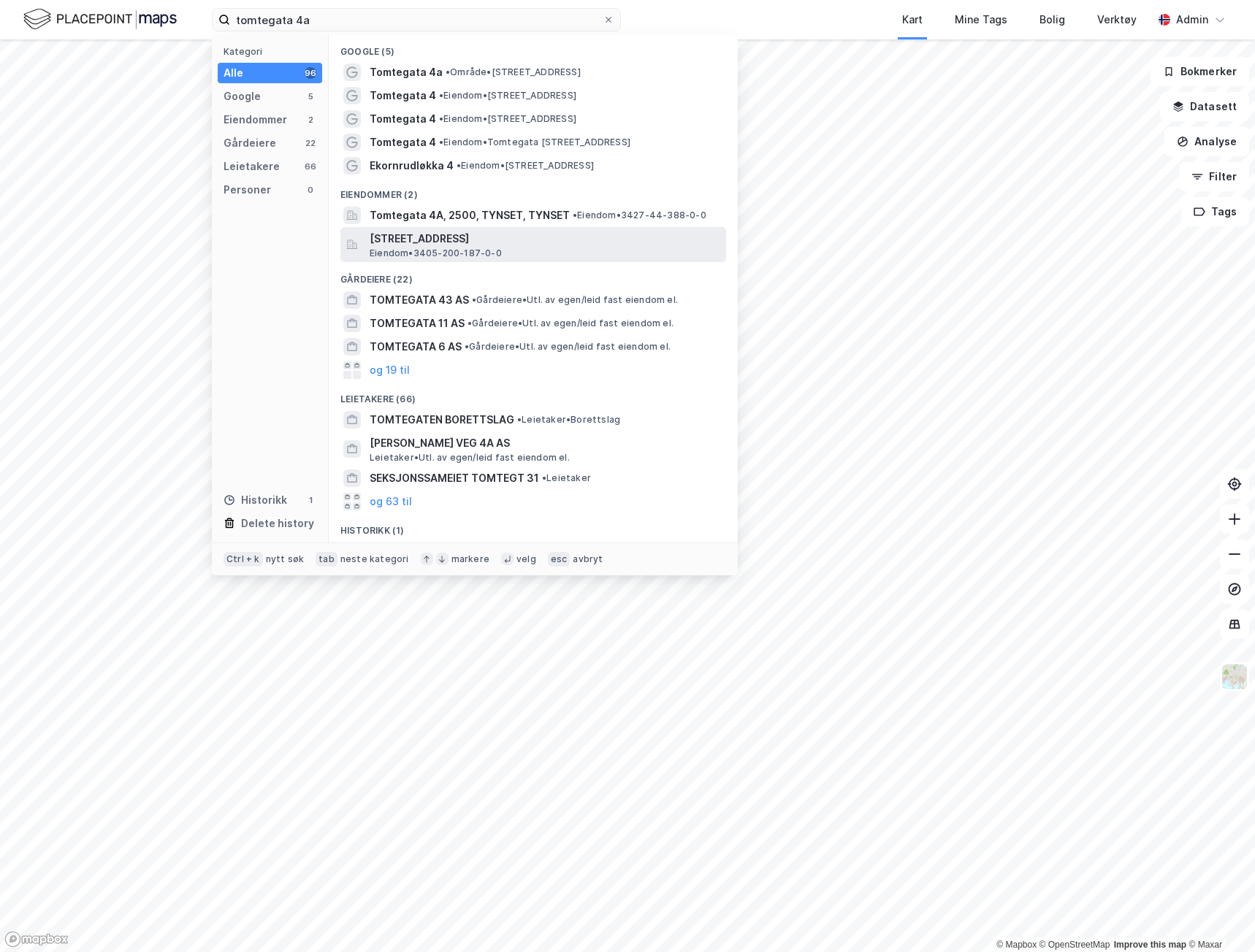
click at [384, 236] on span "Tomtegata 4A, 2615, LILLEHAMMER, LILLEHAMMER" at bounding box center [545, 238] width 350 height 18
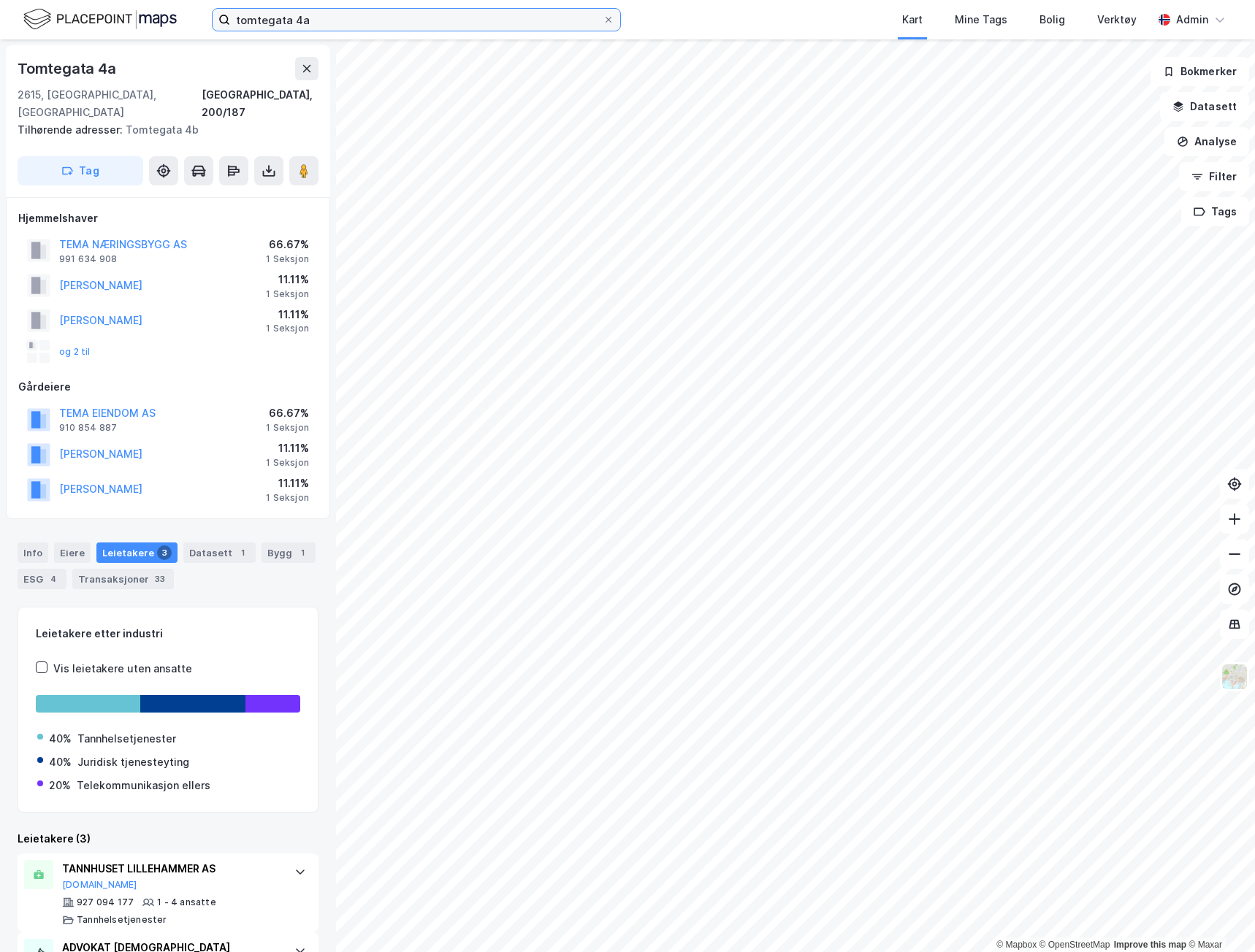
click at [370, 27] on input "tomtegata 4a" at bounding box center [416, 20] width 373 height 22
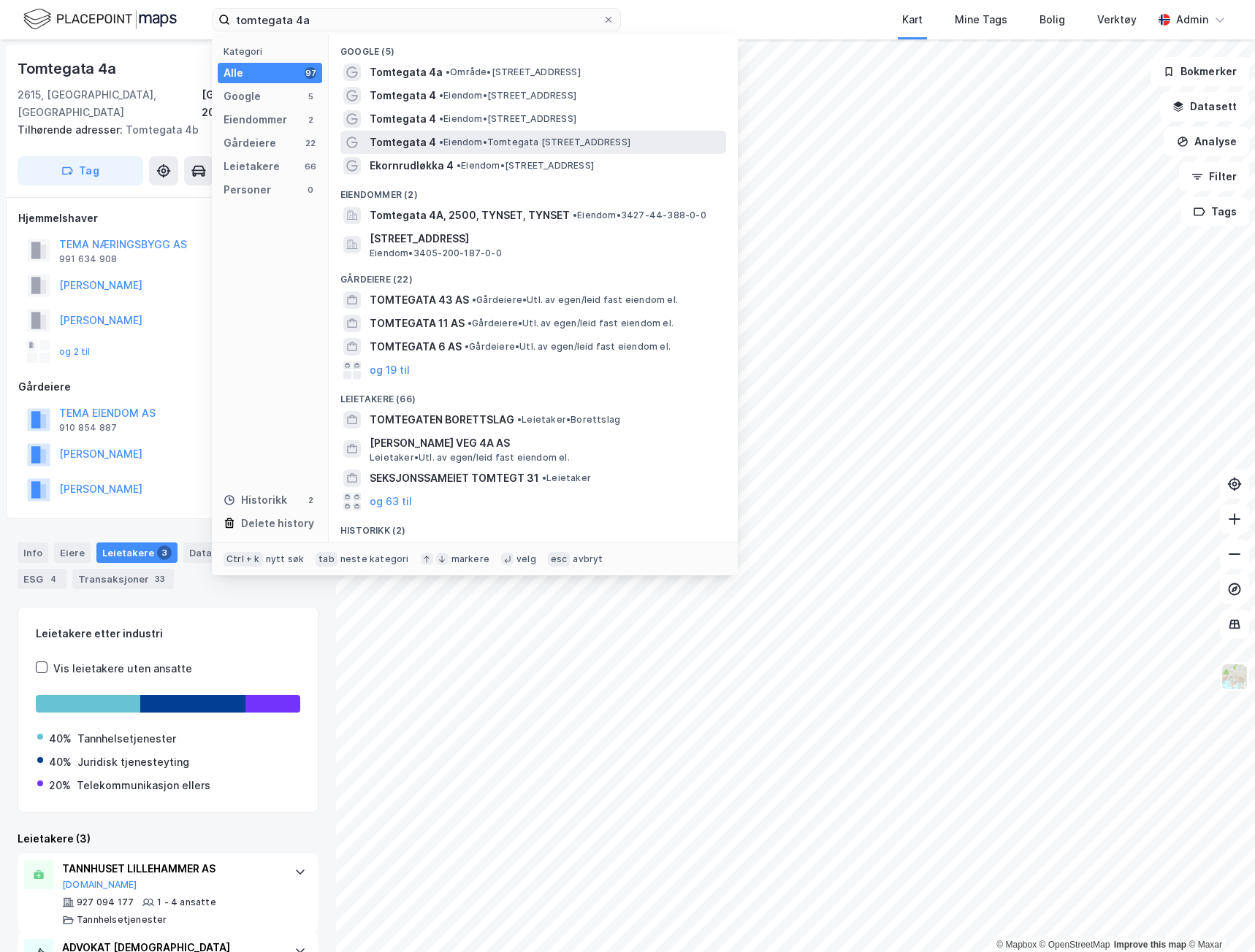
click at [406, 133] on span "Tomtegata 4" at bounding box center [403, 142] width 67 height 18
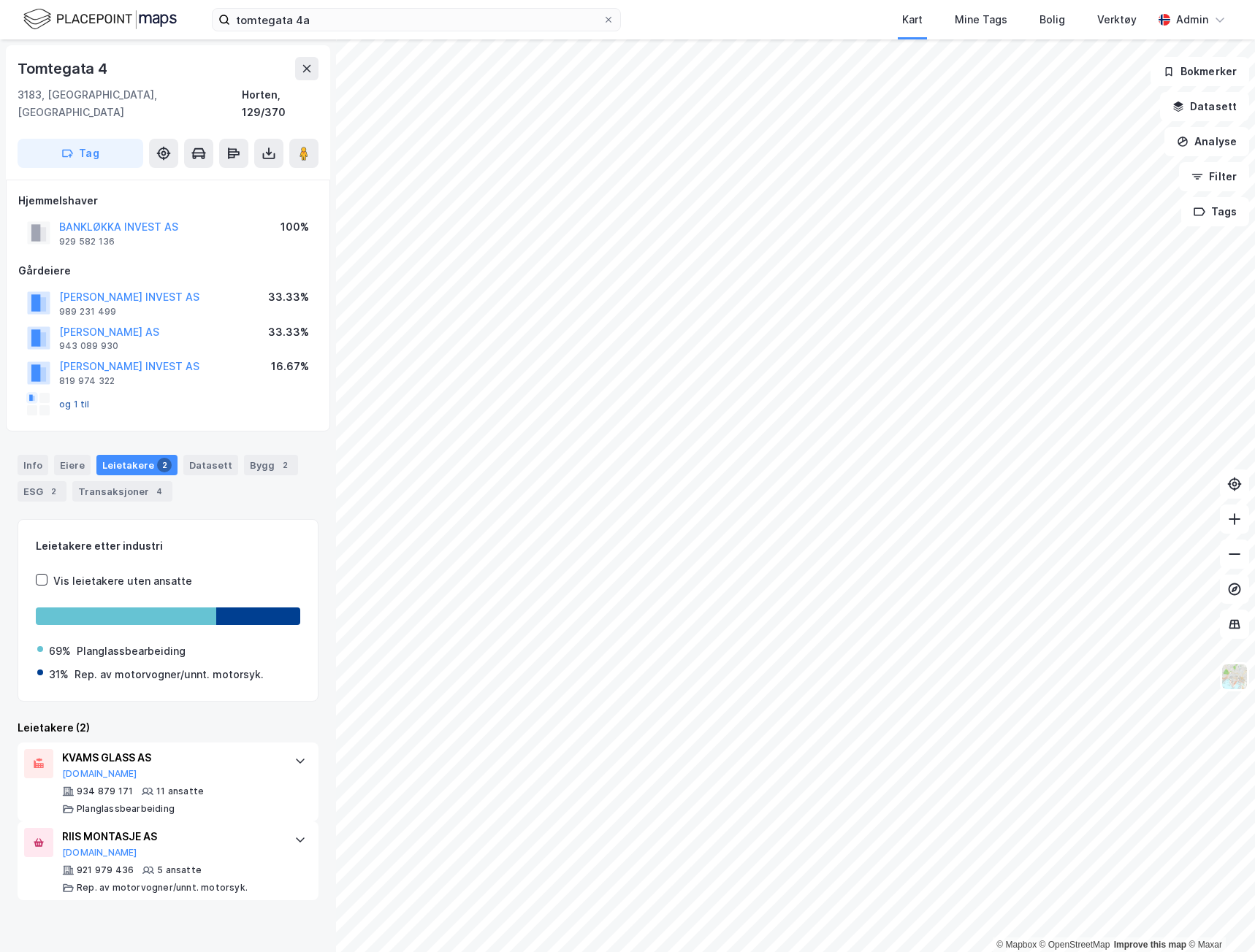
click at [0, 0] on button "og 1 til" at bounding box center [0, 0] width 0 height 0
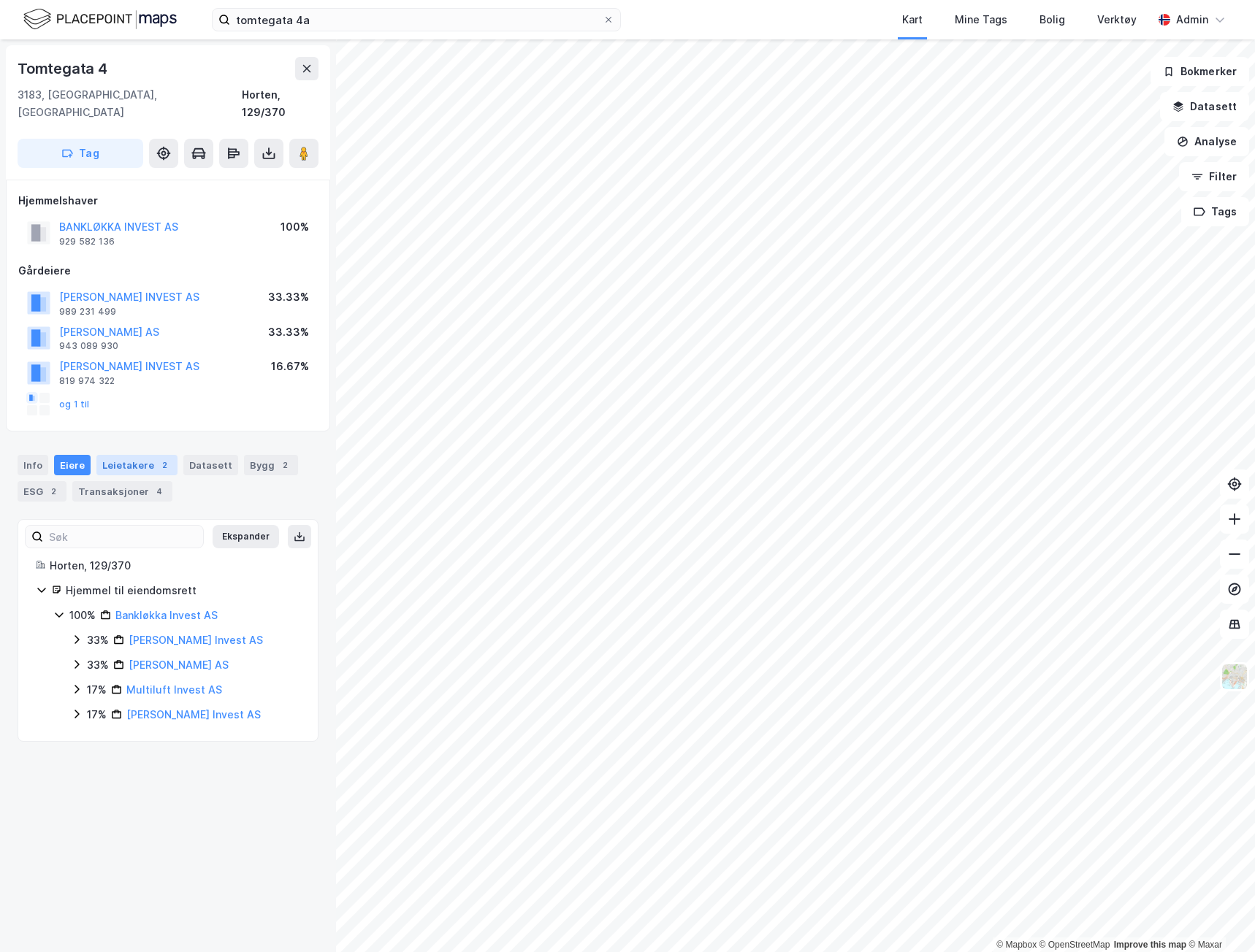
click at [137, 455] on div "Leietakere 2" at bounding box center [137, 465] width 81 height 21
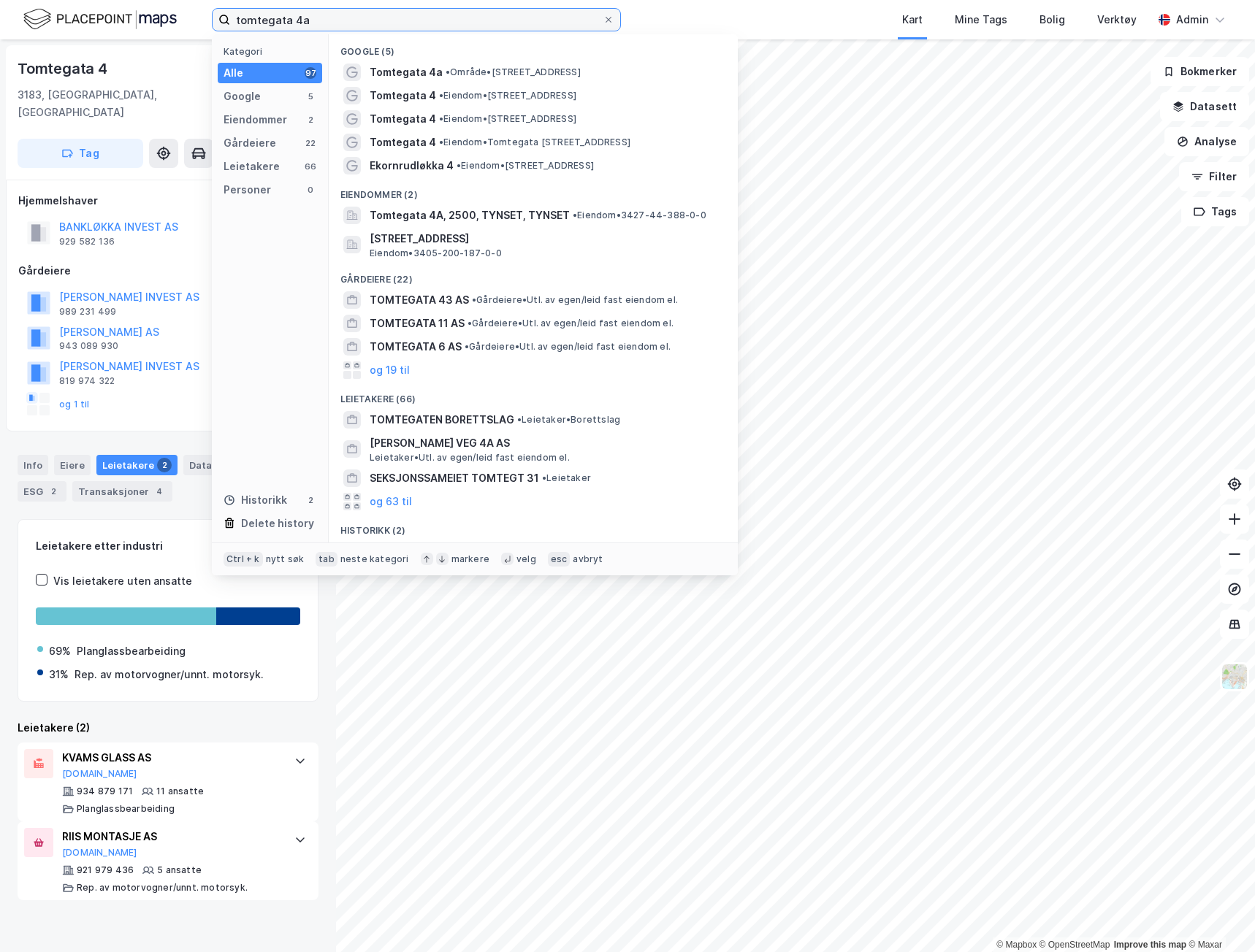
drag, startPoint x: 371, startPoint y: 22, endPoint x: 188, endPoint y: 14, distance: 183.2
click at [192, 17] on div "tomtegata 4a Kategori Alle 97 Google 5 Eiendommer 2 Gårdeiere 22 Leietakere 66 …" at bounding box center [627, 19] width 1255 height 39
paste input "Tomtegata 4"
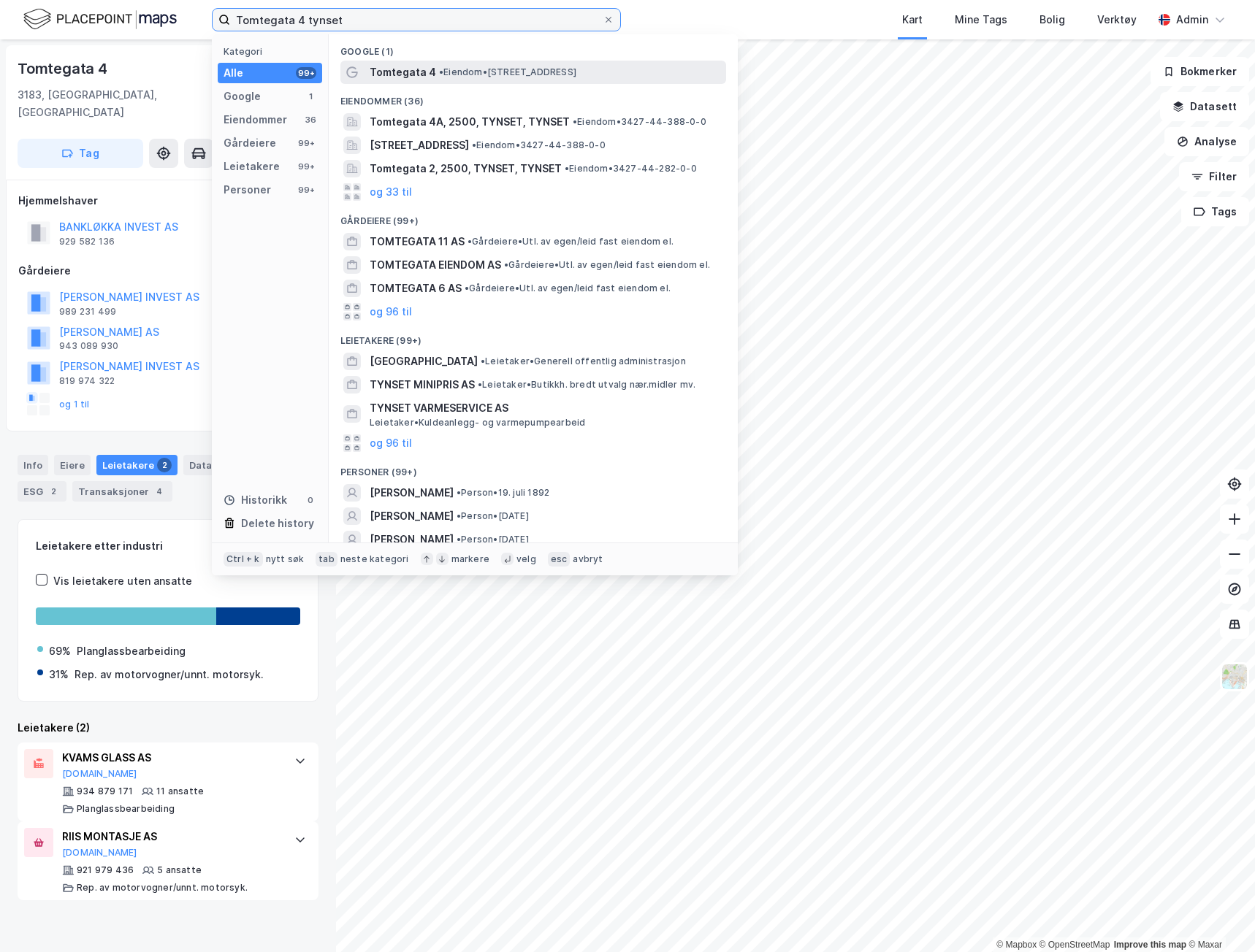
type input "Tomtegata 4 tynset"
click at [467, 74] on span "• Eiendom • Tomtegata 4, 2500 Tynset" at bounding box center [507, 73] width 138 height 12
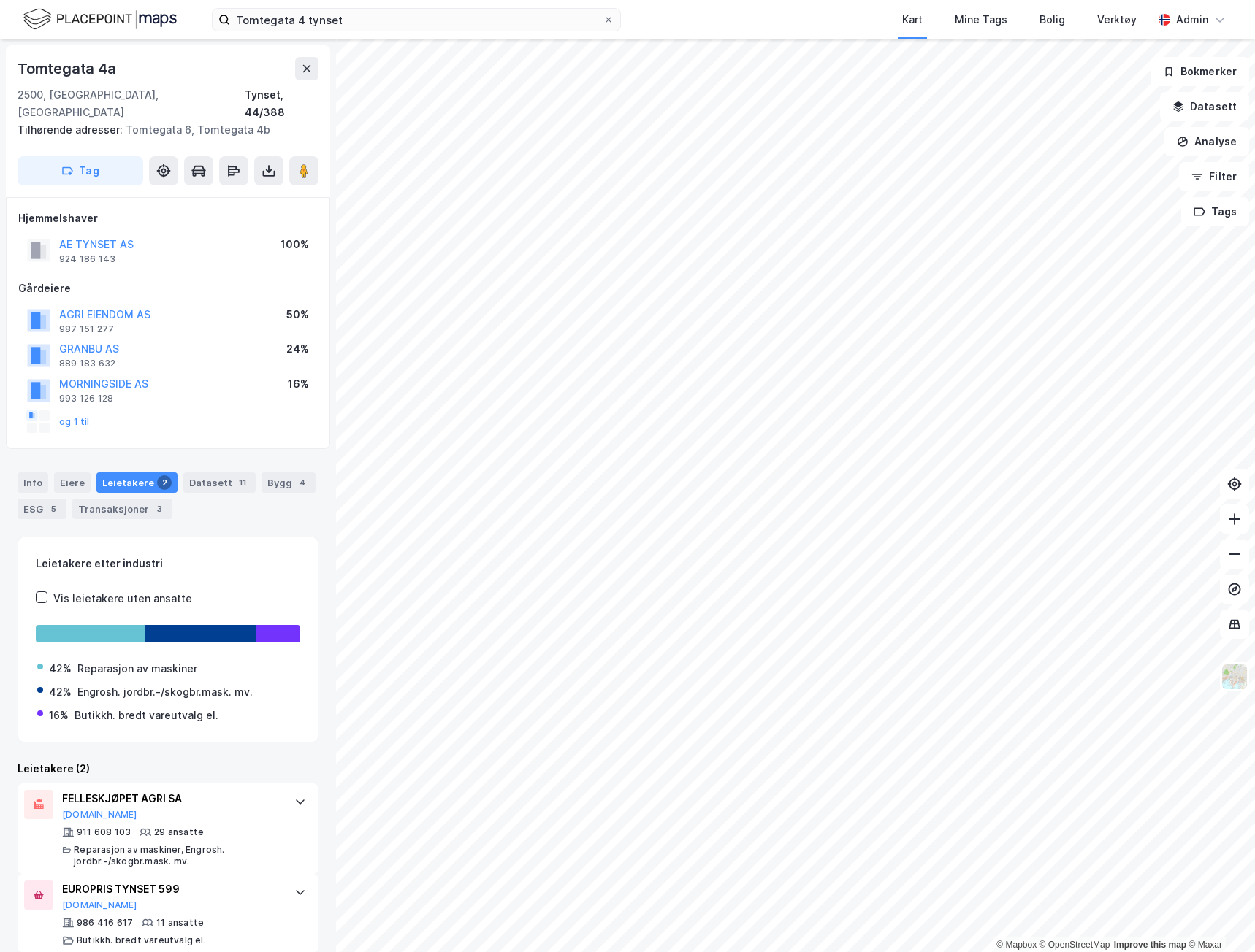
scroll to position [1, 0]
click at [27, 94] on div "2500, Tynset, Innlandet" at bounding box center [131, 103] width 227 height 35
copy div "2500"
